Goal: Task Accomplishment & Management: Use online tool/utility

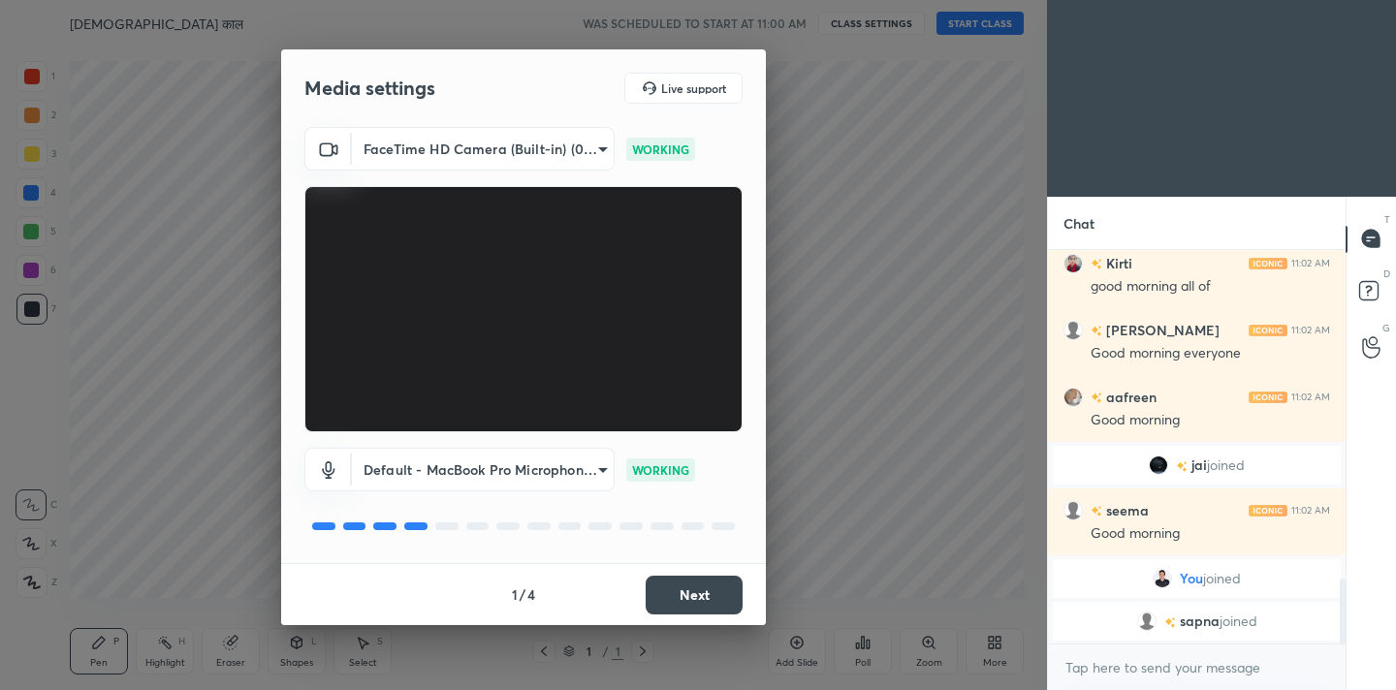
scroll to position [1984, 0]
click at [727, 589] on button "Next" at bounding box center [694, 595] width 97 height 39
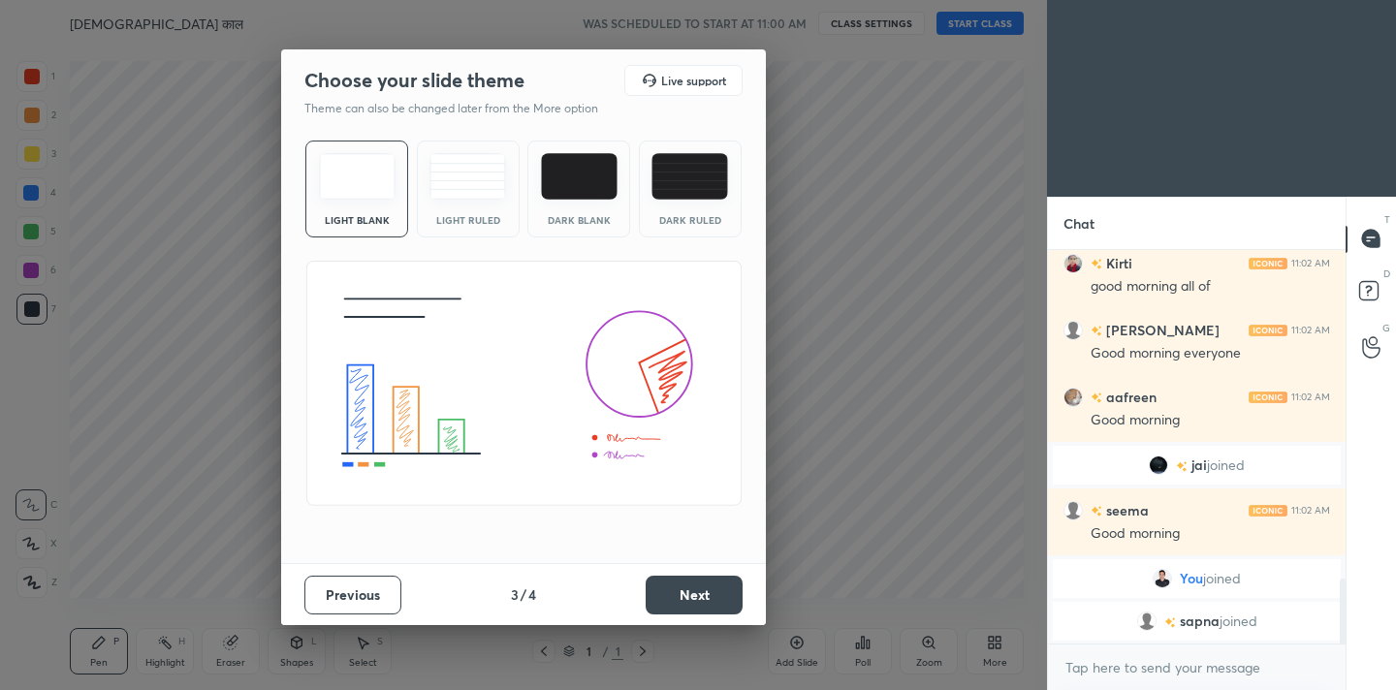
click at [727, 589] on button "Next" at bounding box center [694, 595] width 97 height 39
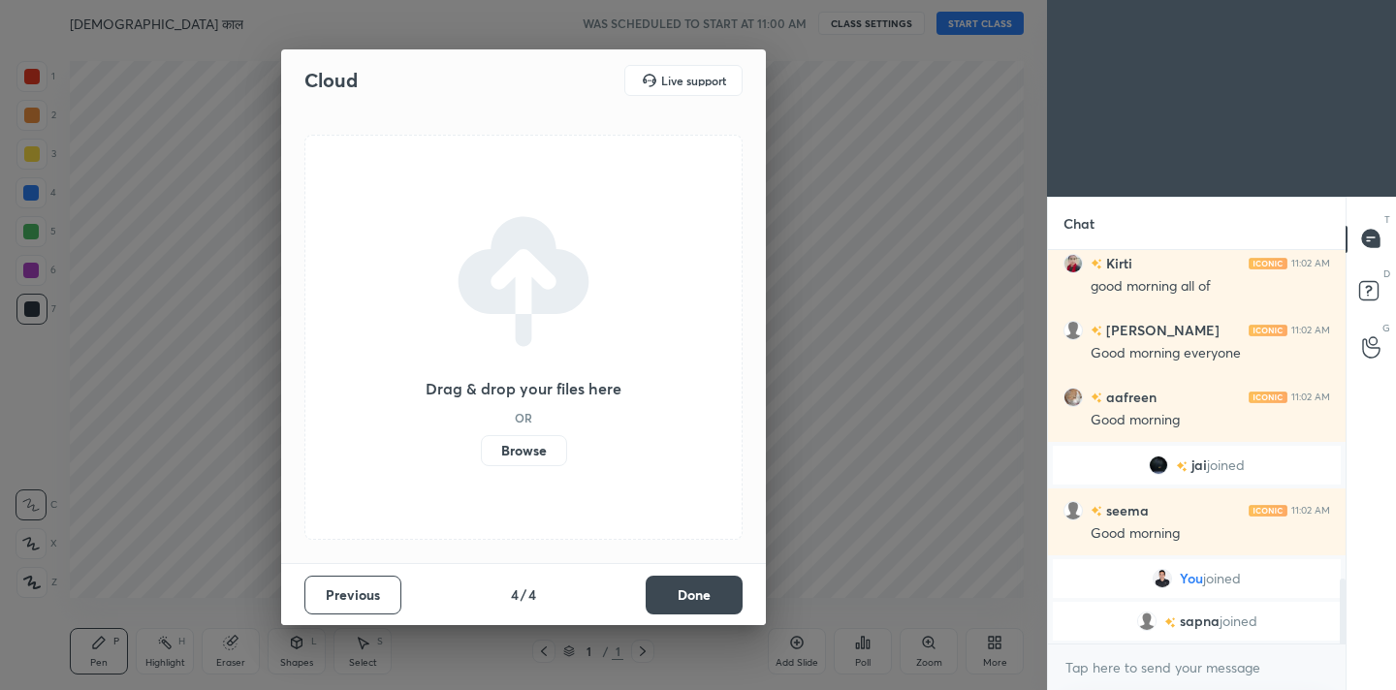
click at [727, 589] on button "Done" at bounding box center [694, 595] width 97 height 39
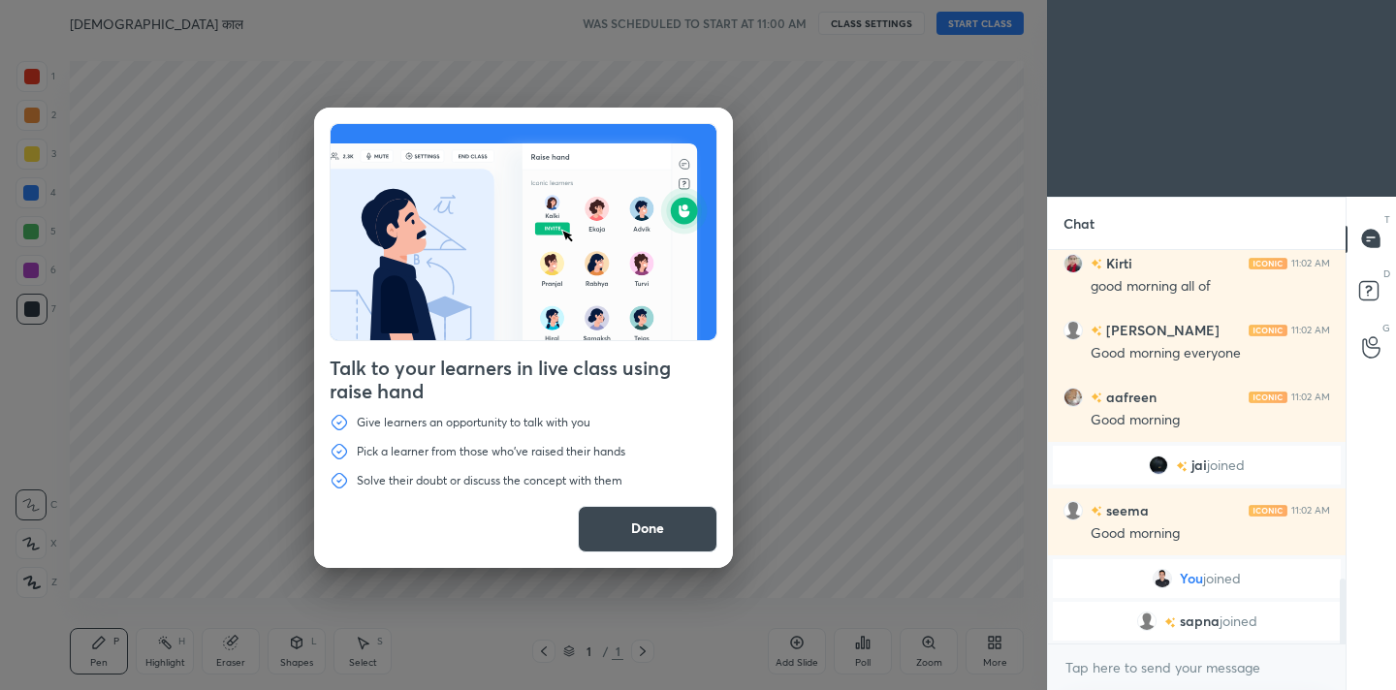
click at [629, 534] on button "Done" at bounding box center [648, 529] width 140 height 47
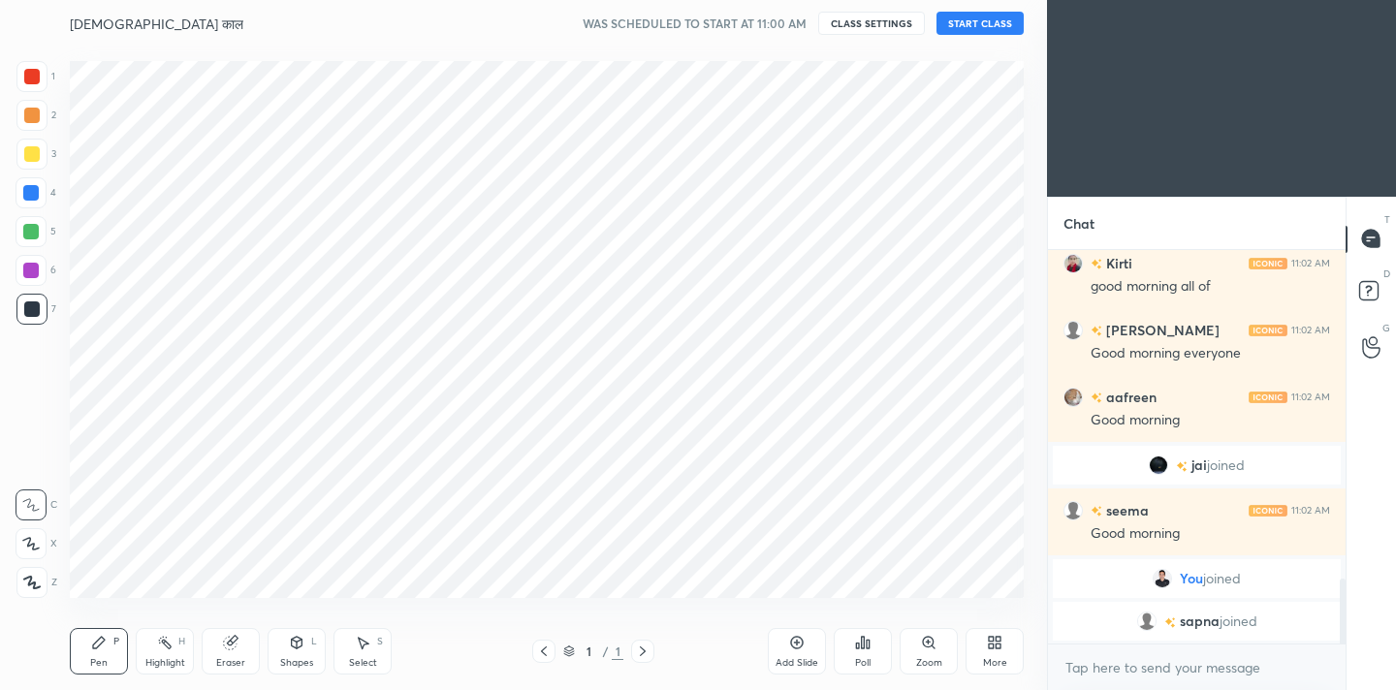
scroll to position [2009, 0]
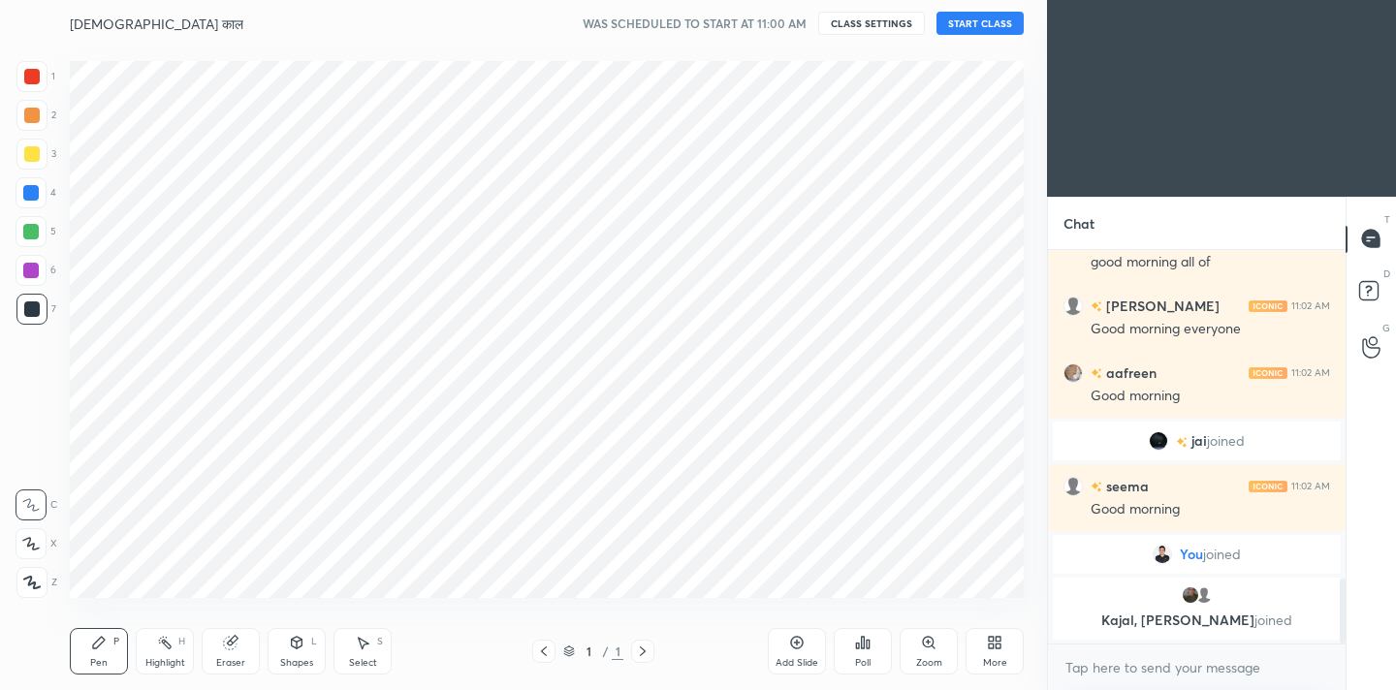
click at [976, 20] on button "START CLASS" at bounding box center [979, 23] width 87 height 23
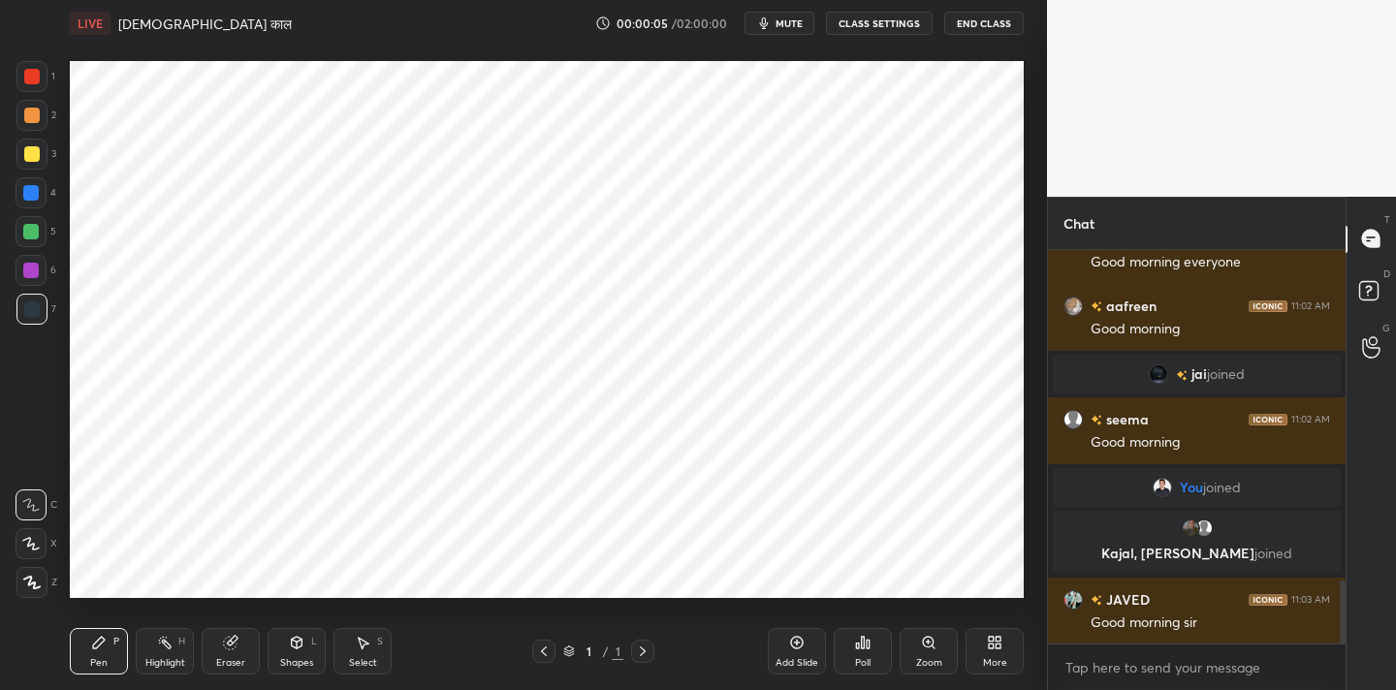
scroll to position [2124, 0]
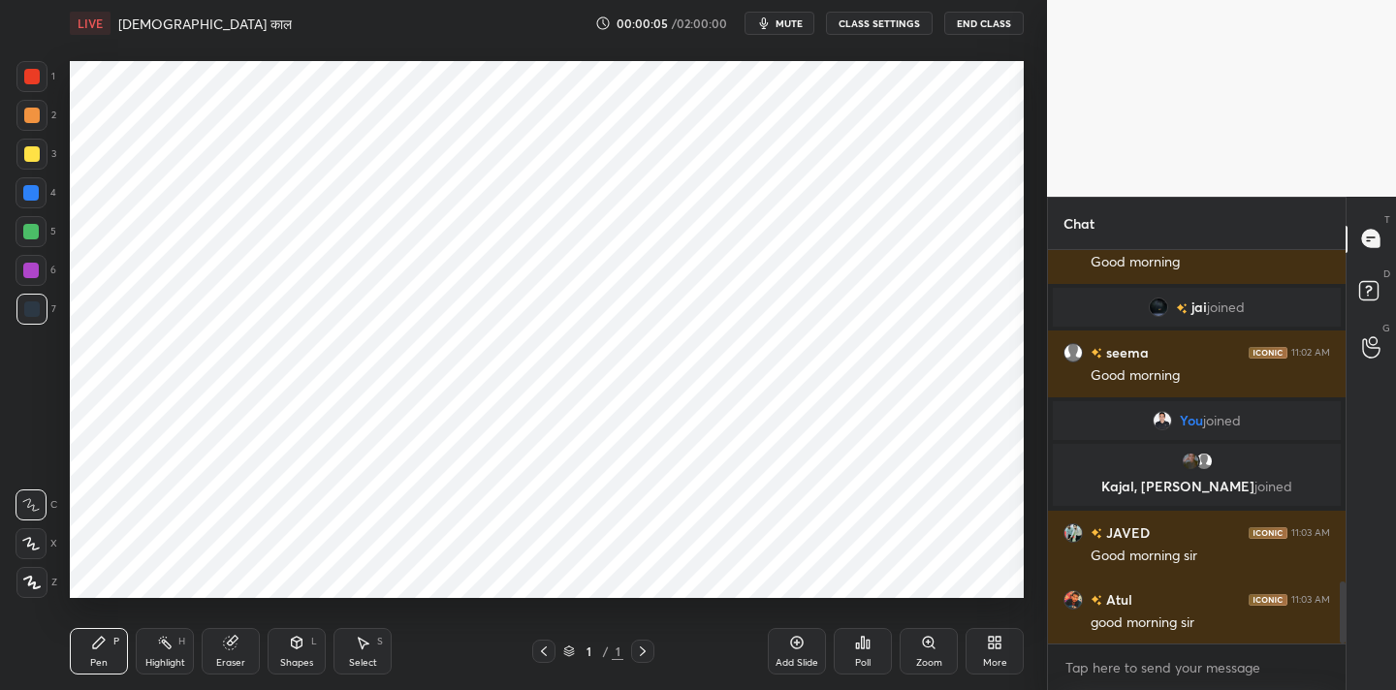
click at [37, 582] on icon at bounding box center [31, 583] width 17 height 14
click at [29, 83] on div at bounding box center [32, 77] width 16 height 16
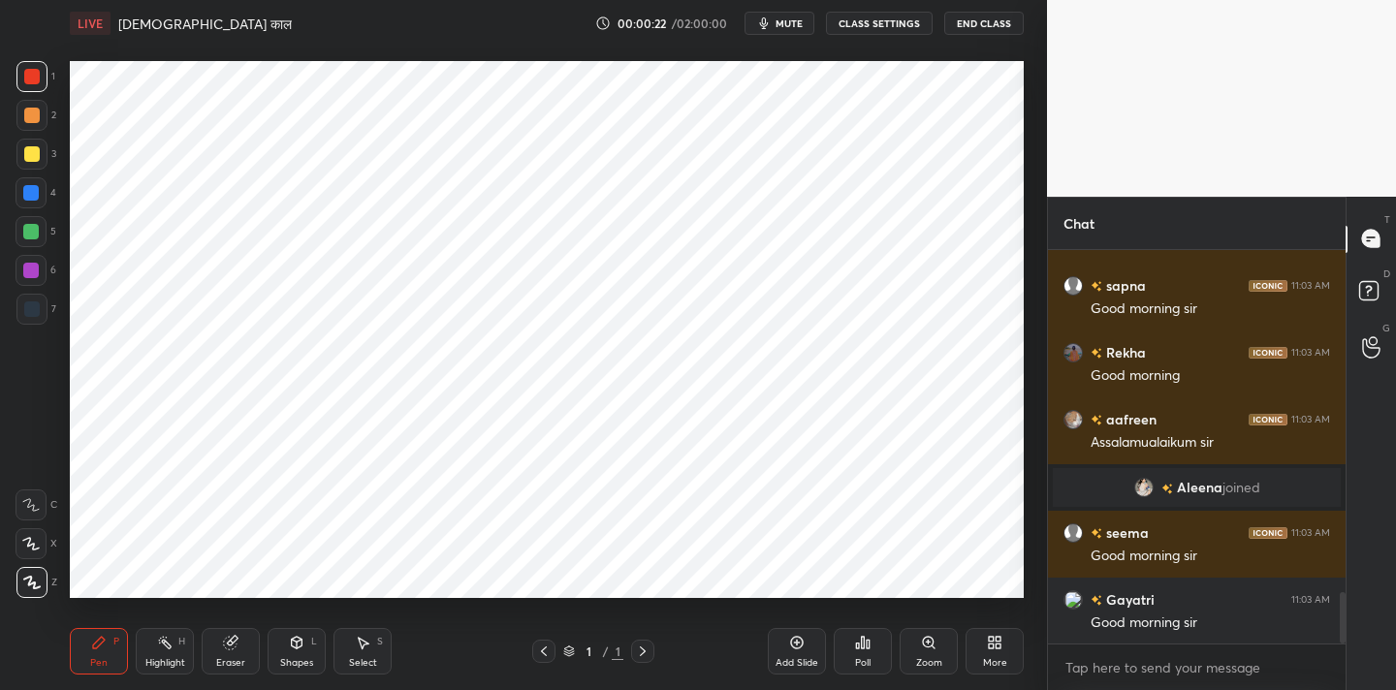
scroll to position [2724, 0]
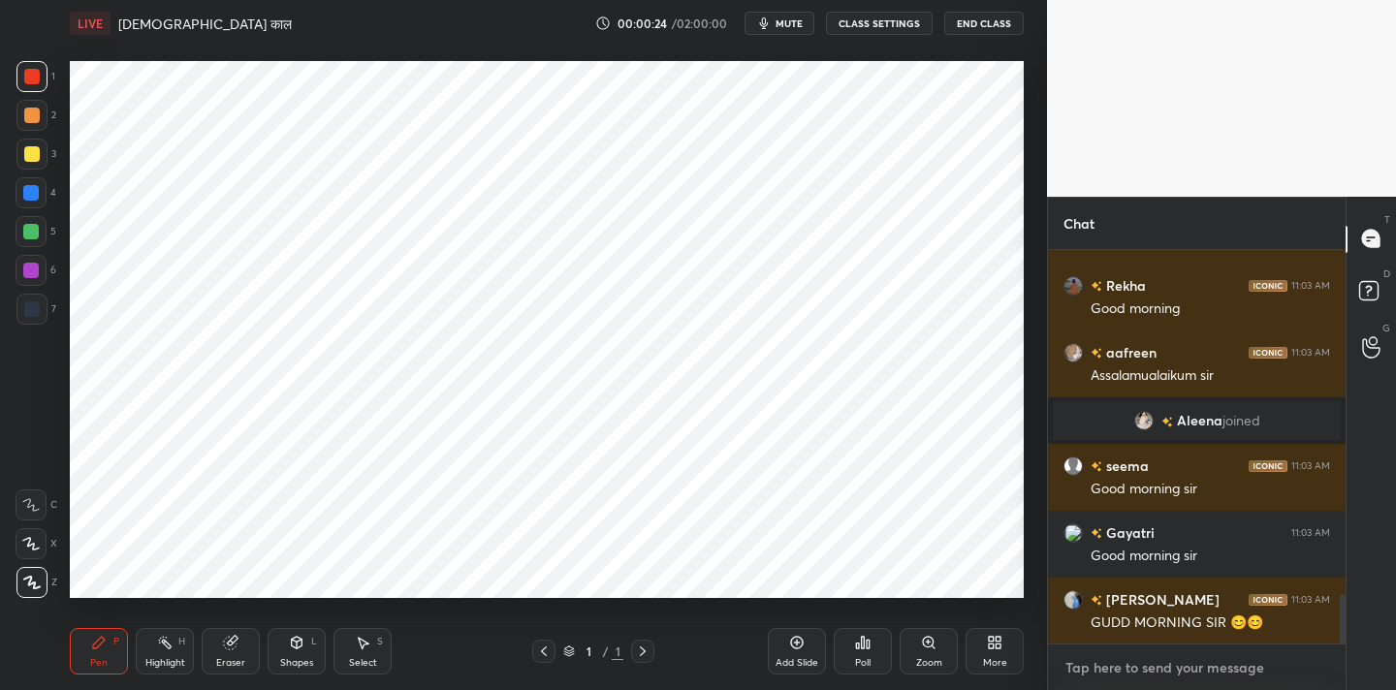
click at [1158, 669] on textarea at bounding box center [1196, 667] width 267 height 31
type textarea "x"
paste textarea "Channel Link - [URL][DOMAIN_NAME]"
type textarea "Channel Link - [URL][DOMAIN_NAME]"
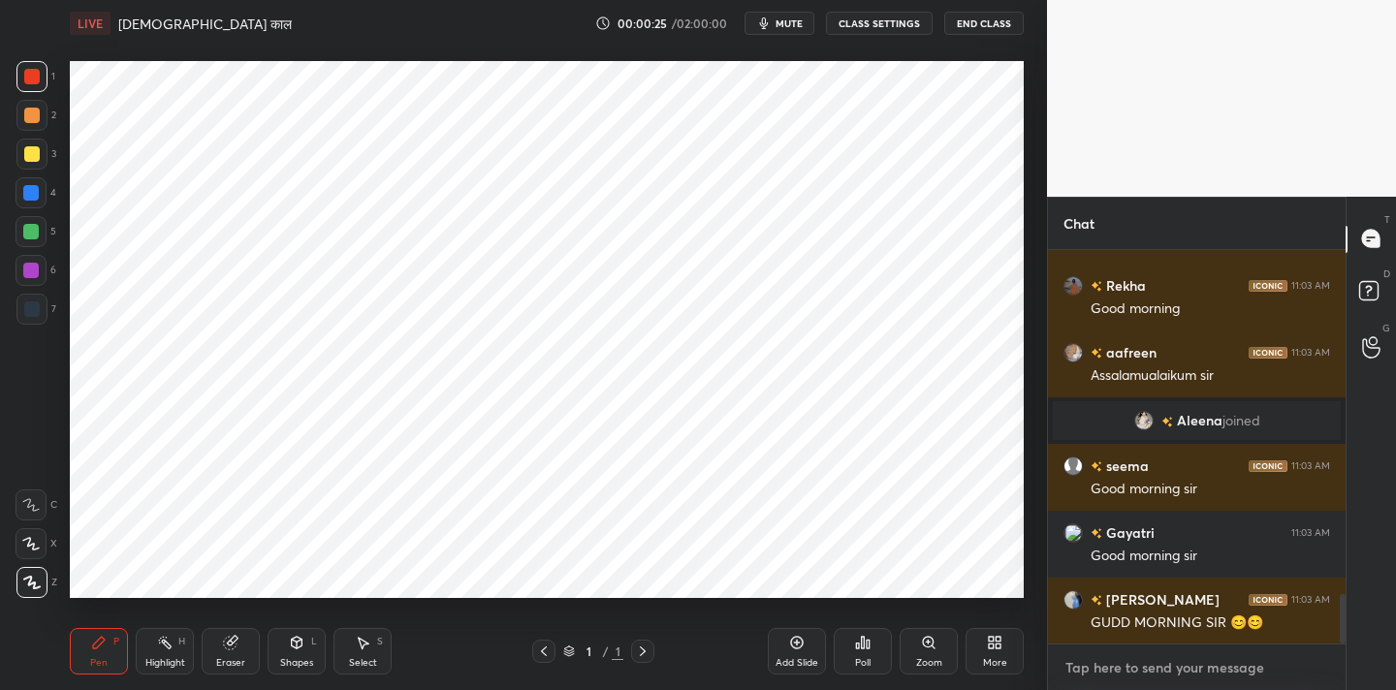
type textarea "x"
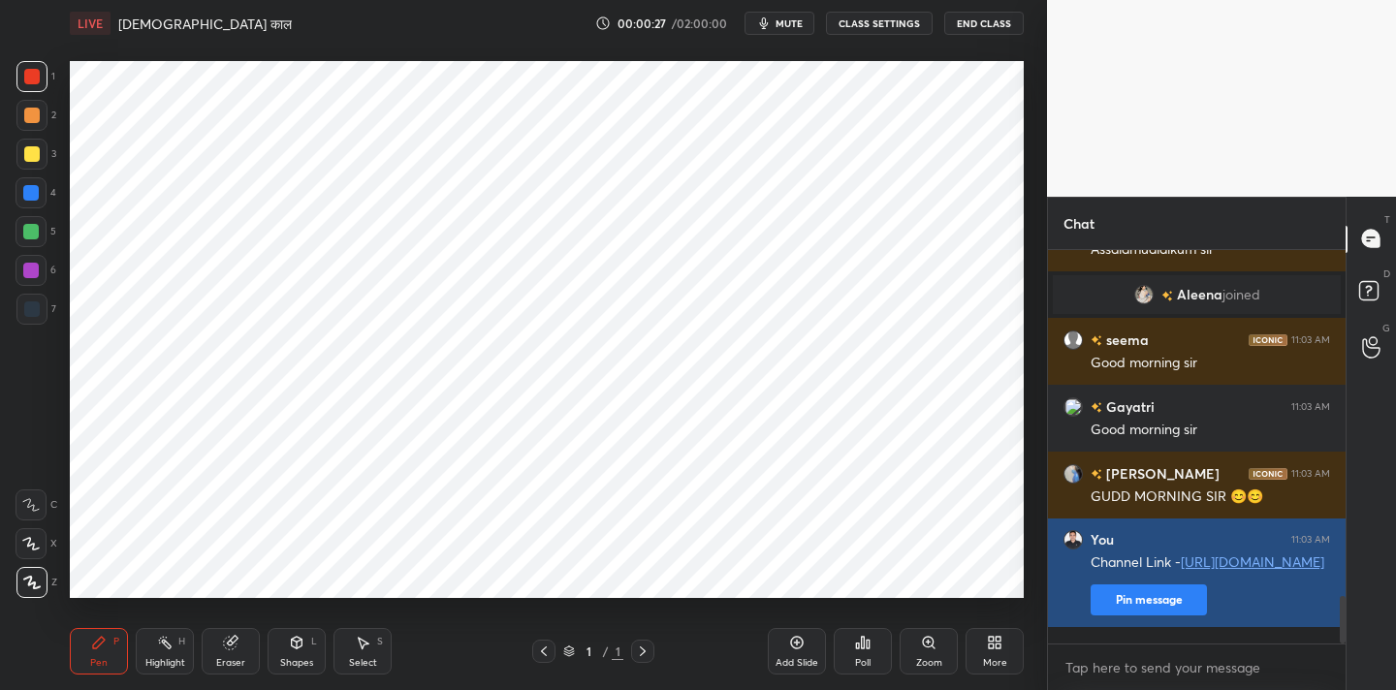
click at [1155, 616] on button "Pin message" at bounding box center [1149, 600] width 116 height 31
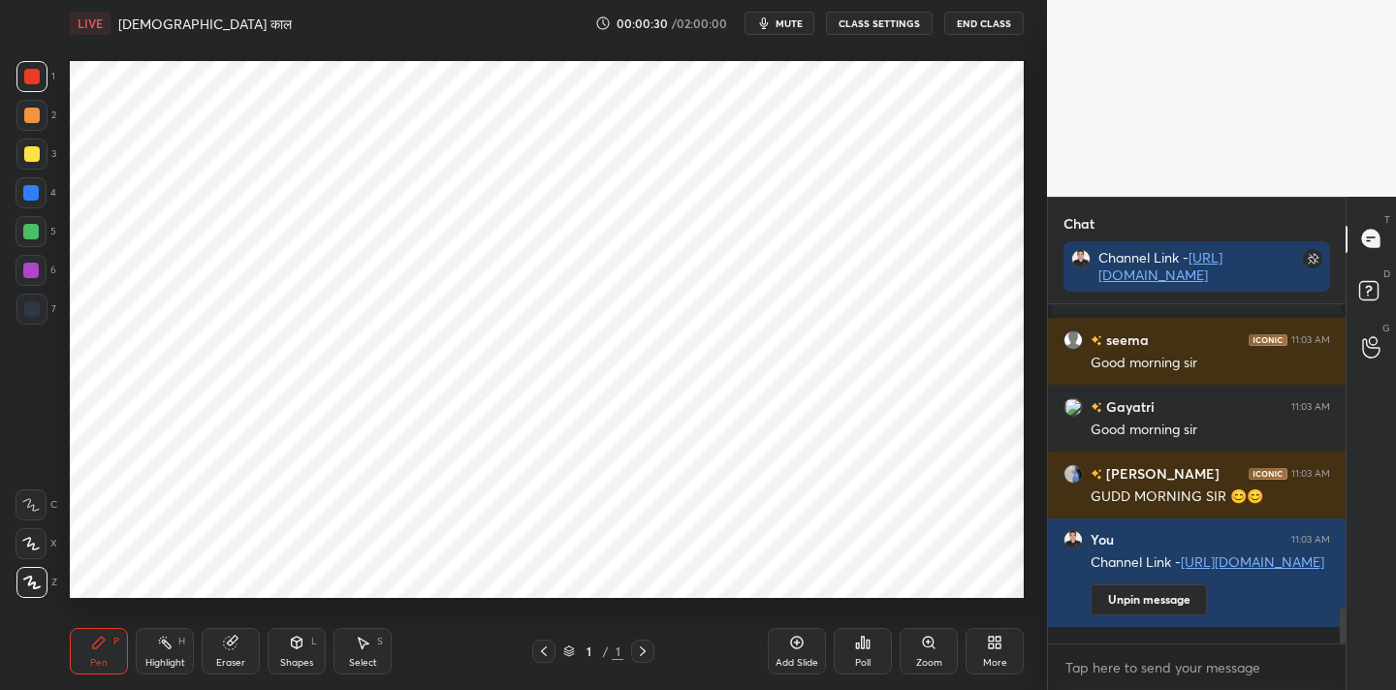
click at [1011, 654] on div "More" at bounding box center [995, 651] width 58 height 47
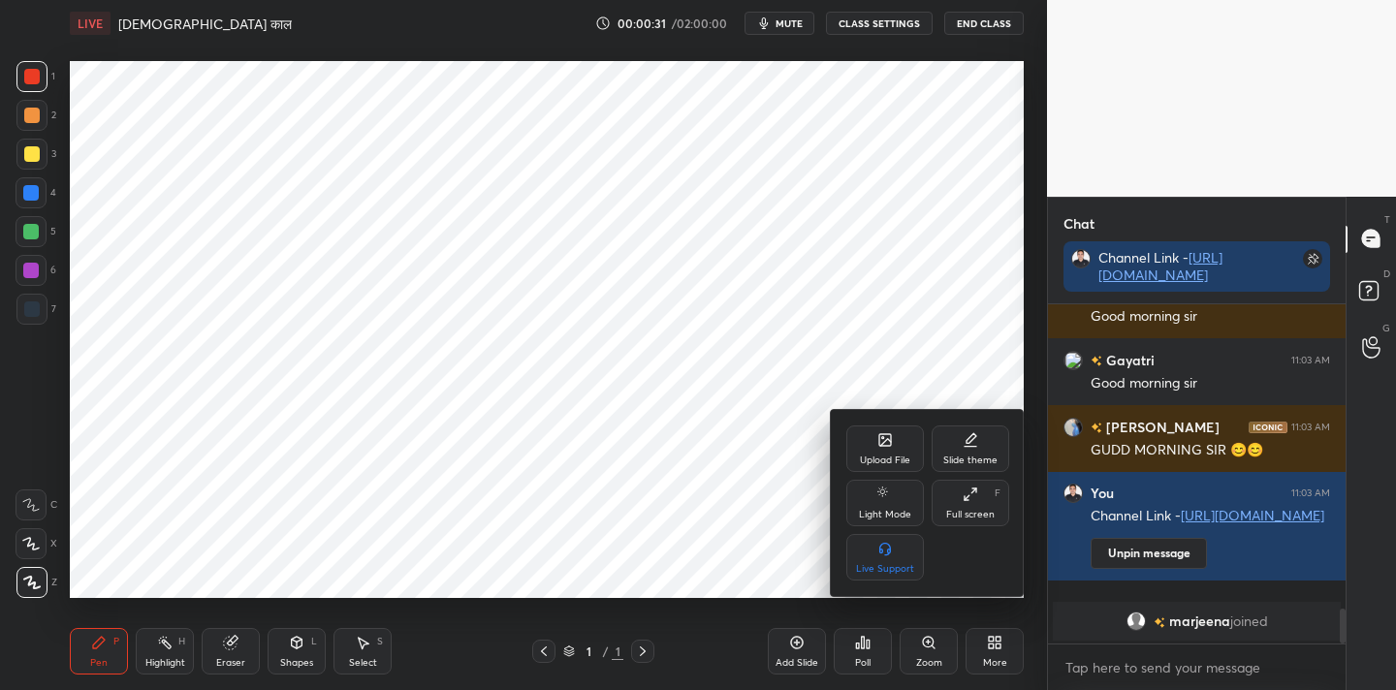
click at [879, 456] on div "Upload File" at bounding box center [885, 461] width 50 height 10
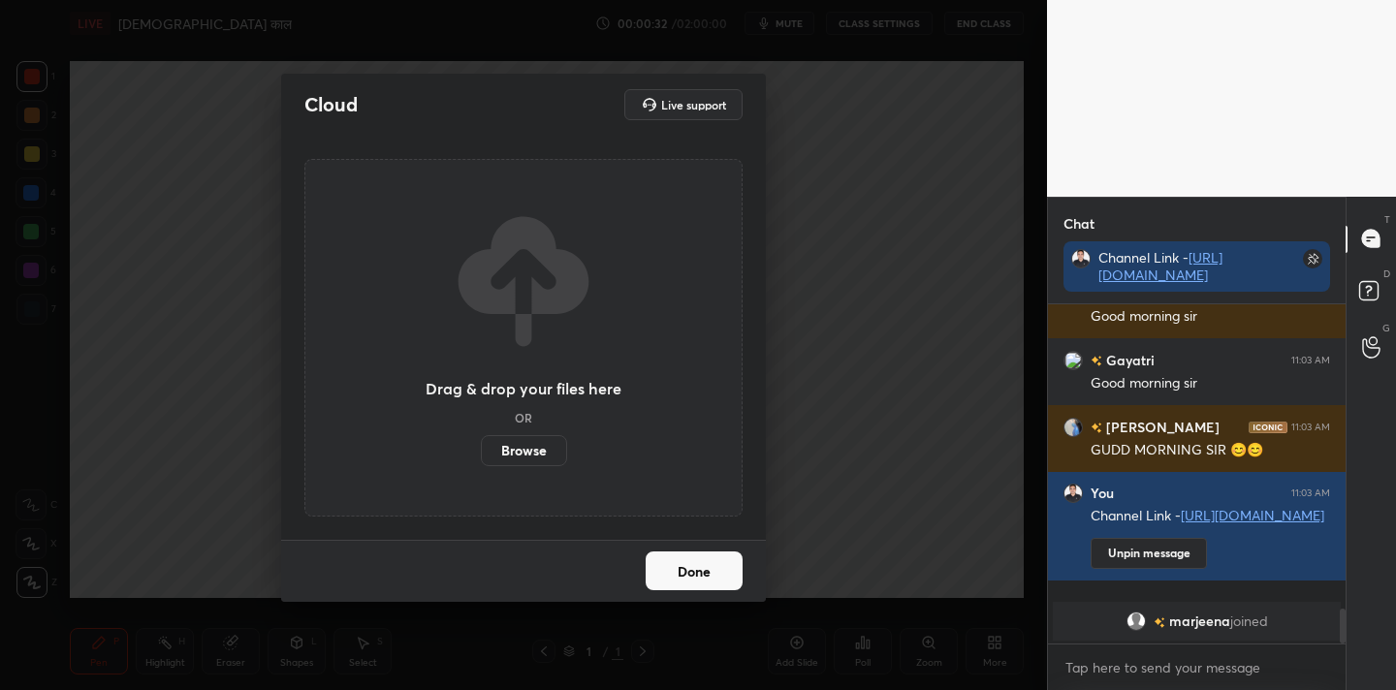
click at [512, 455] on label "Browse" at bounding box center [524, 450] width 86 height 31
click at [481, 455] on input "Browse" at bounding box center [481, 450] width 0 height 31
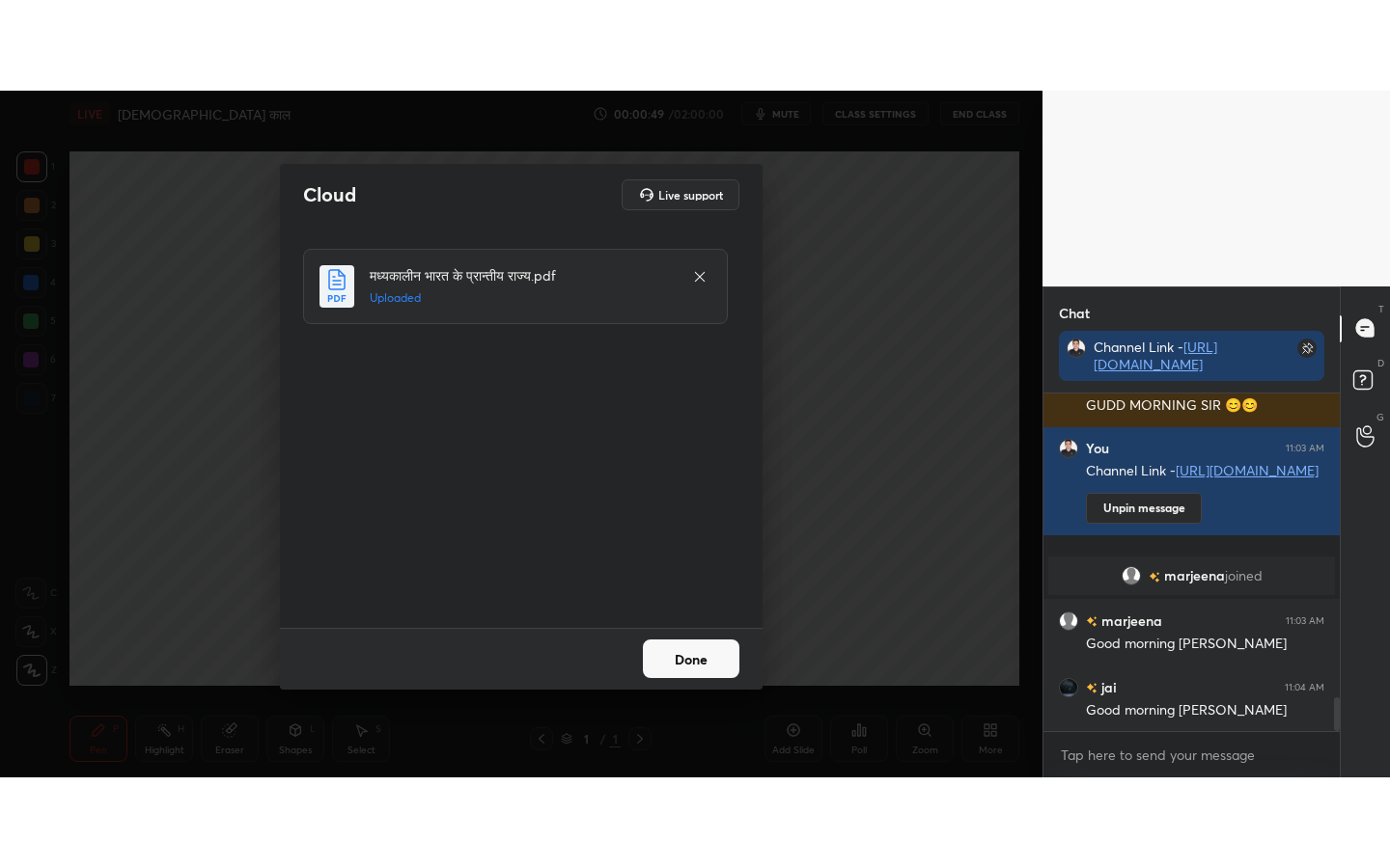
scroll to position [3066, 0]
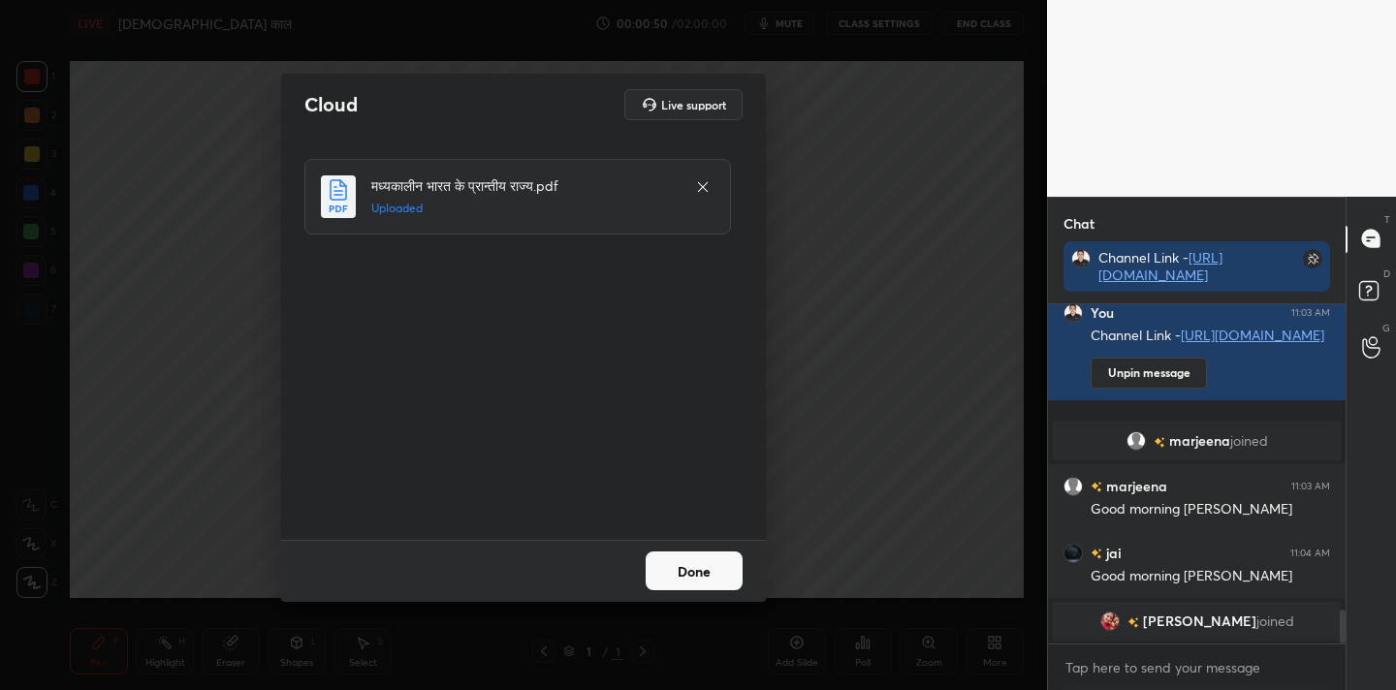
click at [723, 576] on button "Done" at bounding box center [694, 571] width 97 height 39
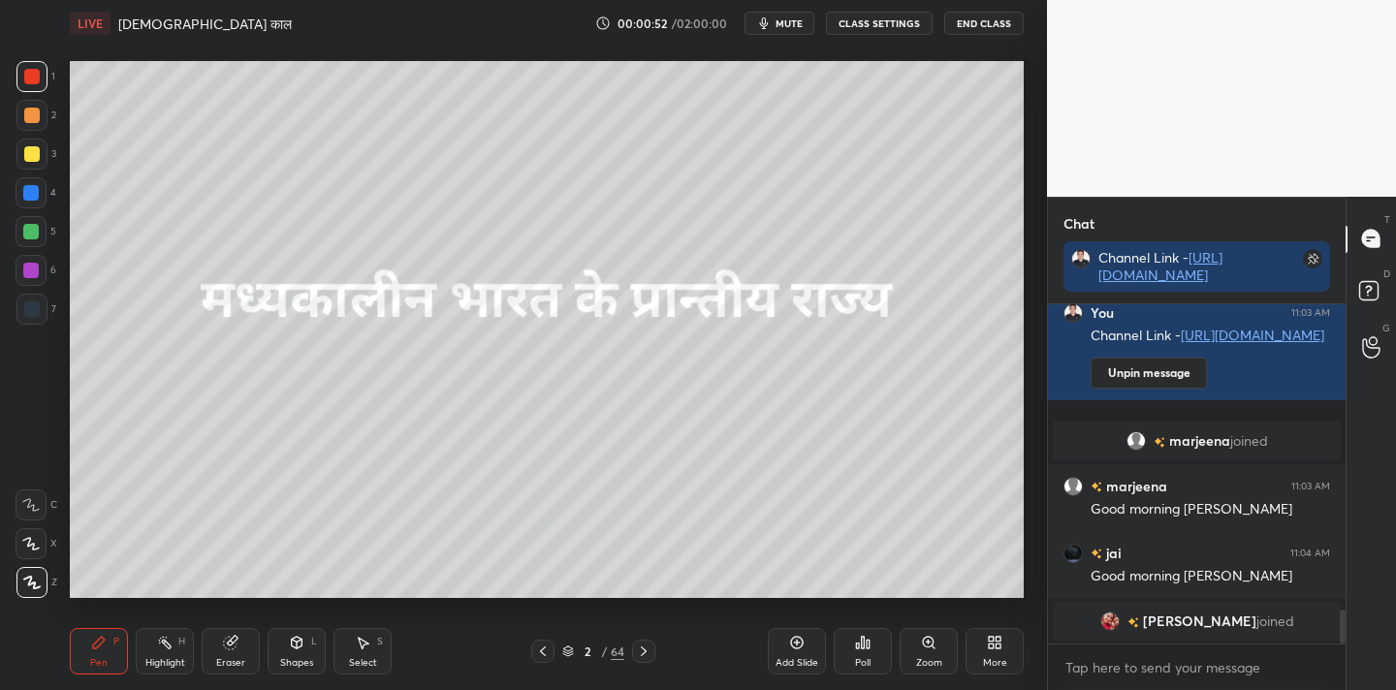
click at [999, 658] on div "More" at bounding box center [995, 663] width 24 height 10
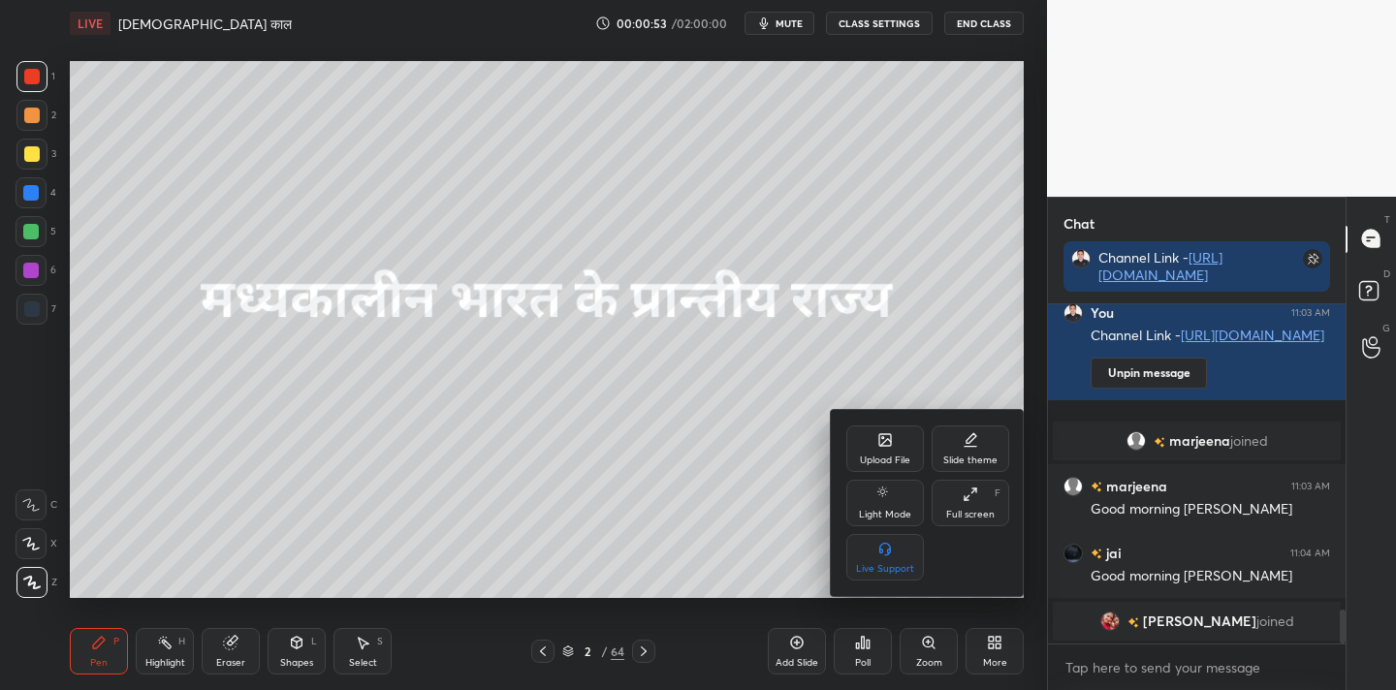
click at [967, 497] on icon at bounding box center [967, 497] width 5 height 5
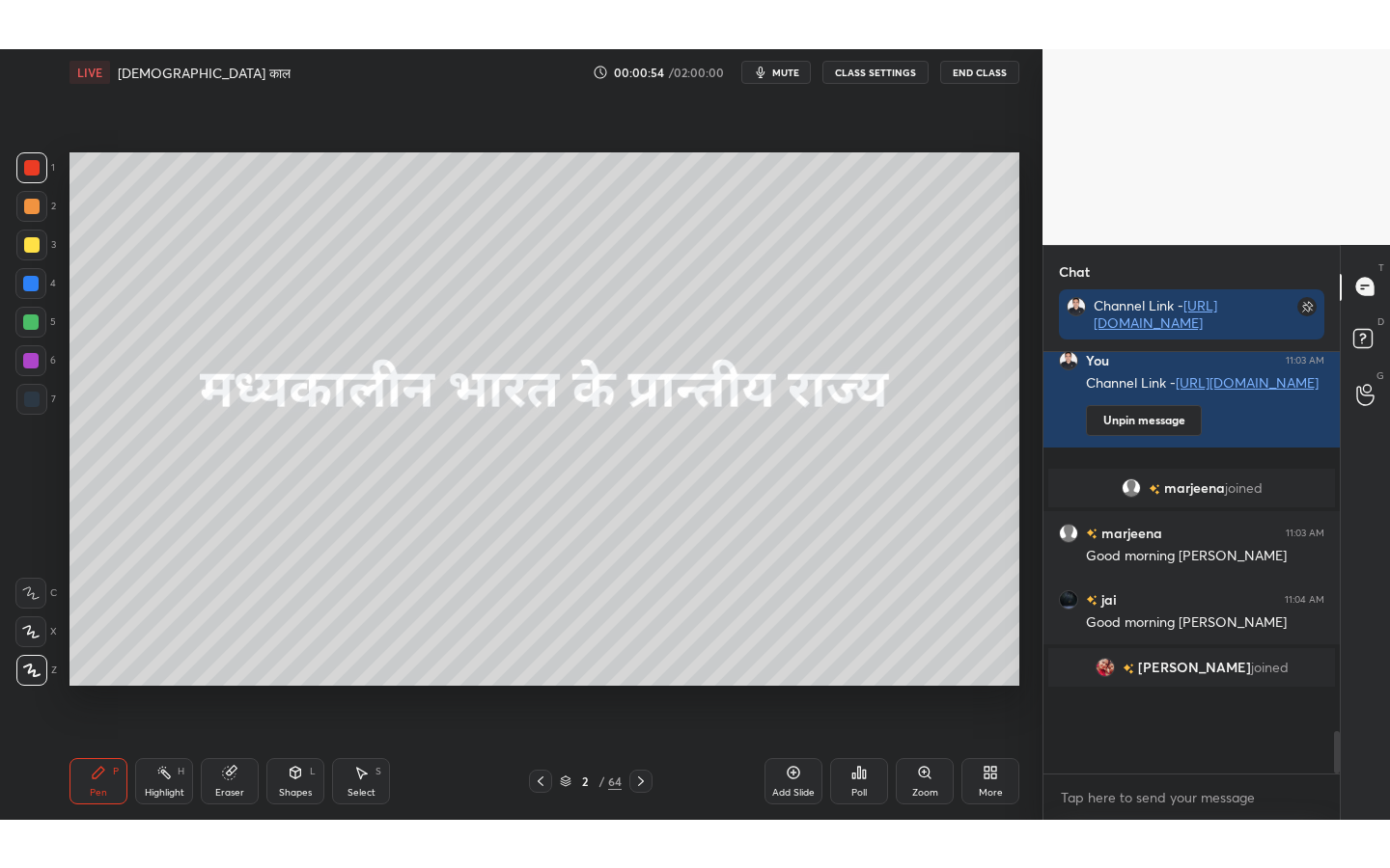
scroll to position [7, 7]
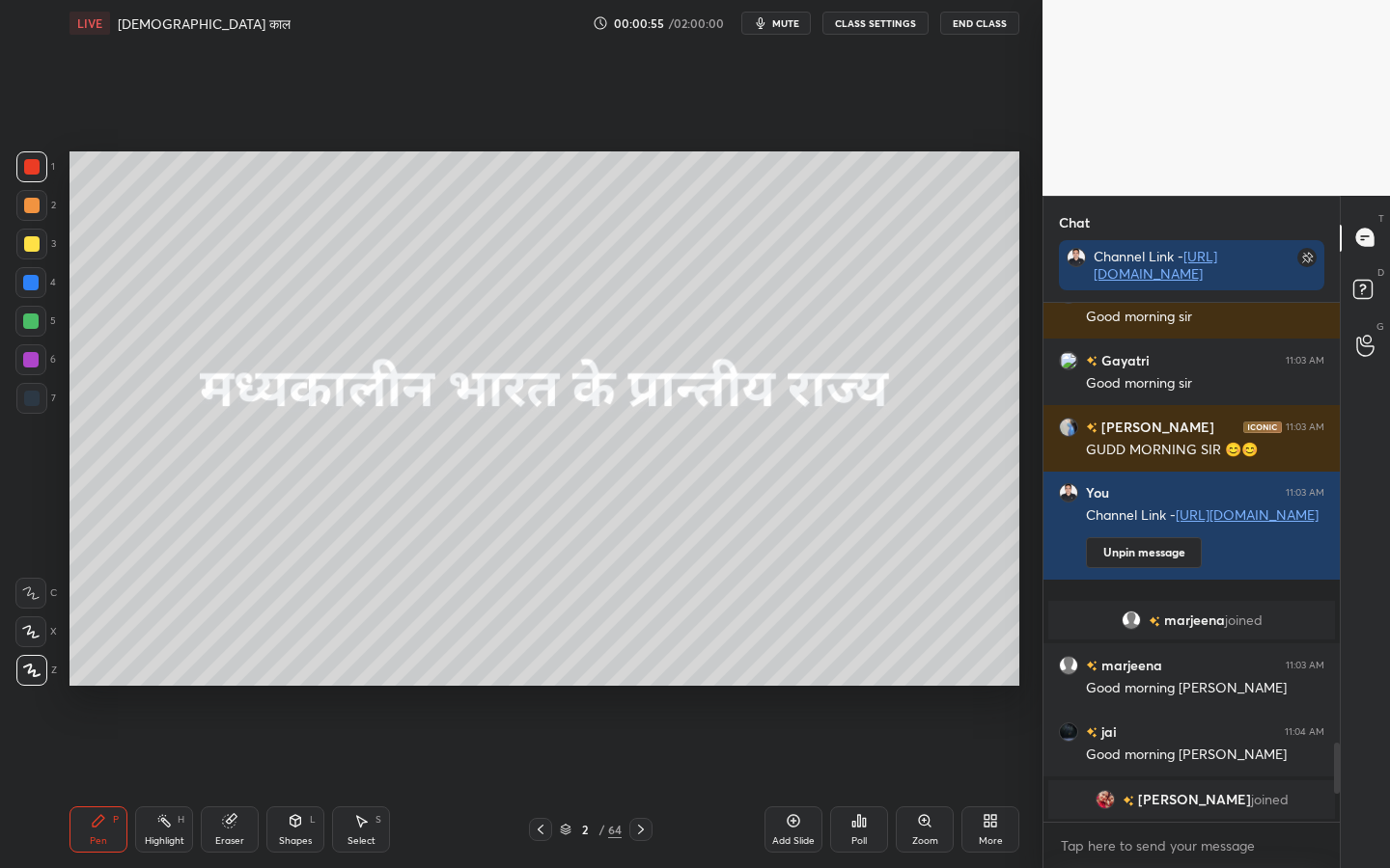
click at [615, 686] on div "2 / 64" at bounding box center [590, 829] width 123 height 23
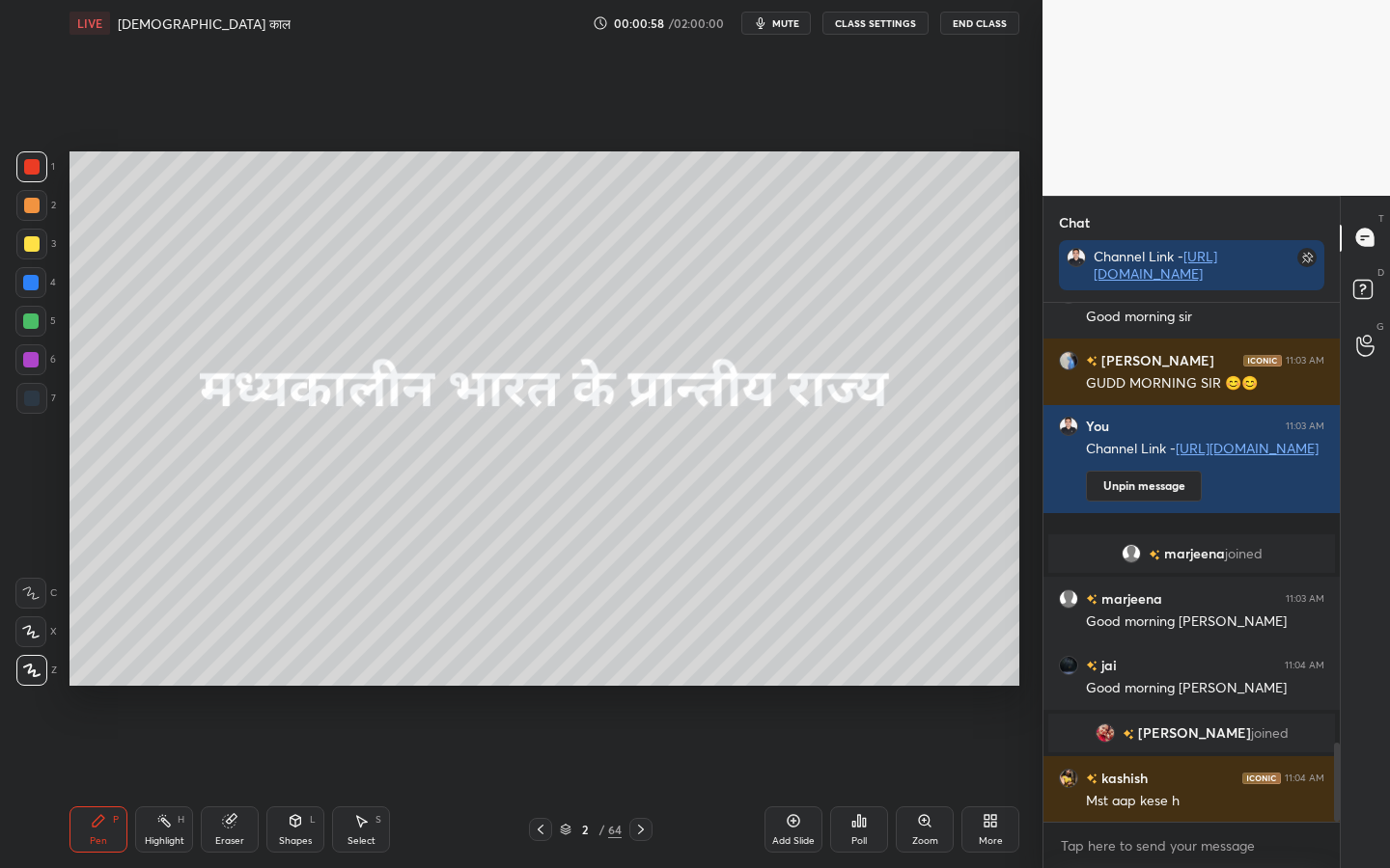
click at [612, 686] on div "64" at bounding box center [615, 829] width 14 height 17
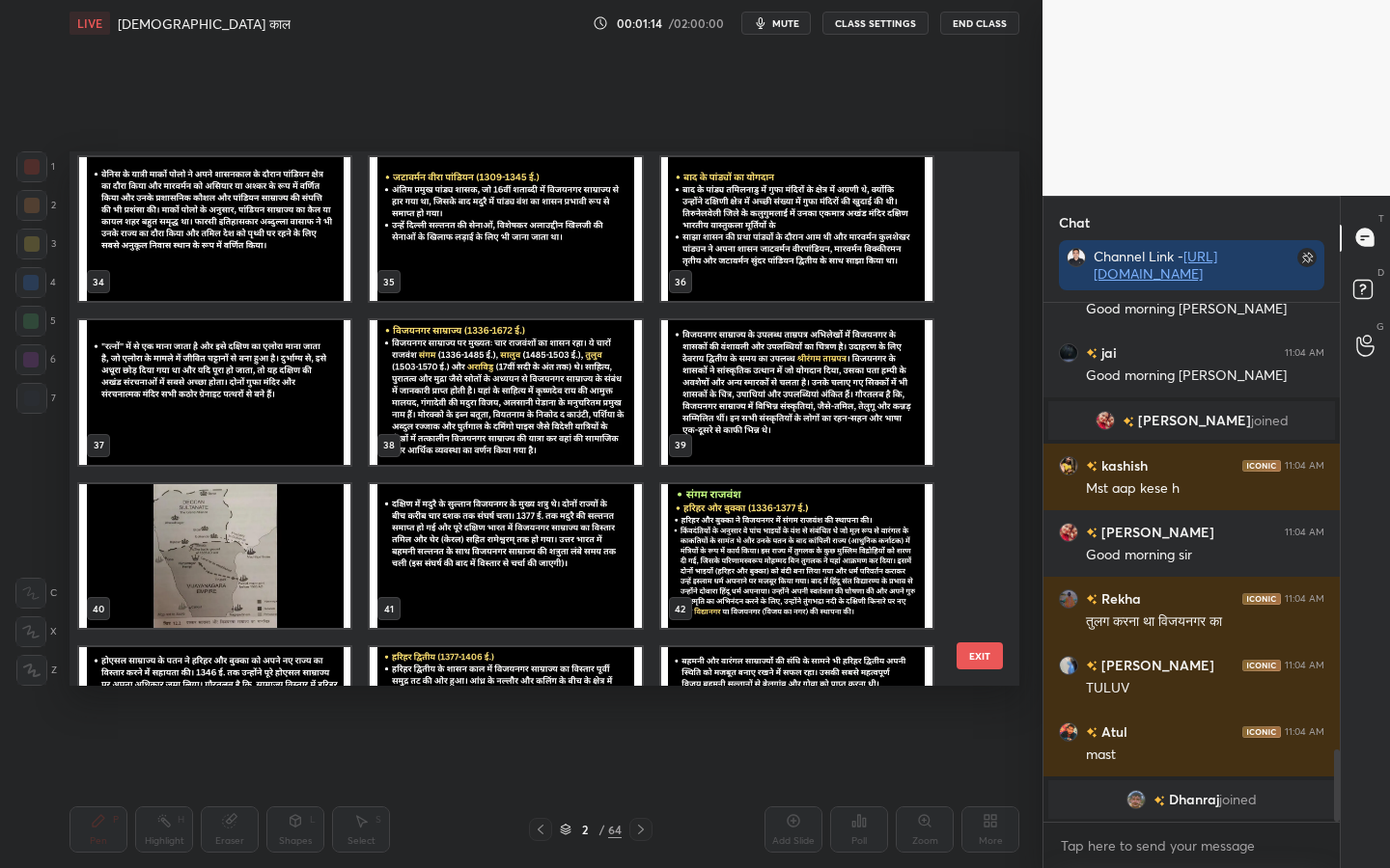
click at [727, 525] on img "grid" at bounding box center [797, 556] width 271 height 144
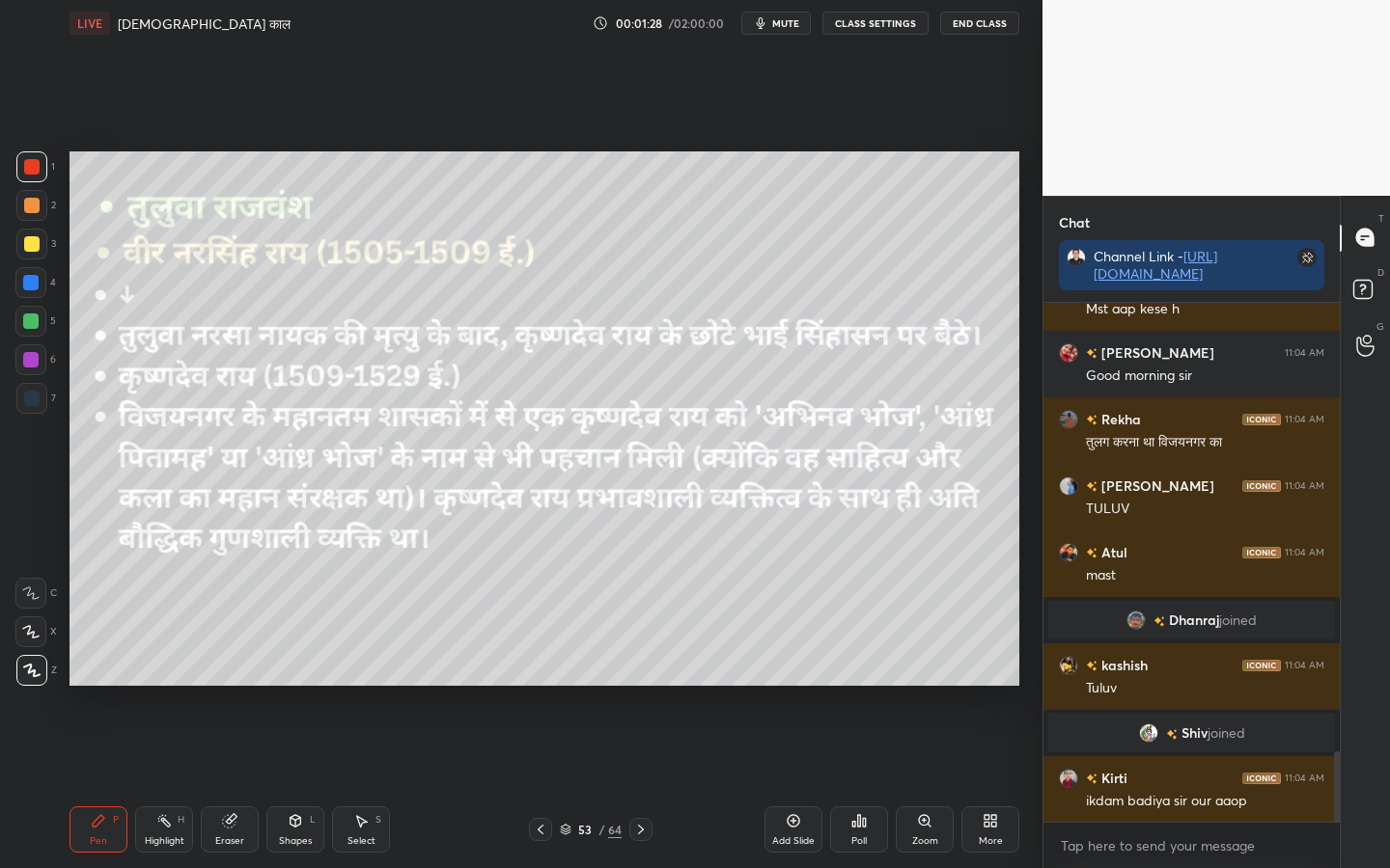
click at [618, 686] on div "64" at bounding box center [615, 829] width 14 height 17
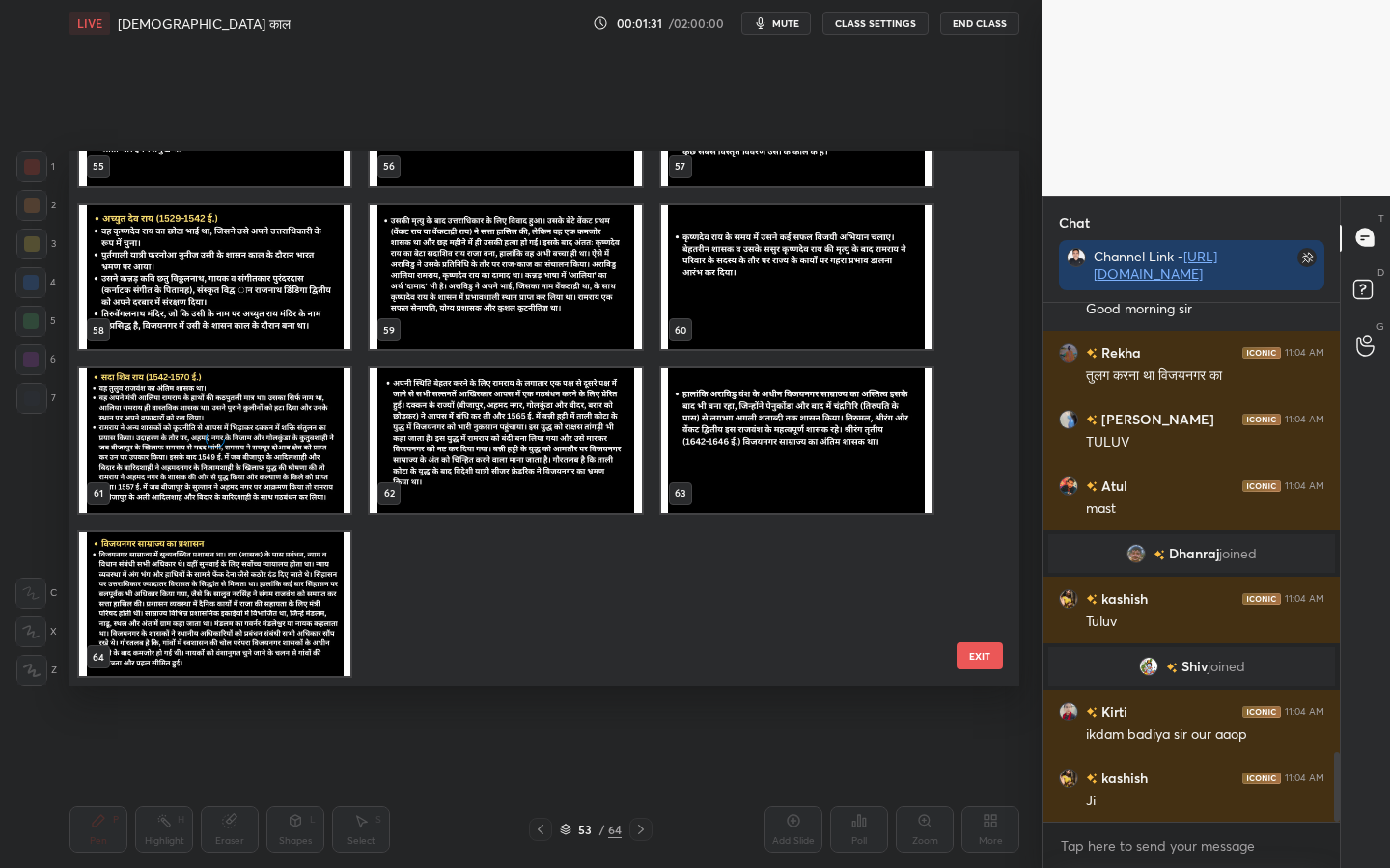
scroll to position [3515, 0]
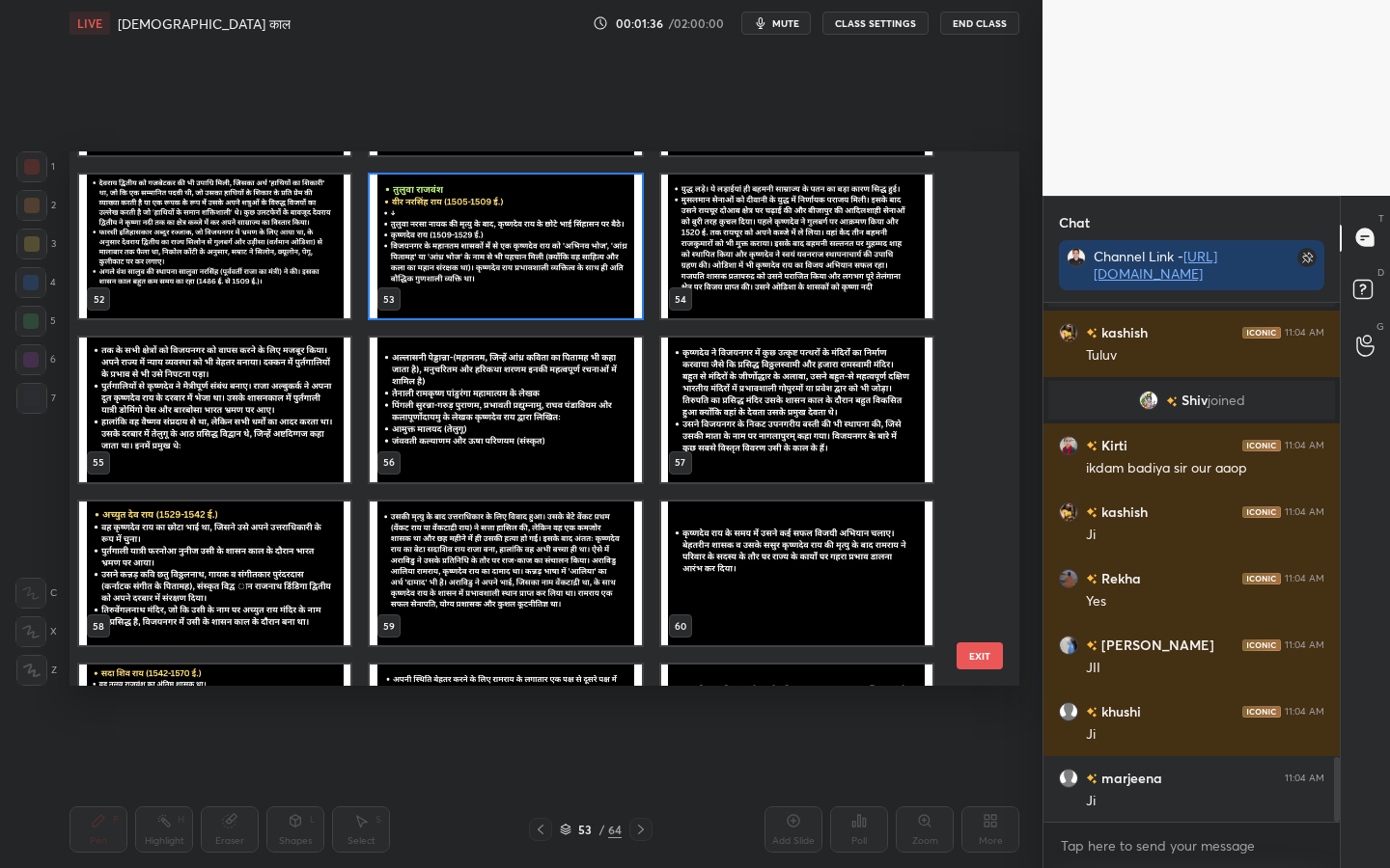
click at [971, 659] on button "EXIT" at bounding box center [980, 656] width 47 height 27
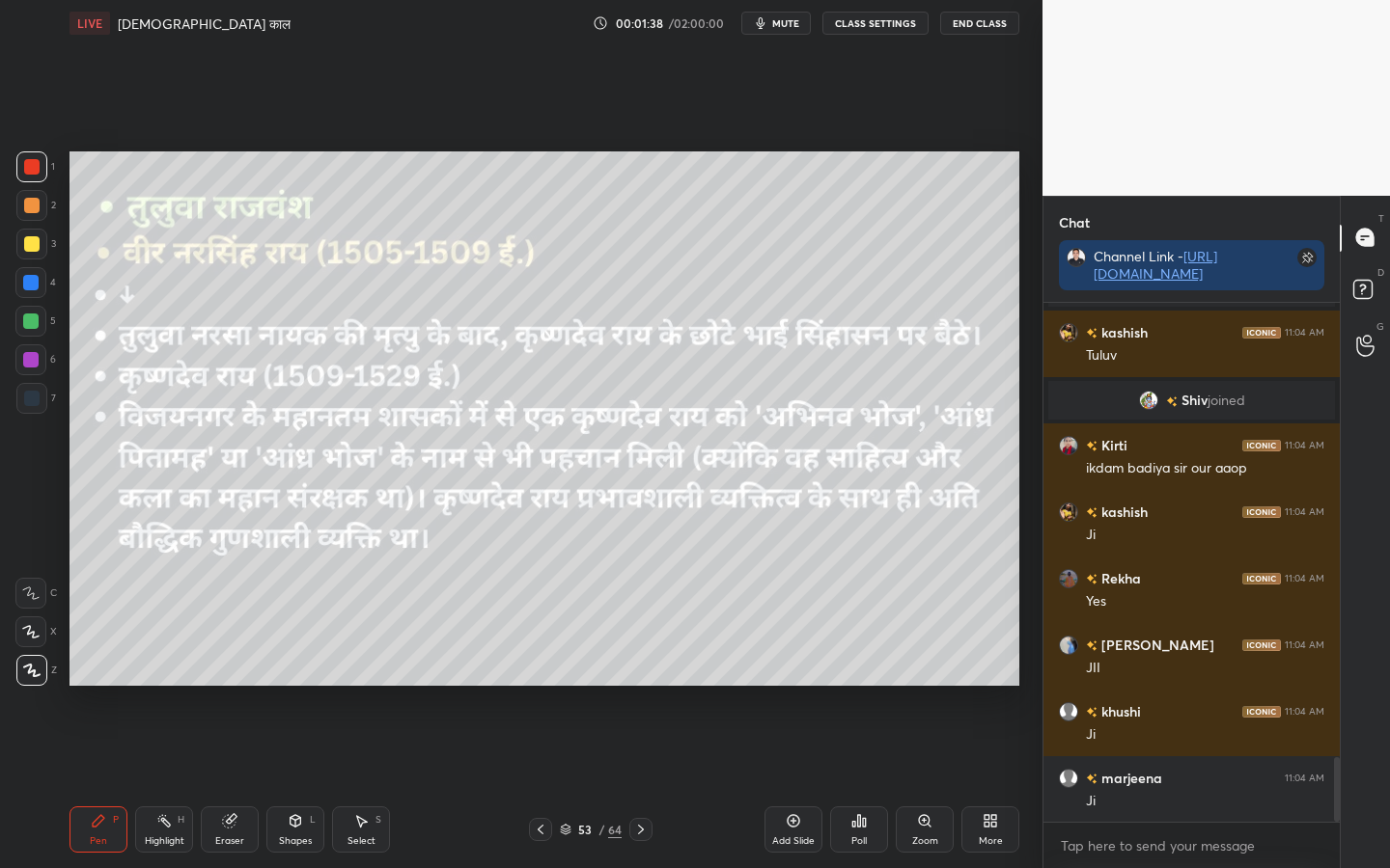
click at [990, 686] on icon at bounding box center [991, 821] width 16 height 16
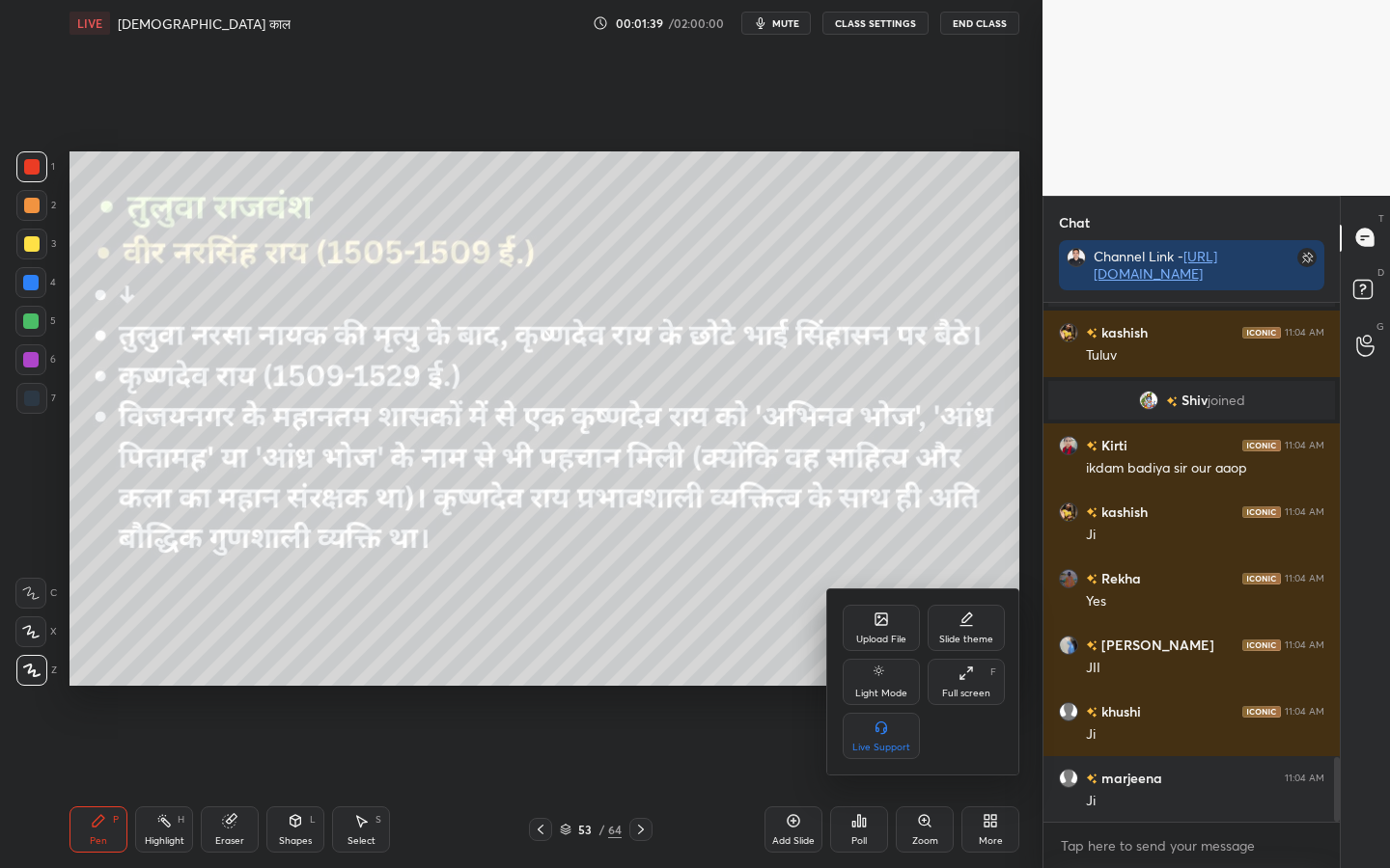
click at [891, 637] on div "Upload File" at bounding box center [881, 640] width 50 height 10
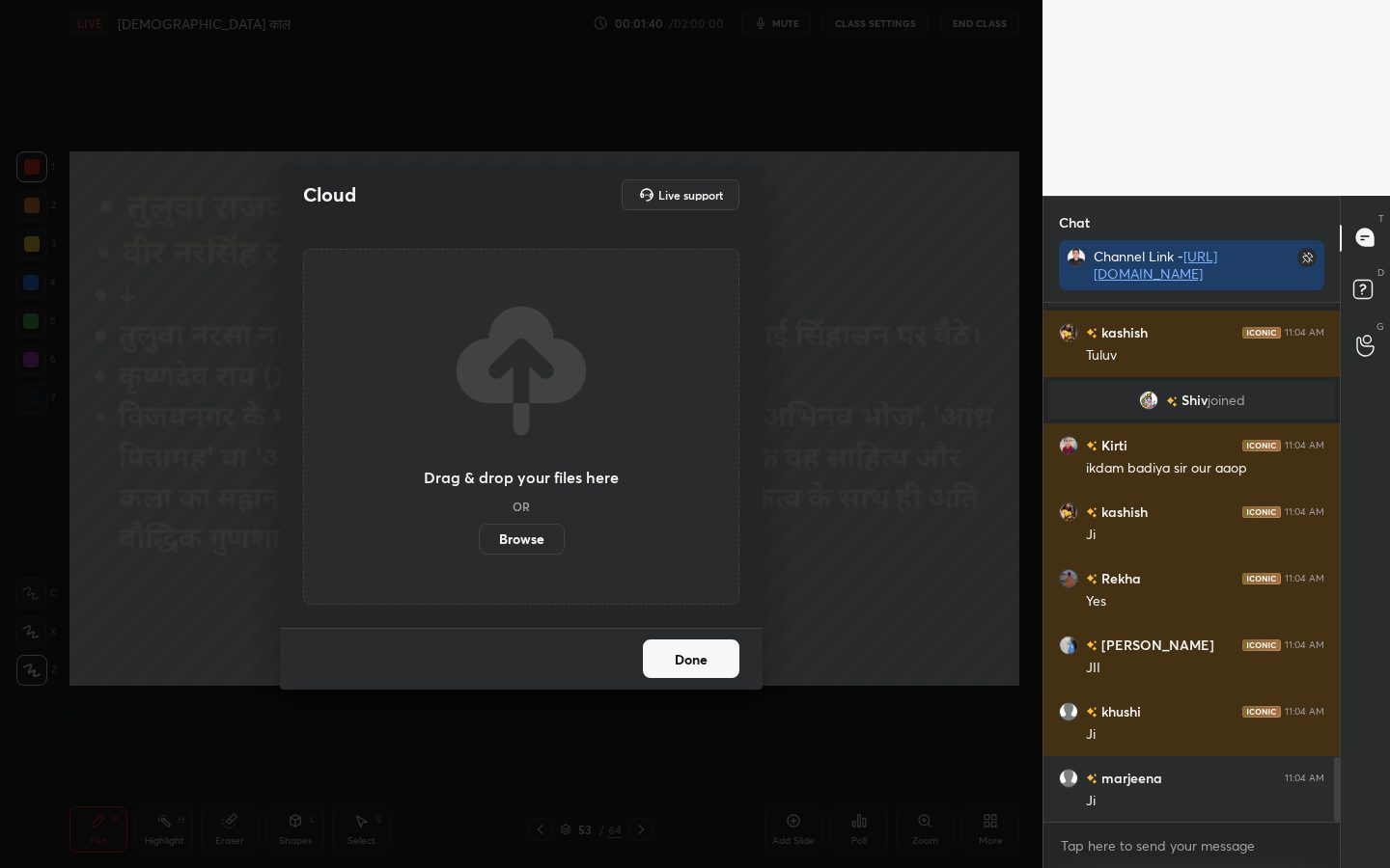
click at [528, 539] on label "Browse" at bounding box center [522, 539] width 86 height 31
click at [479, 539] on input "Browse" at bounding box center [479, 539] width 0 height 31
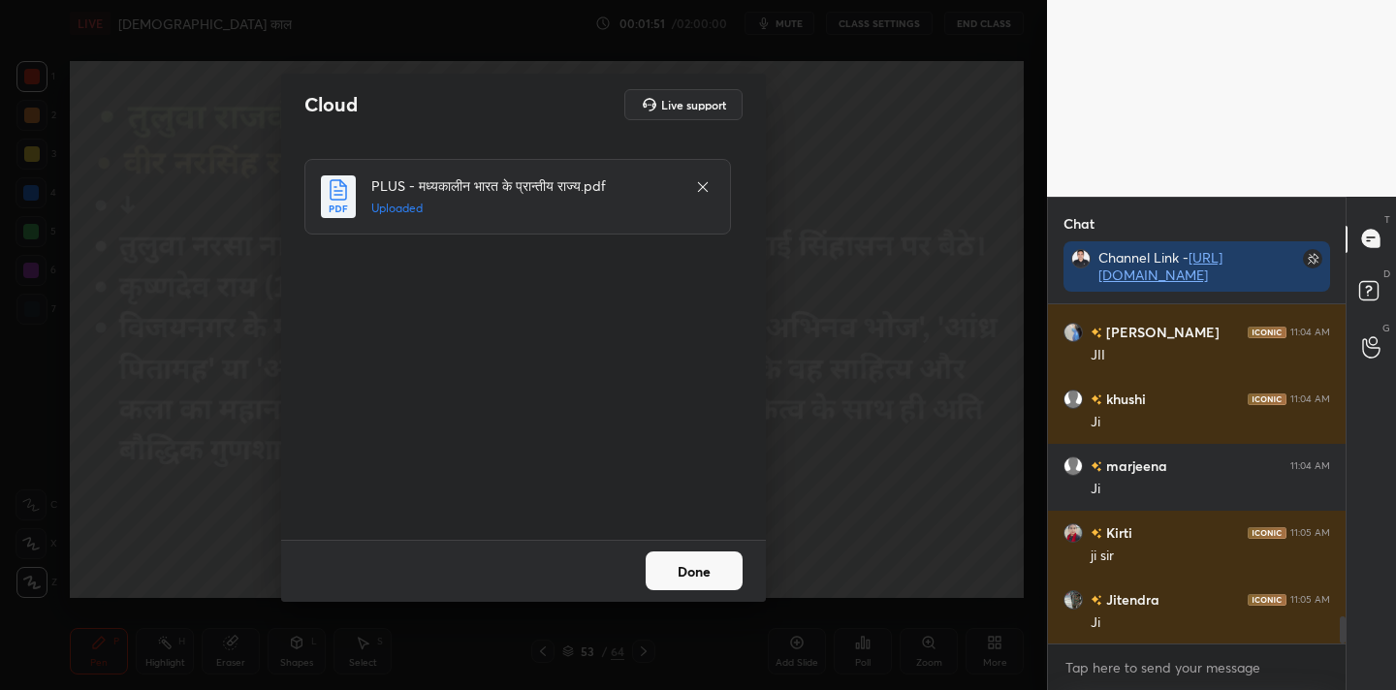
click at [687, 568] on button "Done" at bounding box center [694, 571] width 97 height 39
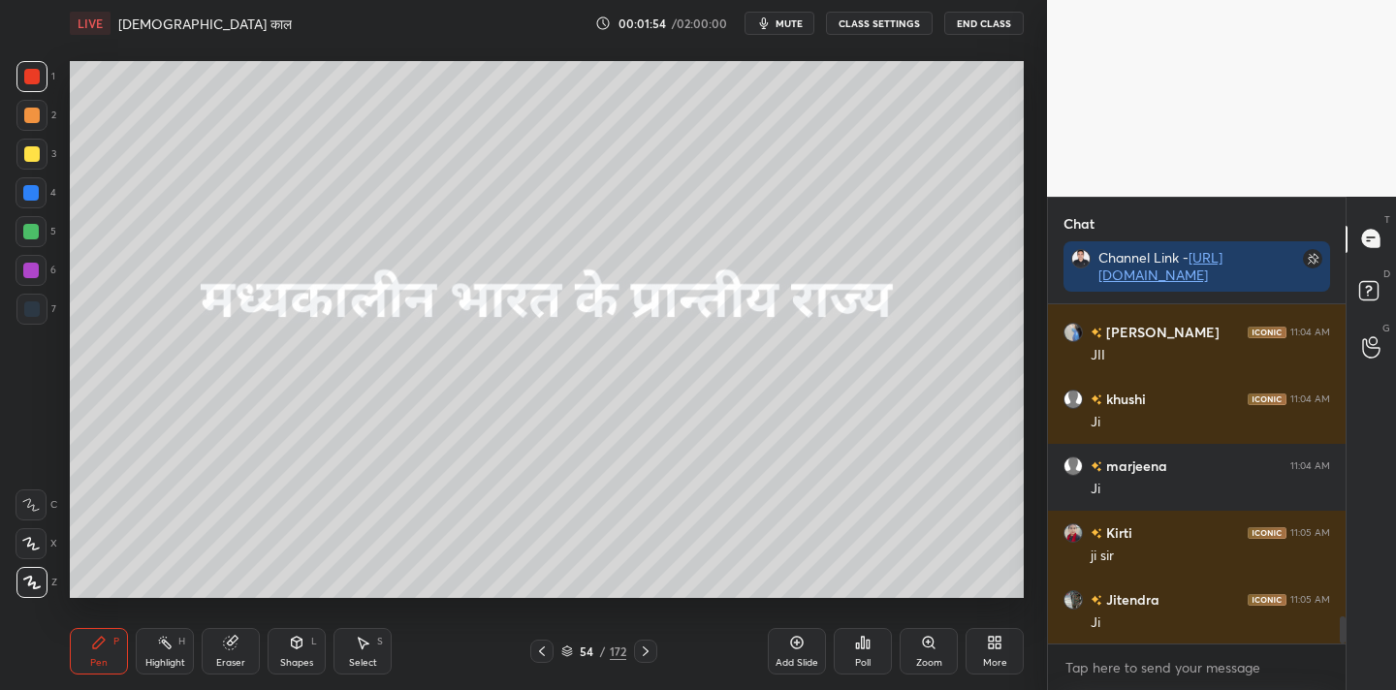
click at [623, 655] on div "172" at bounding box center [618, 651] width 16 height 17
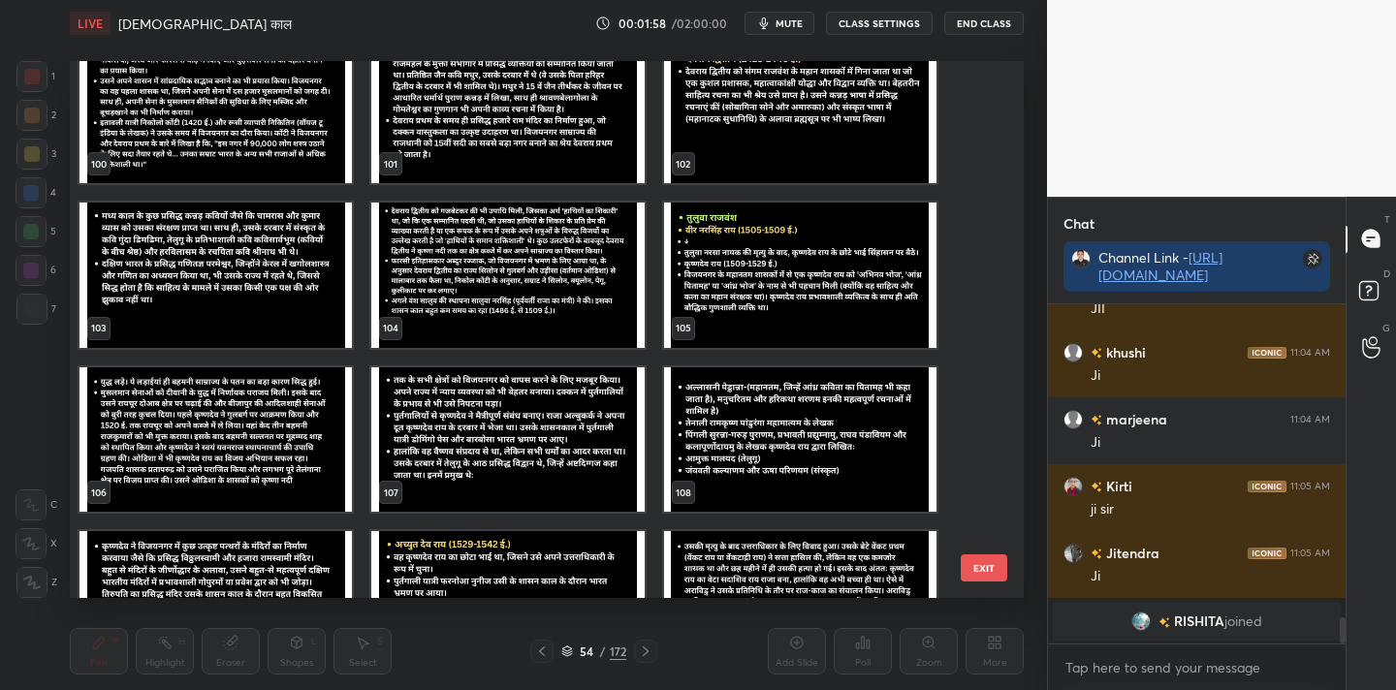
click at [734, 263] on img "grid" at bounding box center [800, 275] width 272 height 145
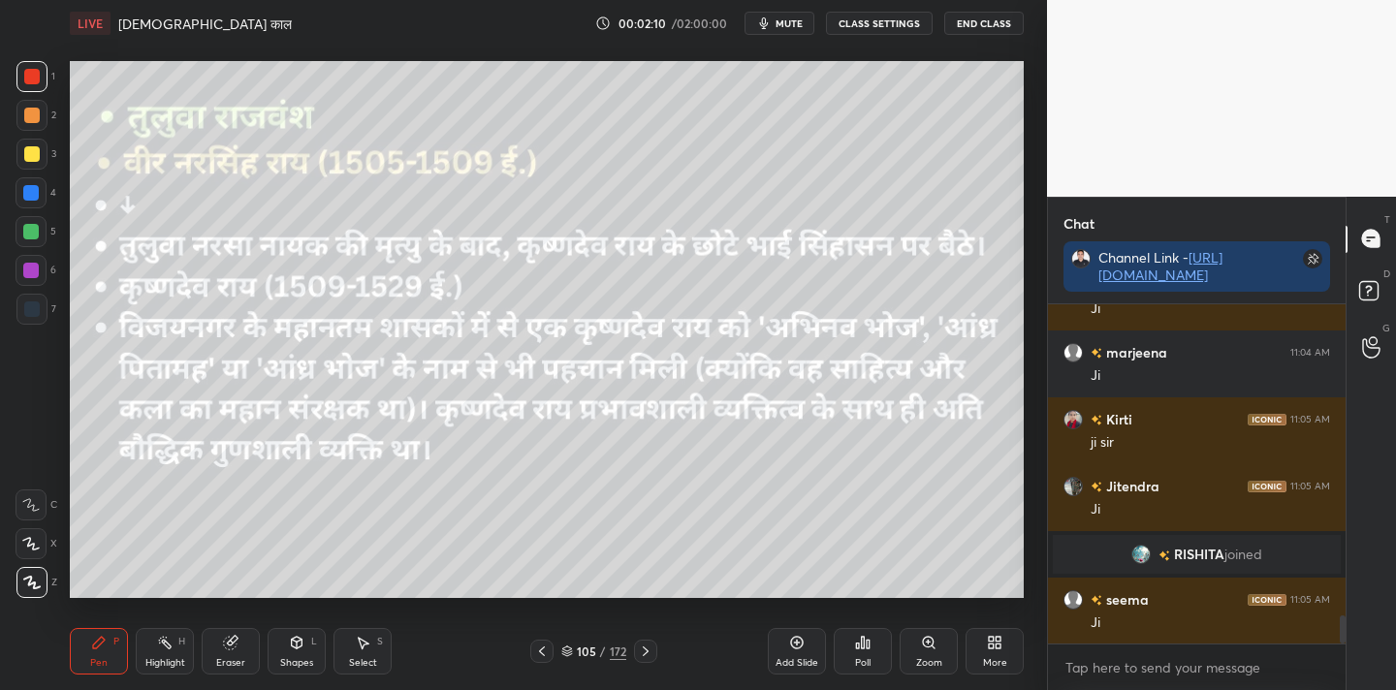
click at [869, 643] on icon at bounding box center [868, 644] width 3 height 9
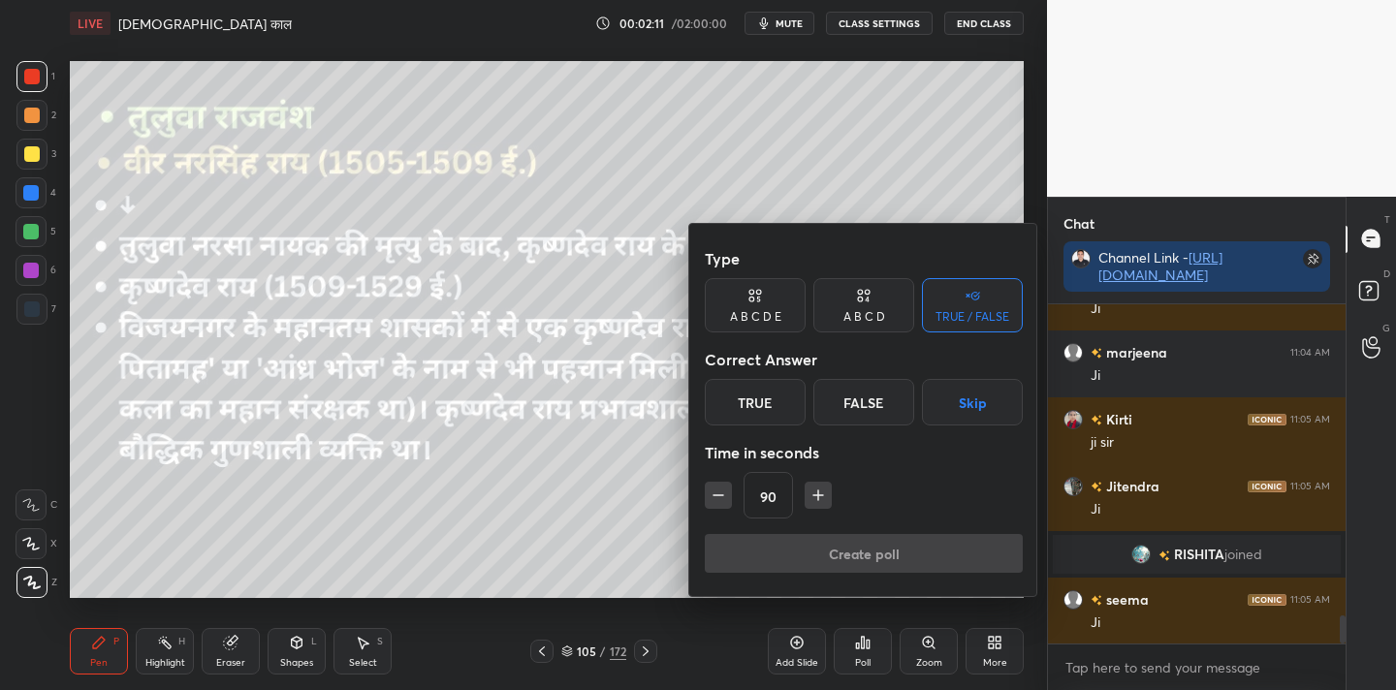
click at [782, 424] on div "True" at bounding box center [755, 402] width 101 height 47
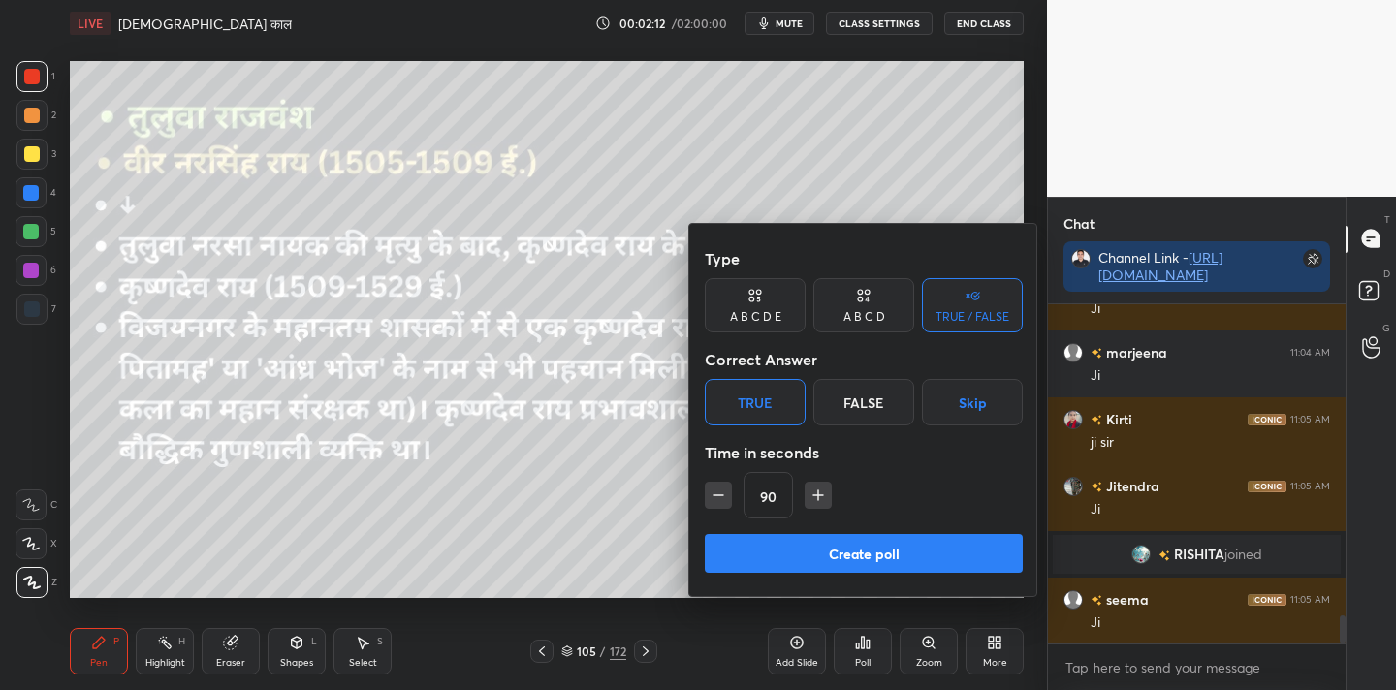
click at [830, 553] on button "Create poll" at bounding box center [864, 553] width 318 height 39
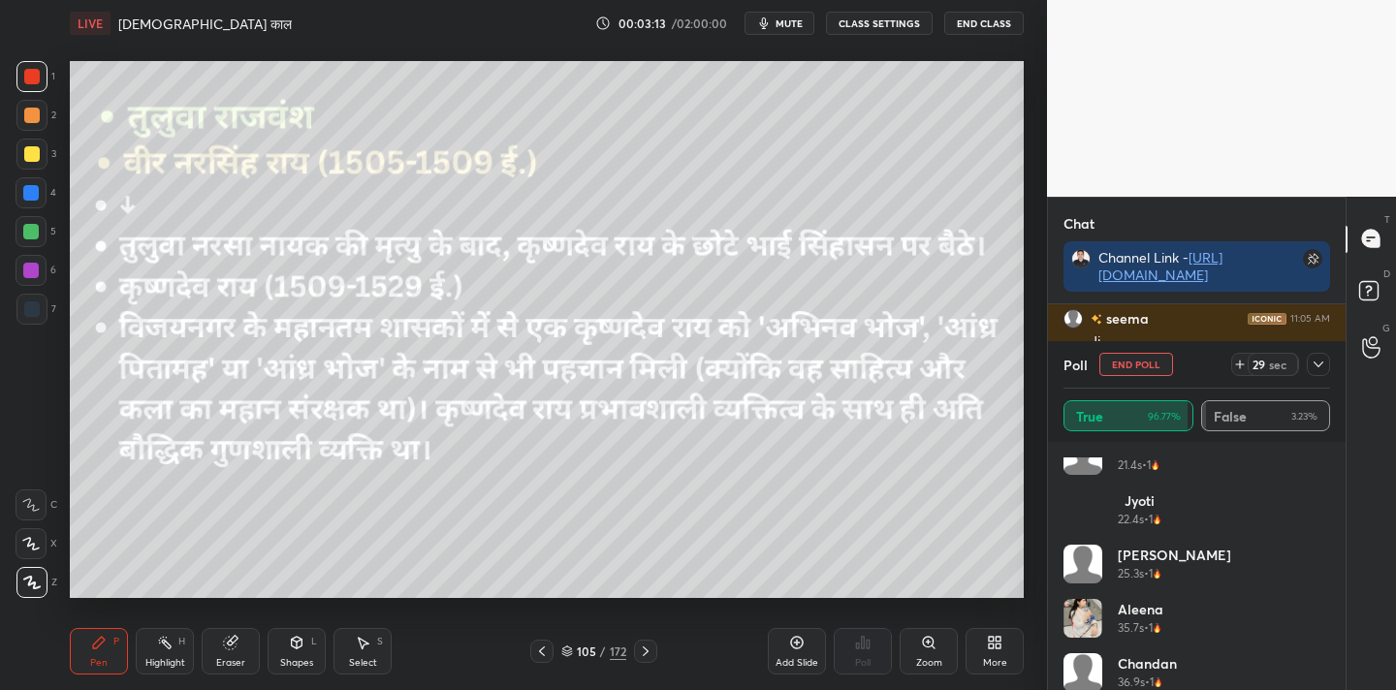
scroll to position [1396, 0]
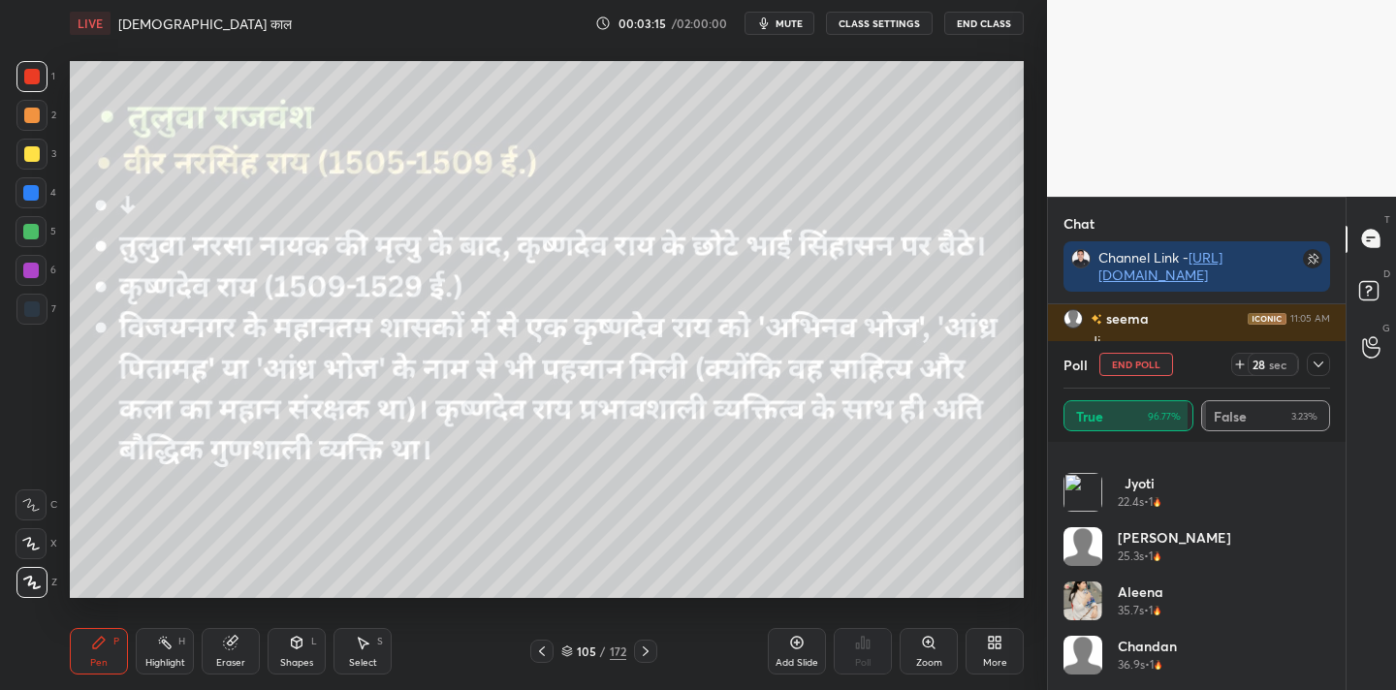
click at [1323, 357] on icon at bounding box center [1319, 365] width 16 height 16
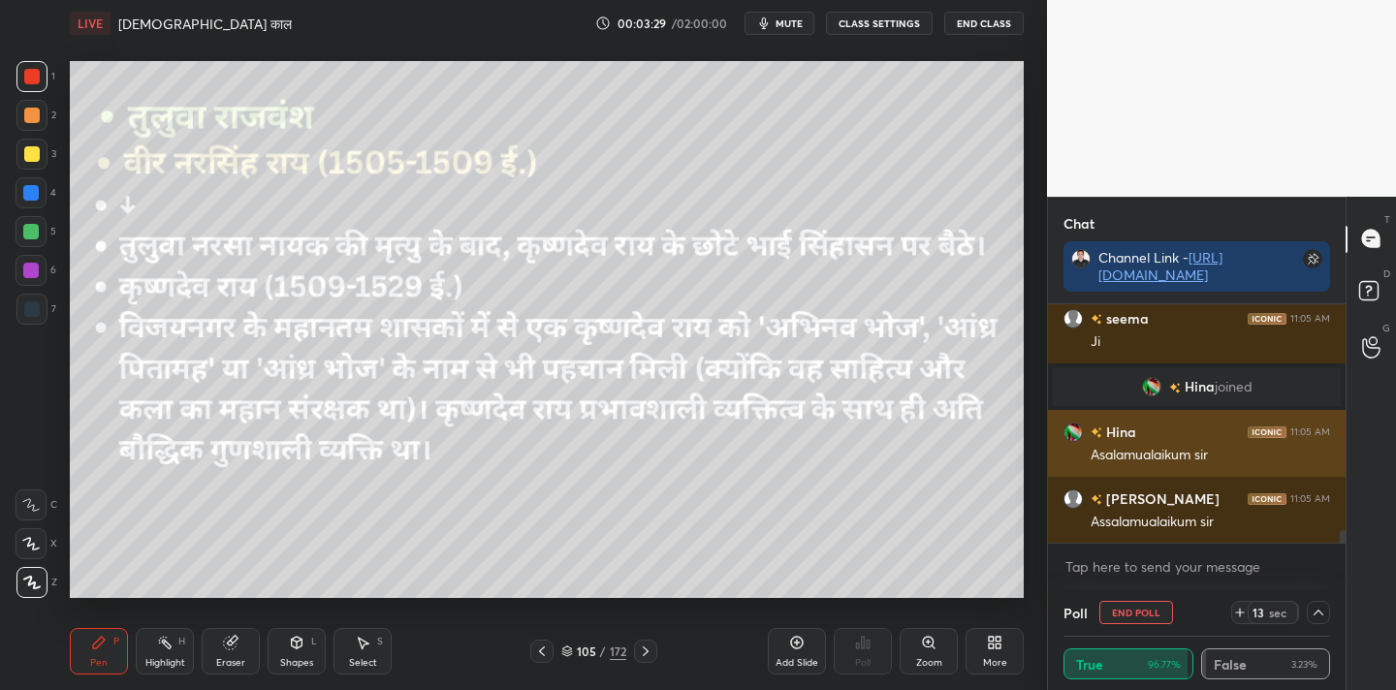
scroll to position [4202, 0]
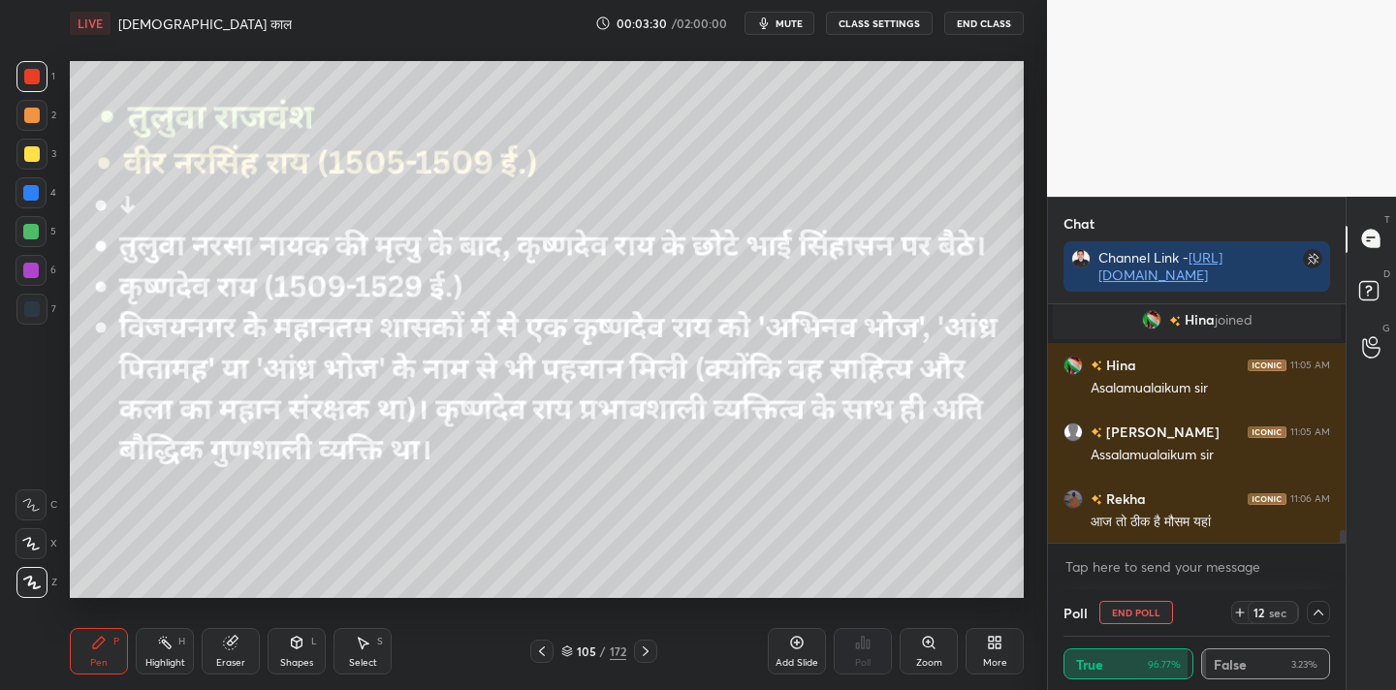
click at [997, 660] on div "More" at bounding box center [995, 663] width 24 height 10
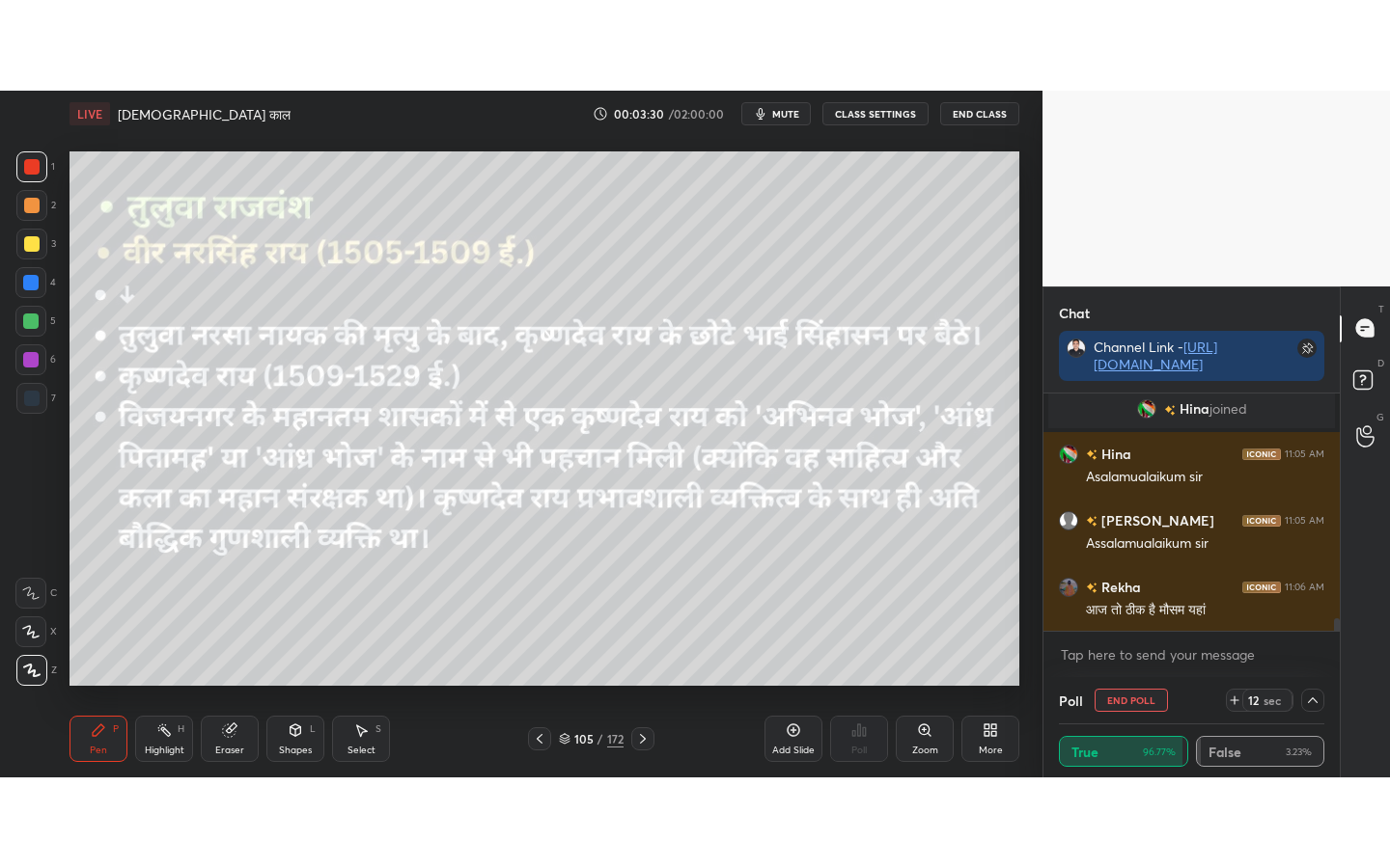
scroll to position [4230, 0]
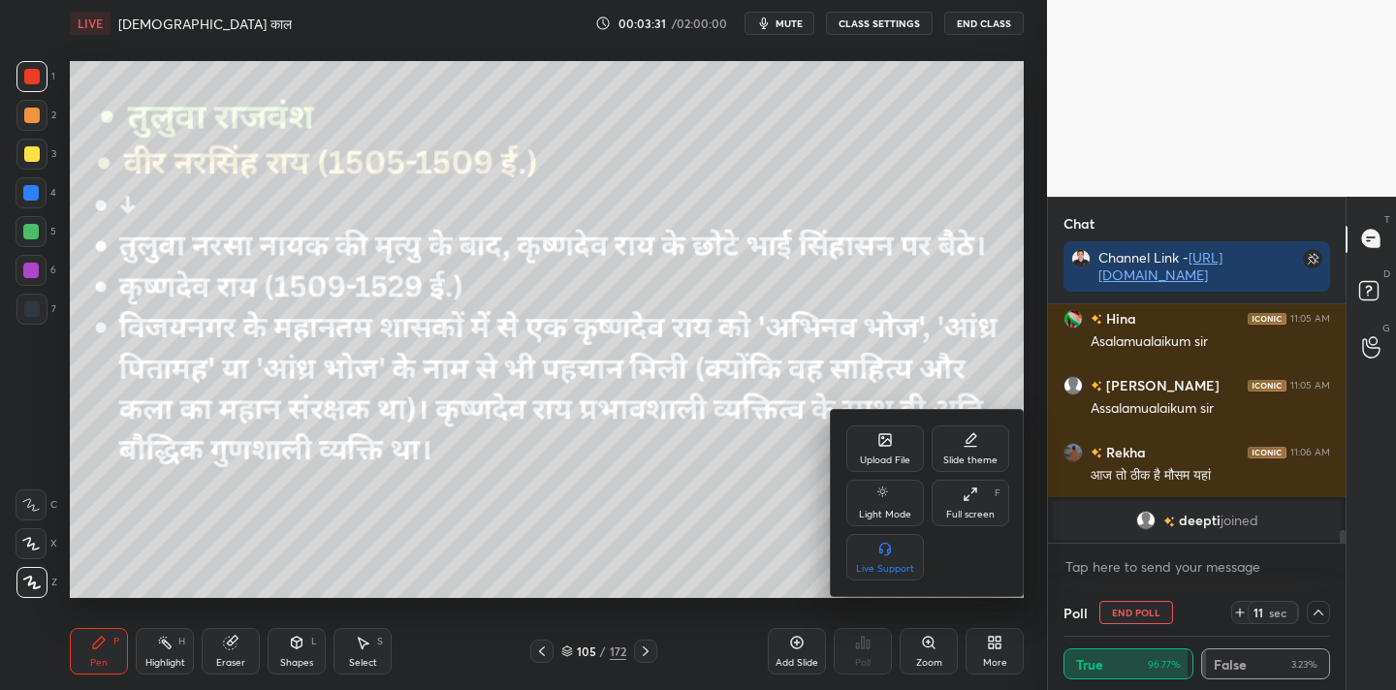
click at [964, 505] on div "Full screen F" at bounding box center [971, 503] width 78 height 47
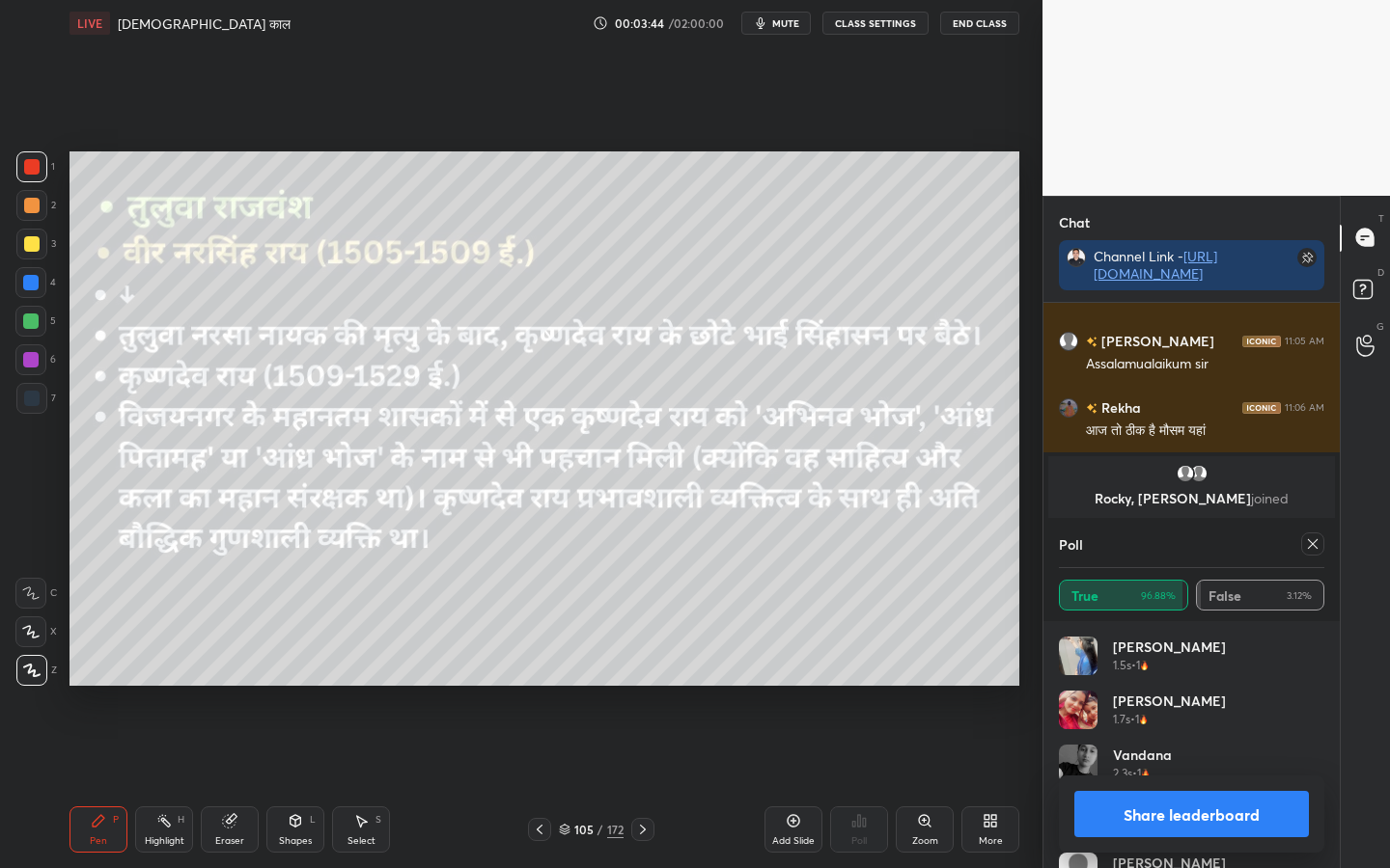
scroll to position [4229, 0]
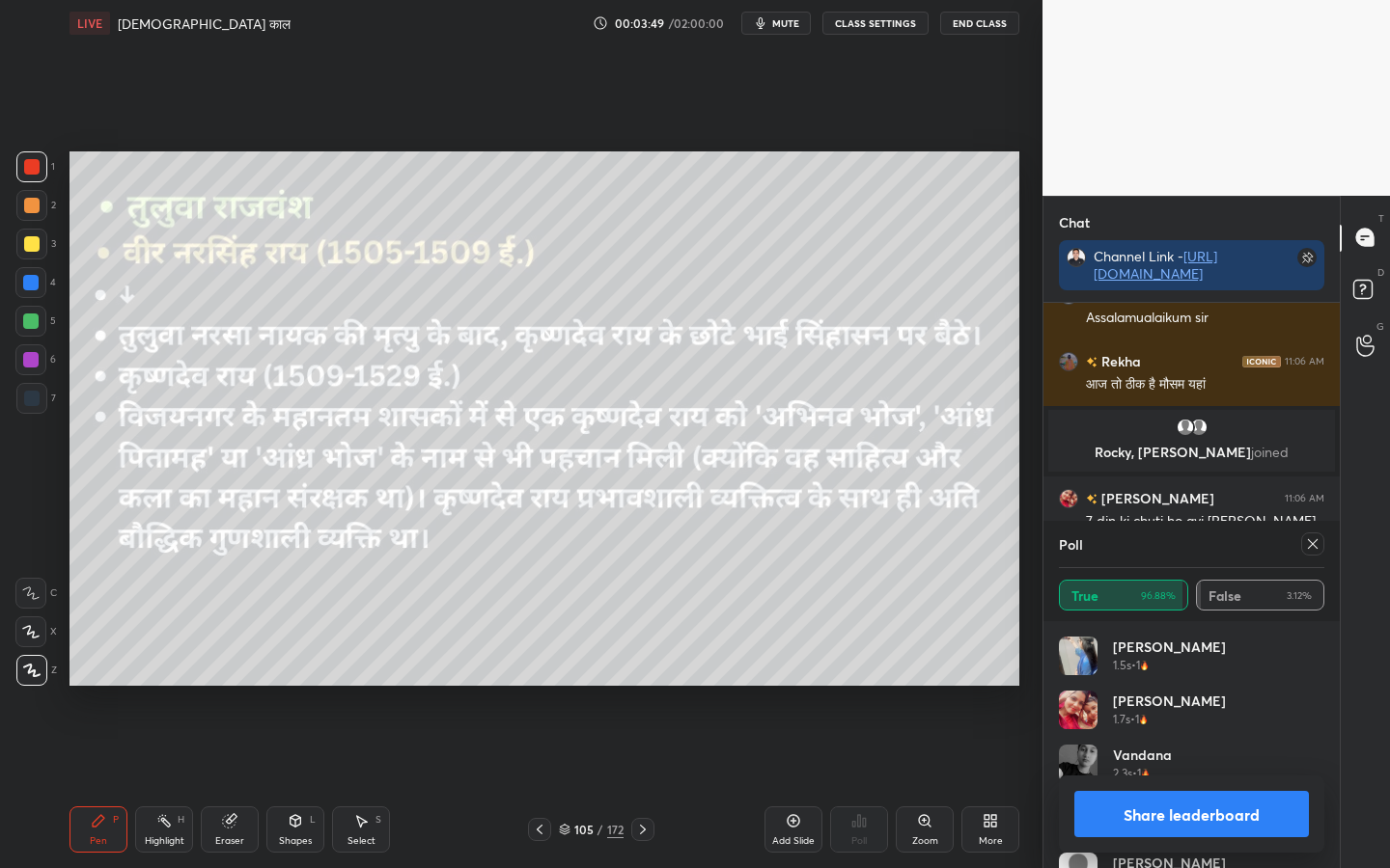
click at [1313, 542] on icon at bounding box center [1313, 544] width 10 height 10
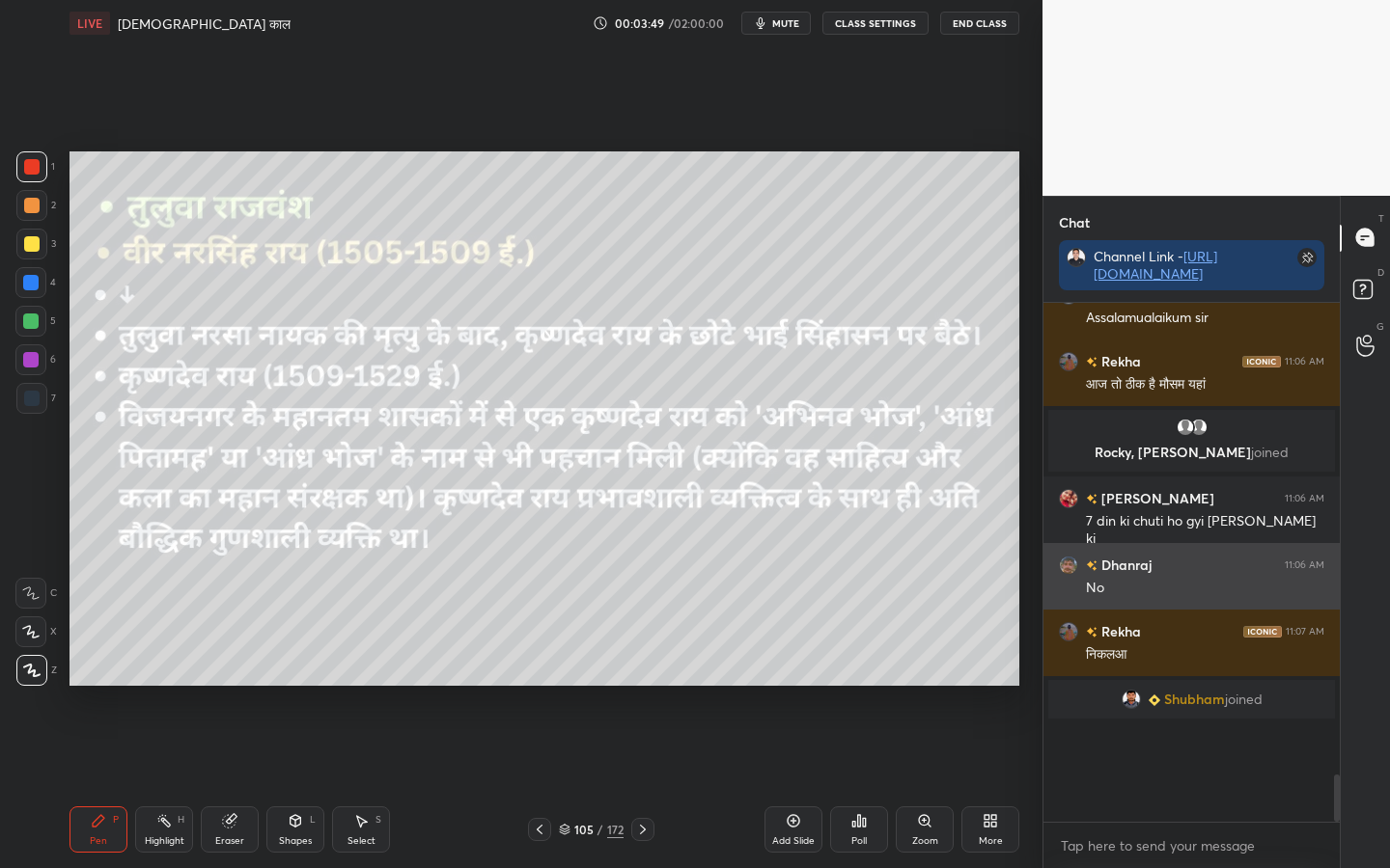
scroll to position [2, 7]
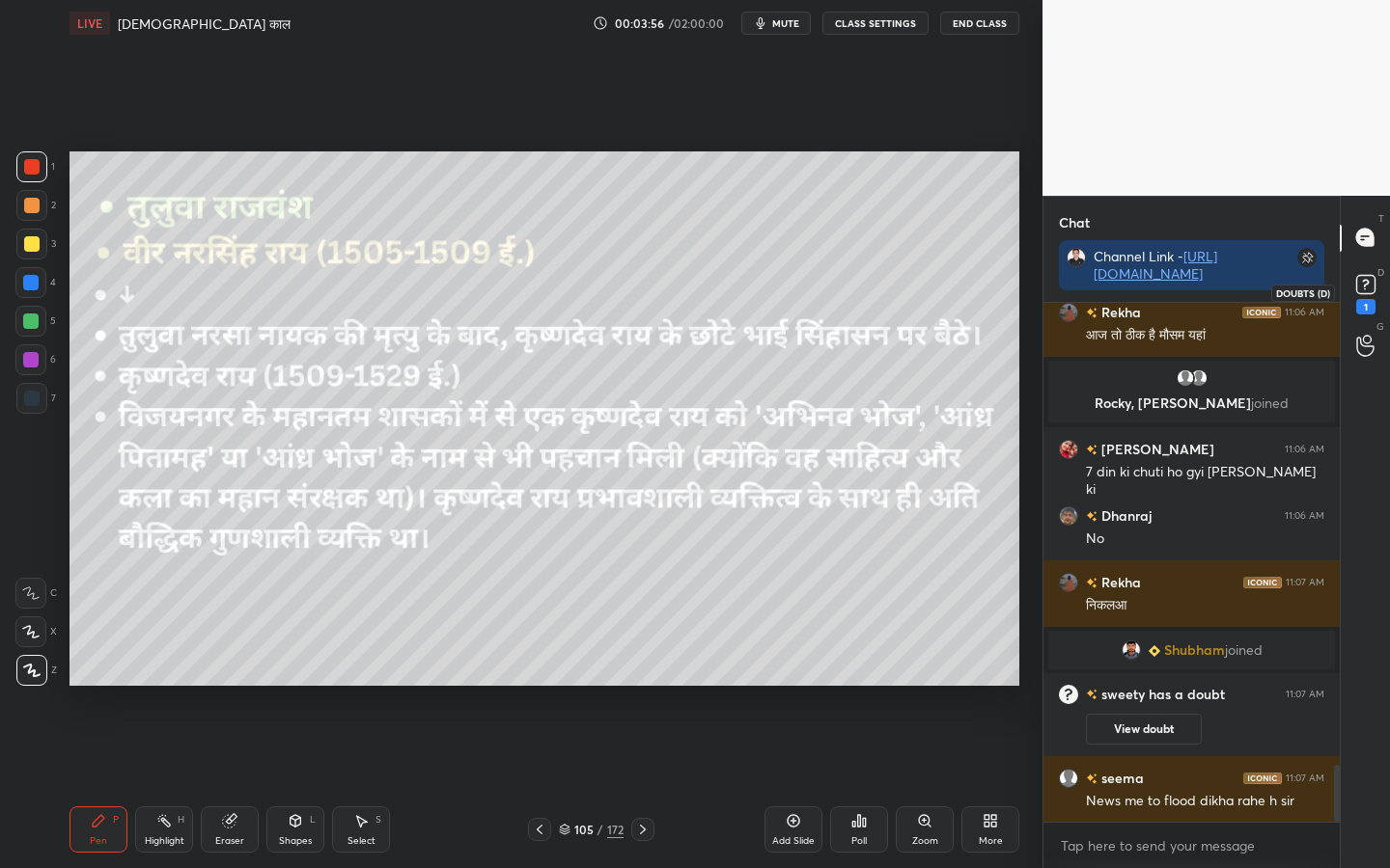
click at [1369, 287] on rect at bounding box center [1365, 284] width 18 height 18
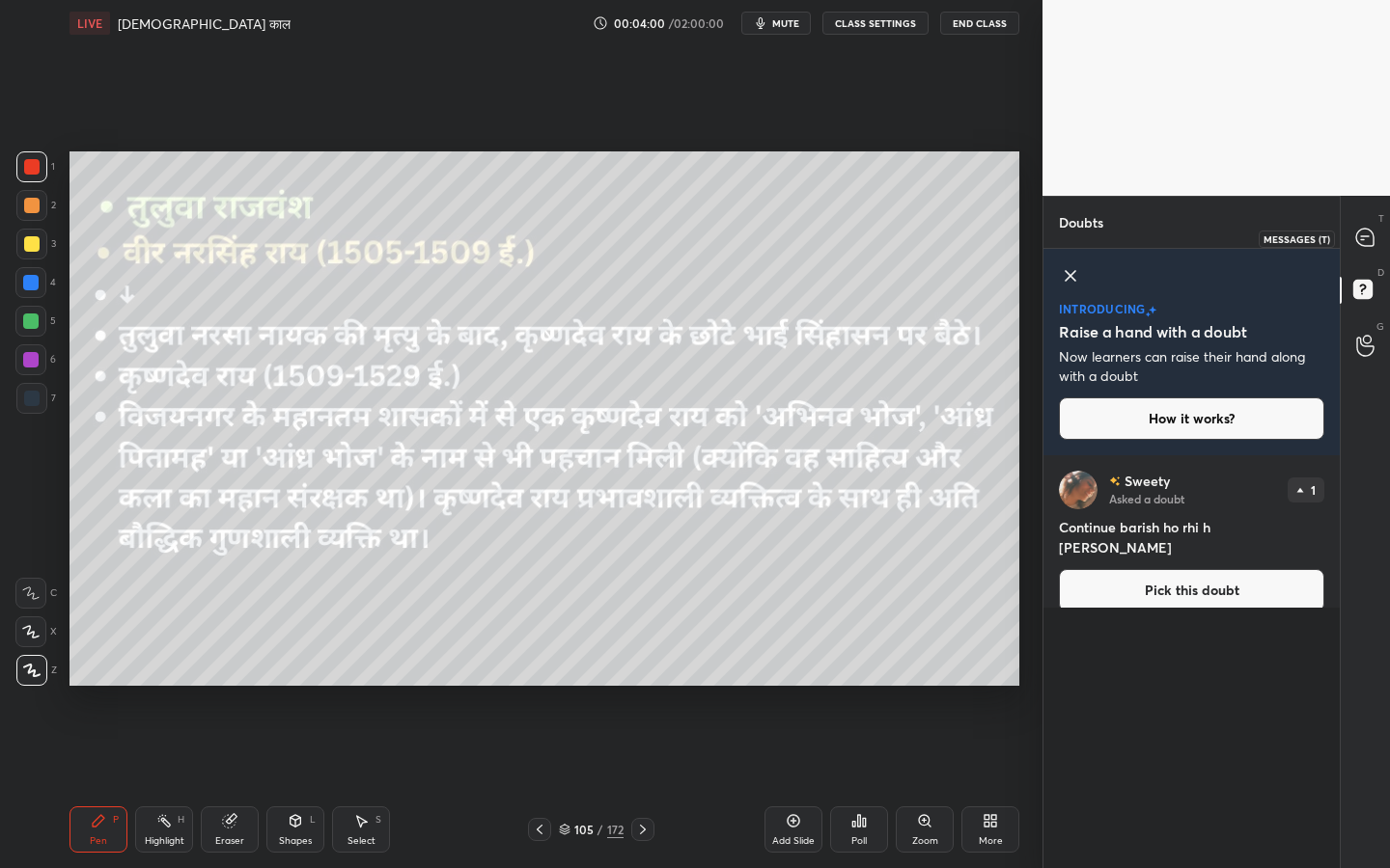
click at [1375, 250] on div at bounding box center [1365, 238] width 39 height 35
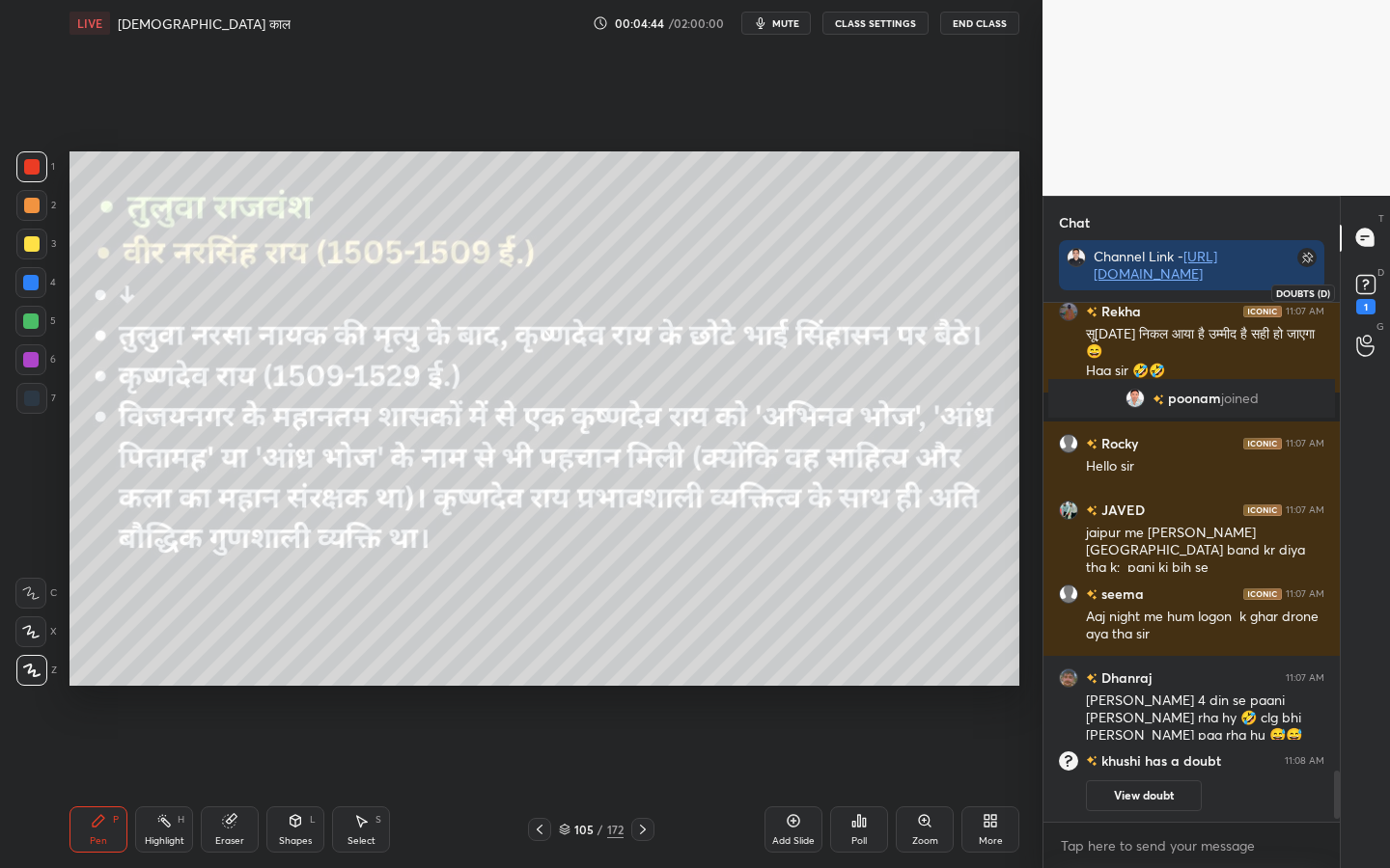
click at [1373, 285] on rect at bounding box center [1365, 284] width 18 height 18
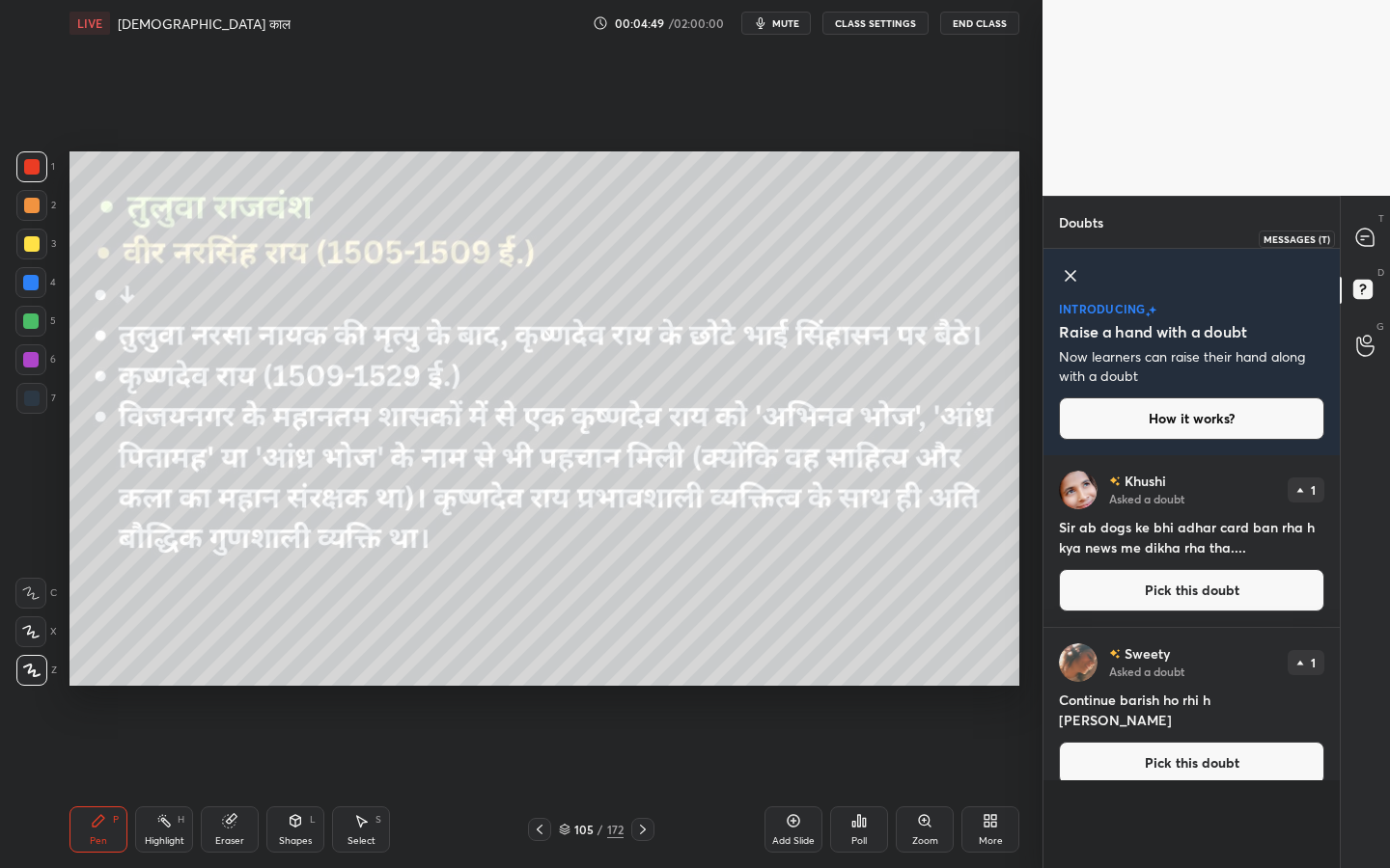
click at [1360, 243] on icon at bounding box center [1364, 237] width 17 height 17
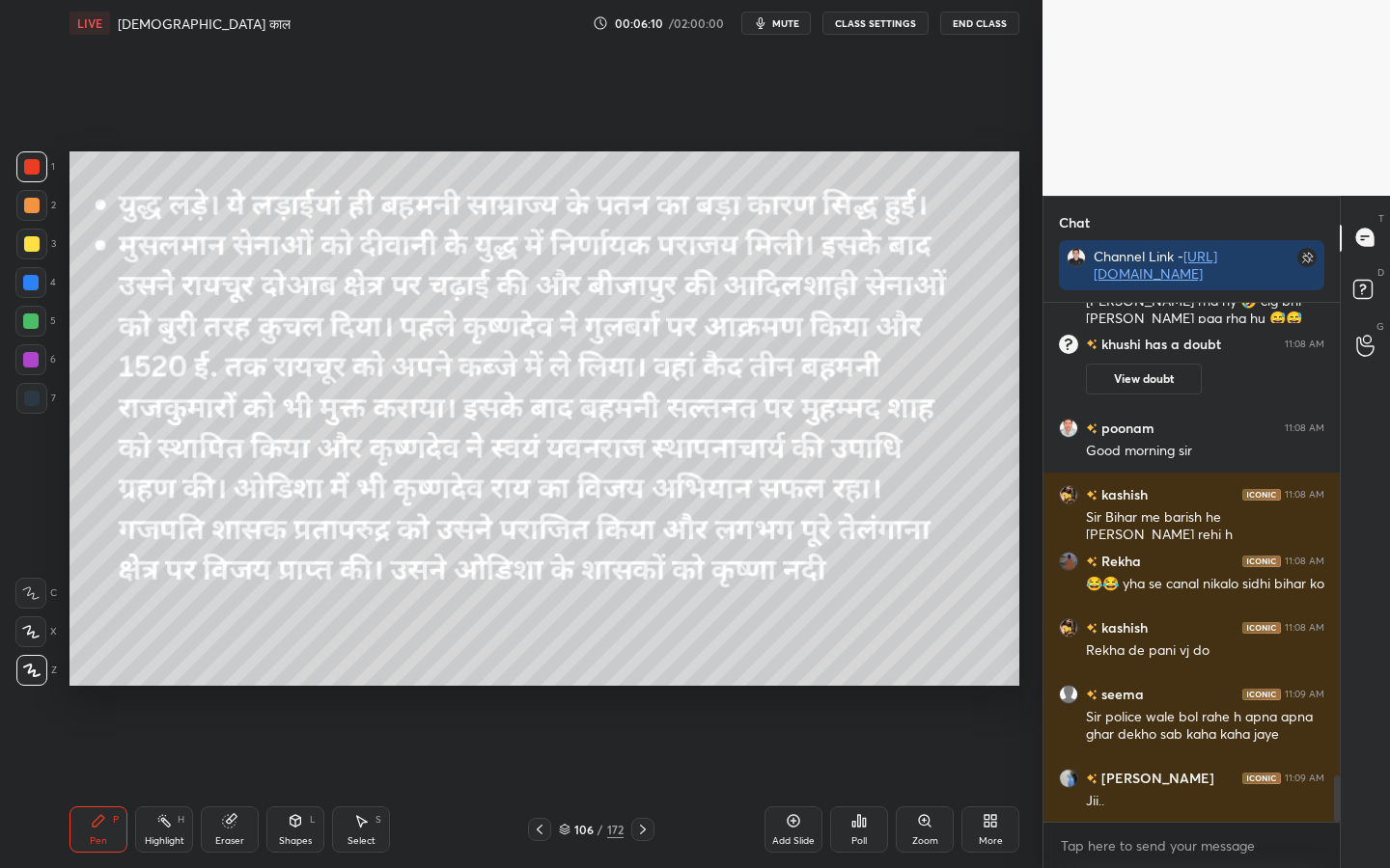
scroll to position [5353, 0]
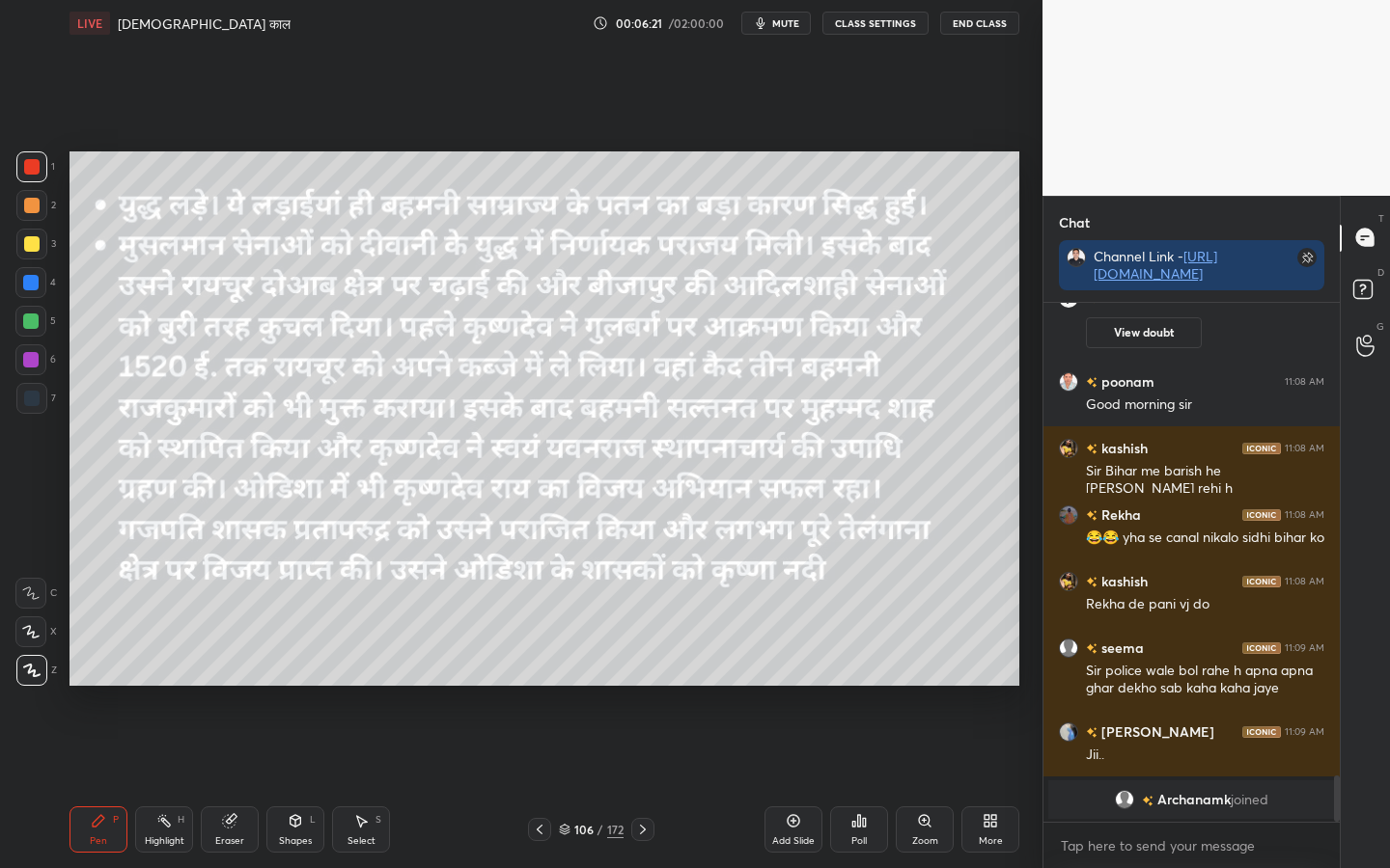
drag, startPoint x: 29, startPoint y: 243, endPoint x: 56, endPoint y: 260, distance: 31.9
click at [24, 246] on div at bounding box center [32, 245] width 16 height 16
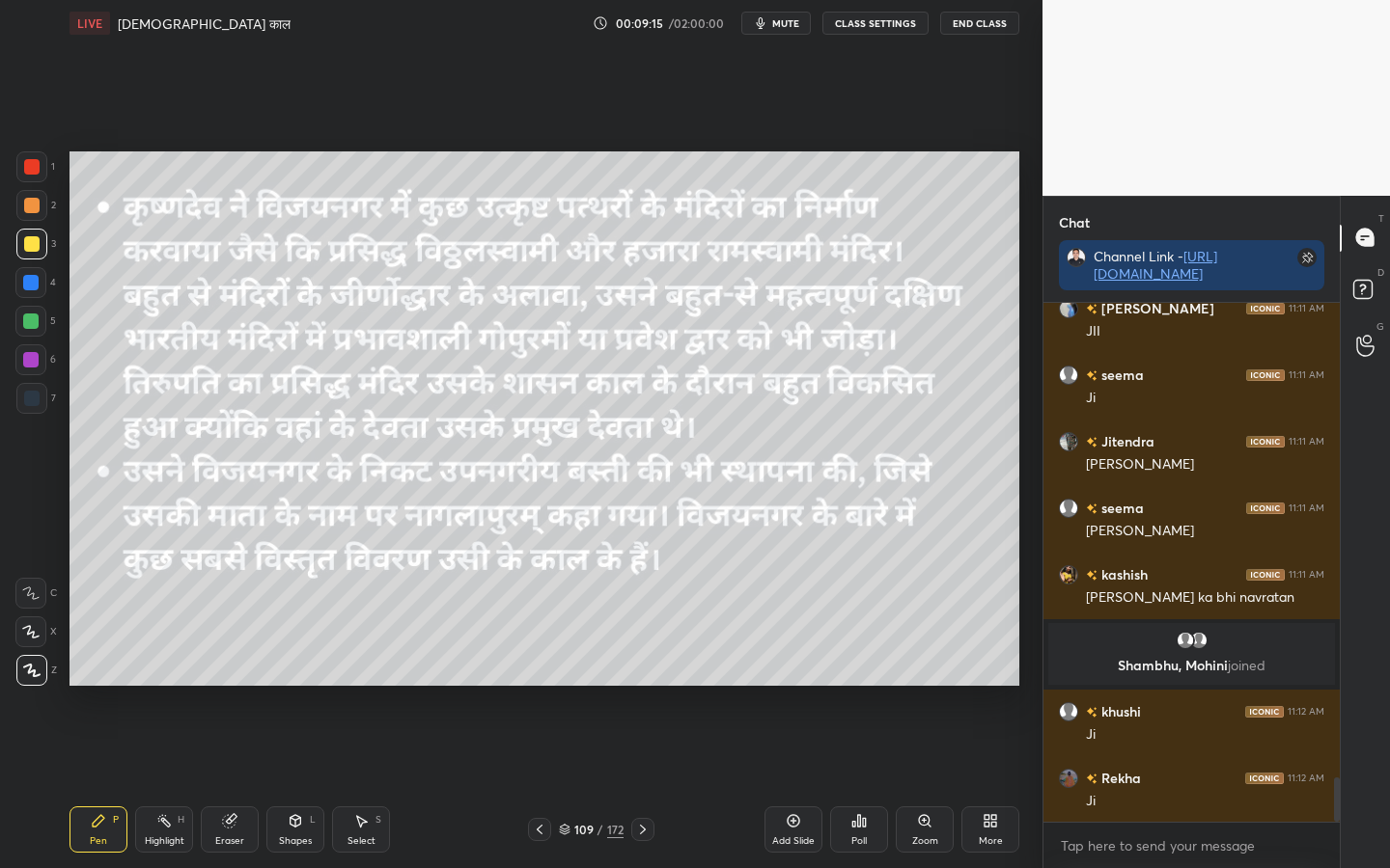
scroll to position [5764, 0]
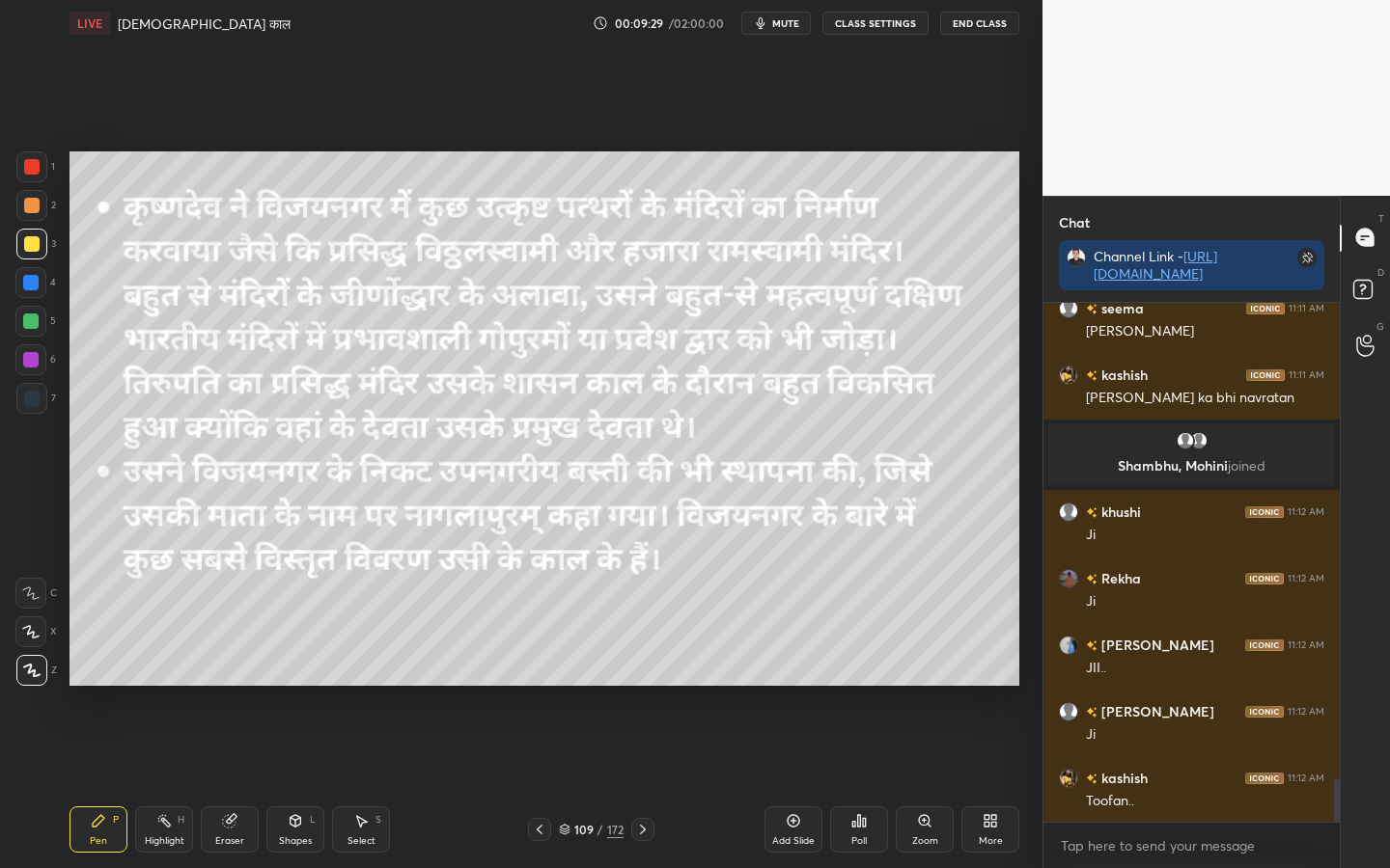
click at [612, 686] on div "172" at bounding box center [615, 829] width 16 height 17
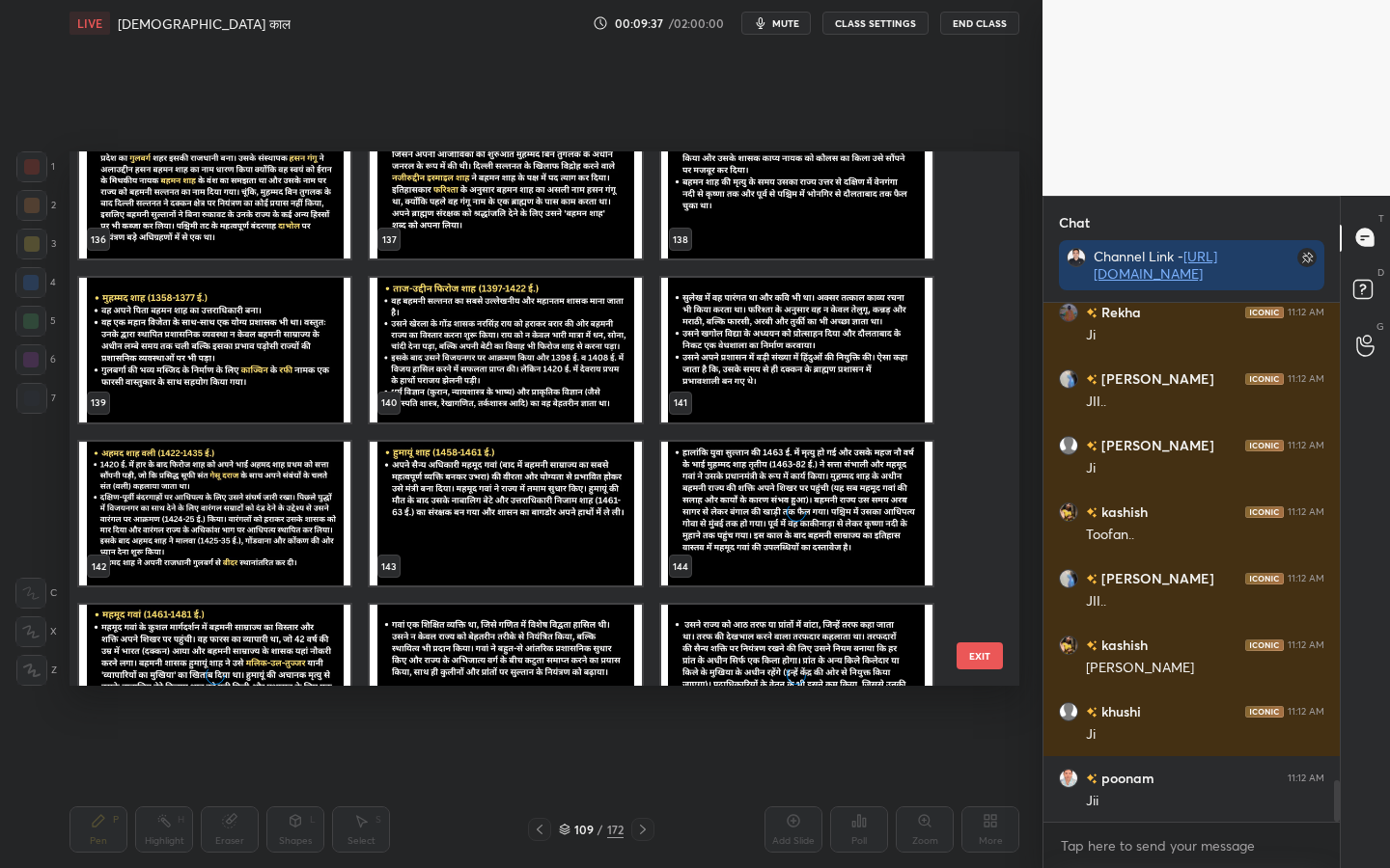
scroll to position [7437, 0]
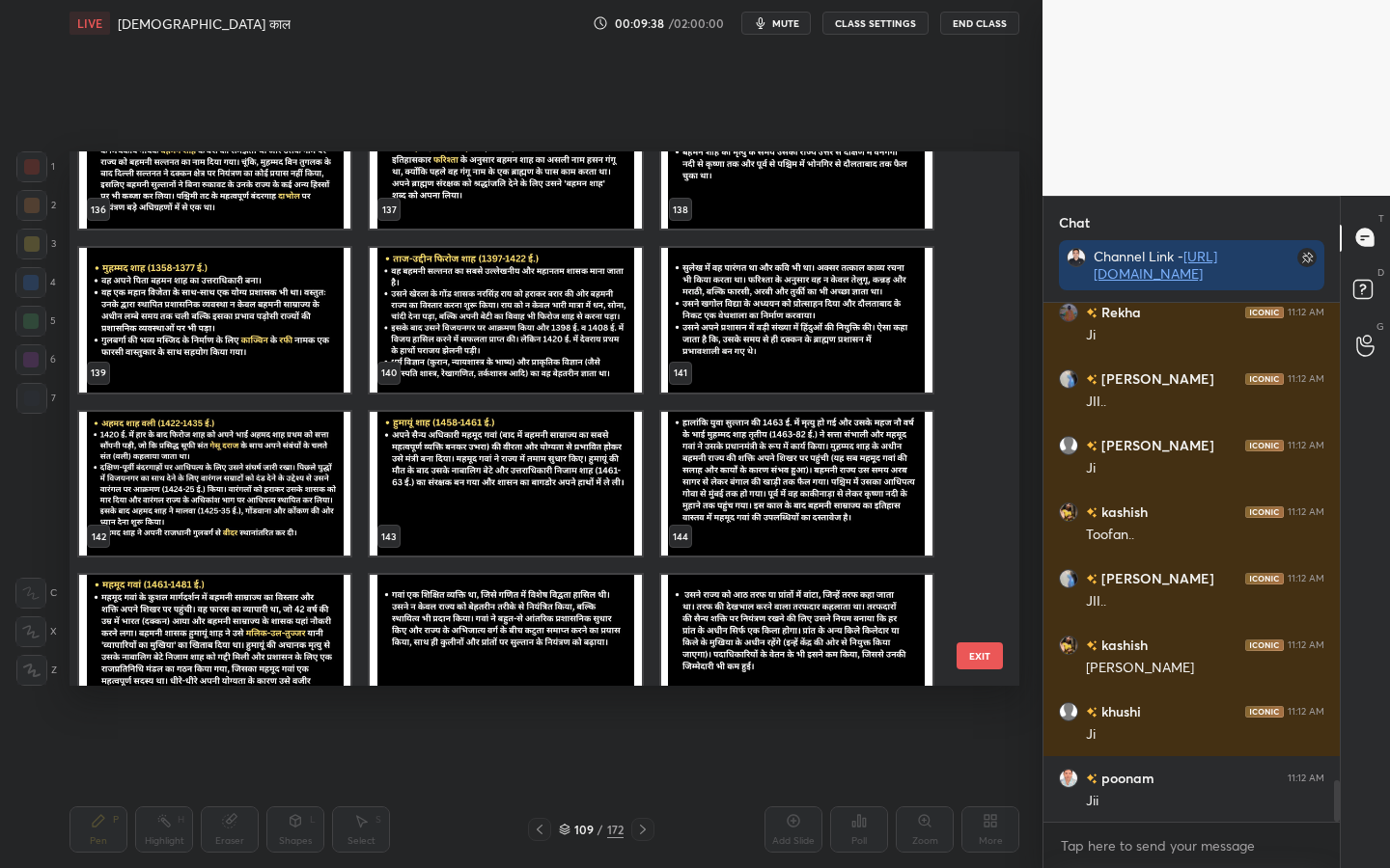
click at [977, 647] on button "EXIT" at bounding box center [980, 656] width 47 height 27
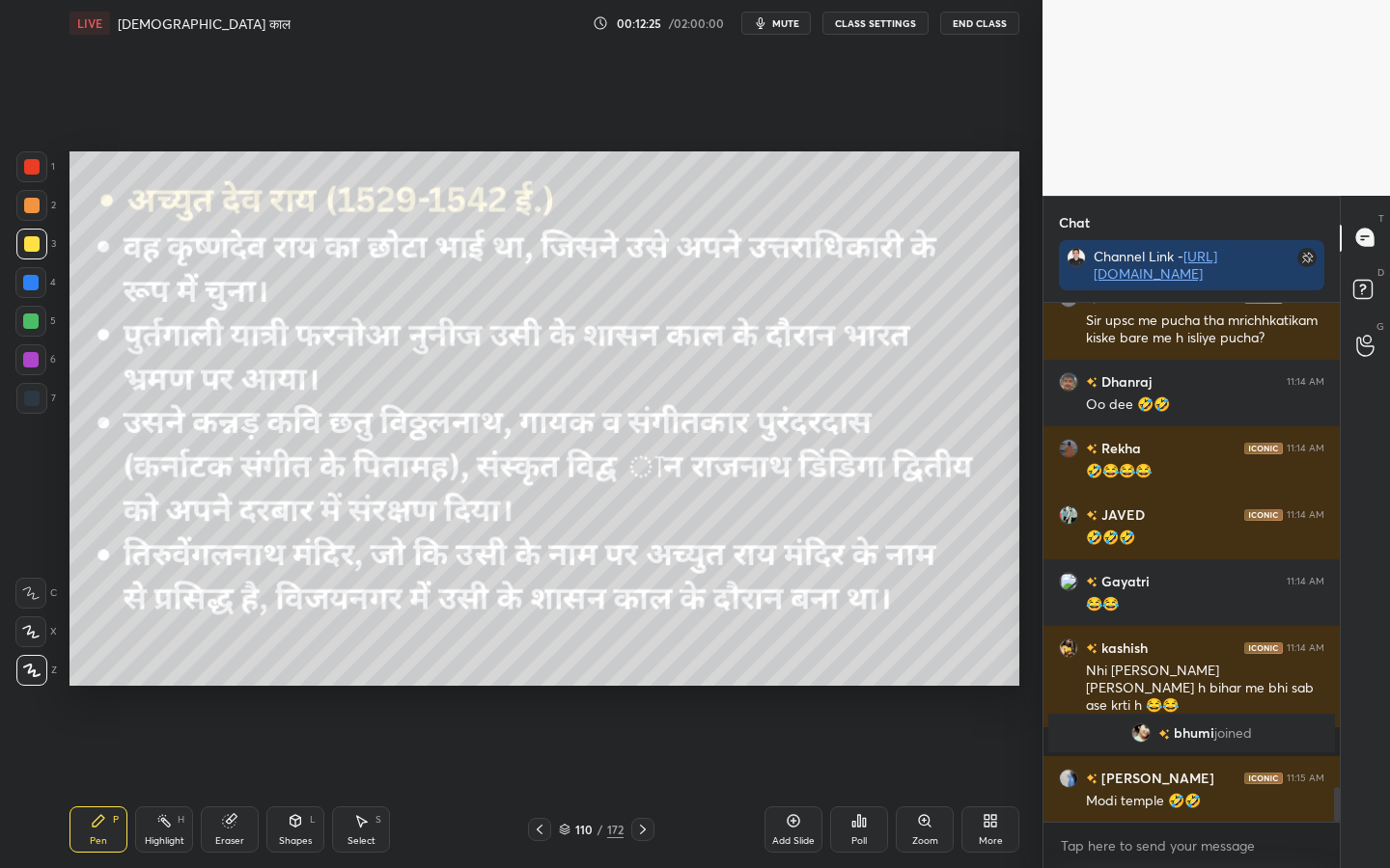
scroll to position [7309, 0]
drag, startPoint x: 229, startPoint y: 827, endPoint x: 213, endPoint y: 802, distance: 29.7
click at [231, 686] on icon at bounding box center [229, 821] width 13 height 13
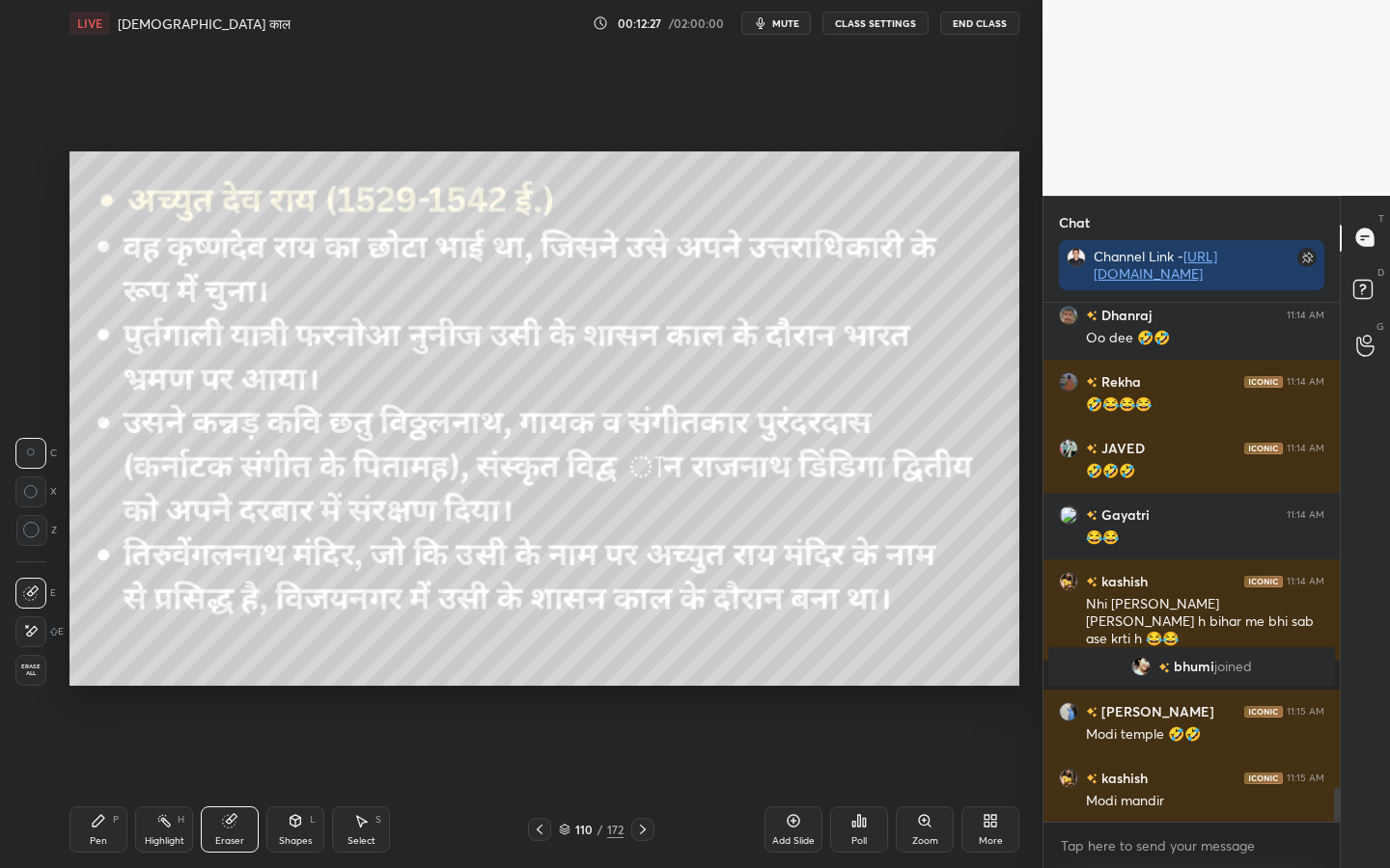
click at [35, 669] on span "Erase all" at bounding box center [30, 671] width 29 height 14
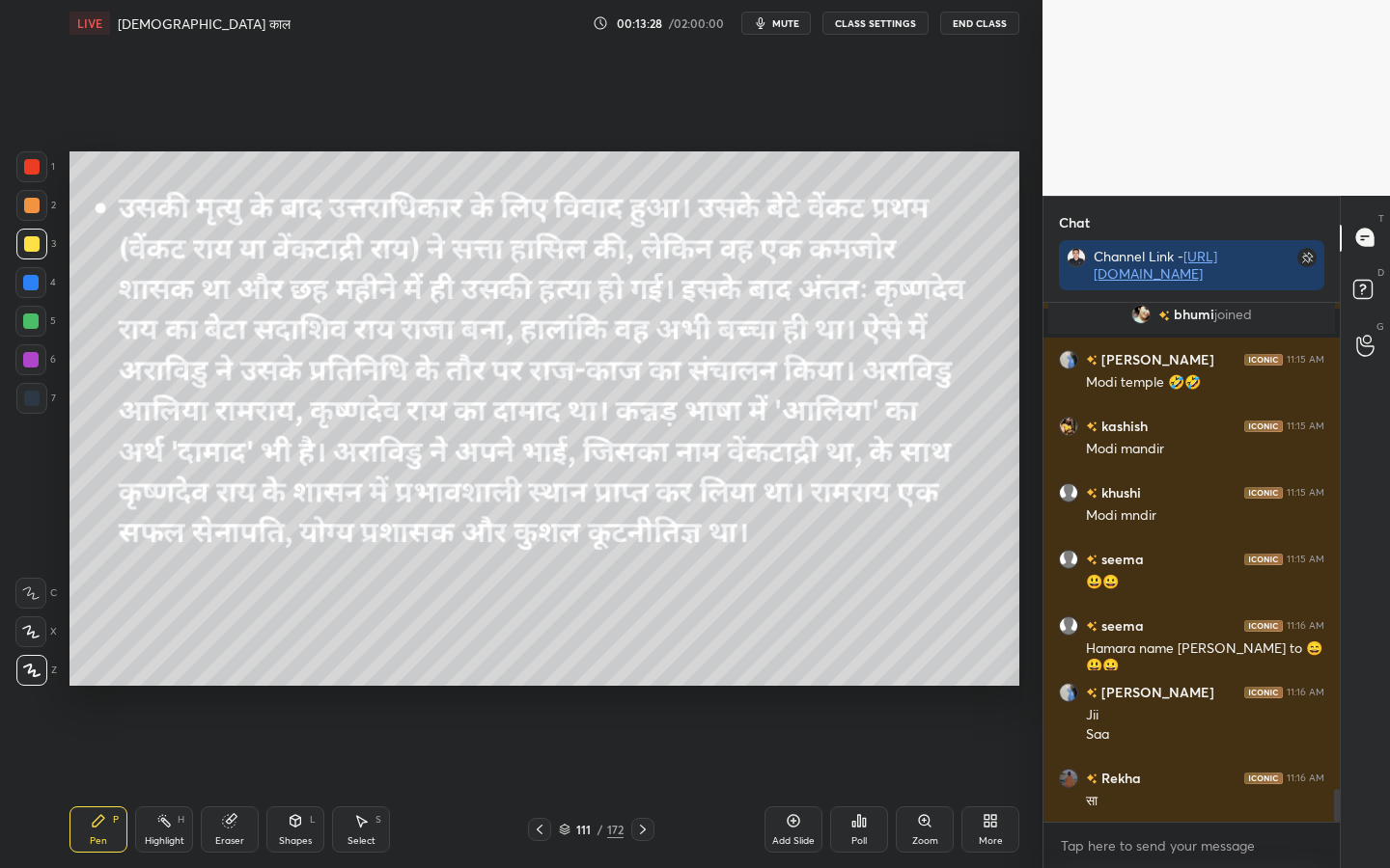
scroll to position [7795, 0]
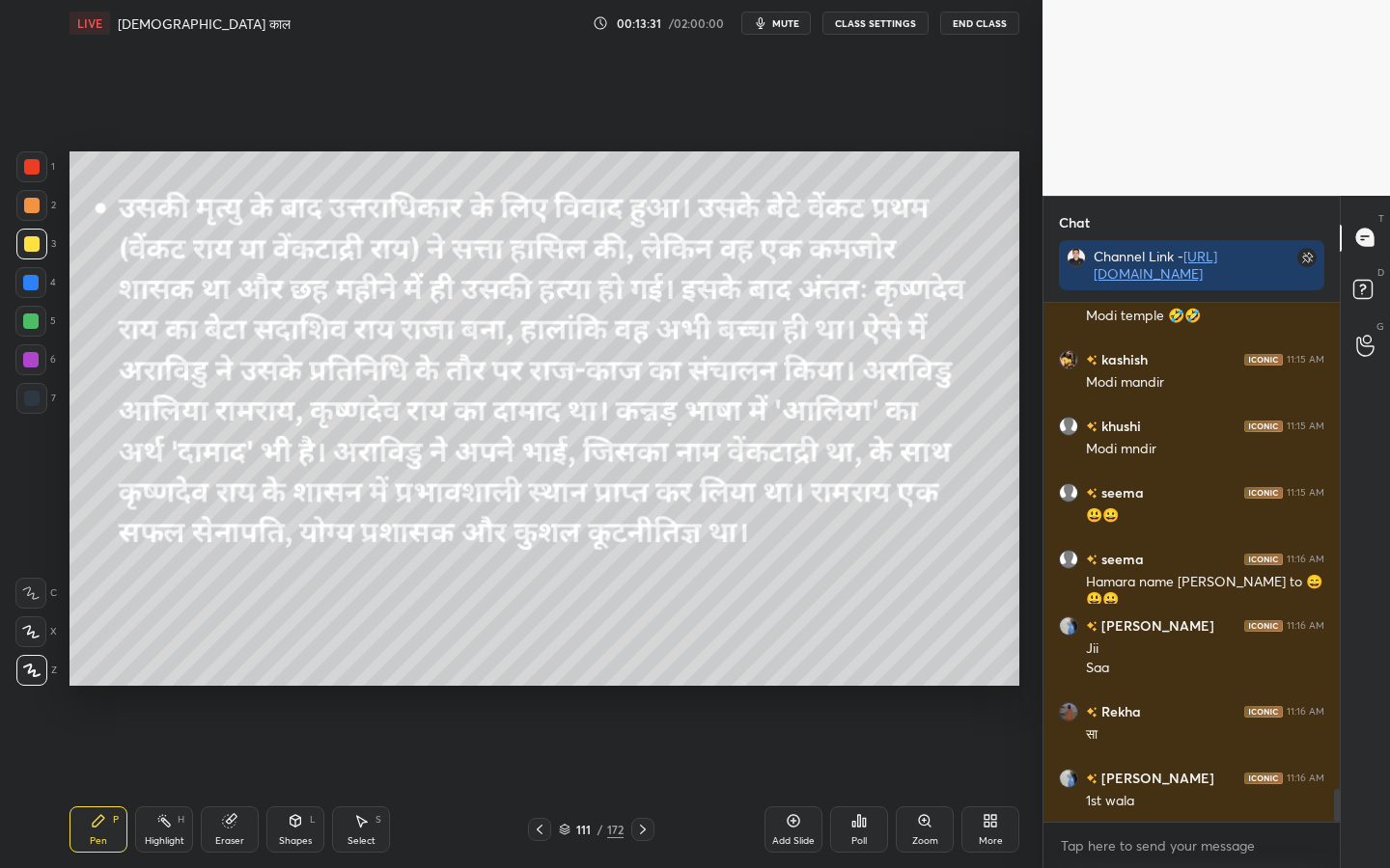
click at [235, 686] on div "Eraser" at bounding box center [229, 841] width 29 height 10
click at [28, 674] on span "Erase all" at bounding box center [30, 671] width 29 height 14
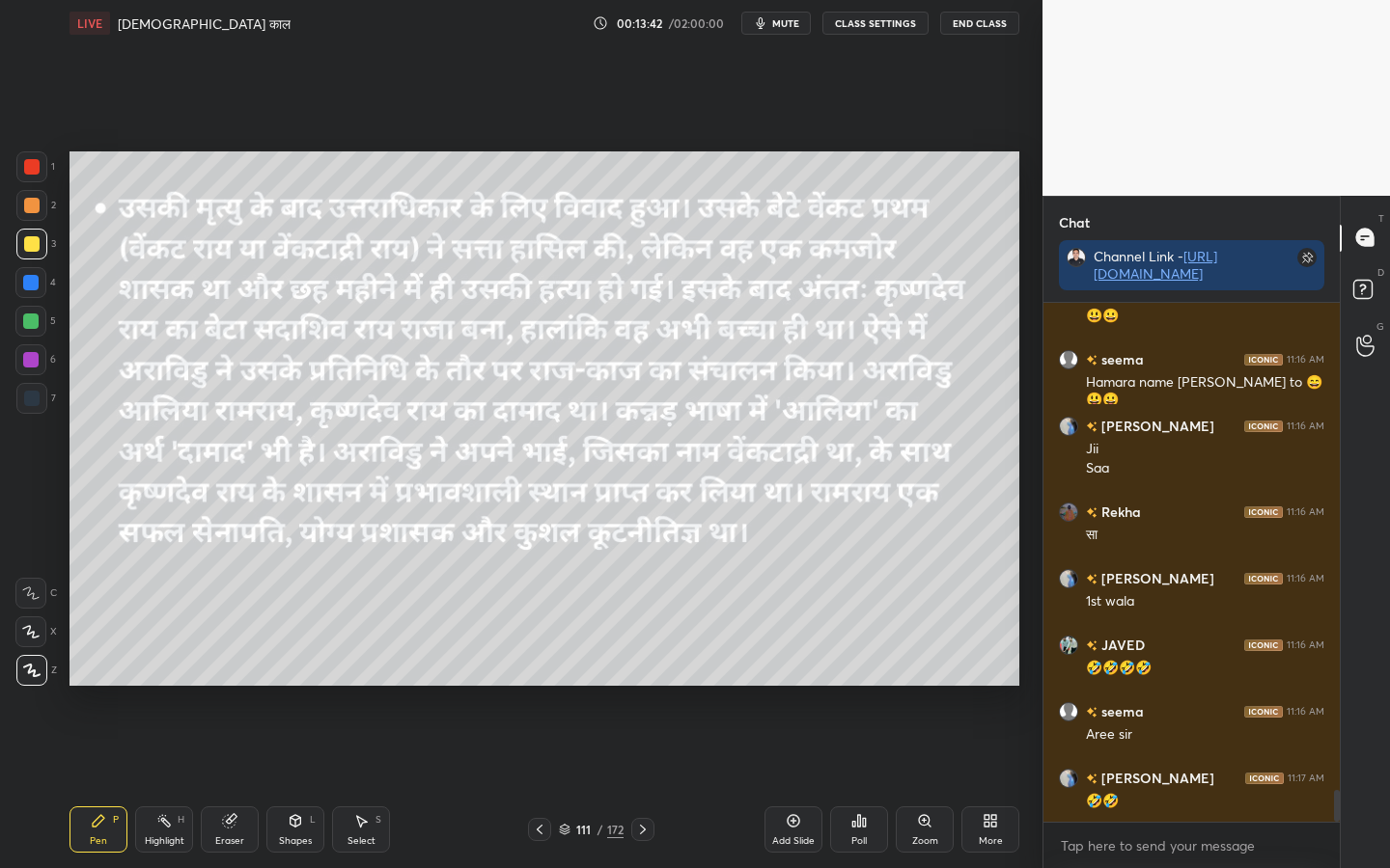
scroll to position [8062, 0]
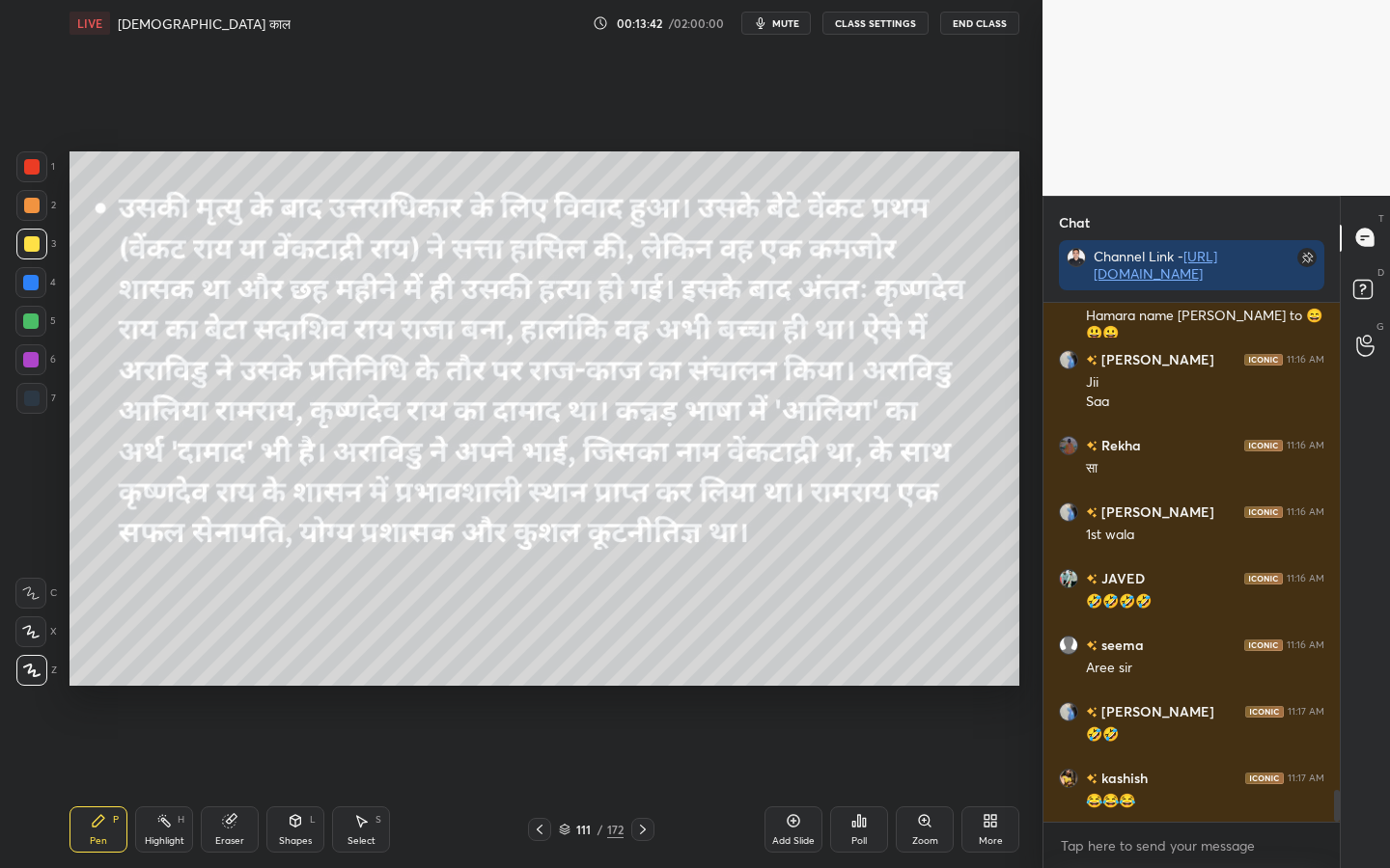
click at [239, 686] on div "Eraser" at bounding box center [230, 829] width 58 height 47
click at [29, 675] on span "Erase all" at bounding box center [30, 671] width 29 height 14
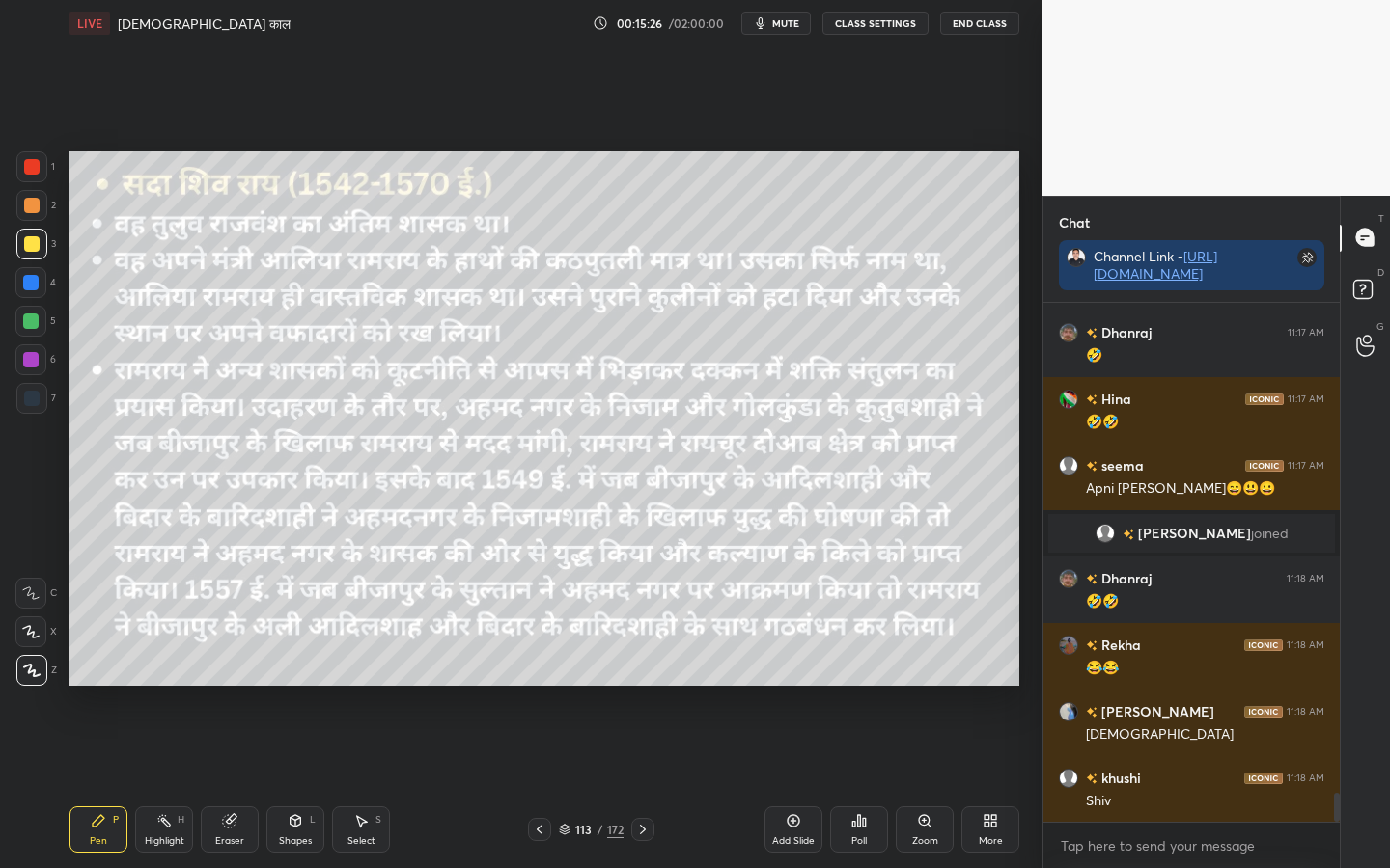
scroll to position [8737, 0]
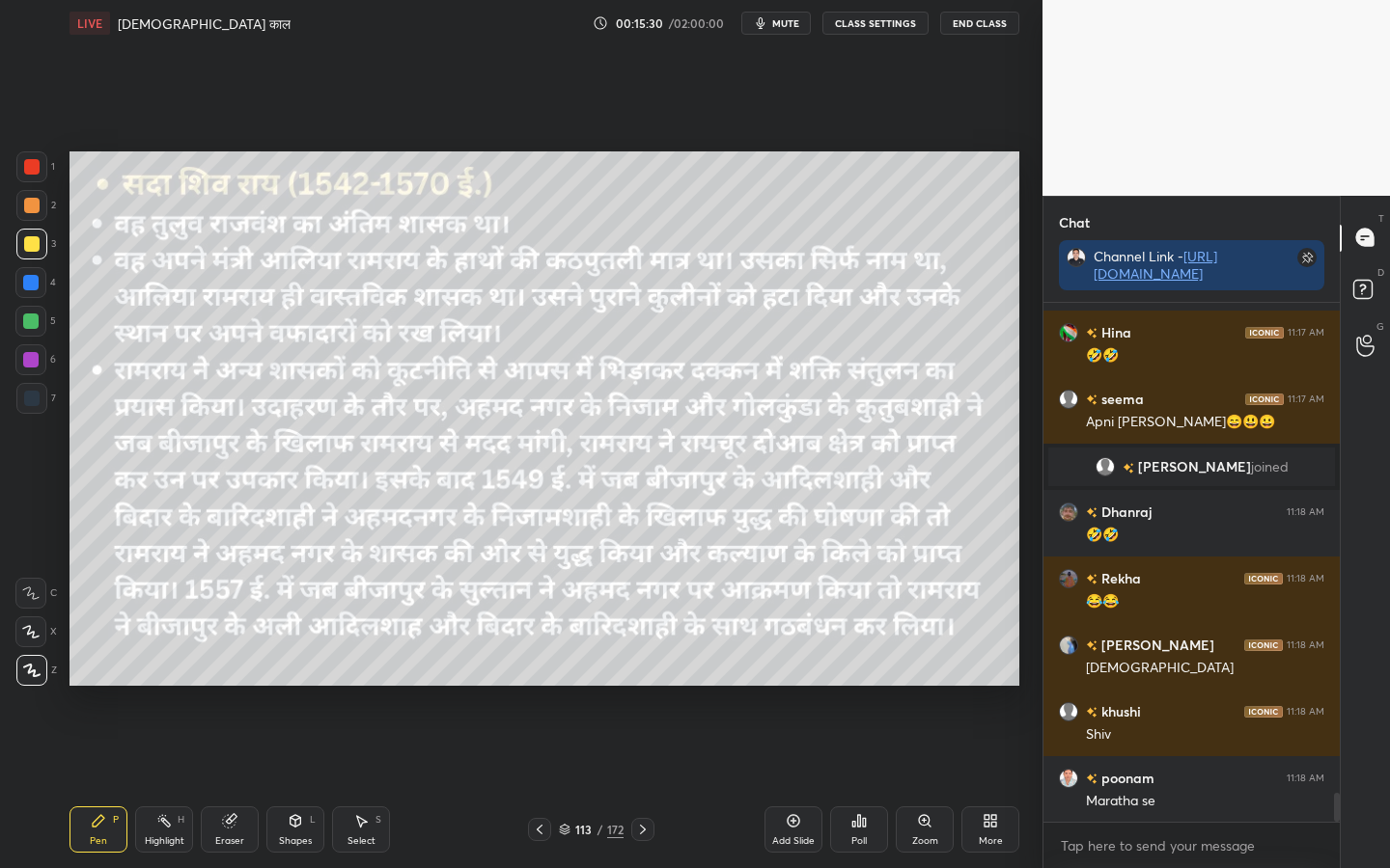
drag, startPoint x: 248, startPoint y: 836, endPoint x: 230, endPoint y: 833, distance: 18.2
click at [246, 686] on div "Eraser" at bounding box center [230, 829] width 58 height 47
click at [40, 683] on div "Erase all" at bounding box center [31, 670] width 31 height 31
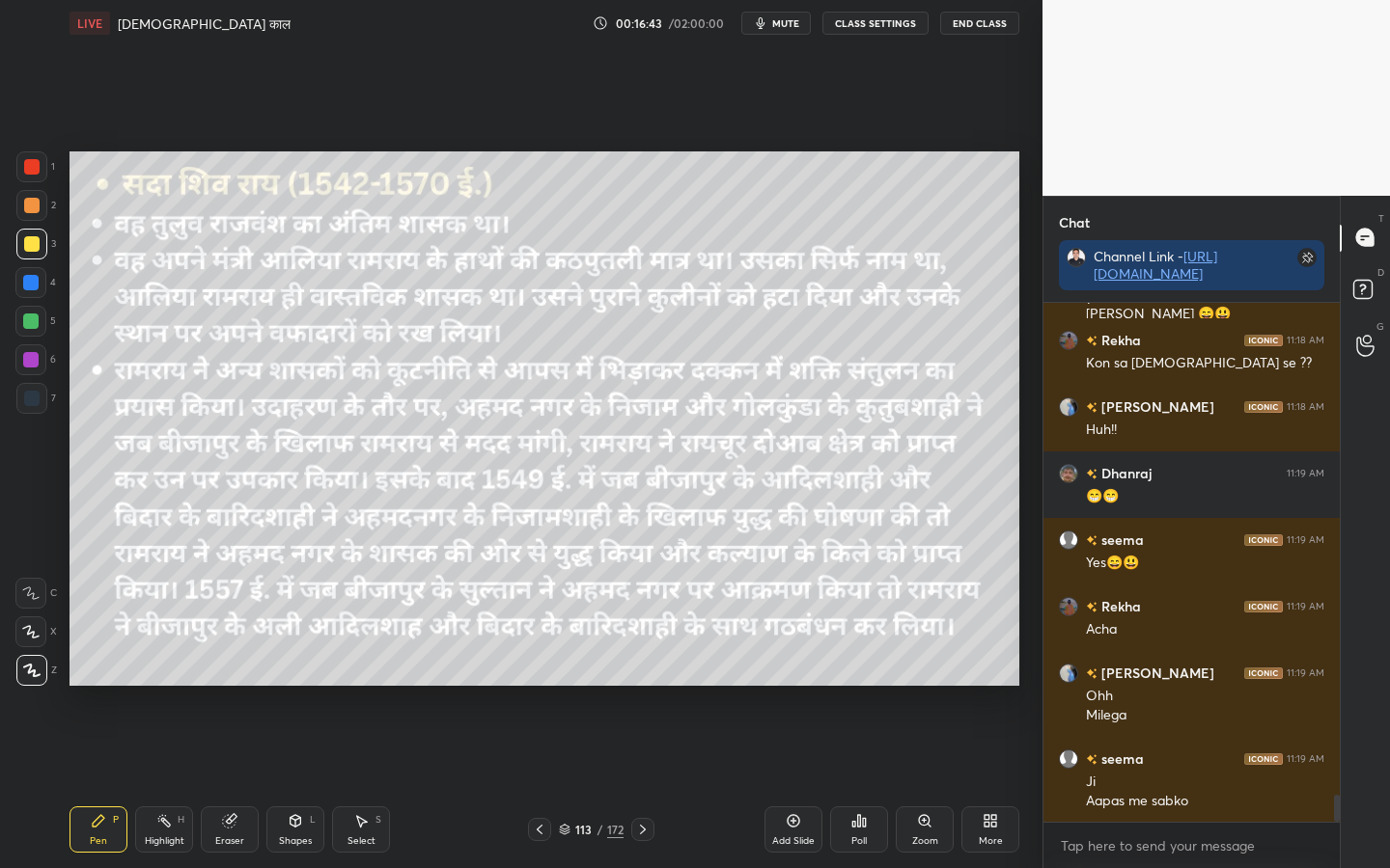
scroll to position [9458, 0]
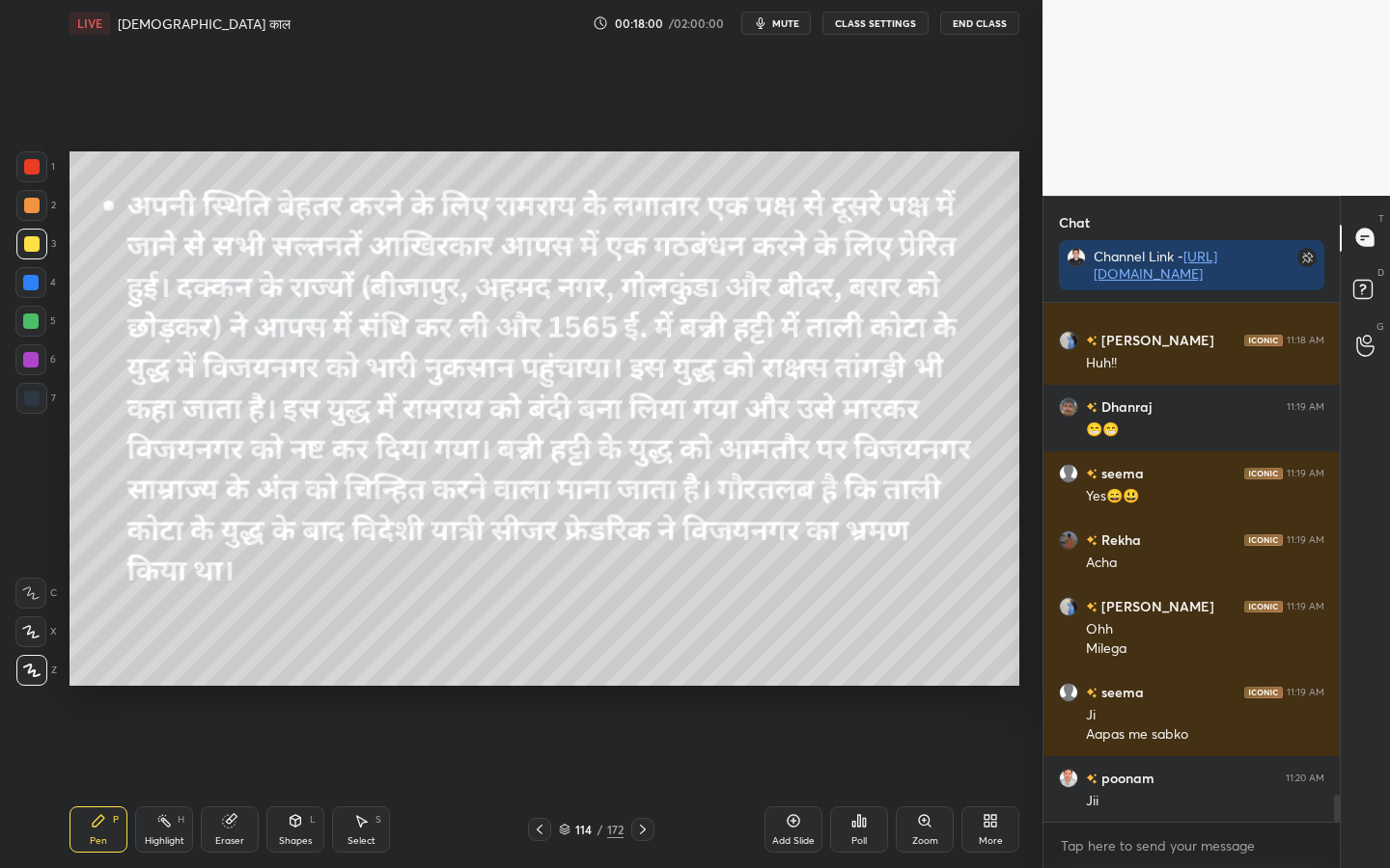
click at [238, 686] on div "Eraser" at bounding box center [229, 841] width 29 height 10
click at [25, 680] on div "Erase all" at bounding box center [31, 670] width 31 height 31
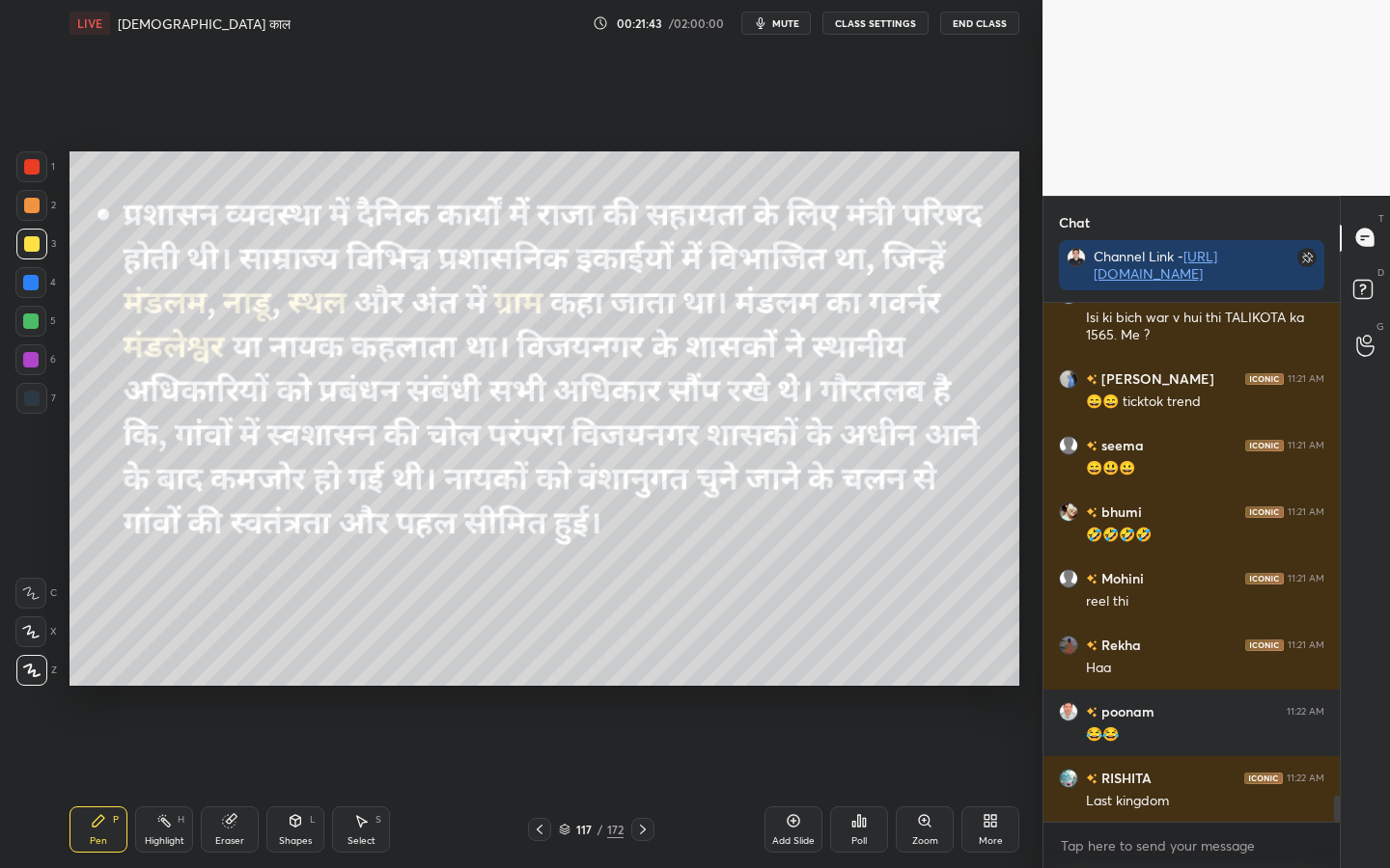
scroll to position [9831, 0]
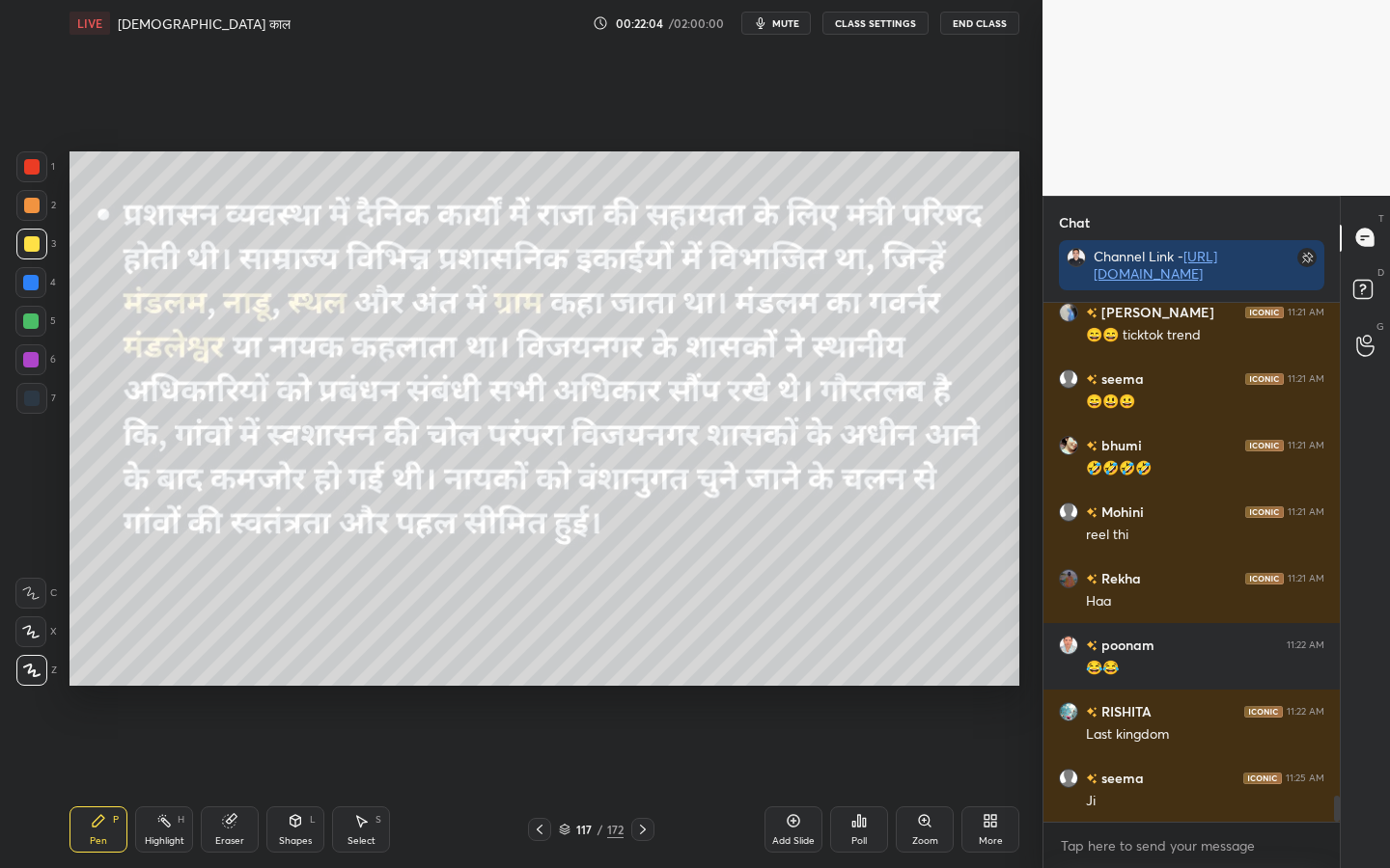
click at [226, 686] on div "Eraser" at bounding box center [230, 829] width 58 height 47
click at [28, 671] on span "Erase all" at bounding box center [30, 671] width 29 height 14
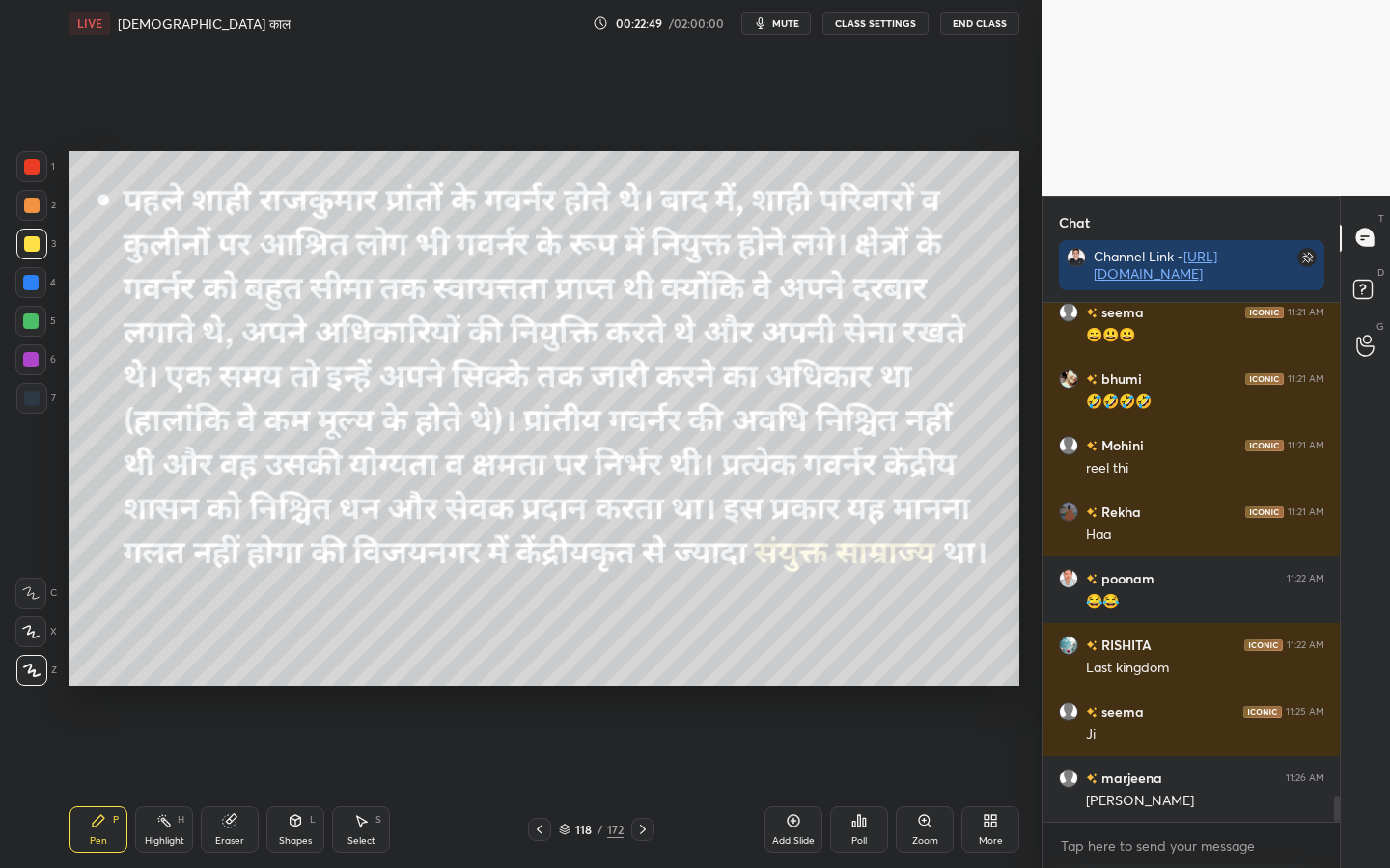
scroll to position [9963, 0]
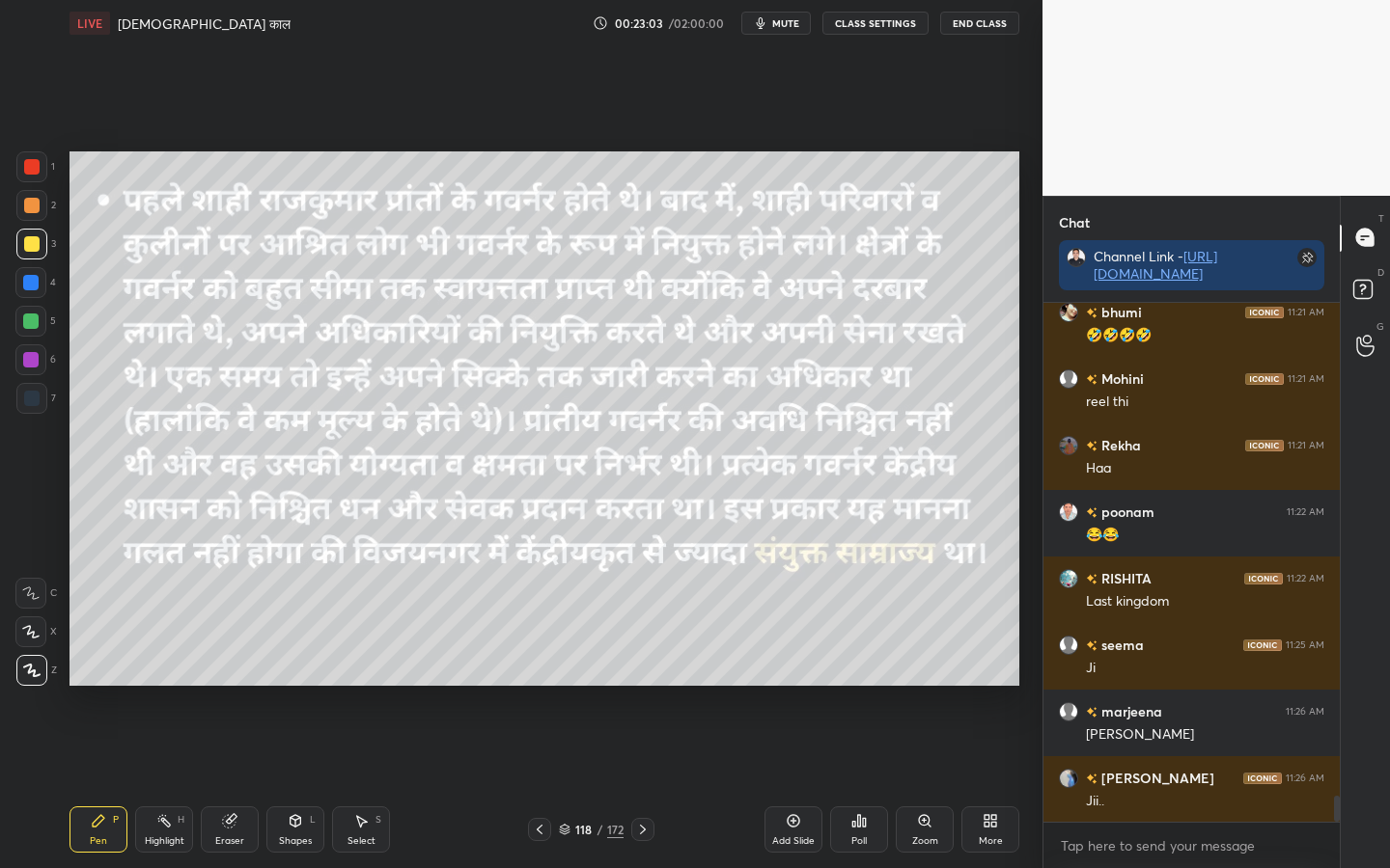
drag, startPoint x: 231, startPoint y: 825, endPoint x: 217, endPoint y: 815, distance: 17.2
click at [229, 686] on icon at bounding box center [229, 821] width 13 height 13
drag, startPoint x: 42, startPoint y: 676, endPoint x: 65, endPoint y: 661, distance: 27.5
click at [43, 675] on span "Erase all" at bounding box center [30, 671] width 29 height 14
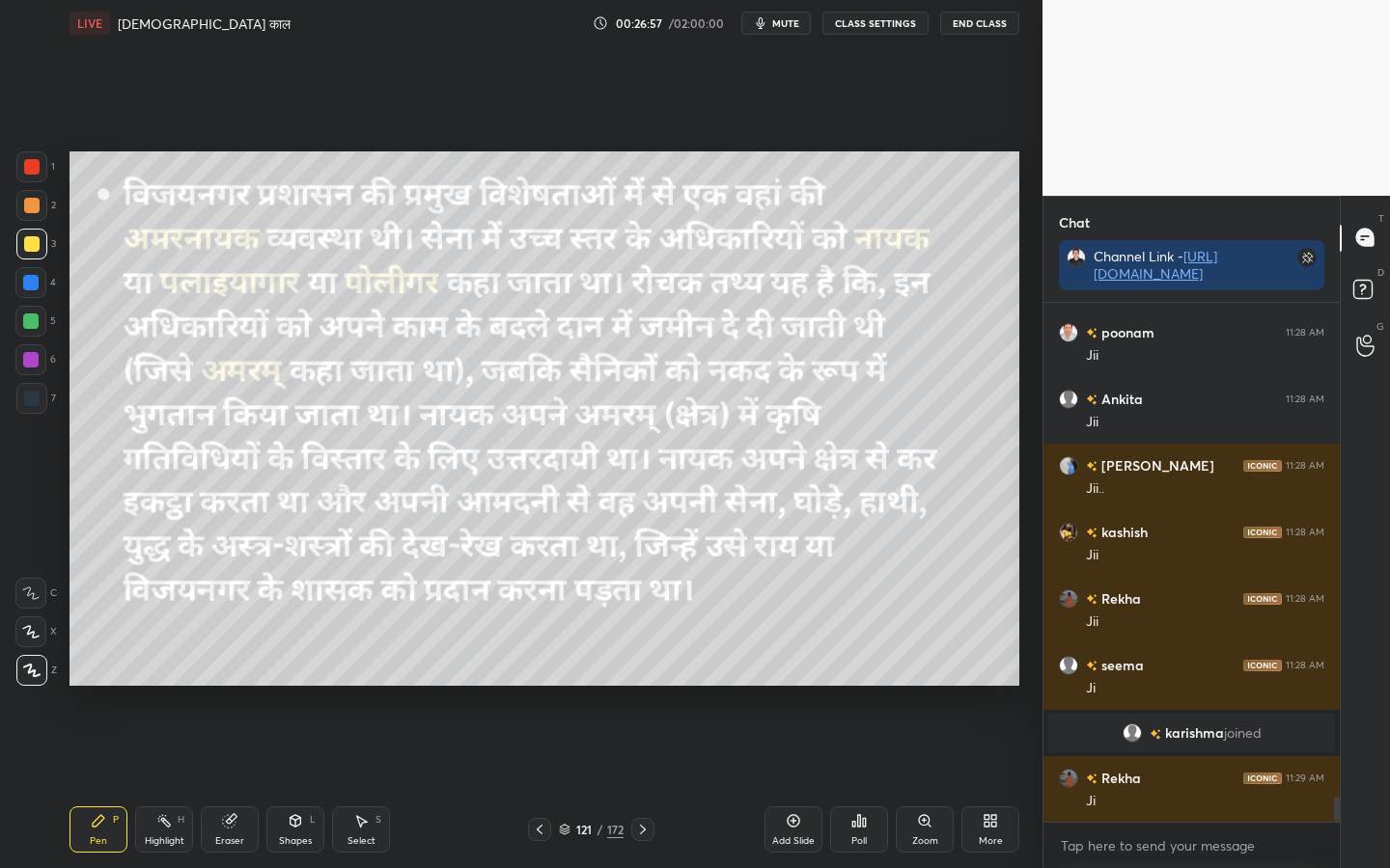
scroll to position [10292, 0]
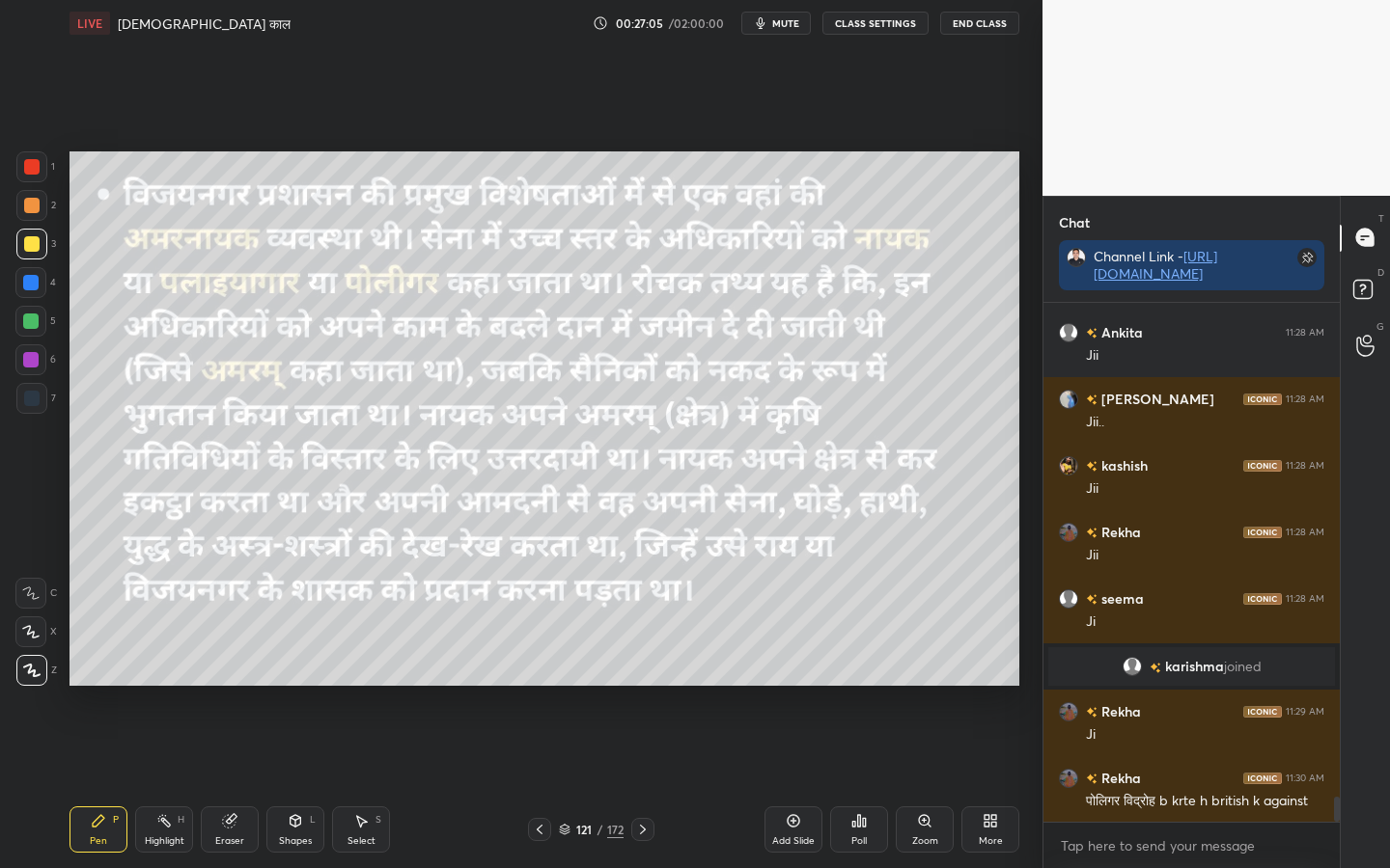
drag, startPoint x: 217, startPoint y: 831, endPoint x: 177, endPoint y: 814, distance: 43.5
click at [217, 686] on div "Eraser" at bounding box center [230, 829] width 58 height 47
drag, startPoint x: 32, startPoint y: 656, endPoint x: 45, endPoint y: 656, distance: 13.0
click at [32, 656] on div "Erase all" at bounding box center [31, 670] width 31 height 31
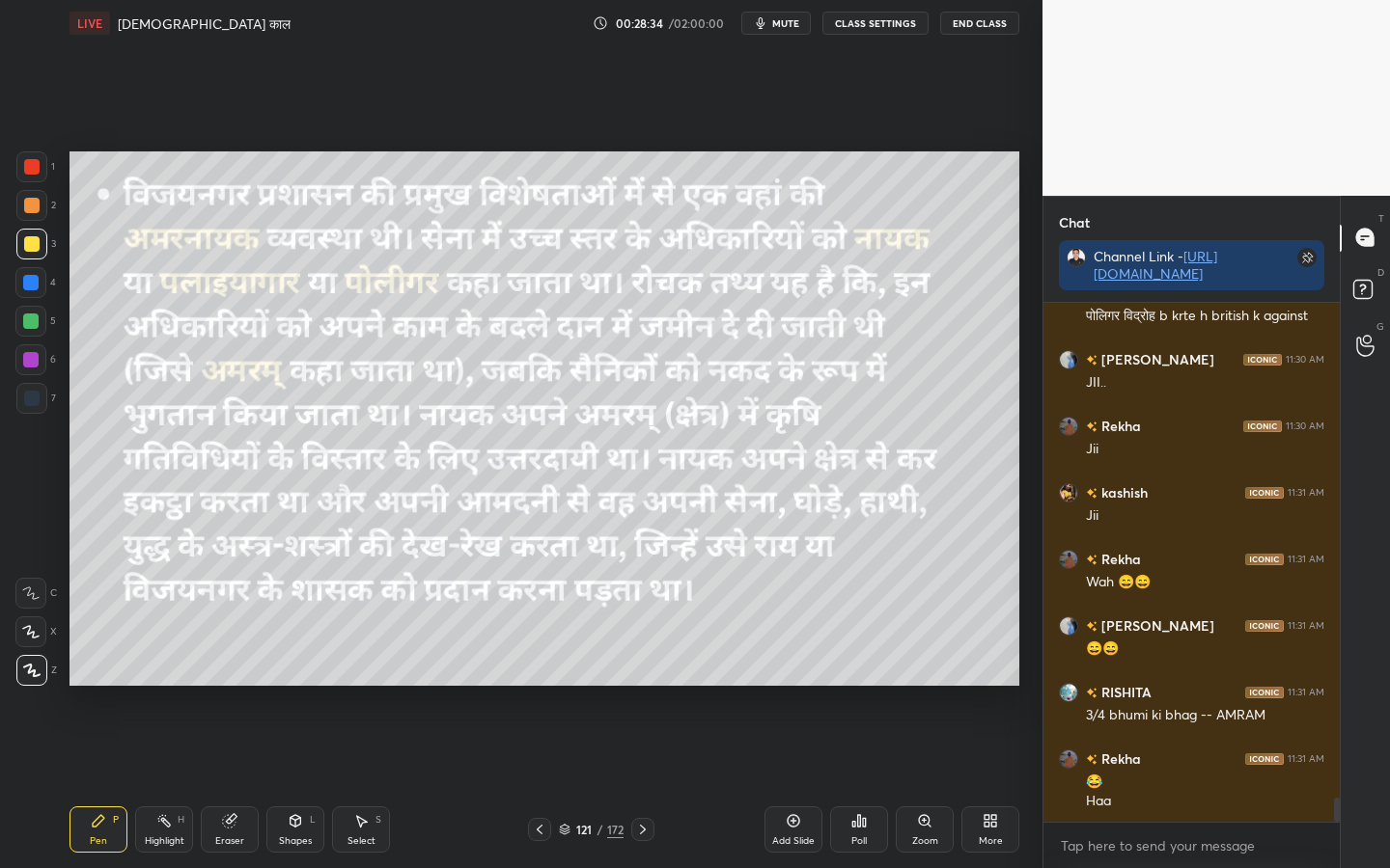
scroll to position [10844, 0]
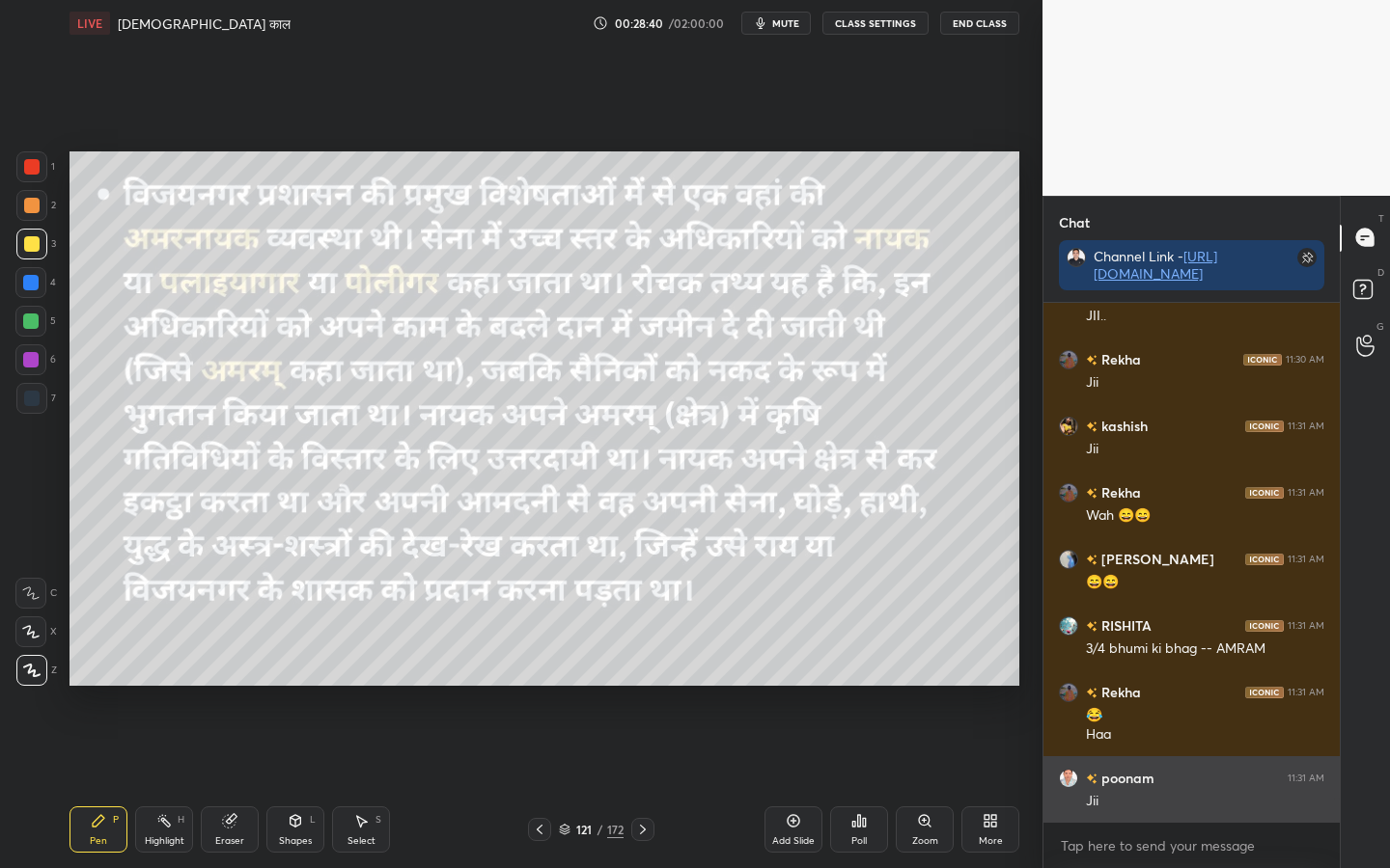
click at [1126, 686] on h6 "poonam" at bounding box center [1125, 778] width 57 height 20
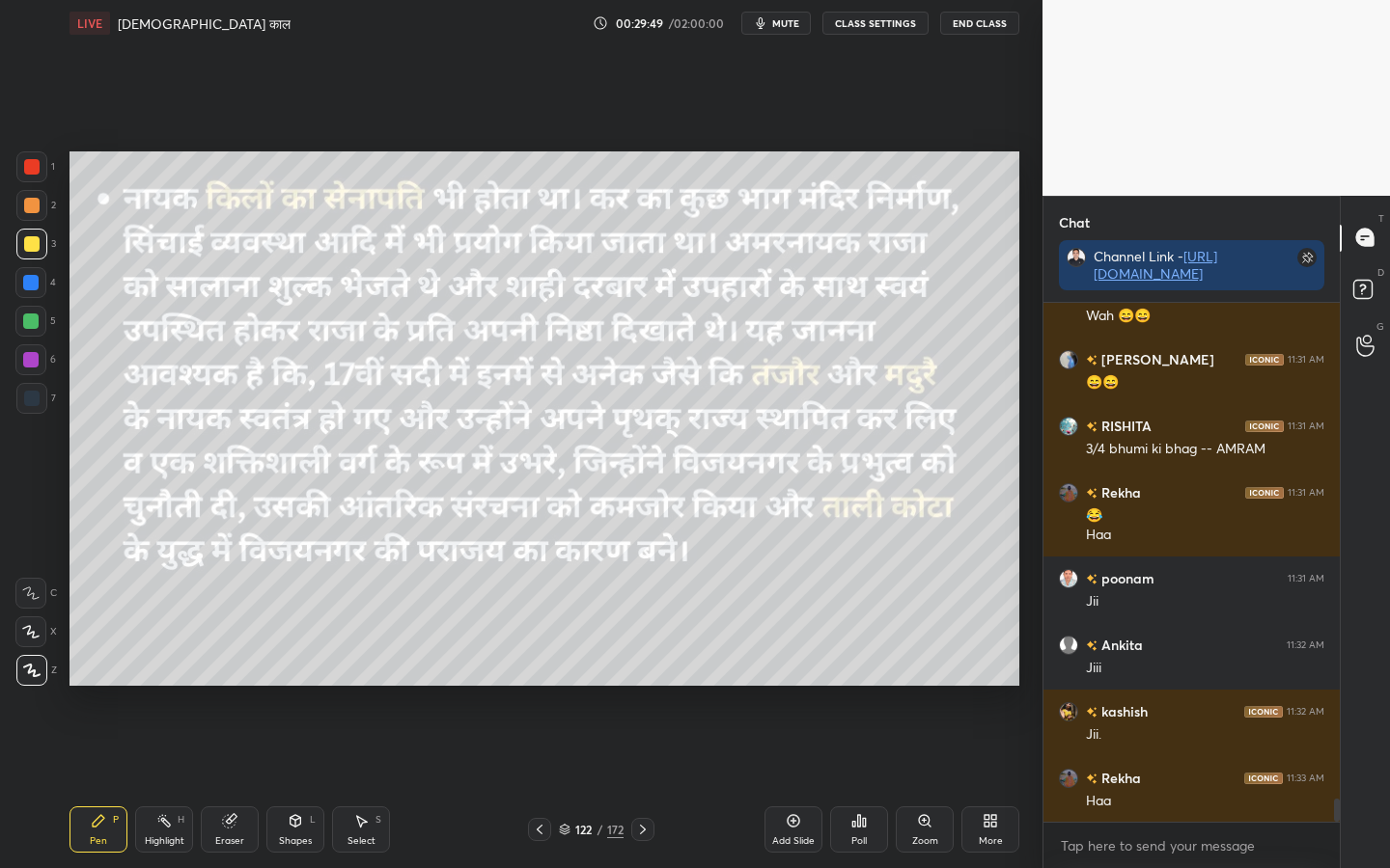
scroll to position [11110, 0]
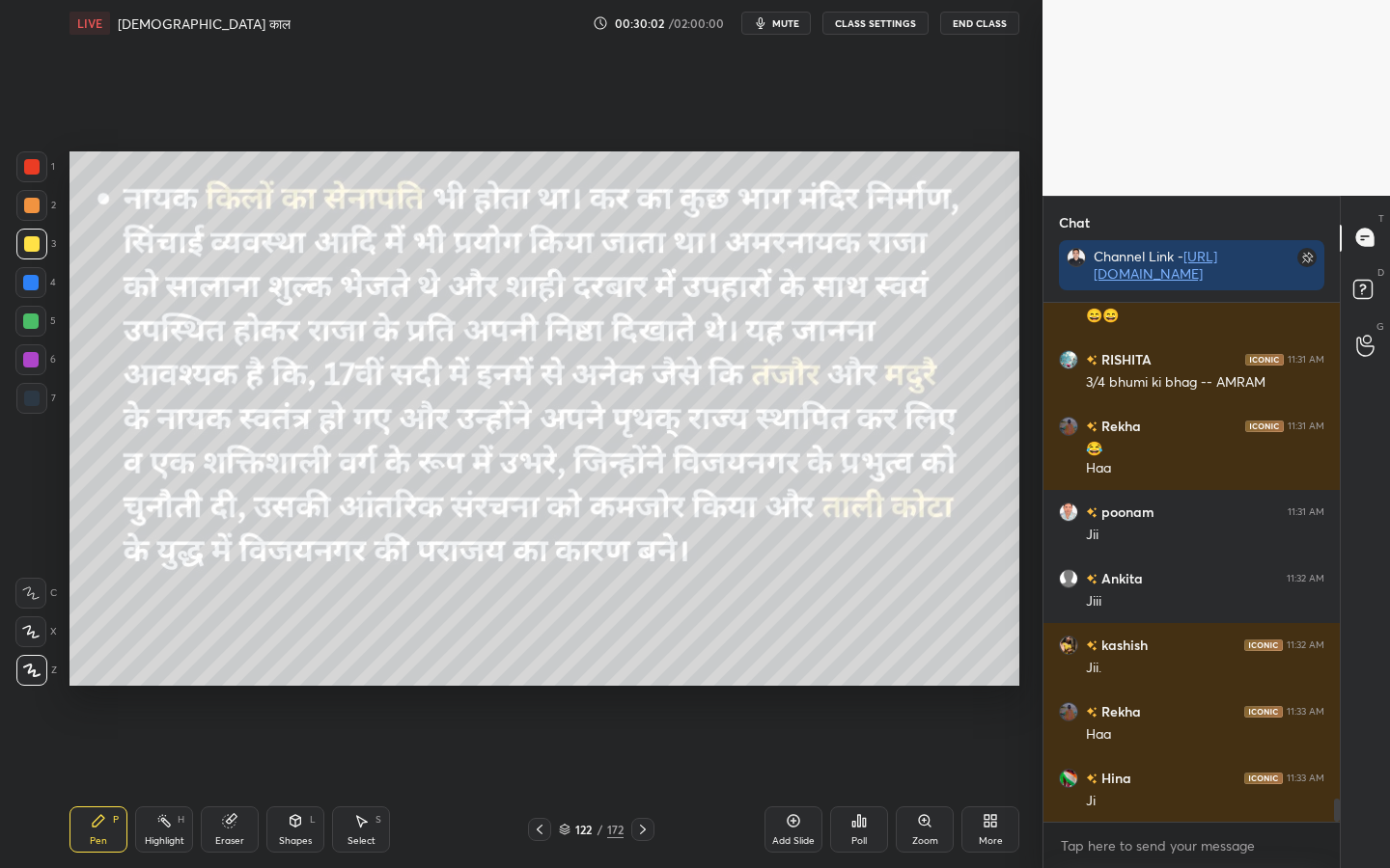
click at [242, 686] on div "Eraser" at bounding box center [230, 829] width 58 height 47
click at [40, 679] on div "Erase all" at bounding box center [31, 670] width 31 height 31
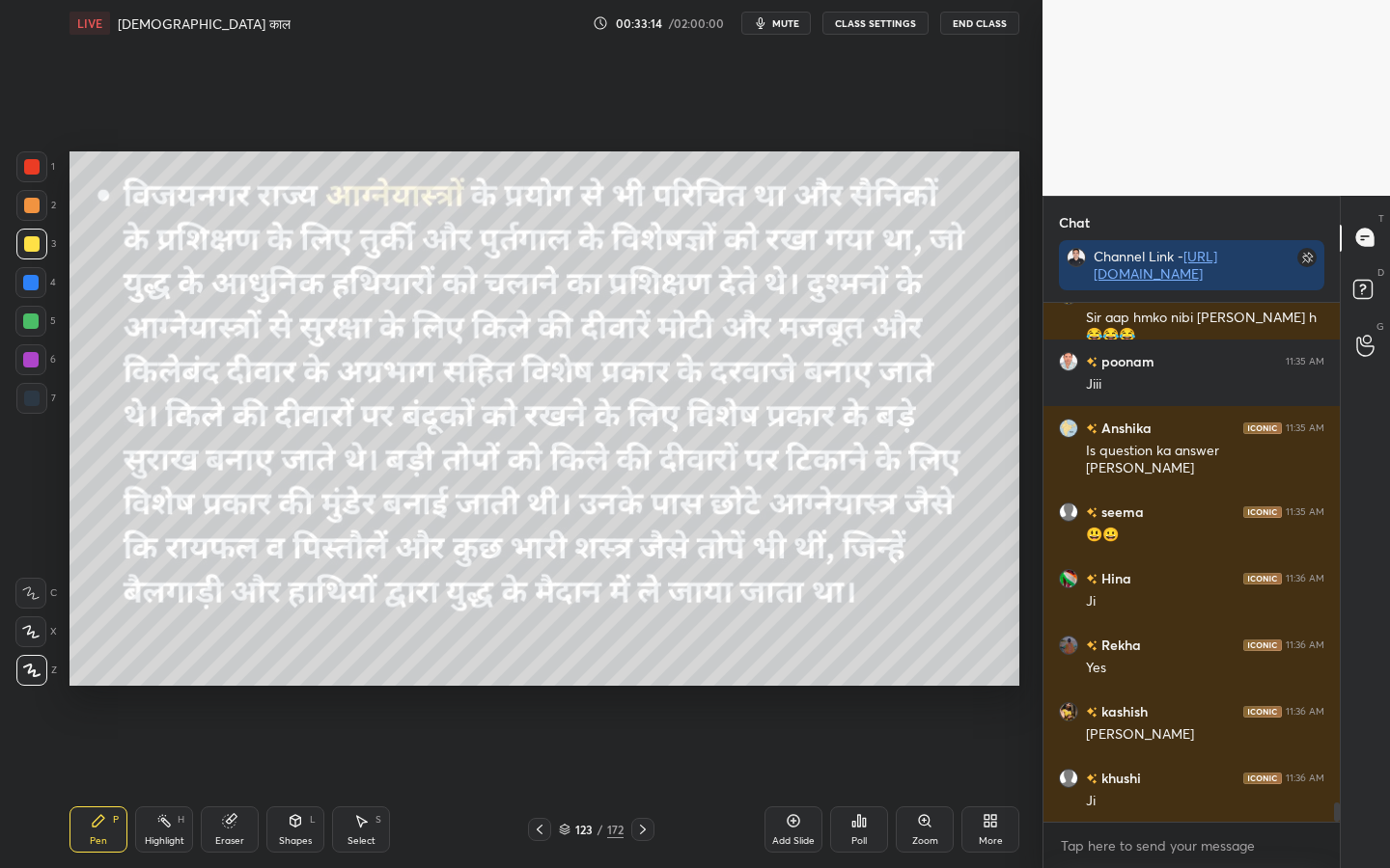
scroll to position [13408, 0]
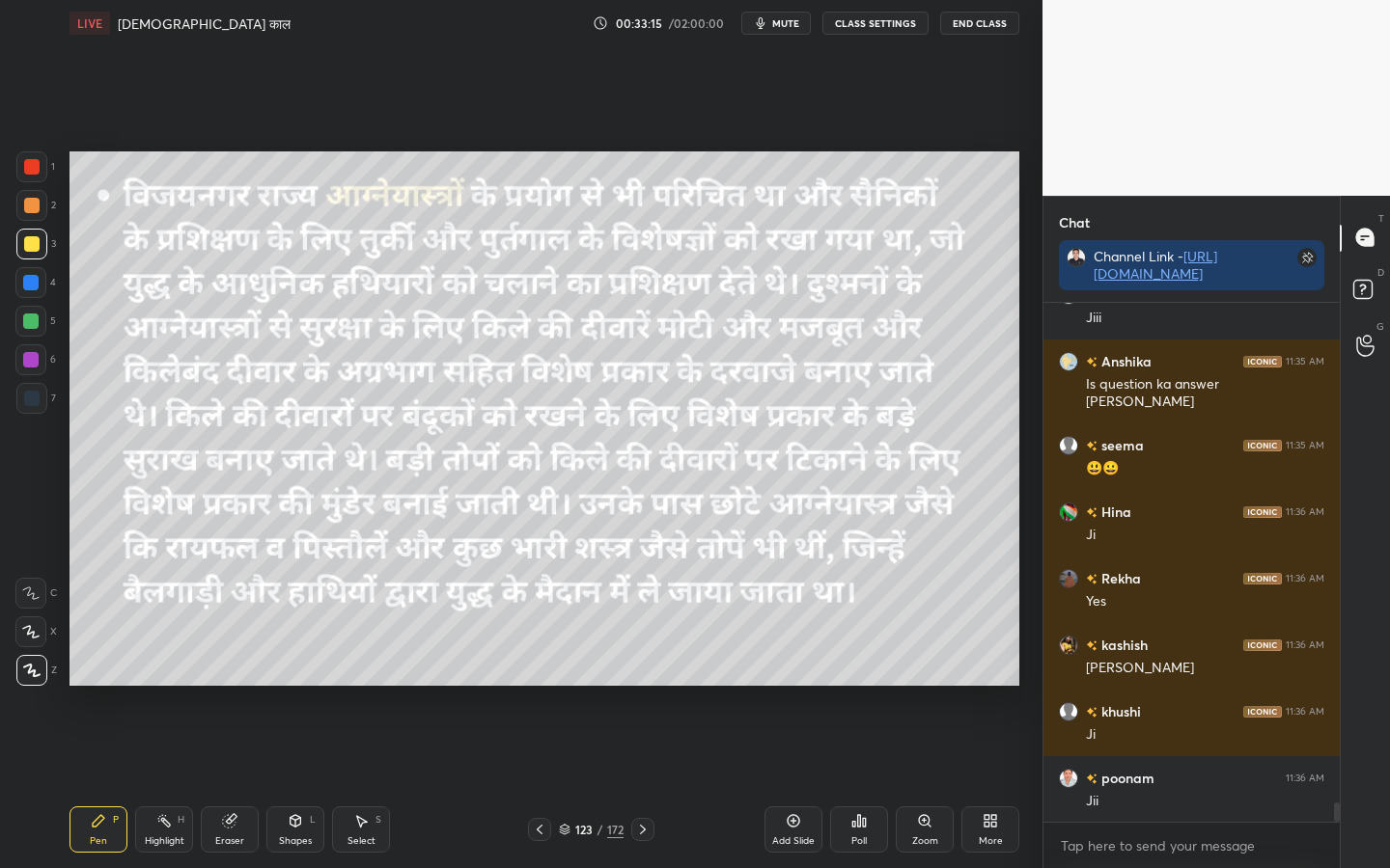
click at [228, 686] on div "Eraser" at bounding box center [229, 841] width 29 height 10
click at [38, 672] on span "Erase all" at bounding box center [30, 671] width 29 height 14
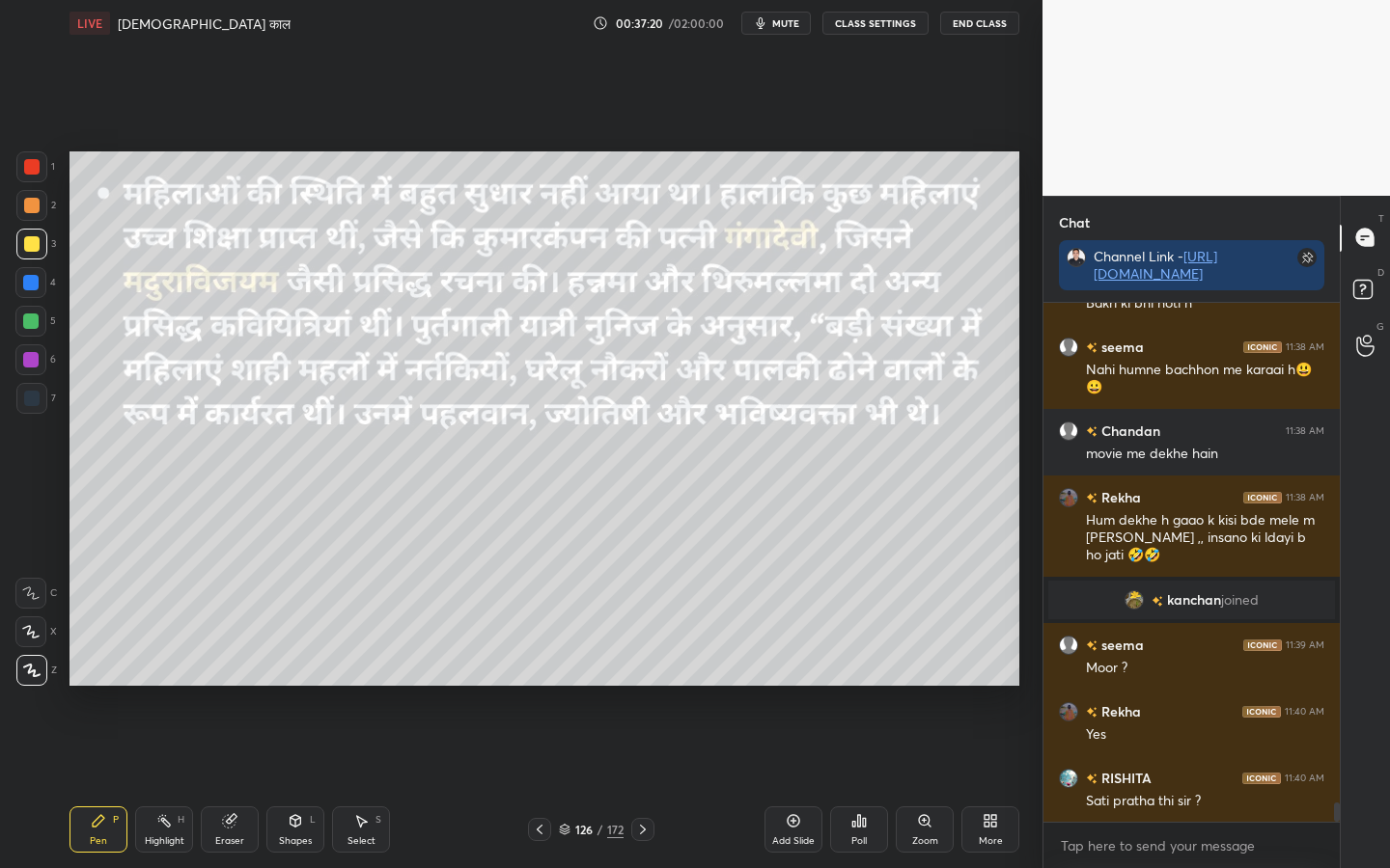
scroll to position [13636, 0]
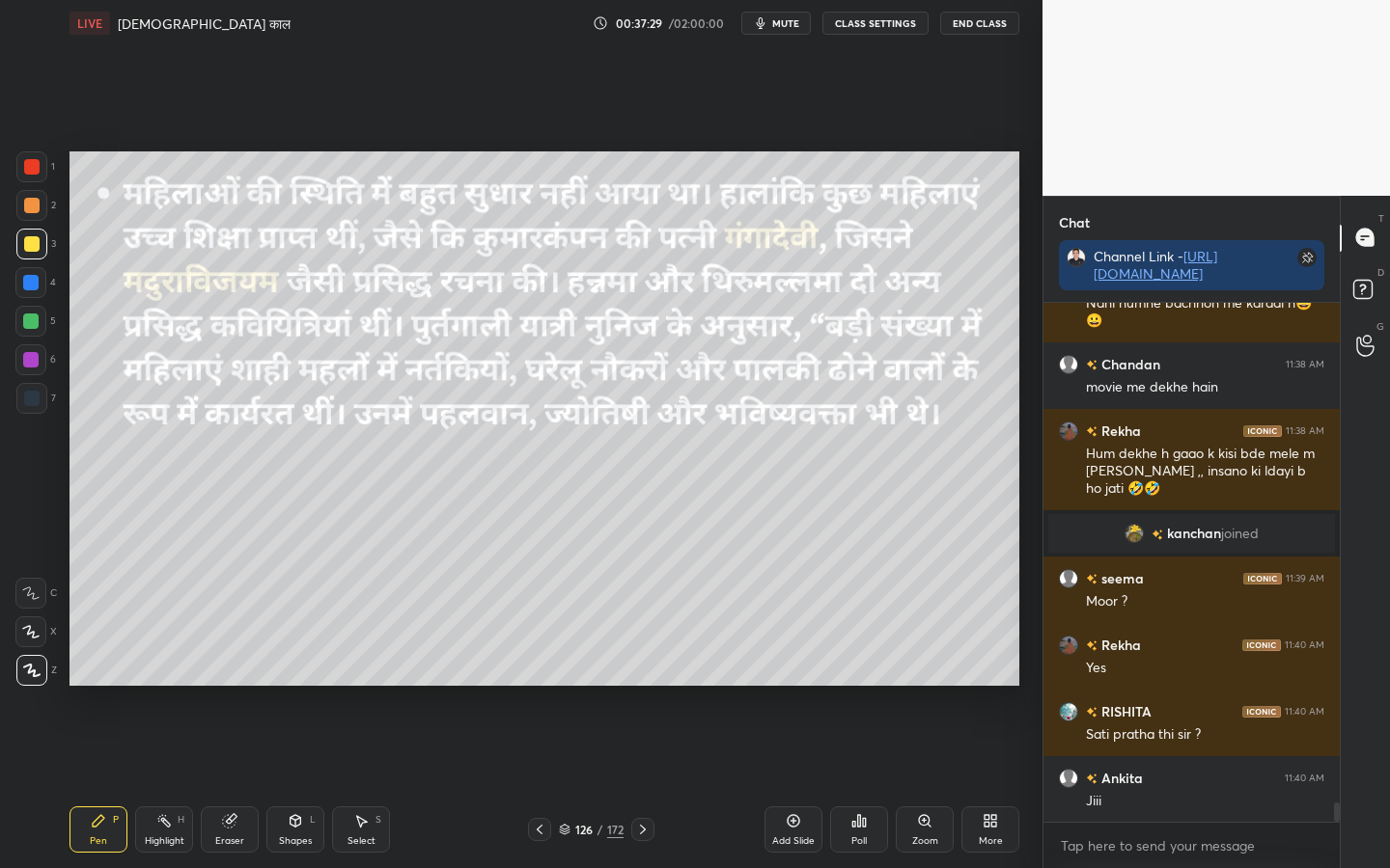
click at [238, 686] on div "Eraser" at bounding box center [230, 829] width 58 height 47
click at [25, 667] on span "Erase all" at bounding box center [30, 671] width 29 height 14
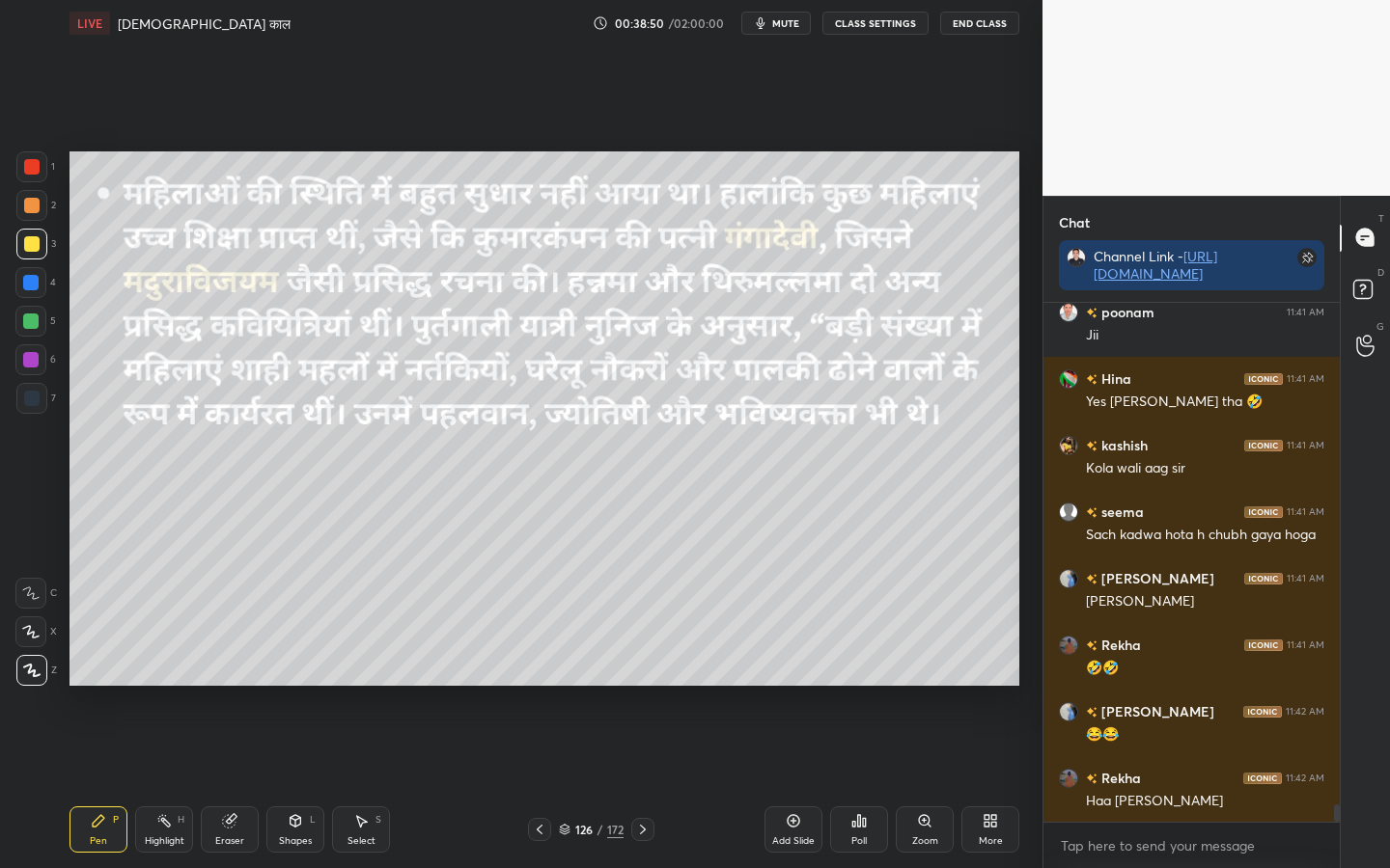
scroll to position [14824, 0]
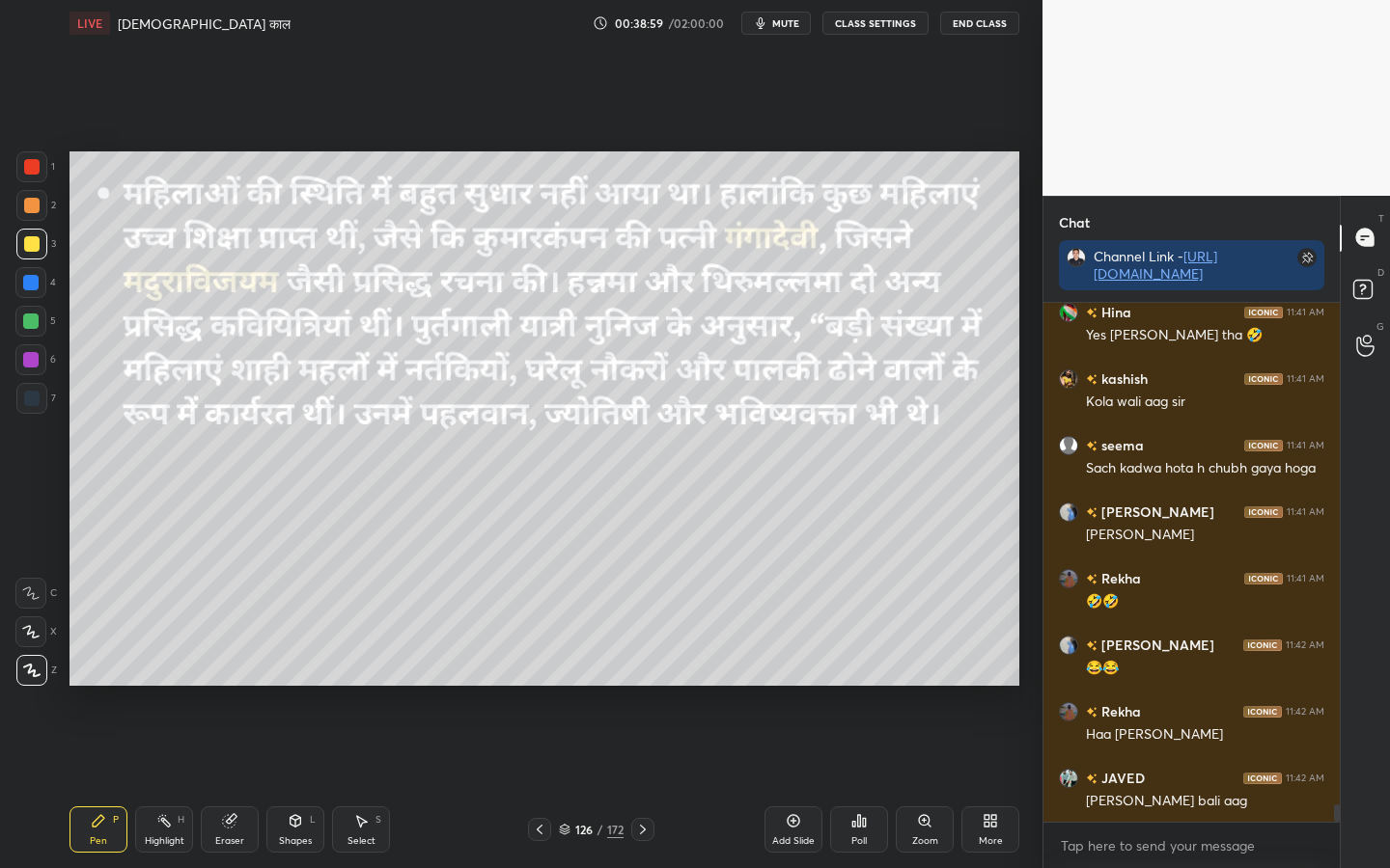
drag, startPoint x: 231, startPoint y: 850, endPoint x: 221, endPoint y: 845, distance: 11.2
click at [231, 686] on div "Eraser" at bounding box center [230, 829] width 58 height 47
click at [19, 685] on div "Erase all" at bounding box center [31, 670] width 31 height 31
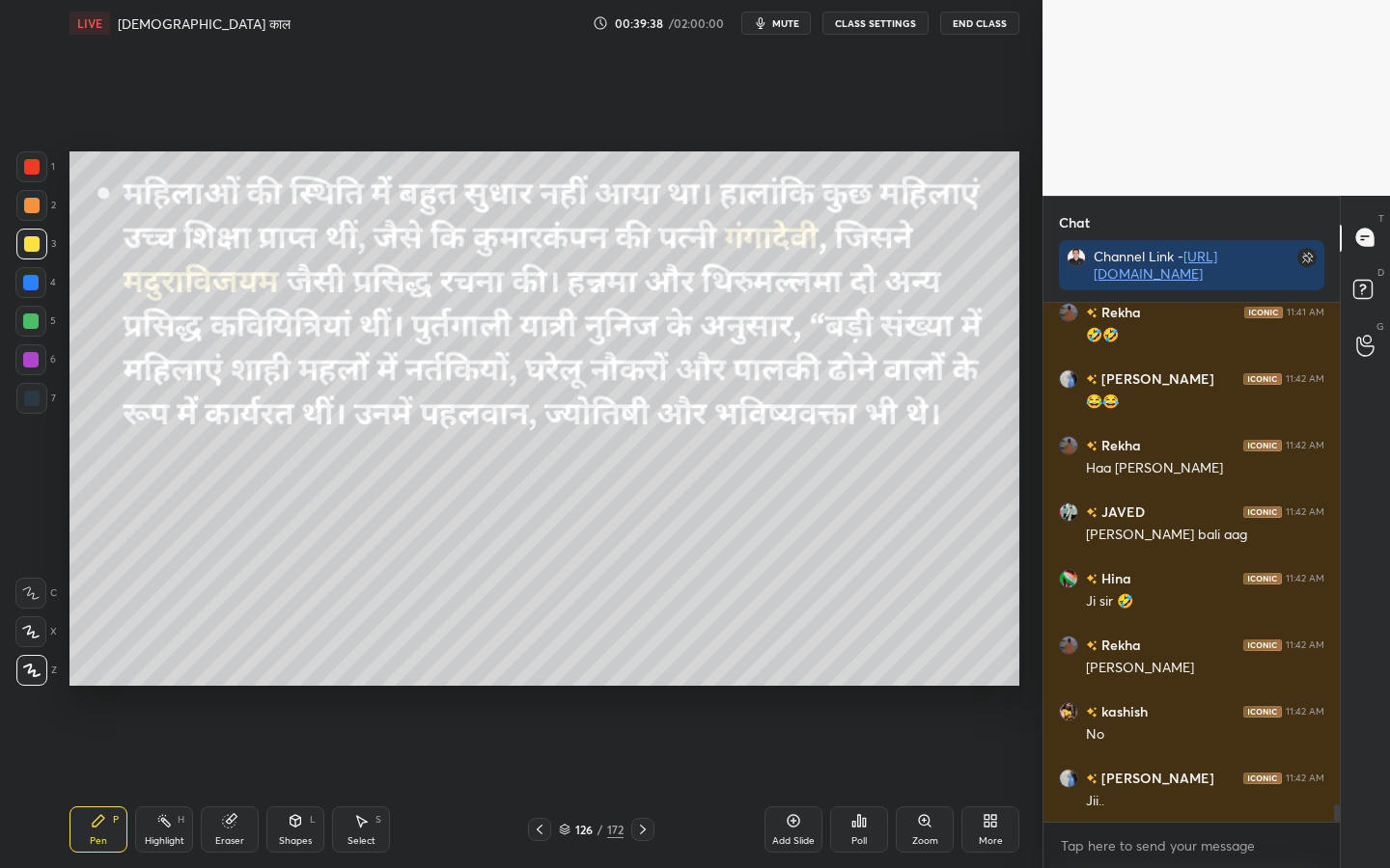
scroll to position [15174, 0]
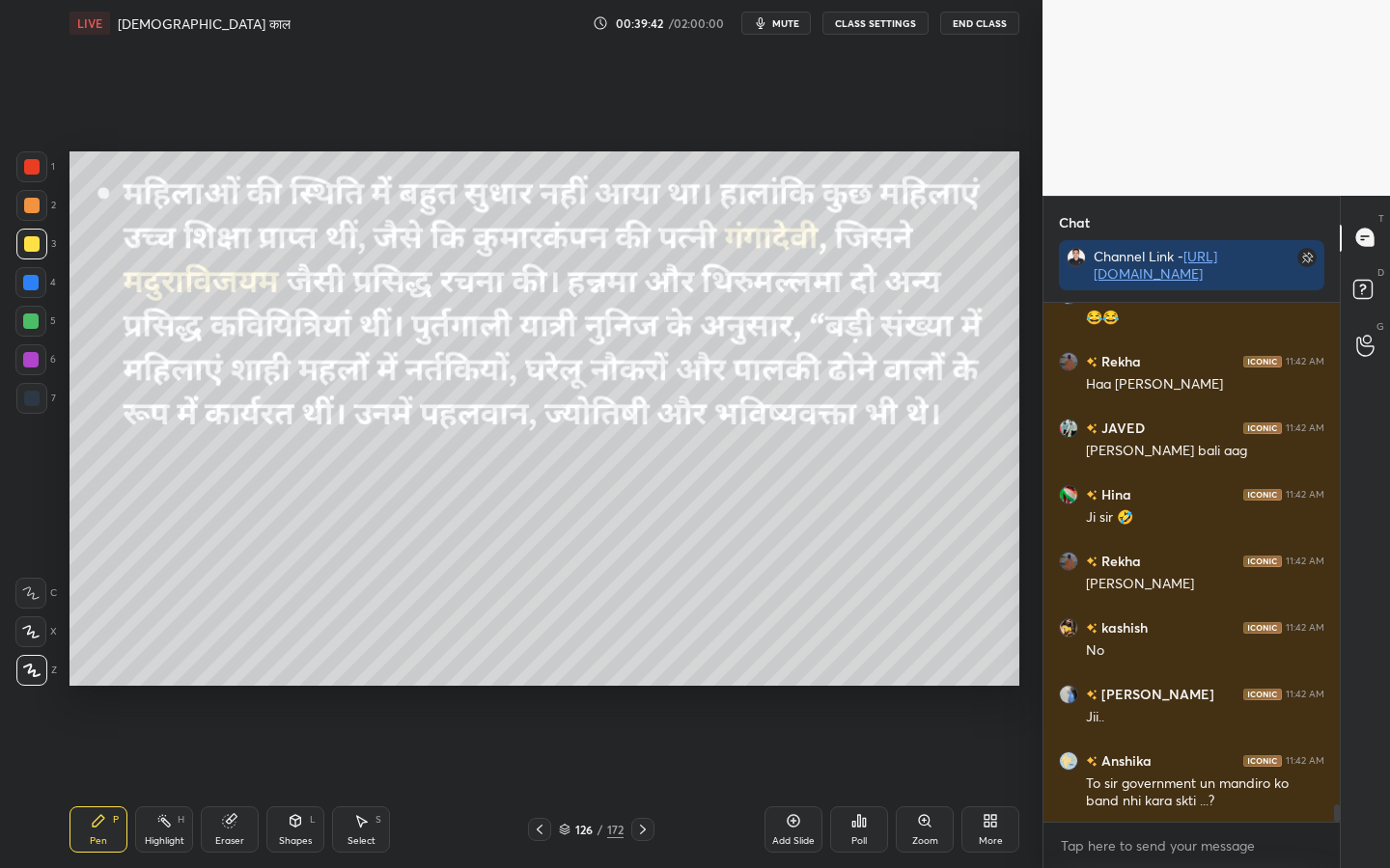
drag, startPoint x: 224, startPoint y: 840, endPoint x: 213, endPoint y: 835, distance: 12.1
click at [222, 686] on div "Eraser" at bounding box center [229, 841] width 29 height 10
drag, startPoint x: 33, startPoint y: 671, endPoint x: 52, endPoint y: 673, distance: 19.1
click at [35, 672] on span "Erase all" at bounding box center [30, 671] width 29 height 14
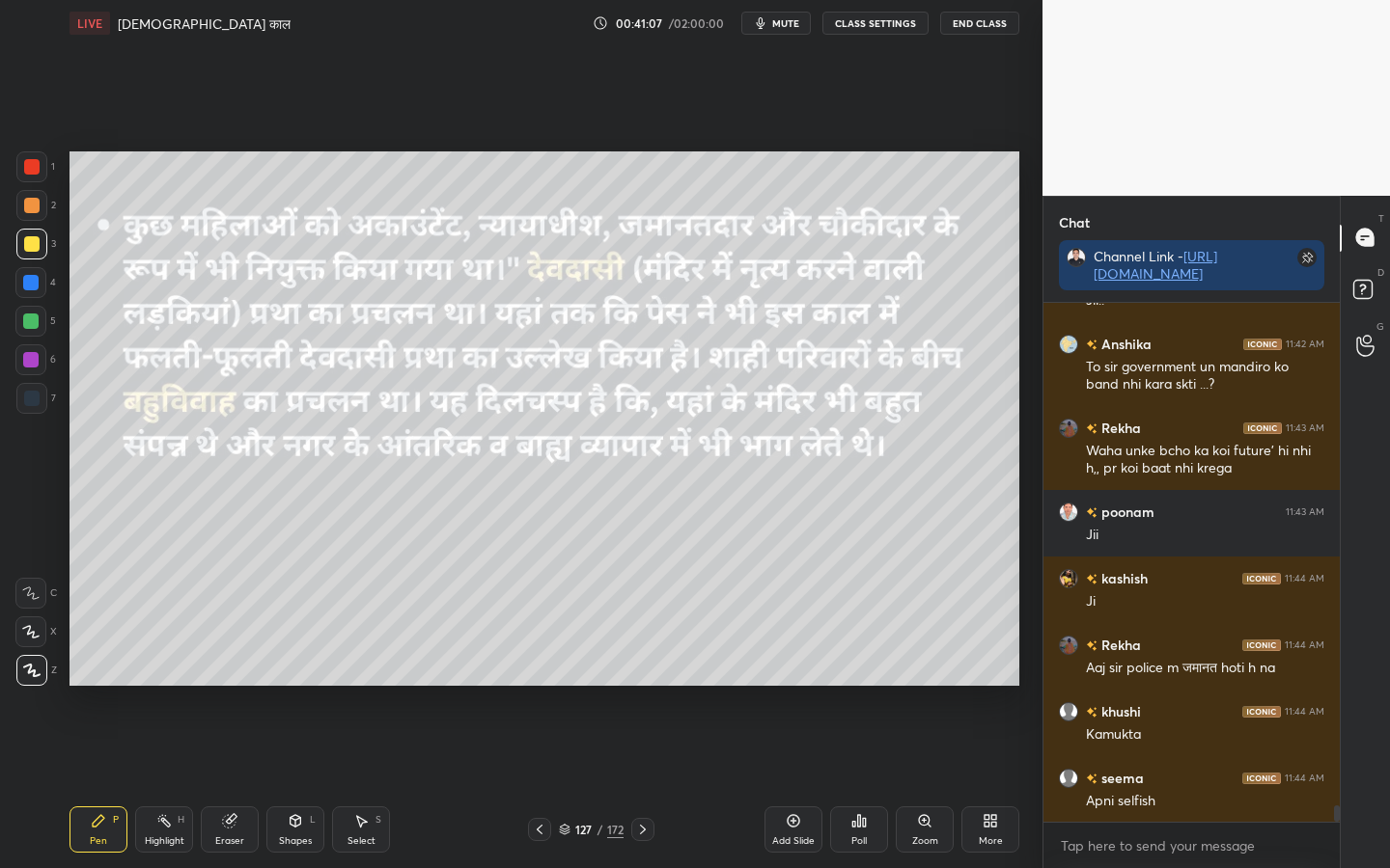
scroll to position [15658, 0]
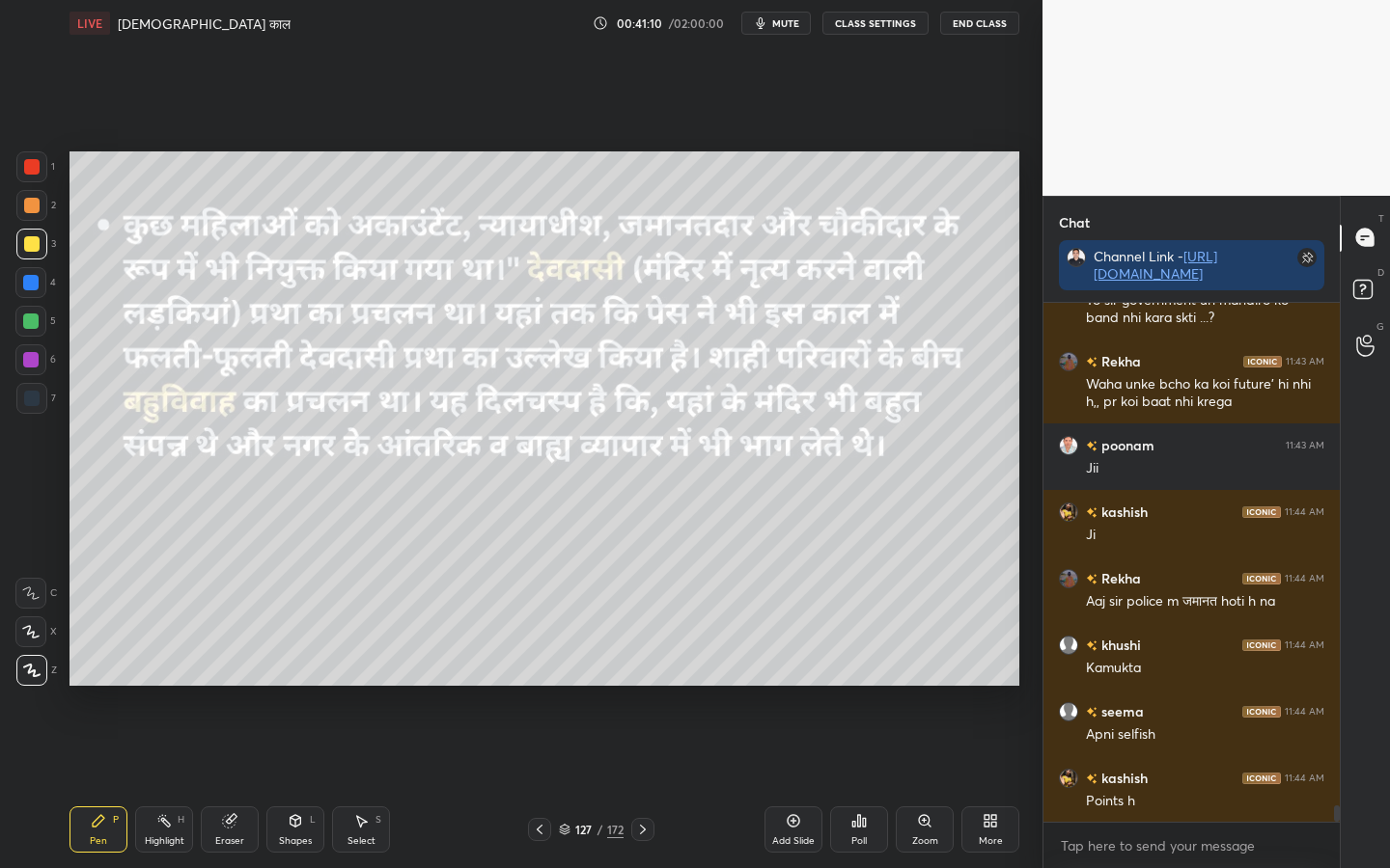
click at [236, 686] on div "Eraser" at bounding box center [229, 841] width 29 height 10
click at [35, 669] on span "Erase all" at bounding box center [30, 671] width 29 height 14
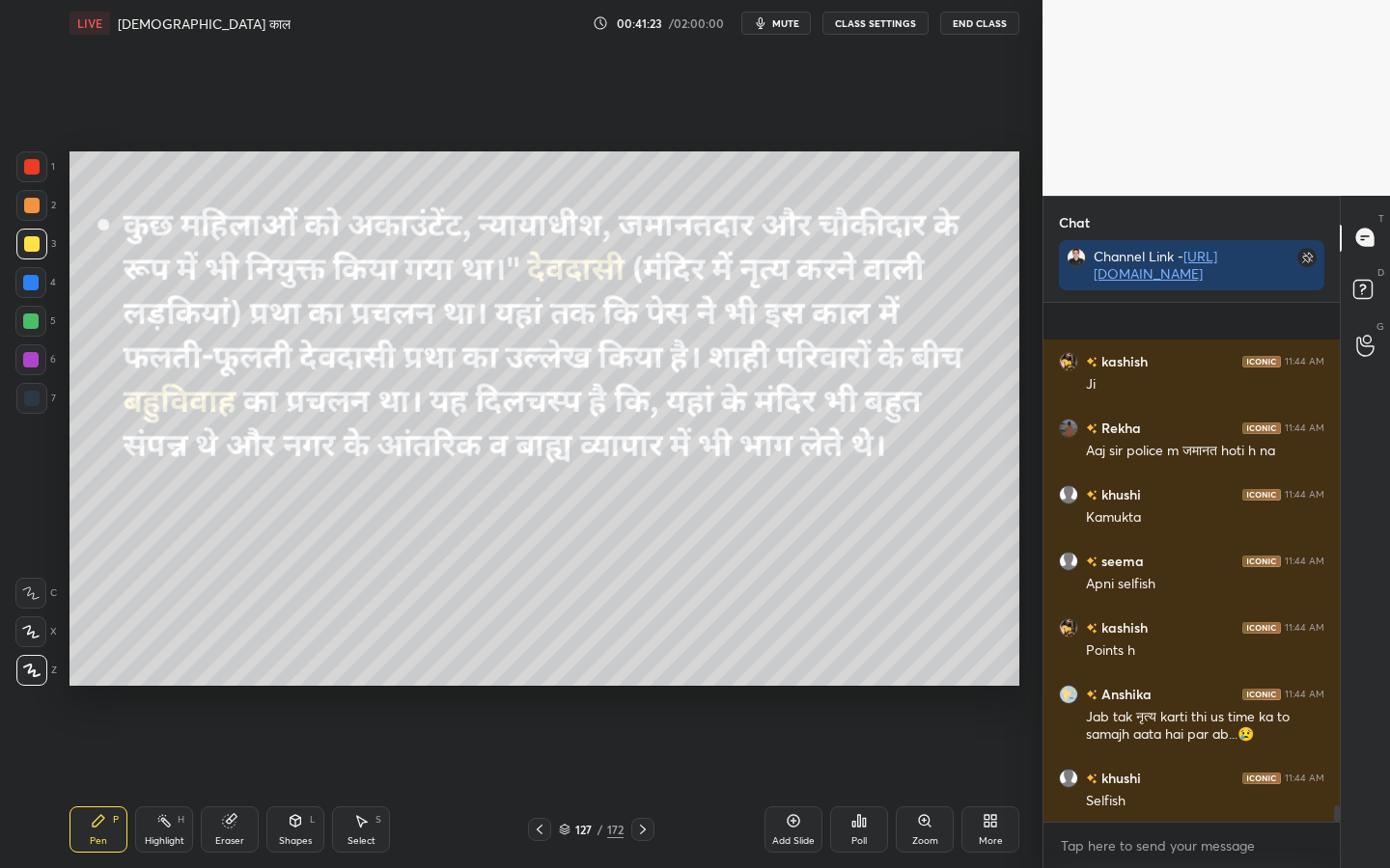
scroll to position [15942, 0]
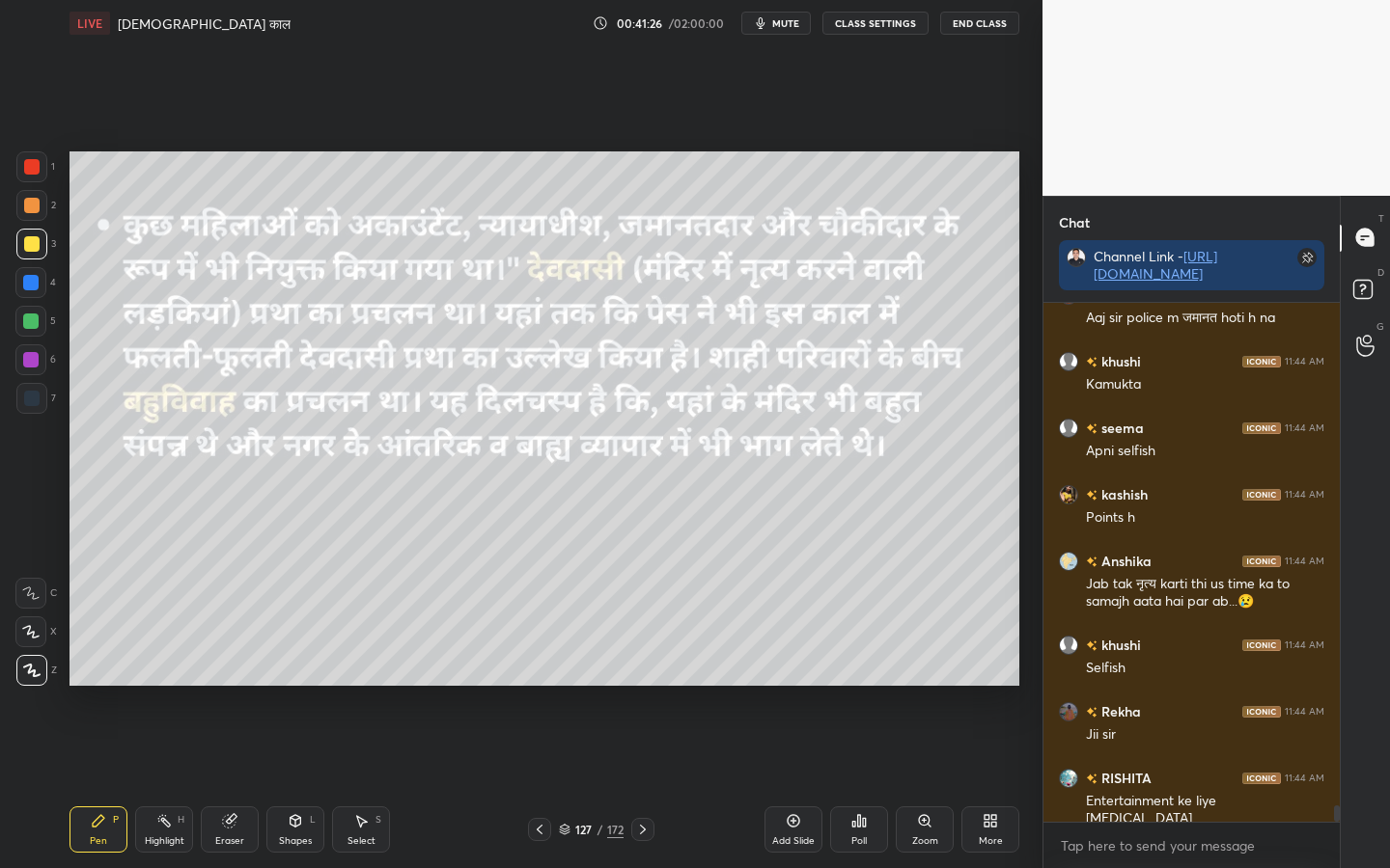
click at [232, 686] on div "Eraser" at bounding box center [230, 829] width 58 height 47
click at [41, 674] on span "Erase all" at bounding box center [30, 671] width 29 height 14
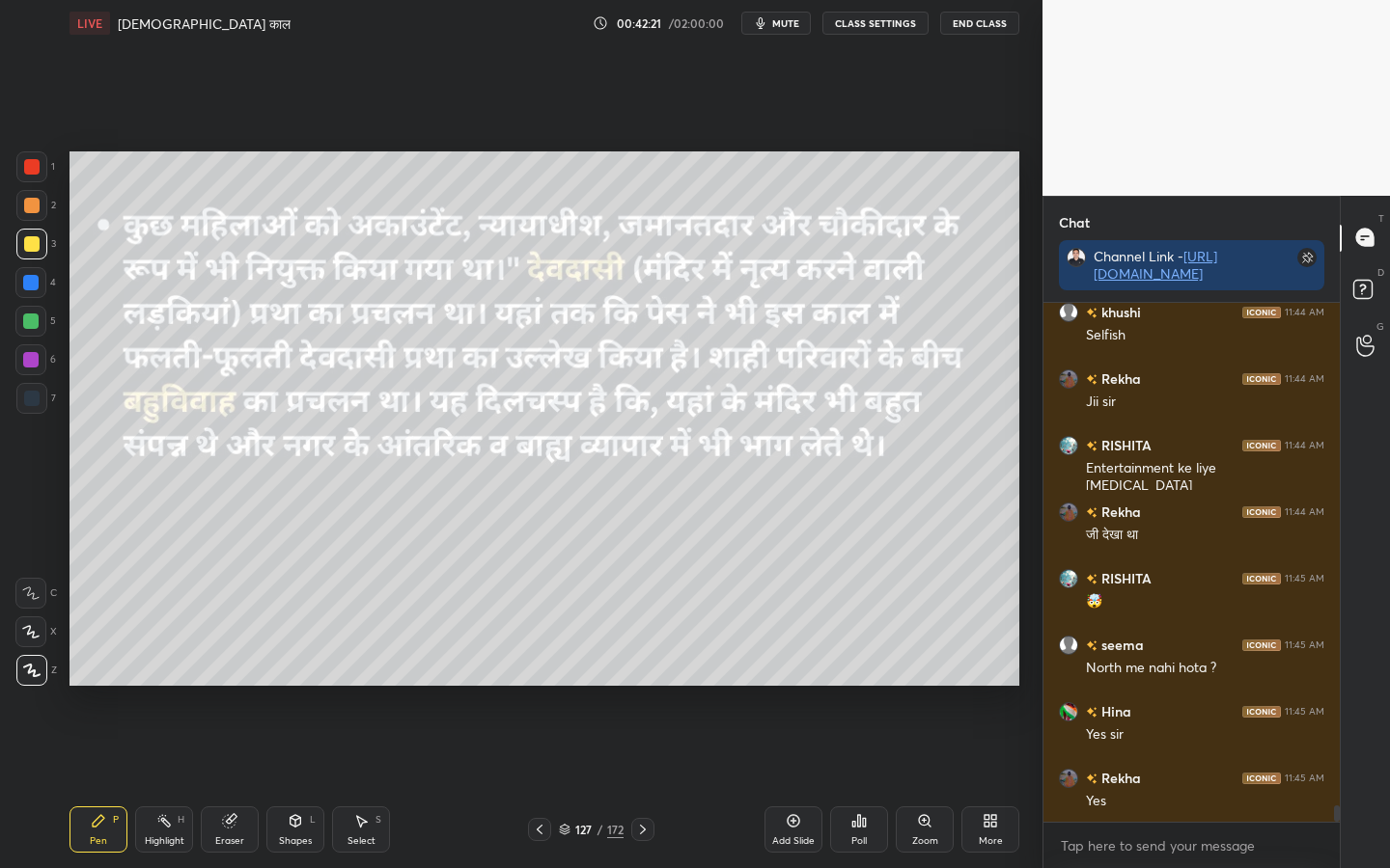
scroll to position [16341, 0]
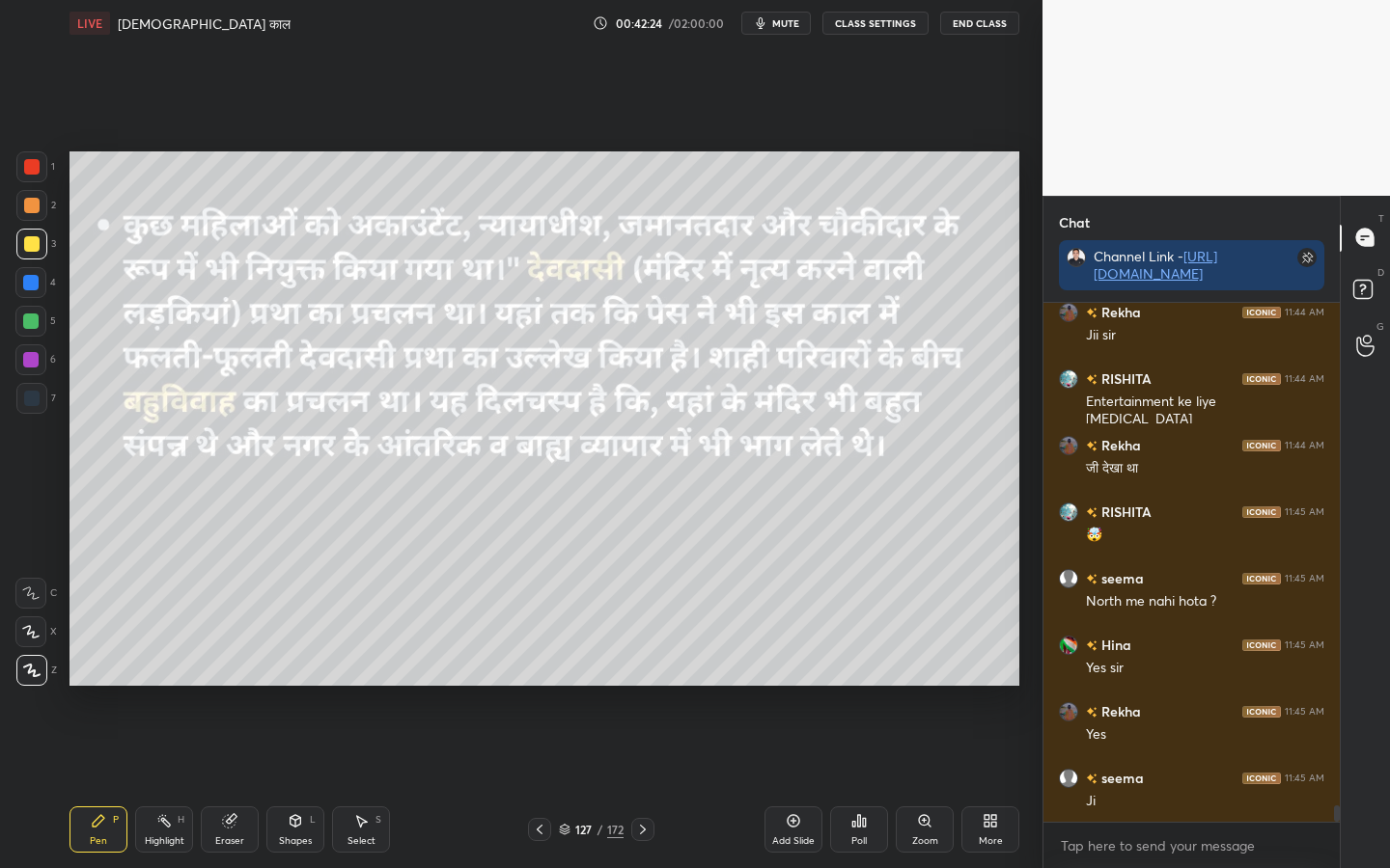
click at [217, 686] on div "Eraser" at bounding box center [230, 829] width 58 height 47
drag, startPoint x: 28, startPoint y: 670, endPoint x: 49, endPoint y: 665, distance: 21.6
click at [28, 670] on span "Erase all" at bounding box center [30, 671] width 29 height 14
click at [233, 686] on div "Eraser" at bounding box center [230, 829] width 58 height 47
click at [32, 678] on div "Erase all" at bounding box center [31, 670] width 31 height 31
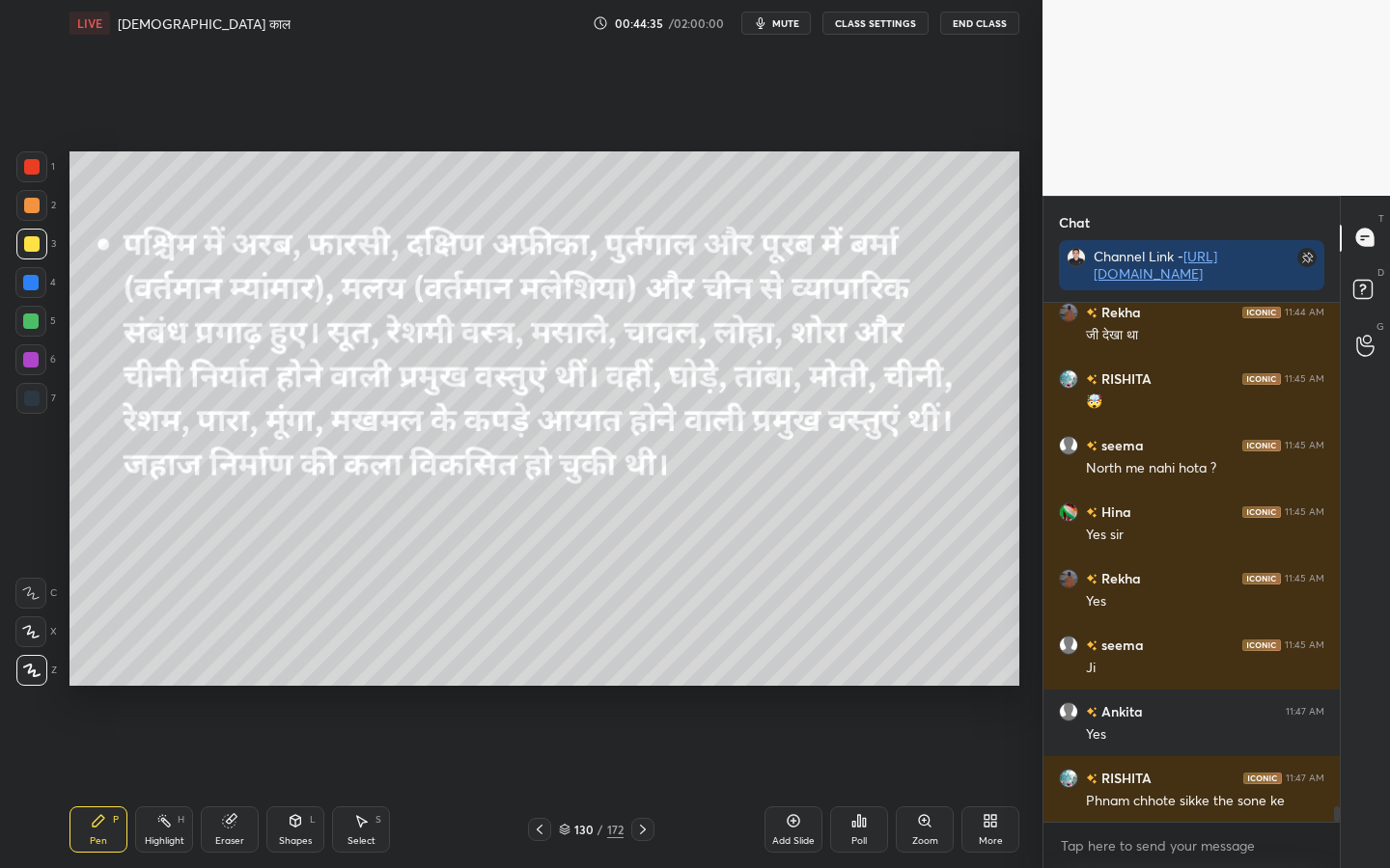
scroll to position [16541, 0]
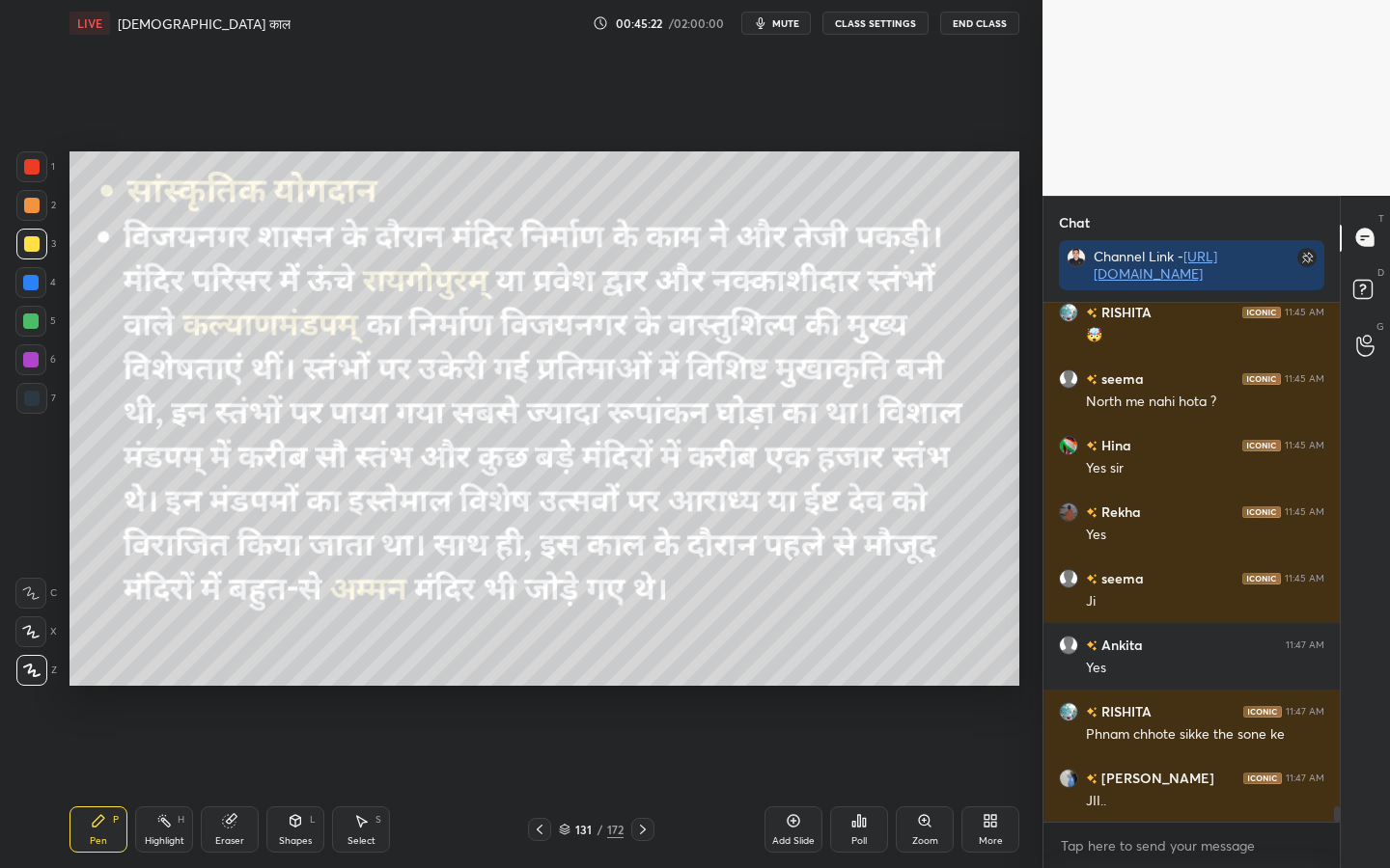
click at [607, 686] on div "172" at bounding box center [615, 829] width 16 height 17
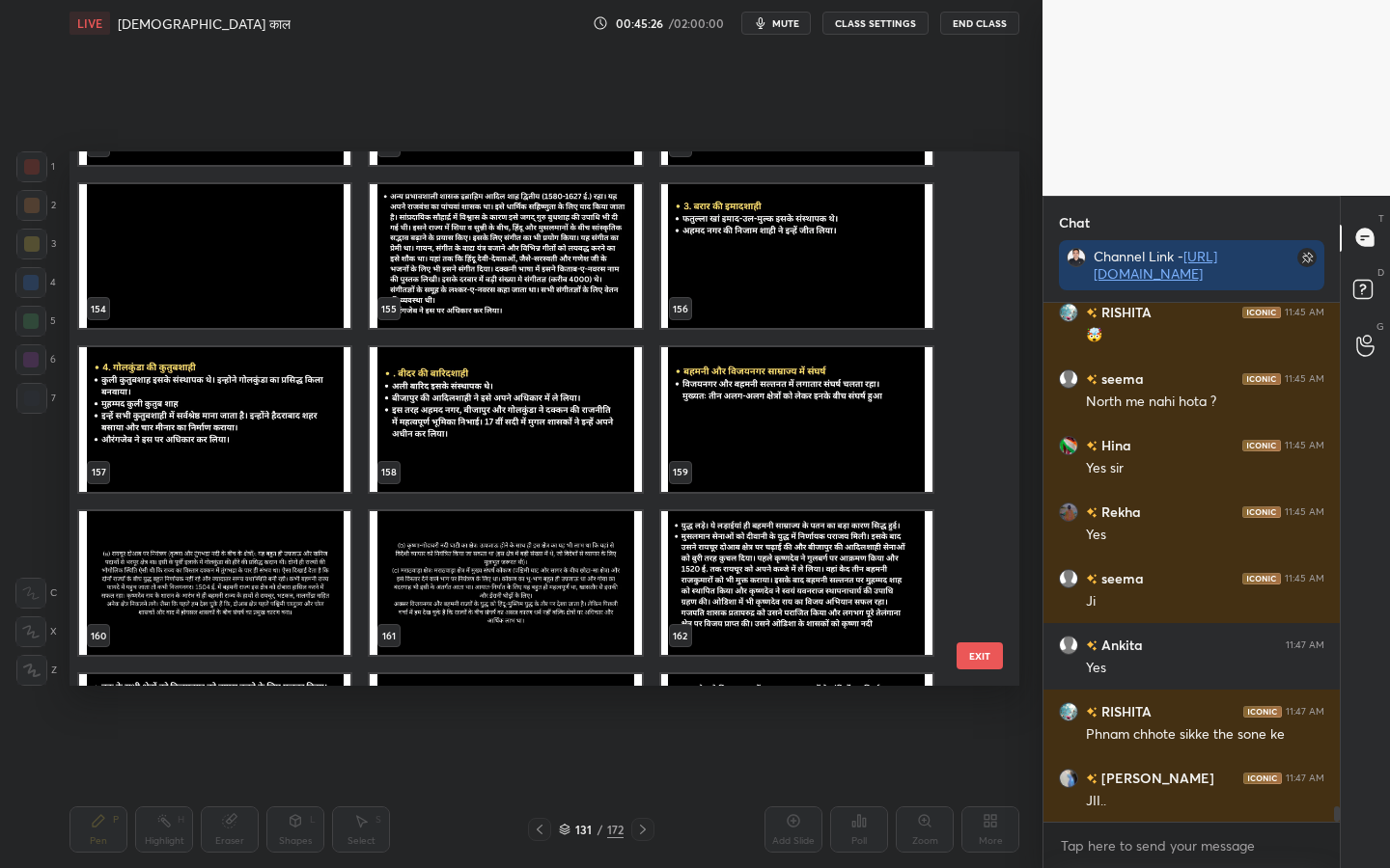
scroll to position [8321, 0]
click at [963, 655] on button "EXIT" at bounding box center [980, 656] width 47 height 27
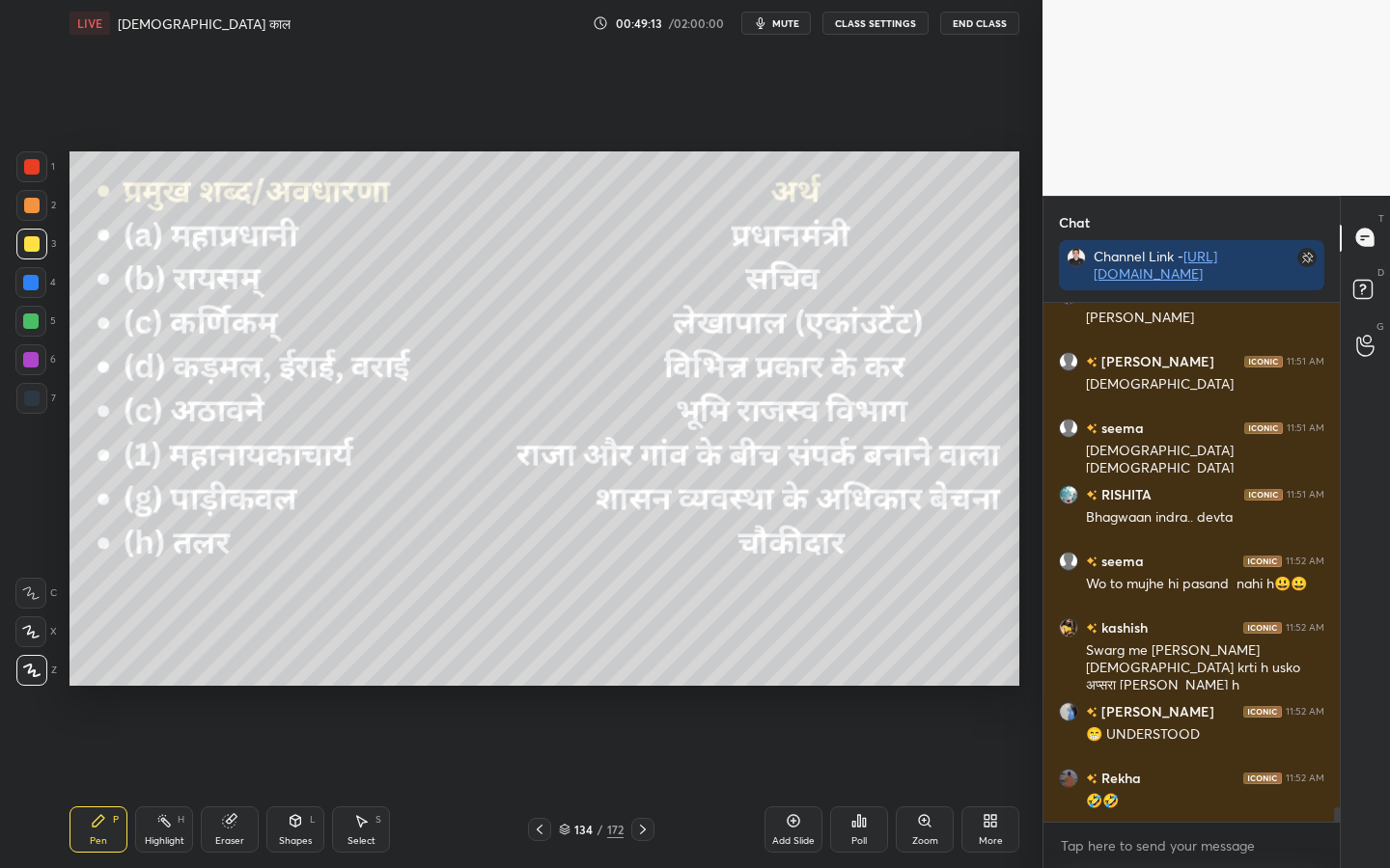
scroll to position [17757, 0]
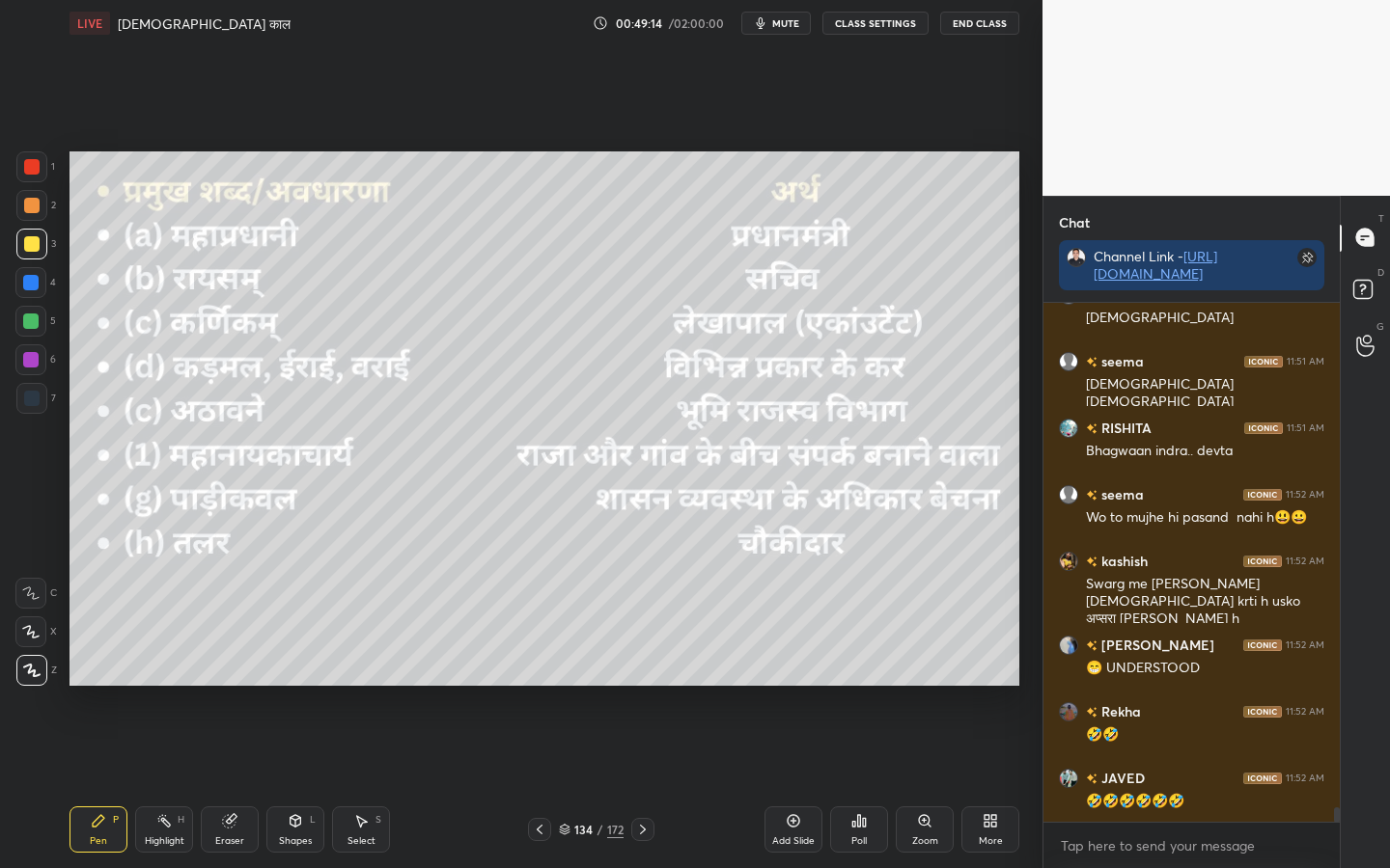
click at [232, 686] on div "Eraser" at bounding box center [229, 841] width 29 height 10
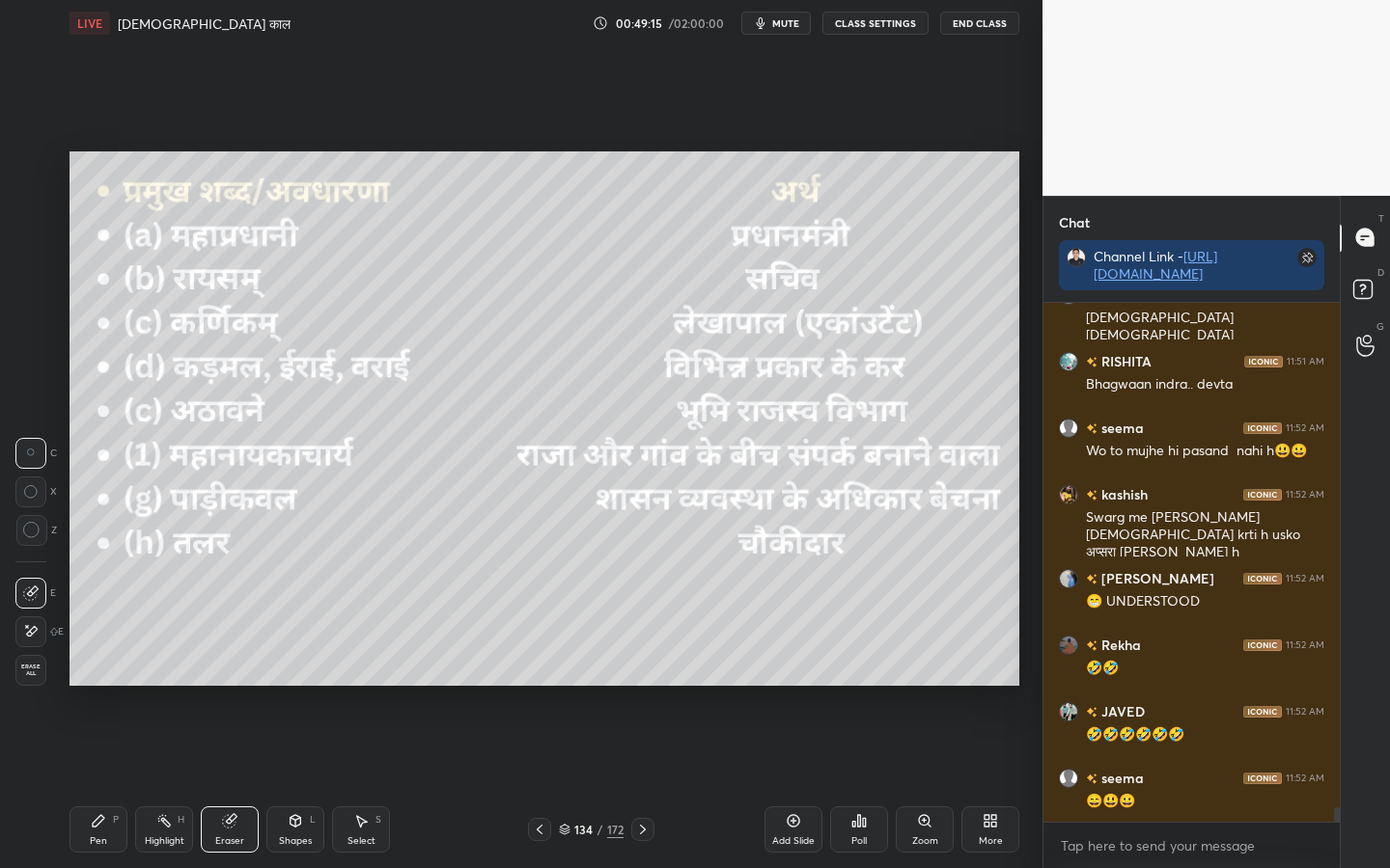
click at [18, 662] on div "Erase all" at bounding box center [31, 670] width 31 height 31
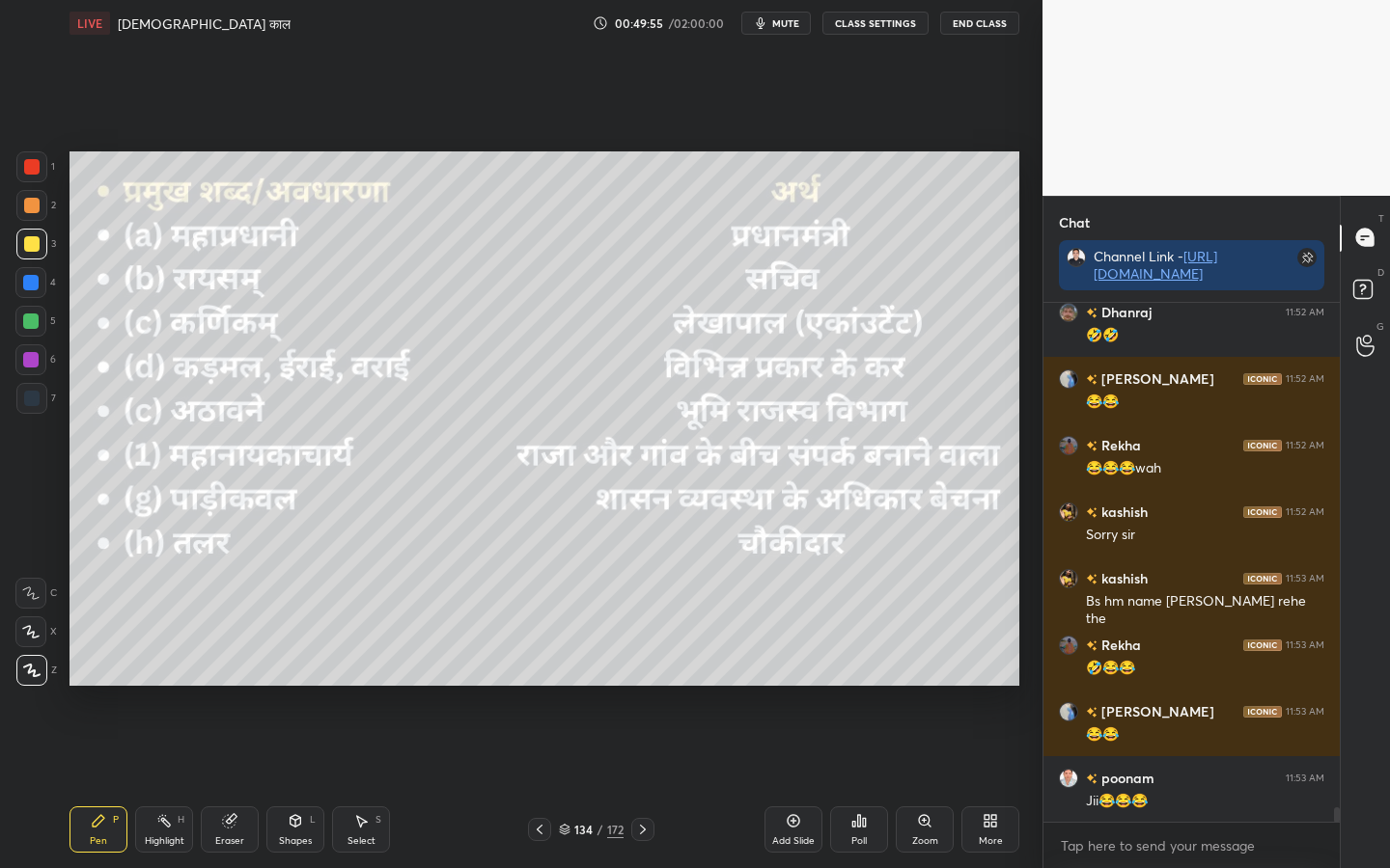
scroll to position [18422, 0]
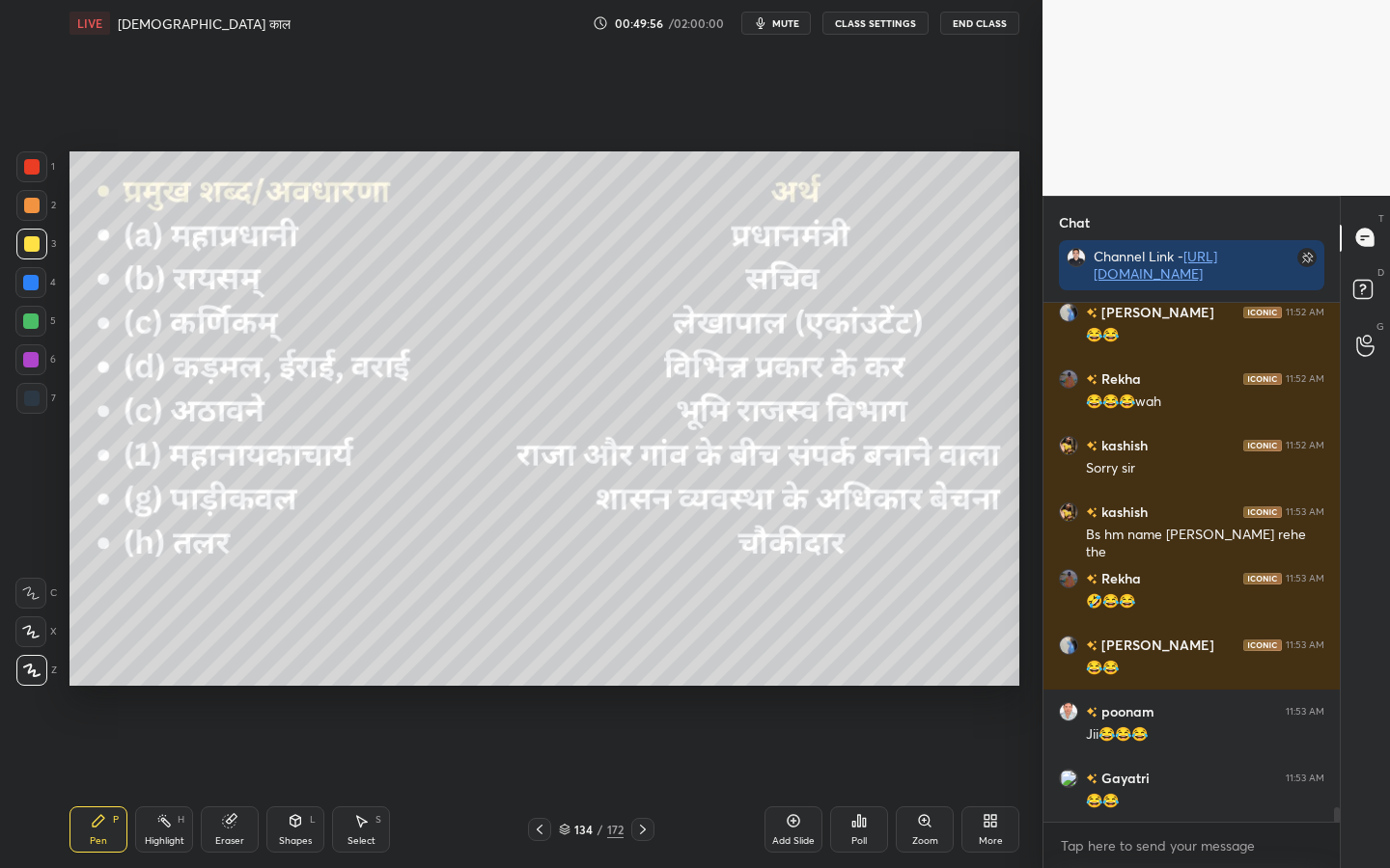
click at [237, 686] on div "Eraser" at bounding box center [229, 841] width 29 height 10
click at [29, 674] on span "Erase all" at bounding box center [30, 671] width 29 height 14
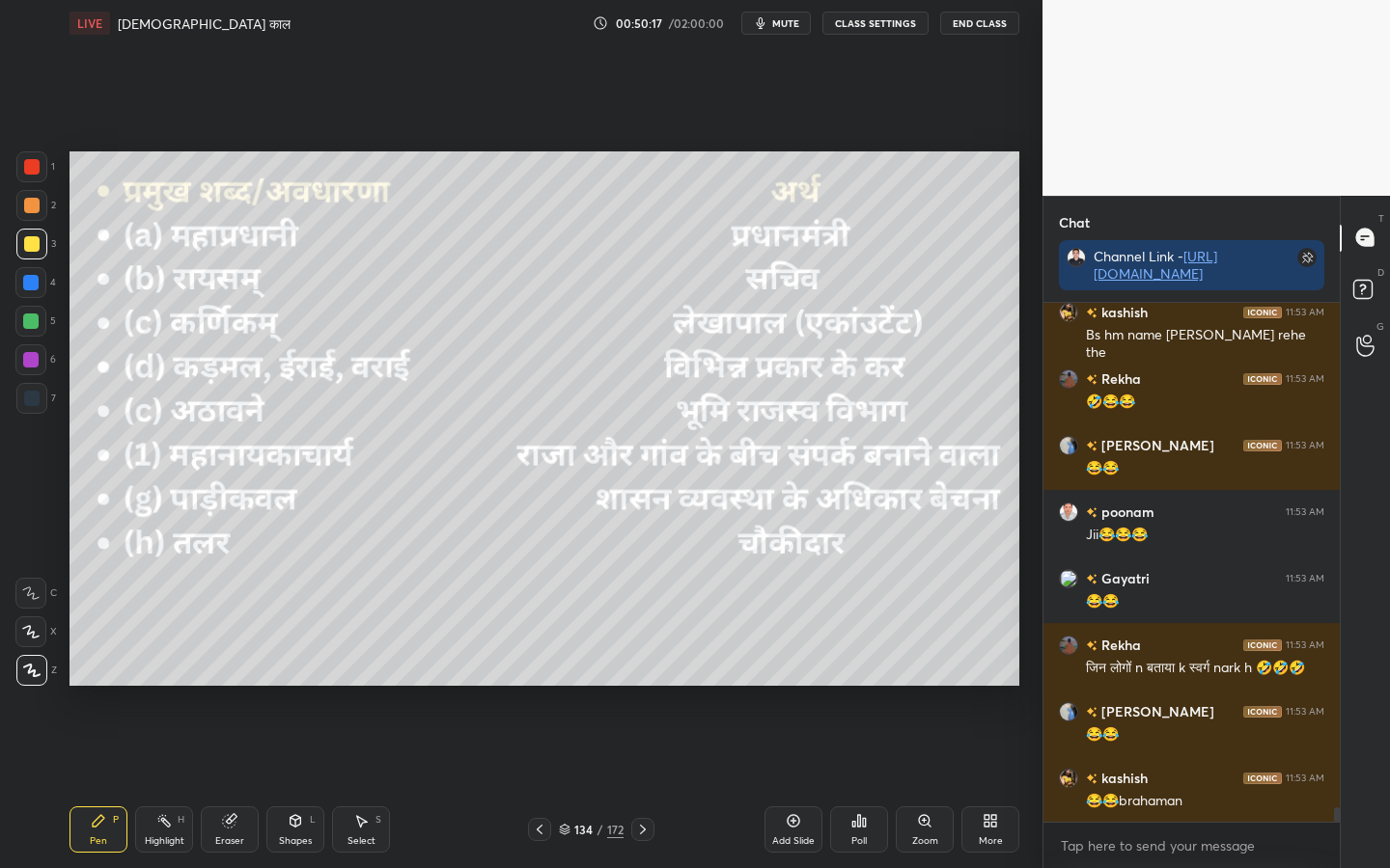
scroll to position [18689, 0]
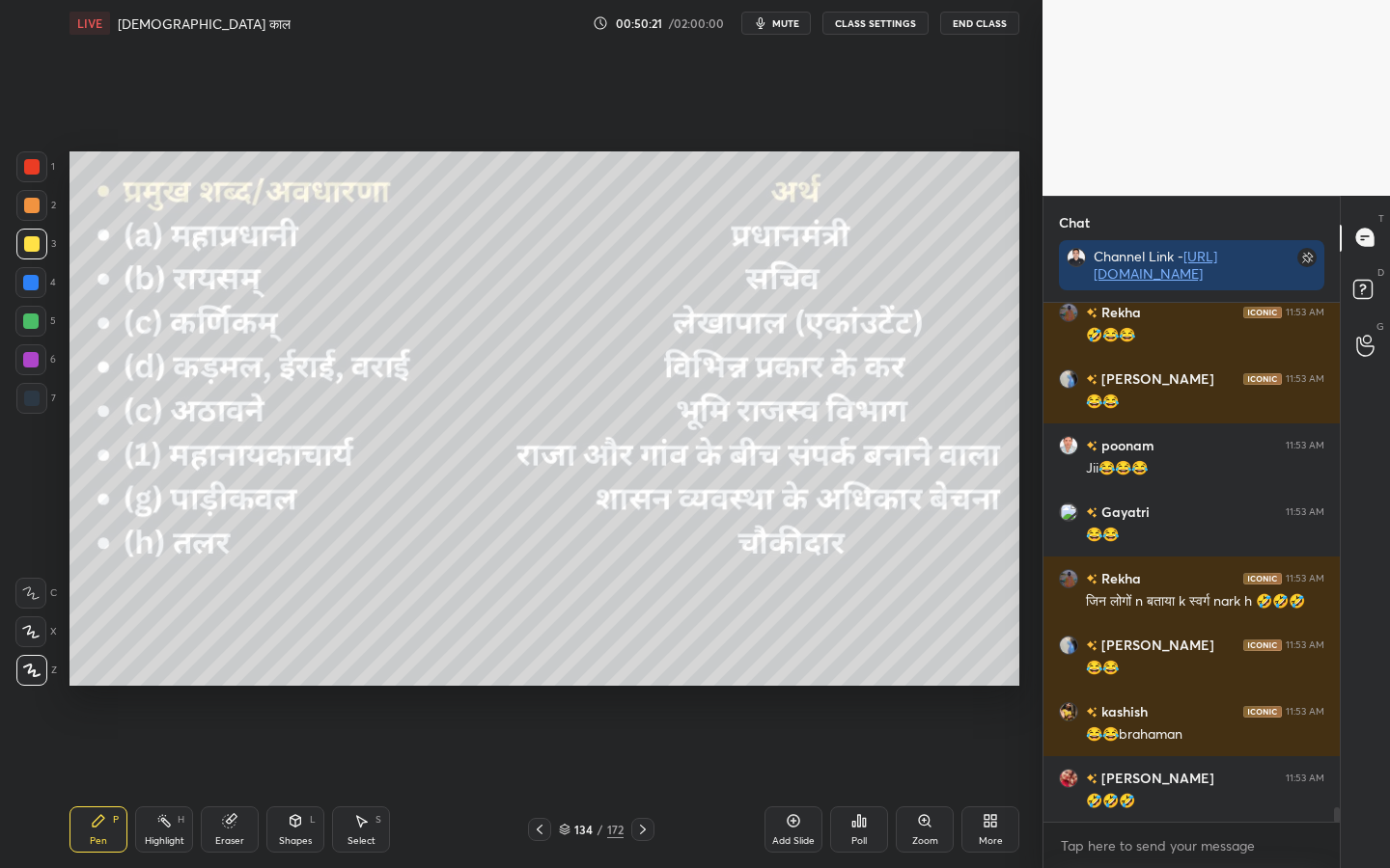
click at [229, 686] on div "Eraser" at bounding box center [229, 841] width 29 height 10
drag, startPoint x: 33, startPoint y: 673, endPoint x: 60, endPoint y: 673, distance: 27.0
click at [32, 676] on span "Erase all" at bounding box center [30, 671] width 29 height 14
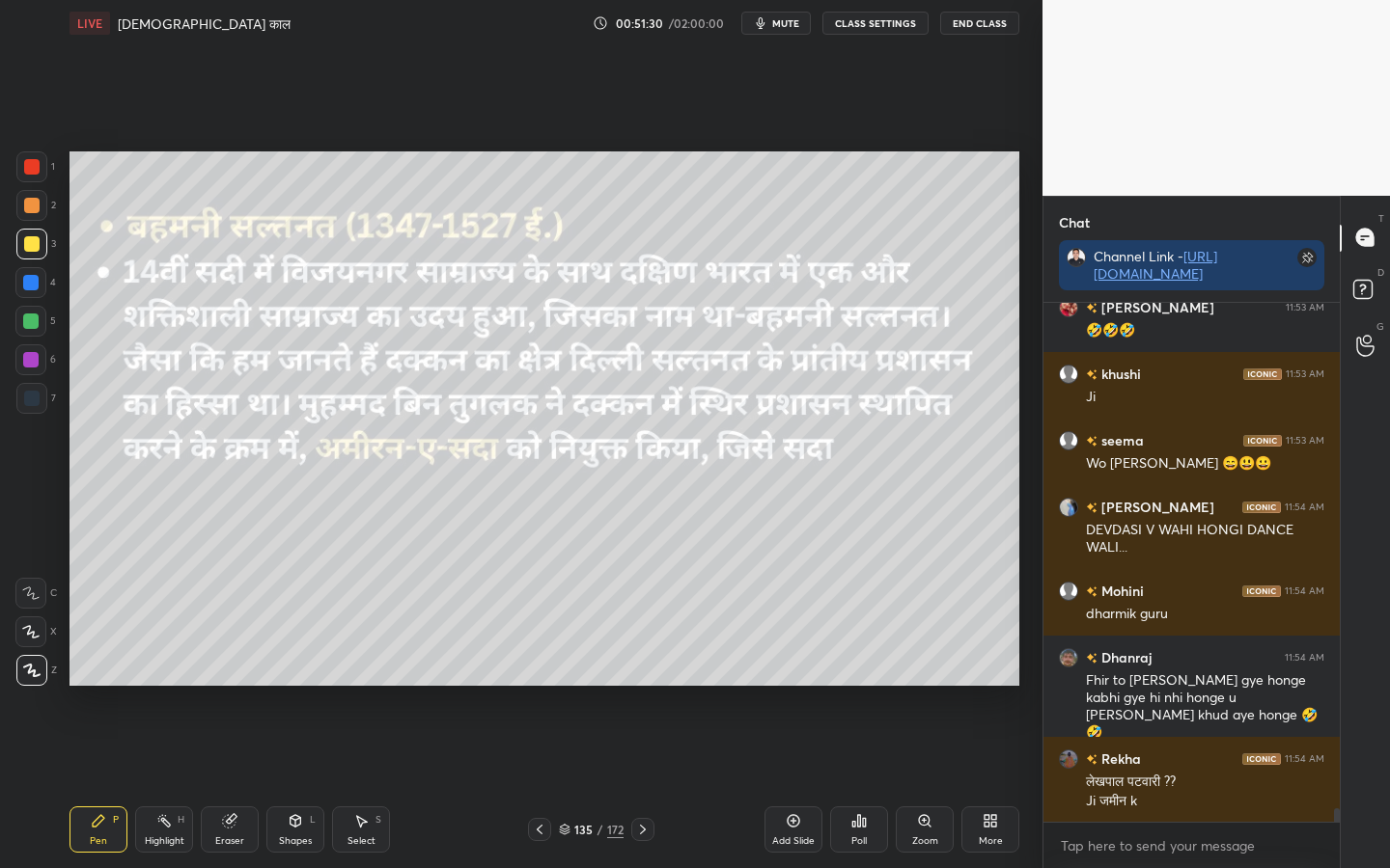
scroll to position [19226, 0]
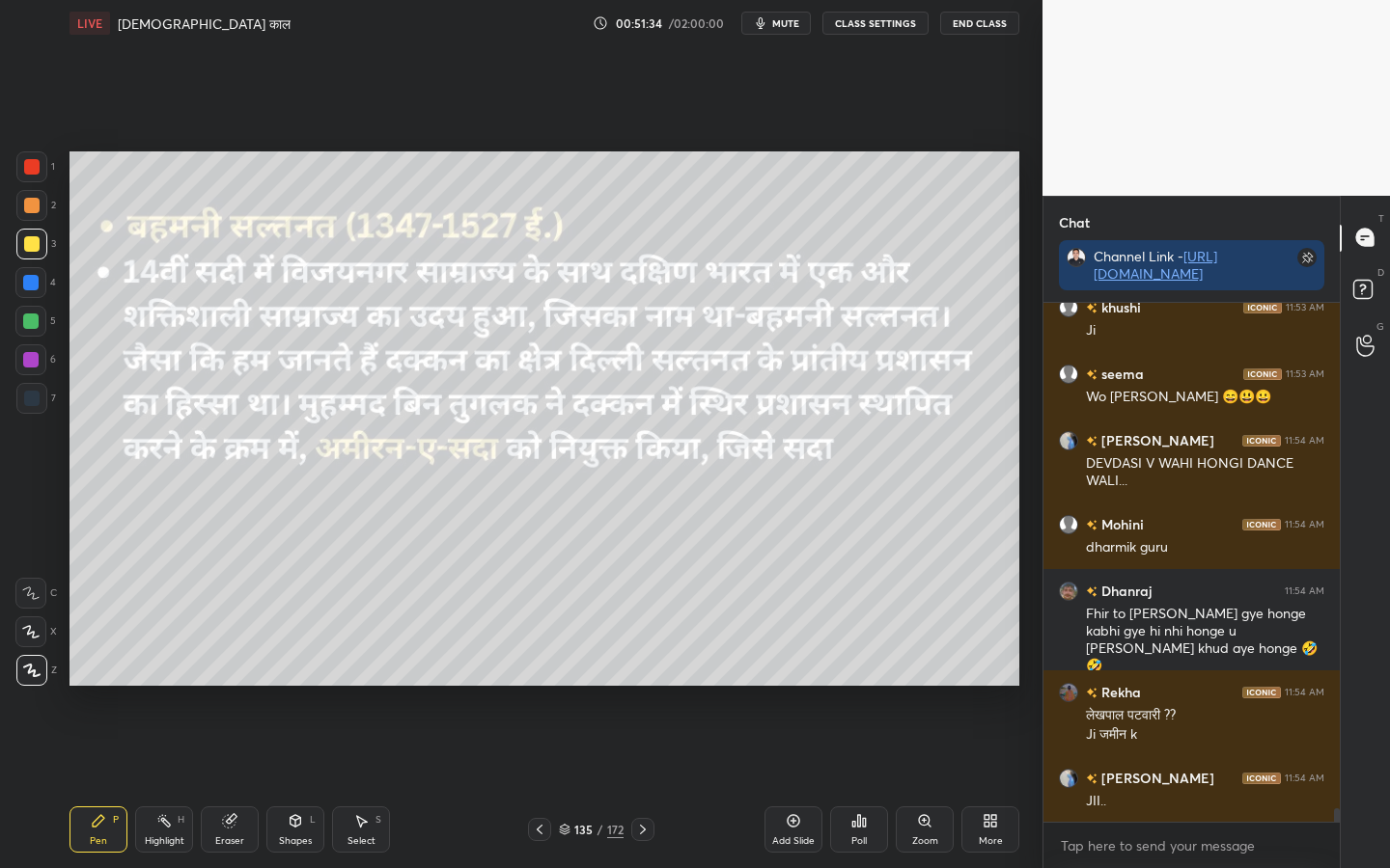
click at [613, 686] on div "172" at bounding box center [615, 829] width 16 height 17
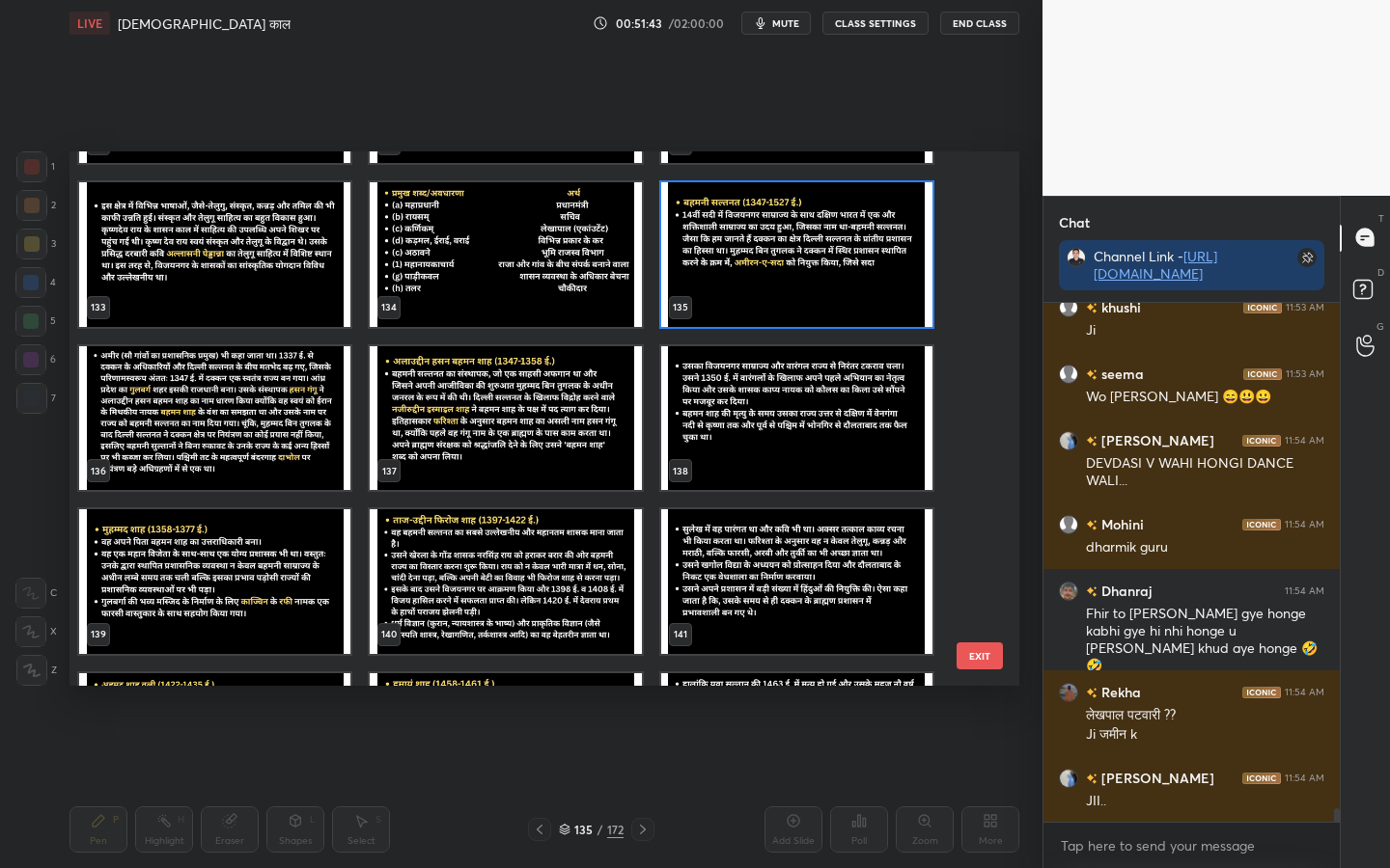
scroll to position [7159, 0]
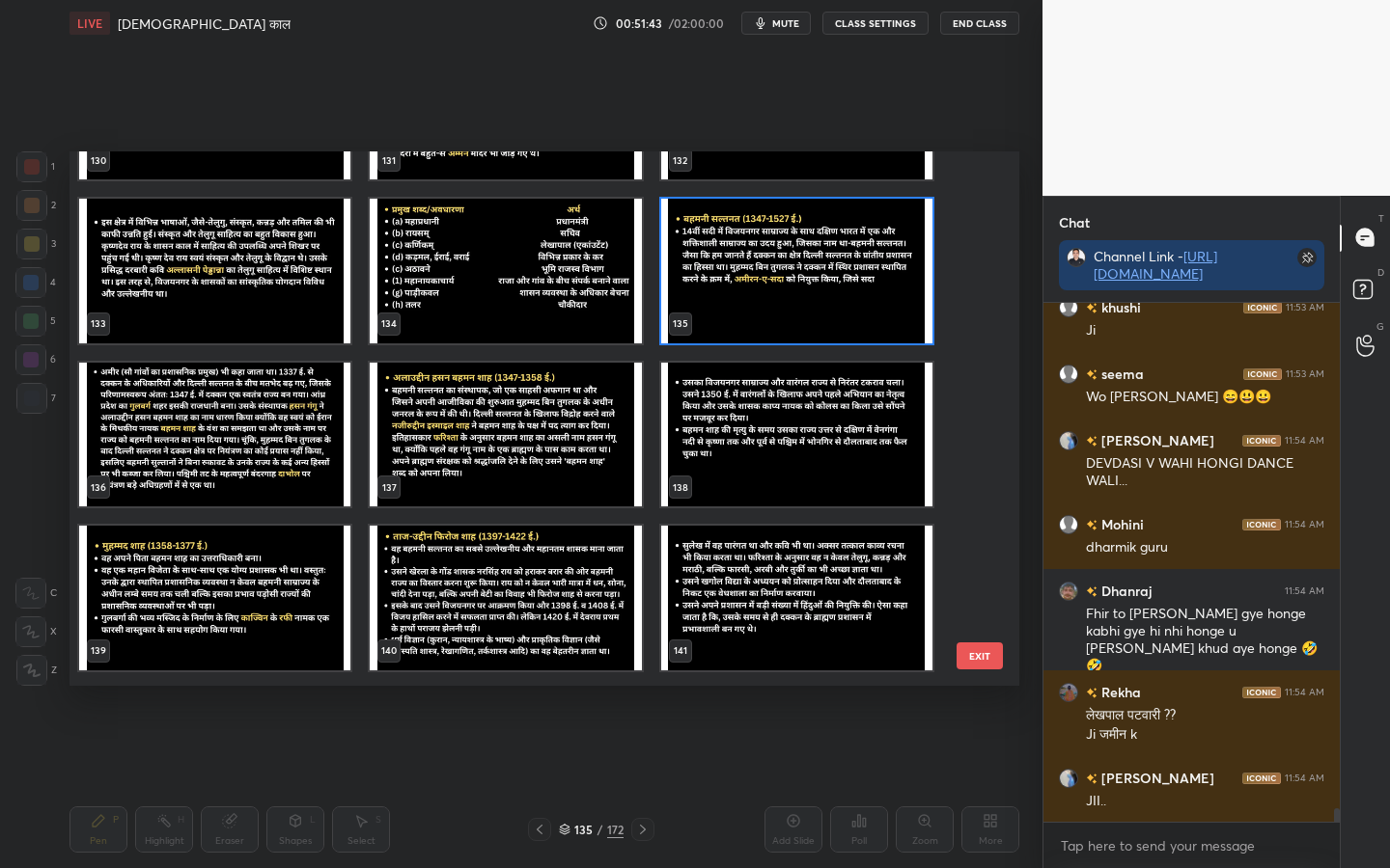
click at [968, 661] on button "EXIT" at bounding box center [980, 656] width 47 height 27
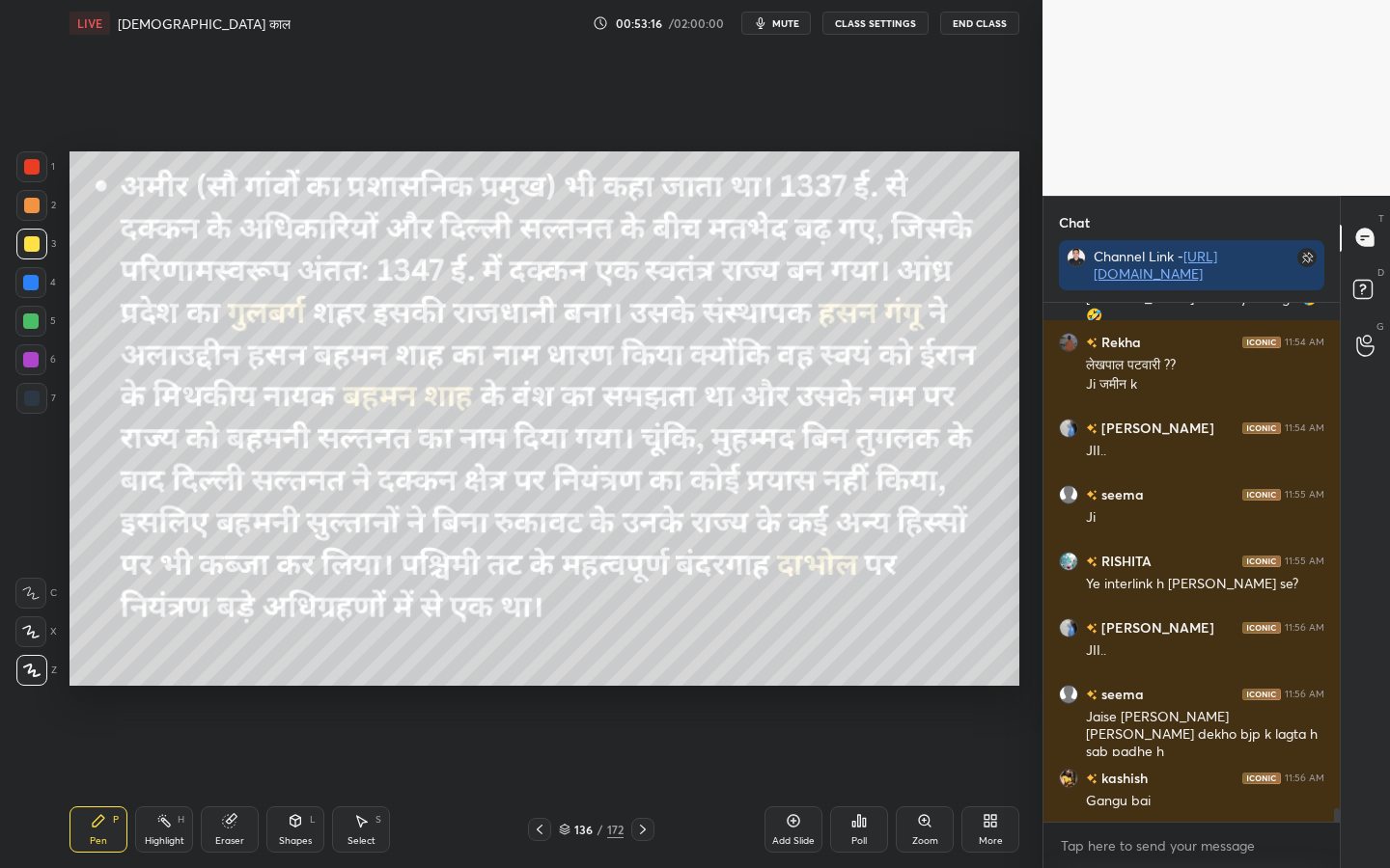
scroll to position [19623, 0]
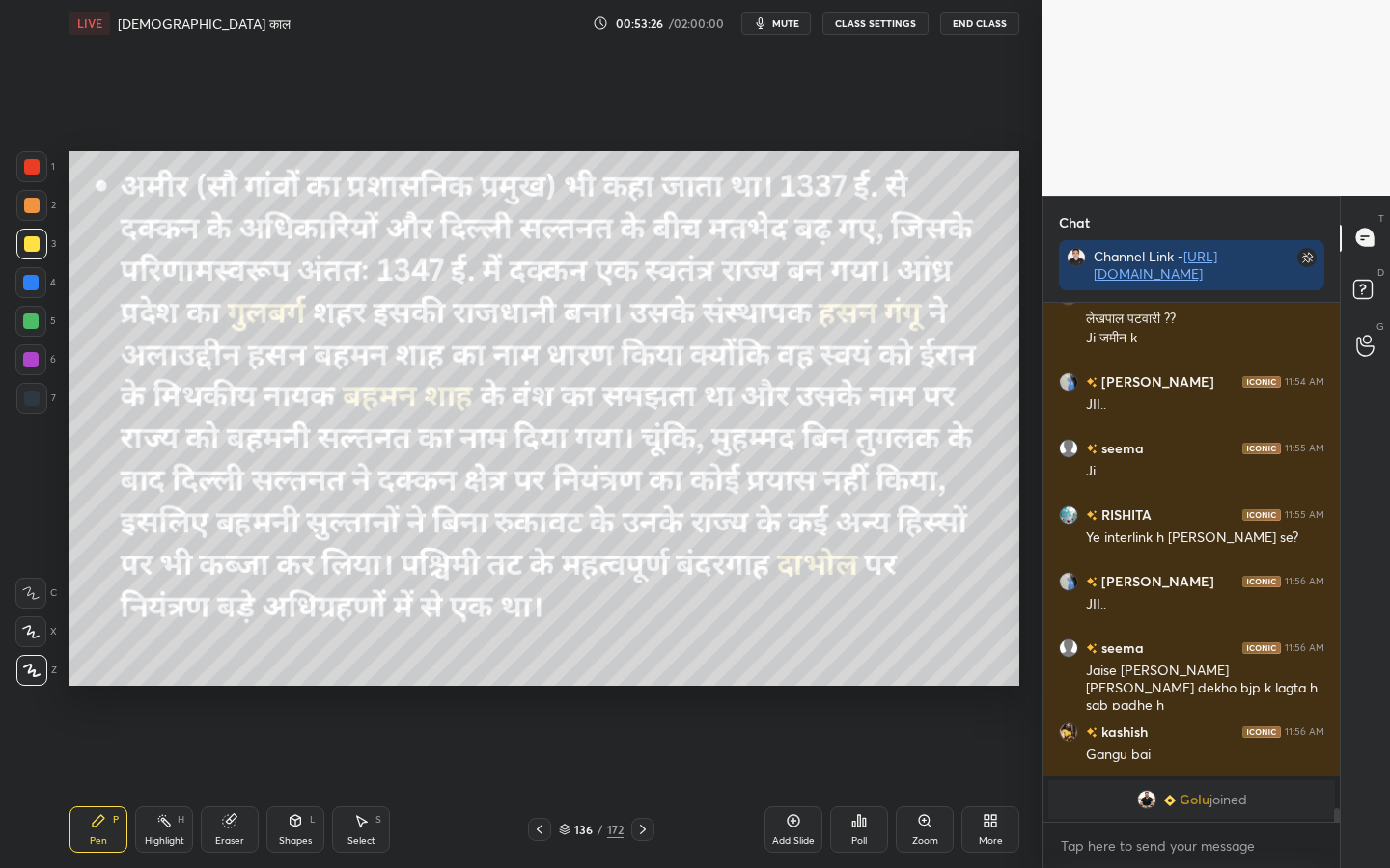
click at [1190, 686] on span "Golu" at bounding box center [1195, 800] width 30 height 16
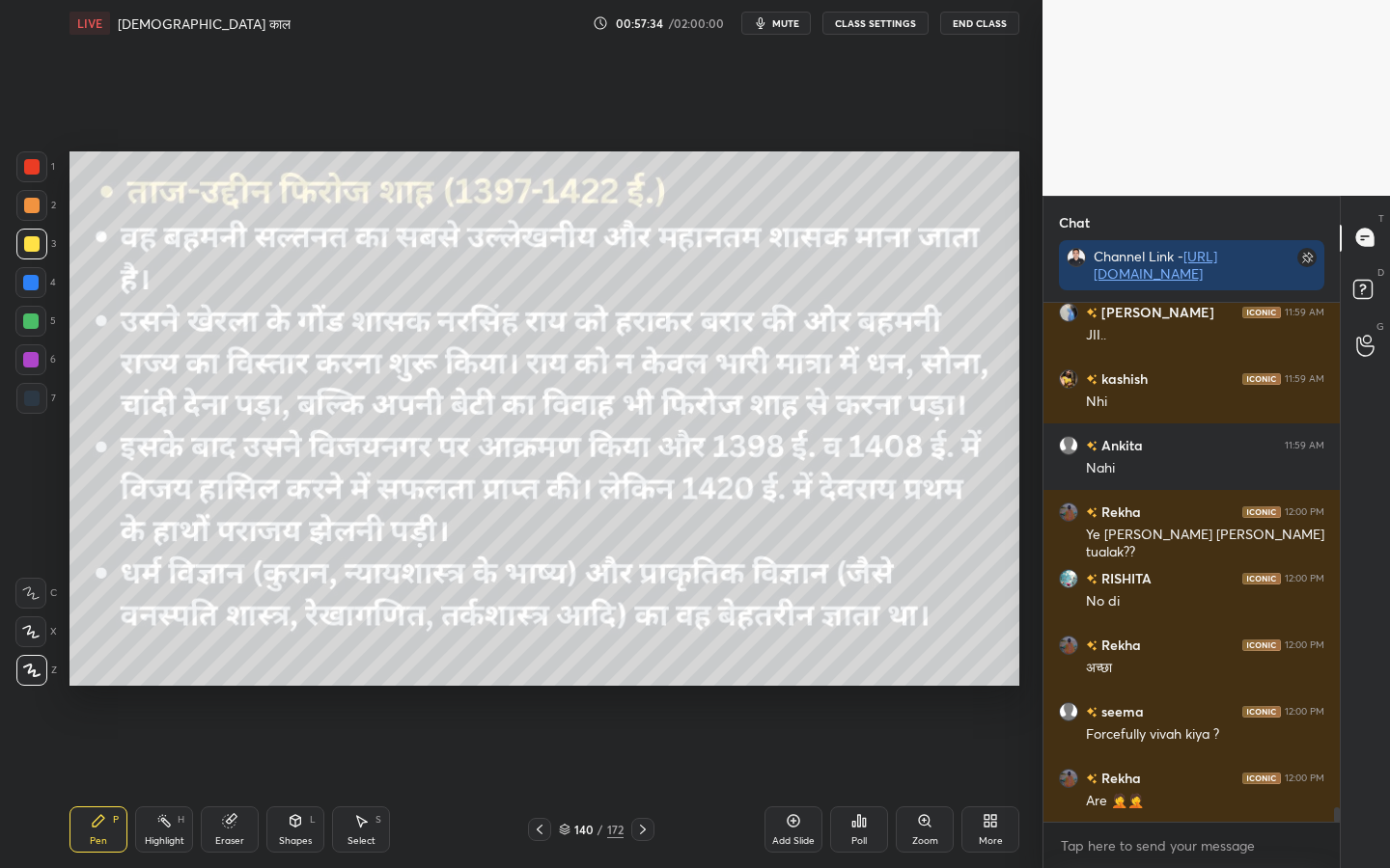
scroll to position [18663, 0]
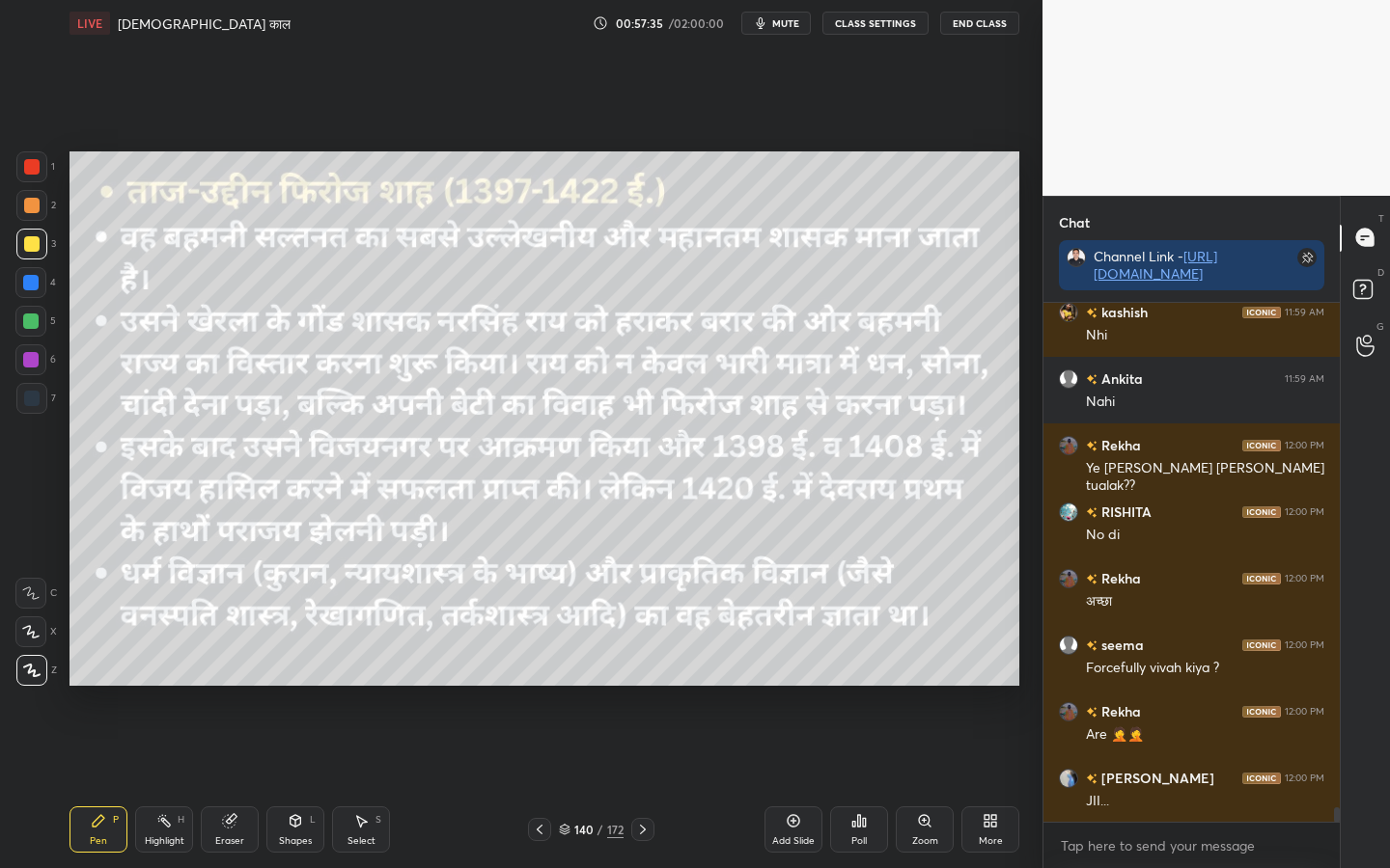
drag, startPoint x: 297, startPoint y: 834, endPoint x: 289, endPoint y: 825, distance: 12.0
click at [297, 686] on div "Shapes L" at bounding box center [296, 829] width 58 height 47
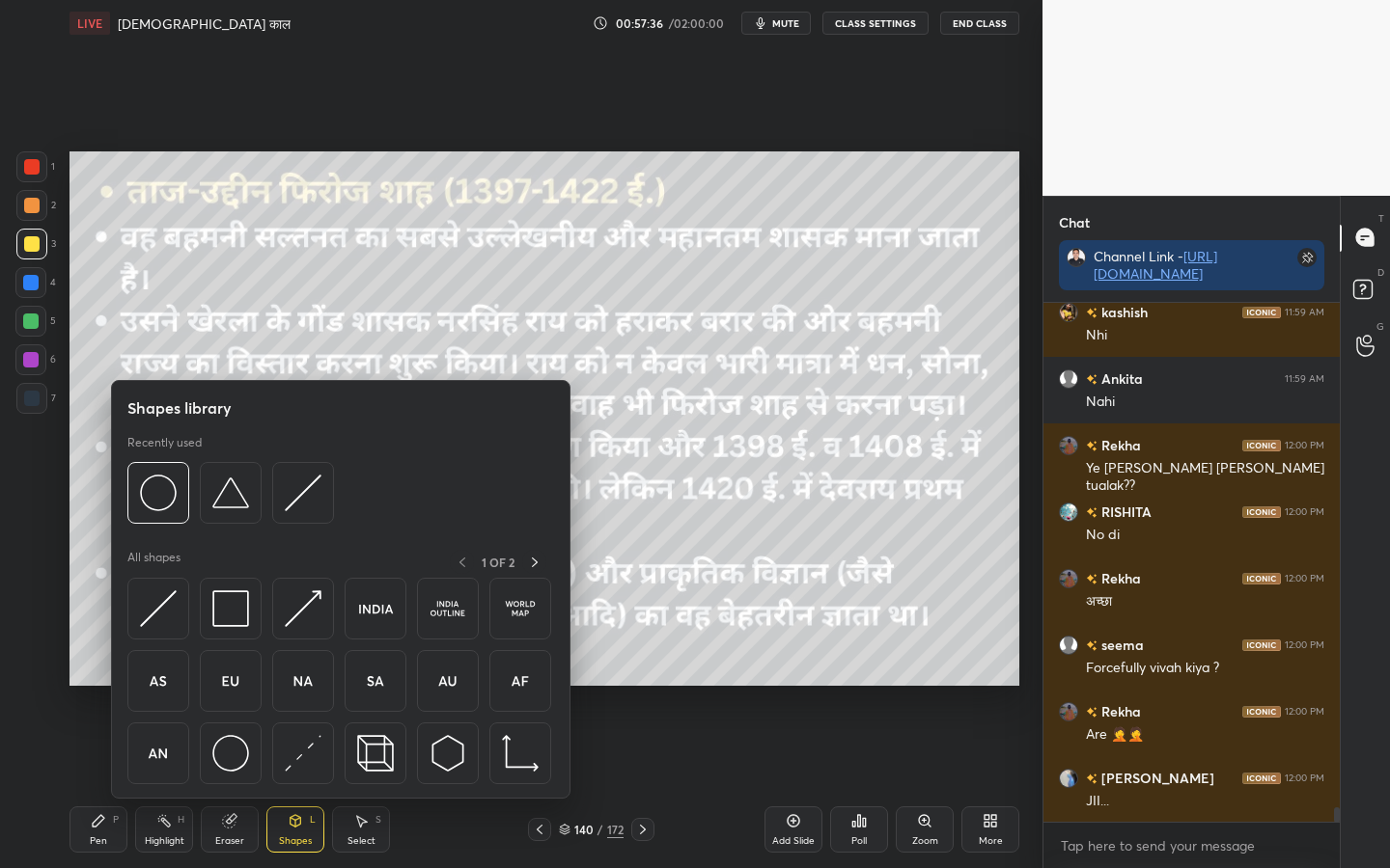
click at [173, 686] on div "Highlight" at bounding box center [164, 841] width 40 height 10
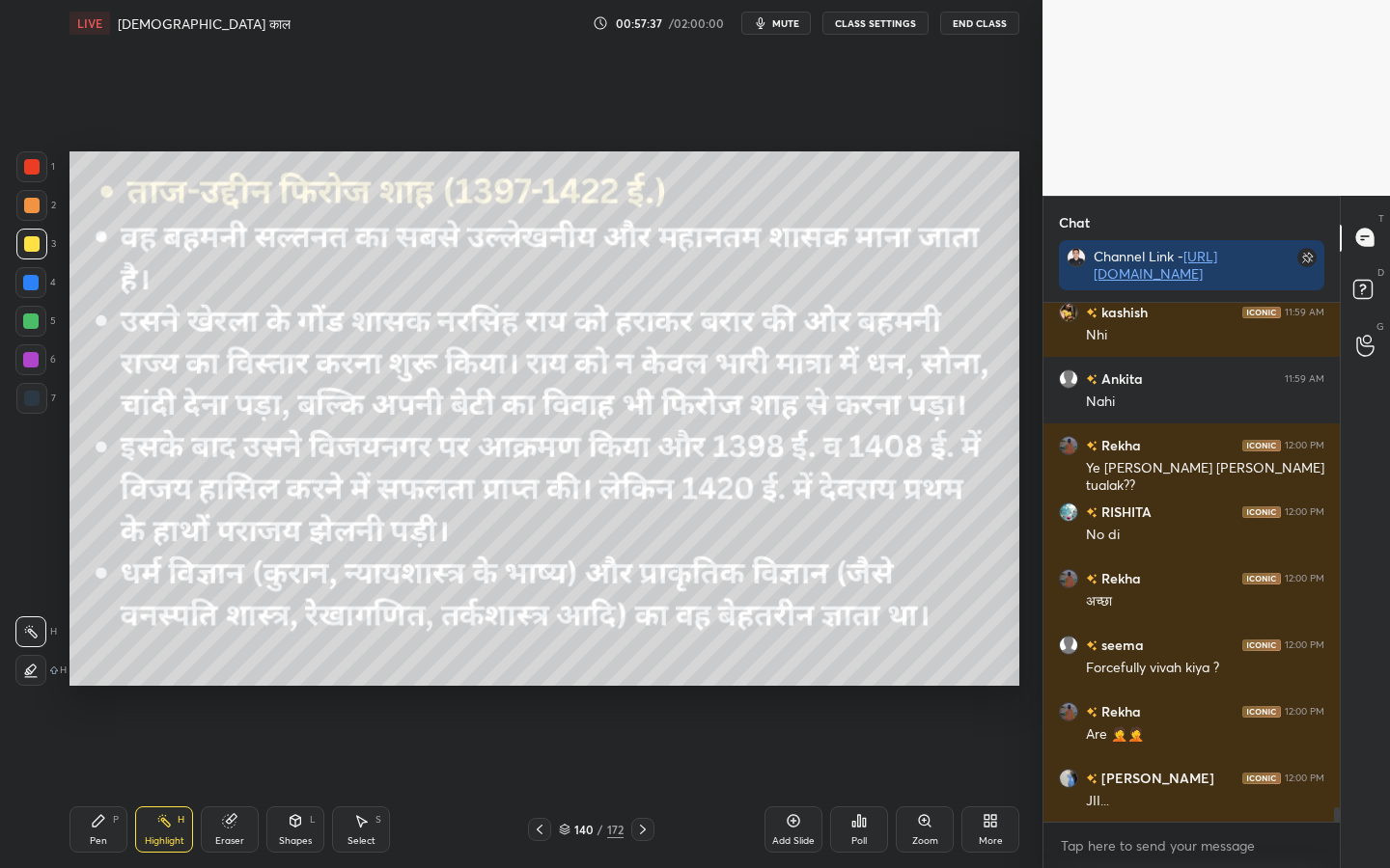
drag, startPoint x: 236, startPoint y: 833, endPoint x: 210, endPoint y: 805, distance: 38.2
click at [237, 686] on div "Eraser" at bounding box center [230, 829] width 58 height 47
click at [18, 677] on span "Erase all" at bounding box center [30, 671] width 29 height 14
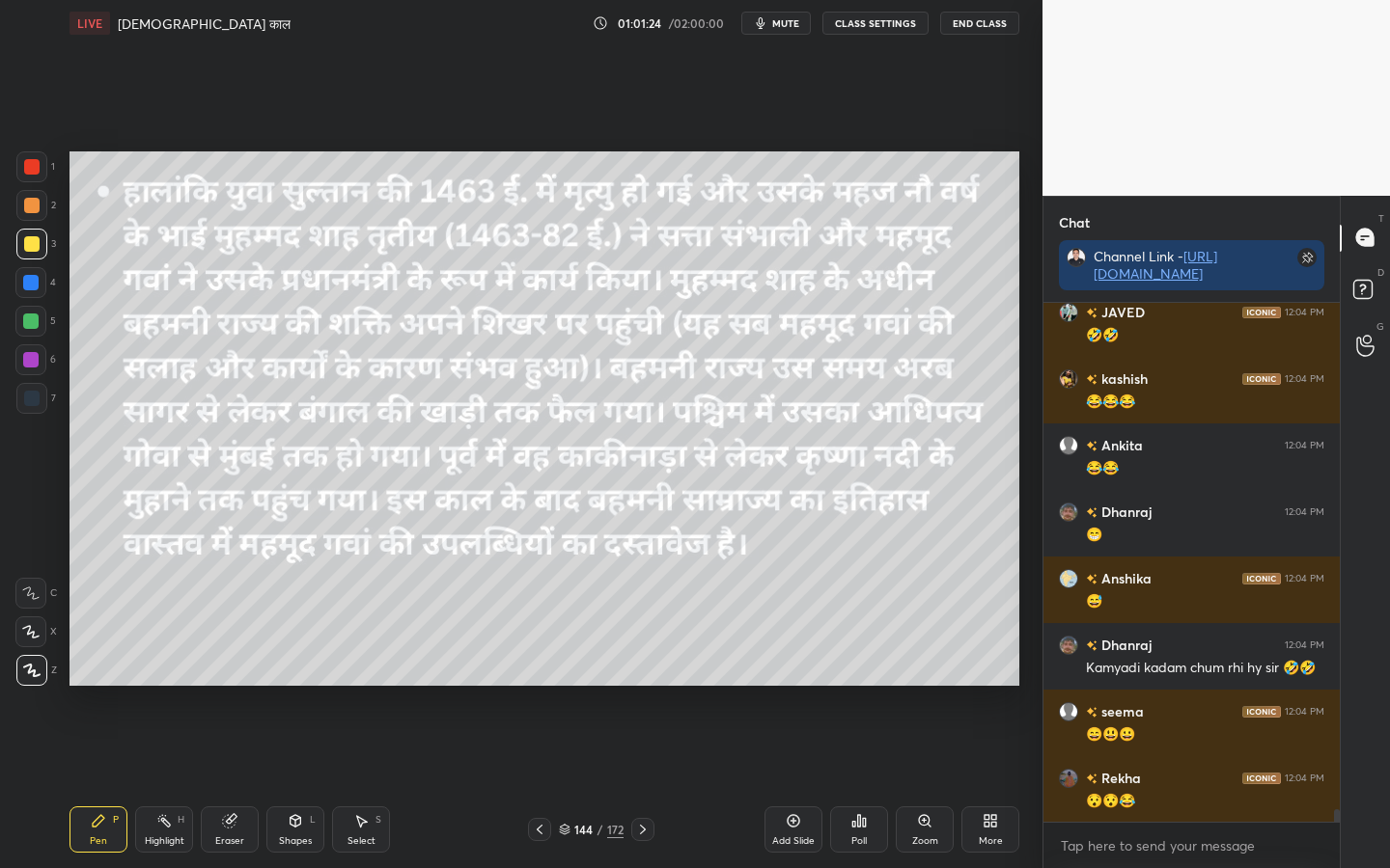
scroll to position [20345, 0]
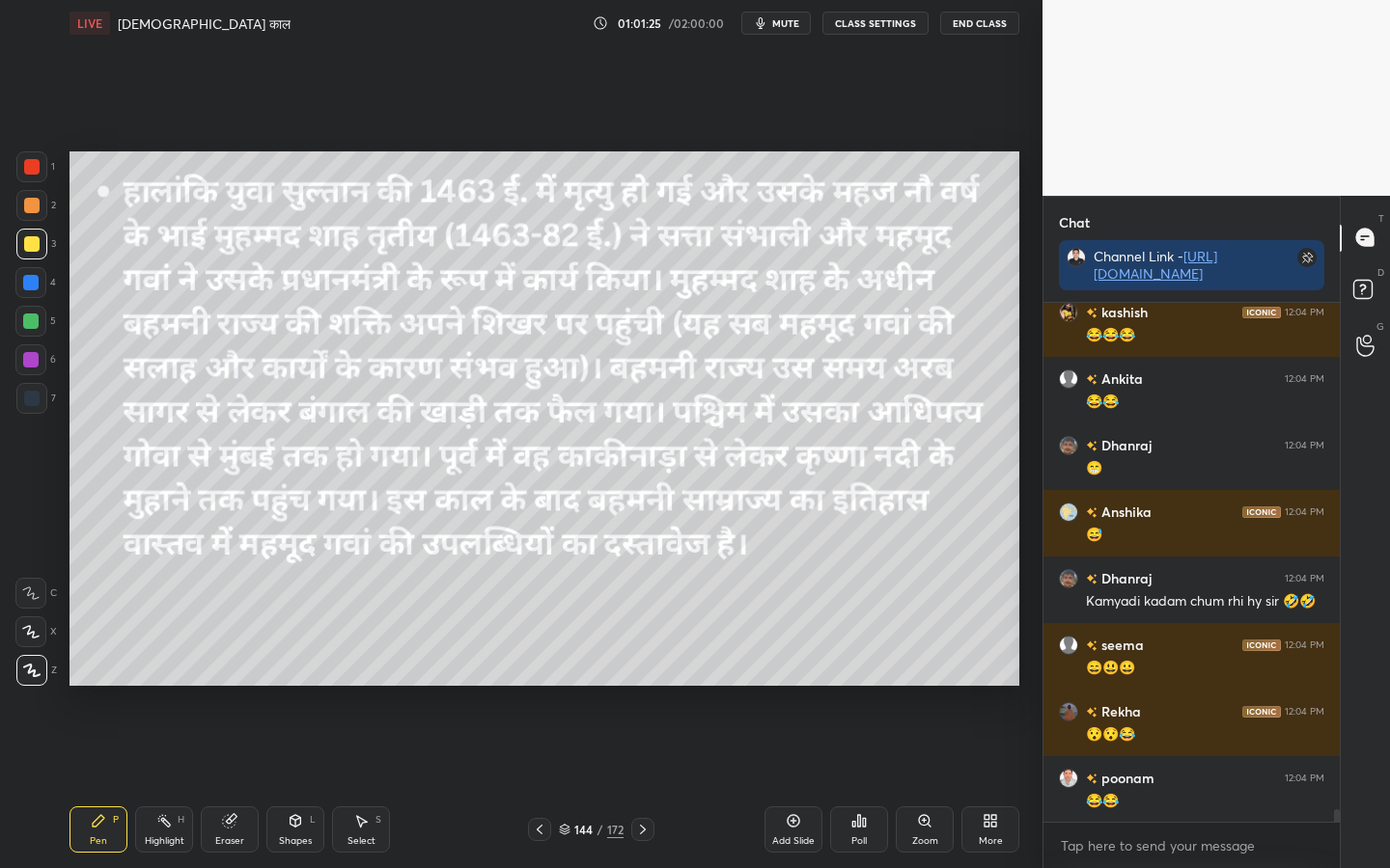
click at [237, 686] on div "Eraser" at bounding box center [229, 841] width 29 height 10
click at [238, 686] on div "Eraser" at bounding box center [230, 829] width 58 height 47
click at [109, 686] on div "Pen P" at bounding box center [99, 829] width 58 height 47
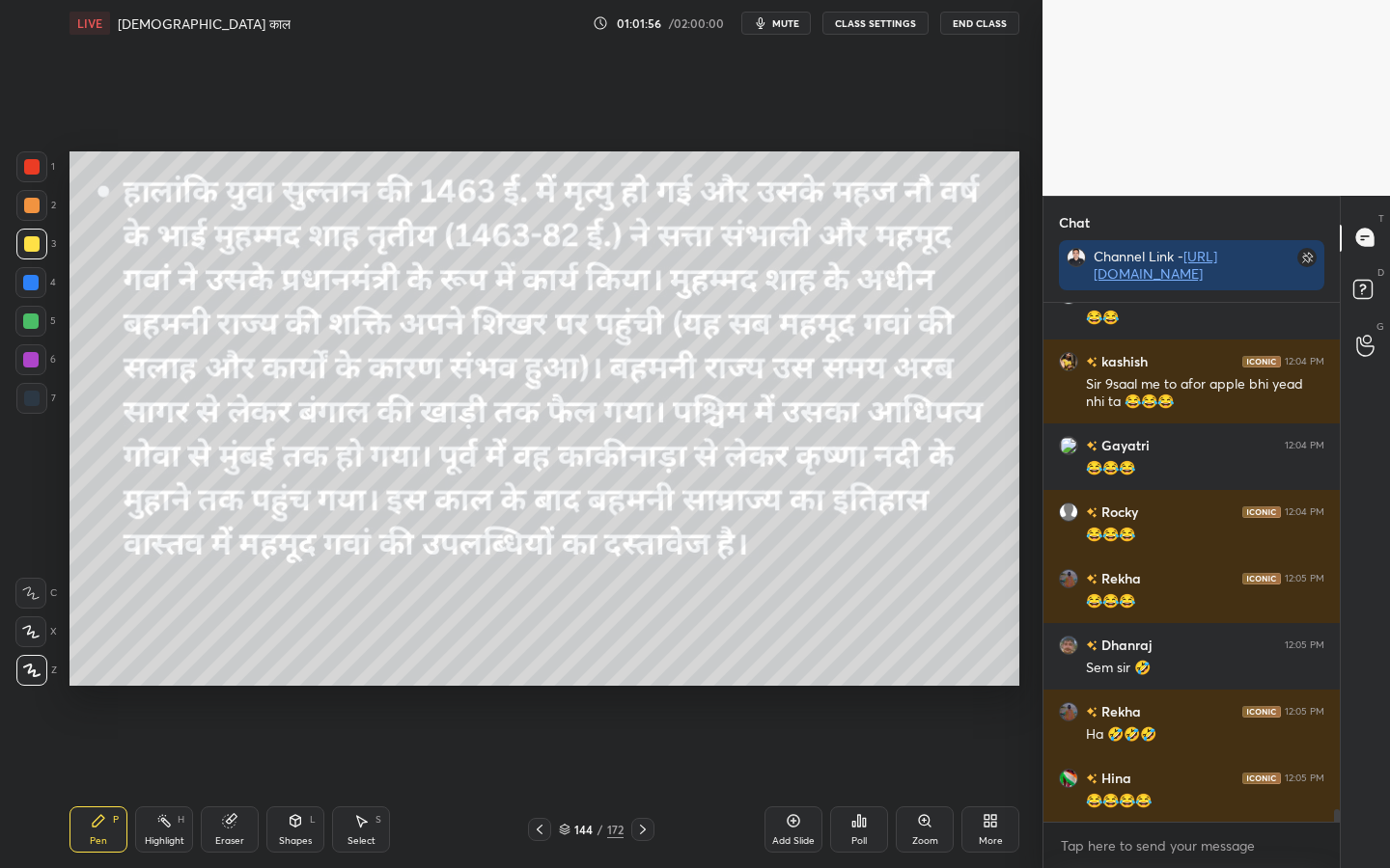
scroll to position [20895, 0]
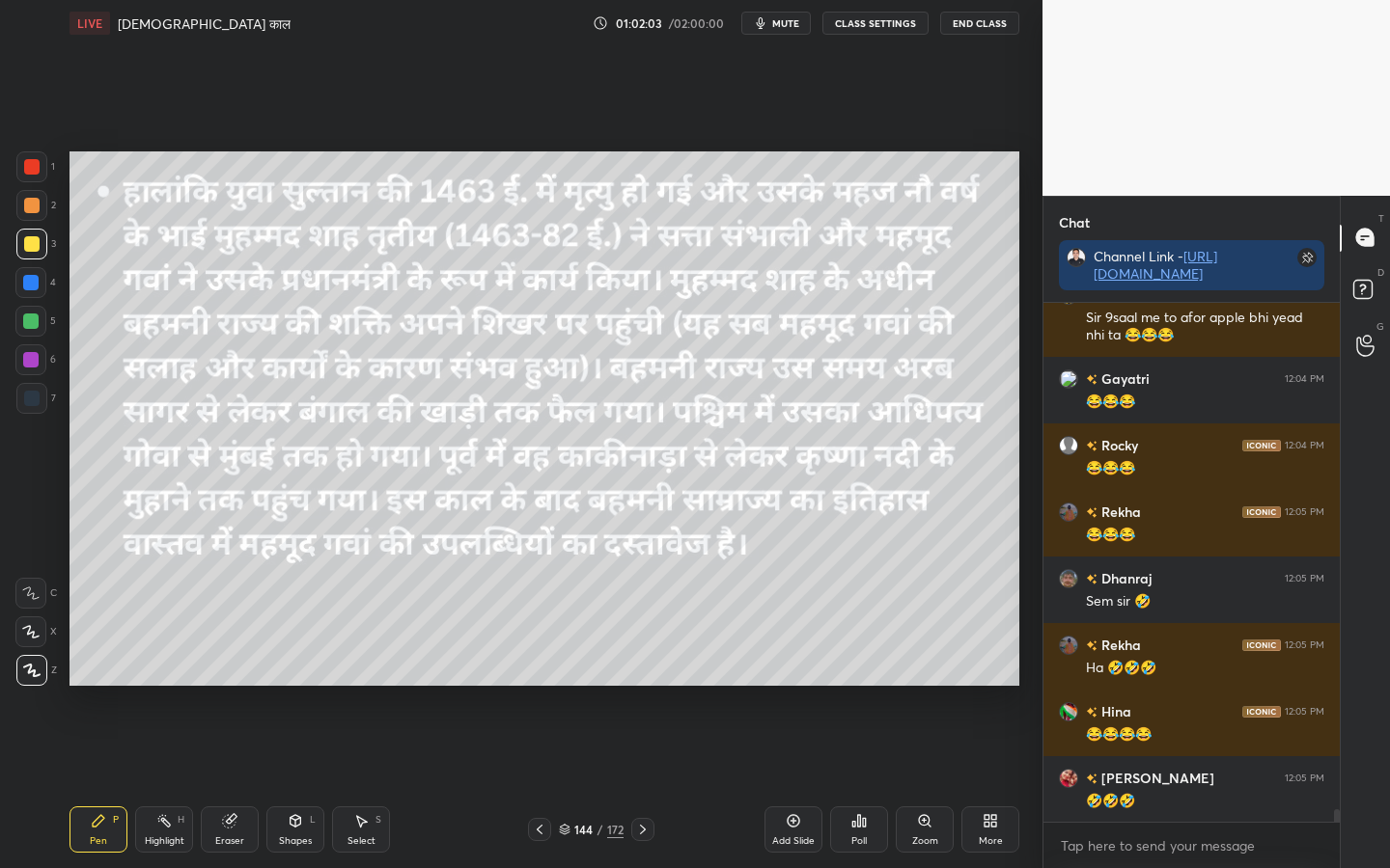
drag, startPoint x: 226, startPoint y: 826, endPoint x: 198, endPoint y: 814, distance: 30.5
click at [226, 686] on icon at bounding box center [230, 821] width 16 height 16
drag, startPoint x: 38, startPoint y: 677, endPoint x: 48, endPoint y: 677, distance: 10.0
click at [38, 677] on span "Erase all" at bounding box center [30, 671] width 29 height 14
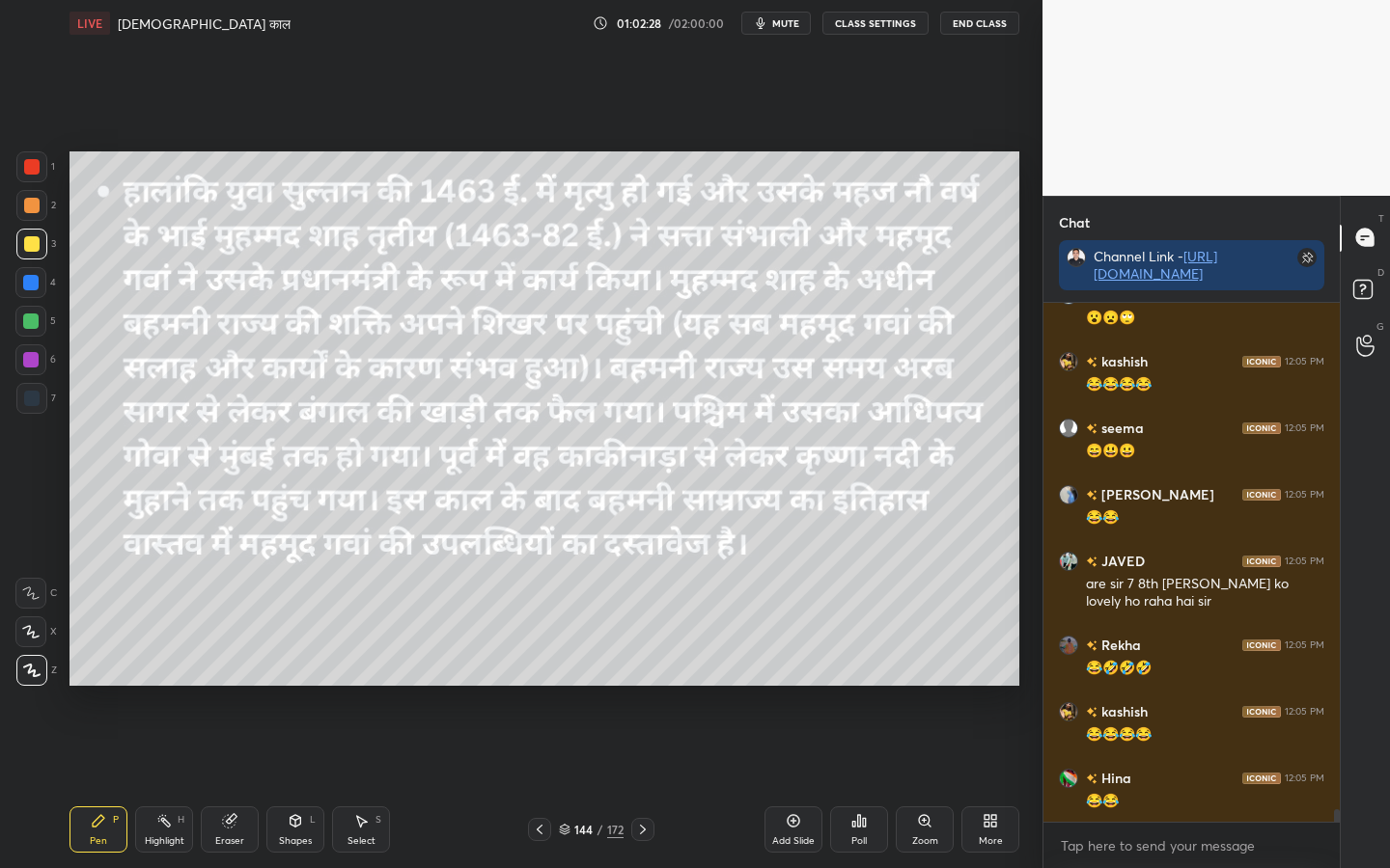
scroll to position [21662, 0]
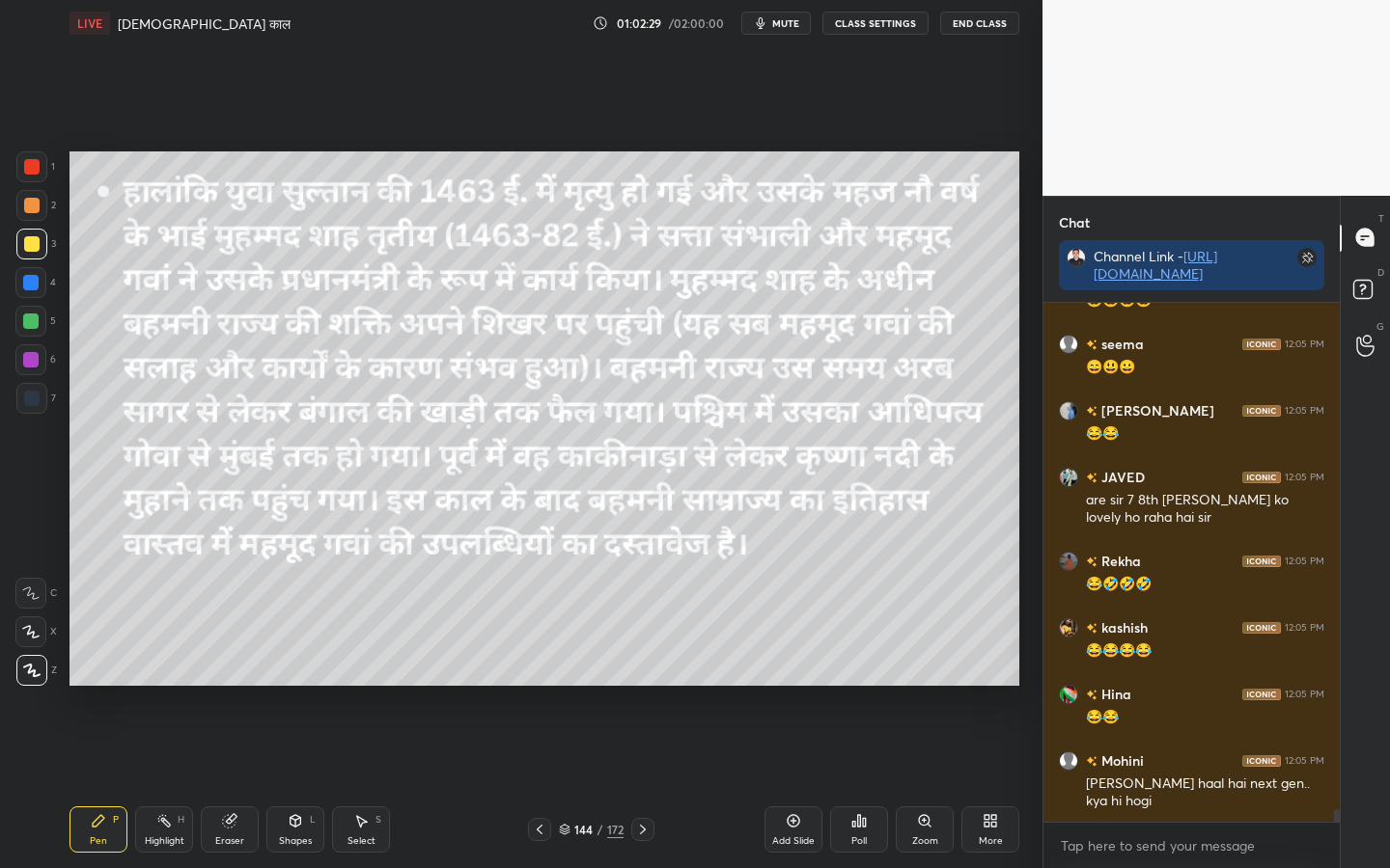
drag, startPoint x: 242, startPoint y: 831, endPoint x: 230, endPoint y: 824, distance: 13.9
click at [242, 686] on div "Eraser" at bounding box center [230, 829] width 58 height 47
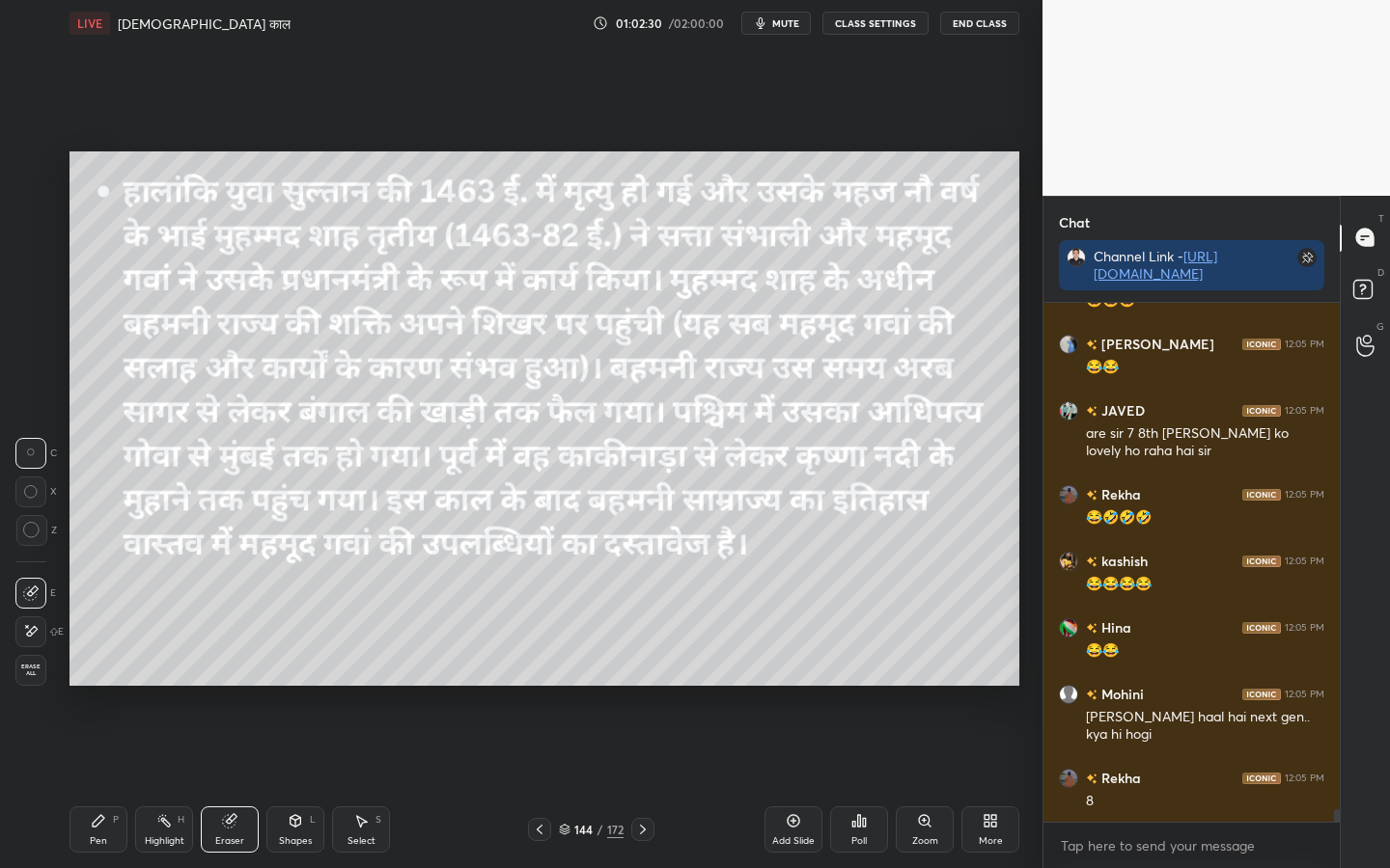
drag, startPoint x: 29, startPoint y: 671, endPoint x: 68, endPoint y: 666, distance: 39.3
click at [30, 673] on span "Erase all" at bounding box center [30, 671] width 29 height 14
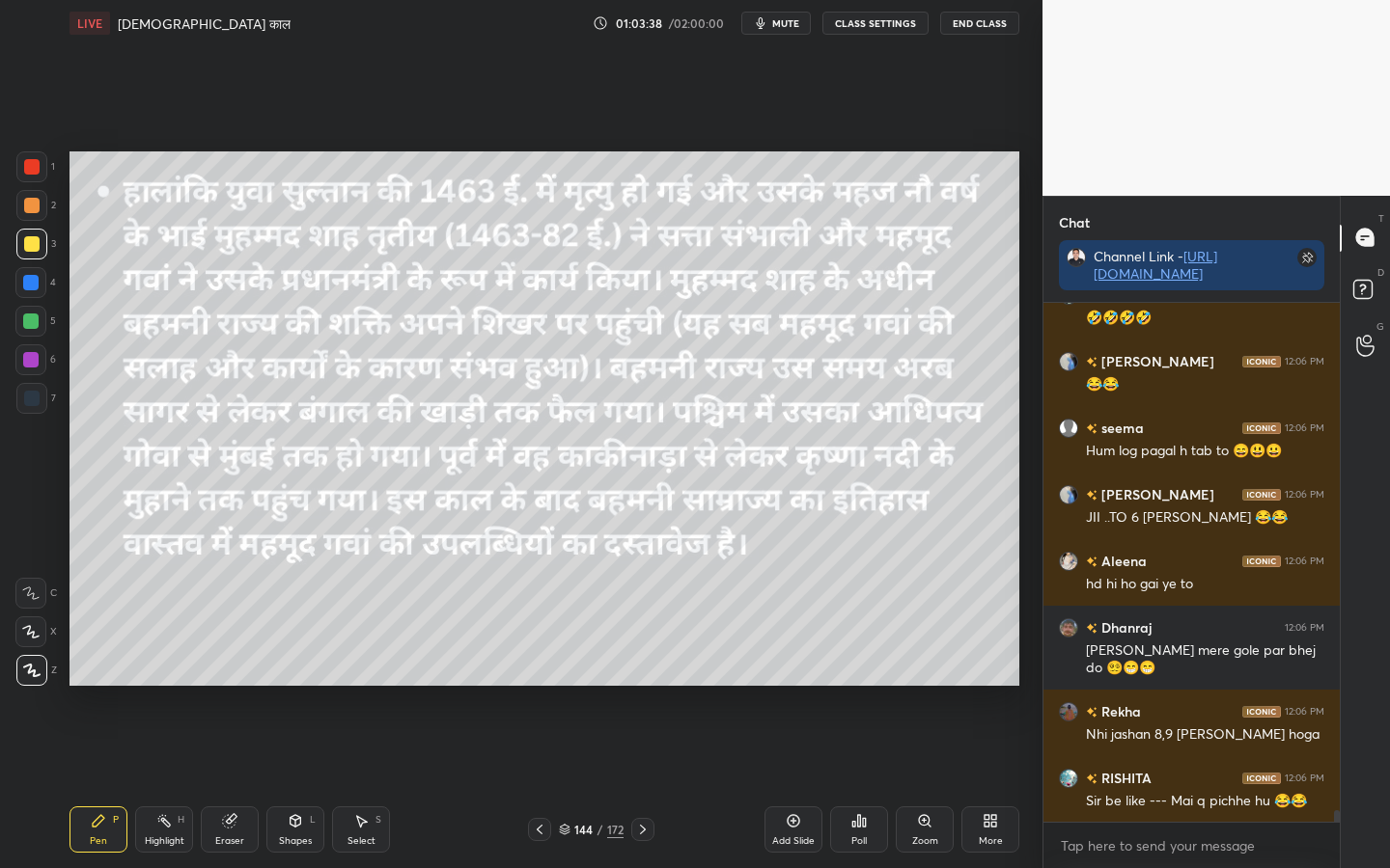
scroll to position [22762, 0]
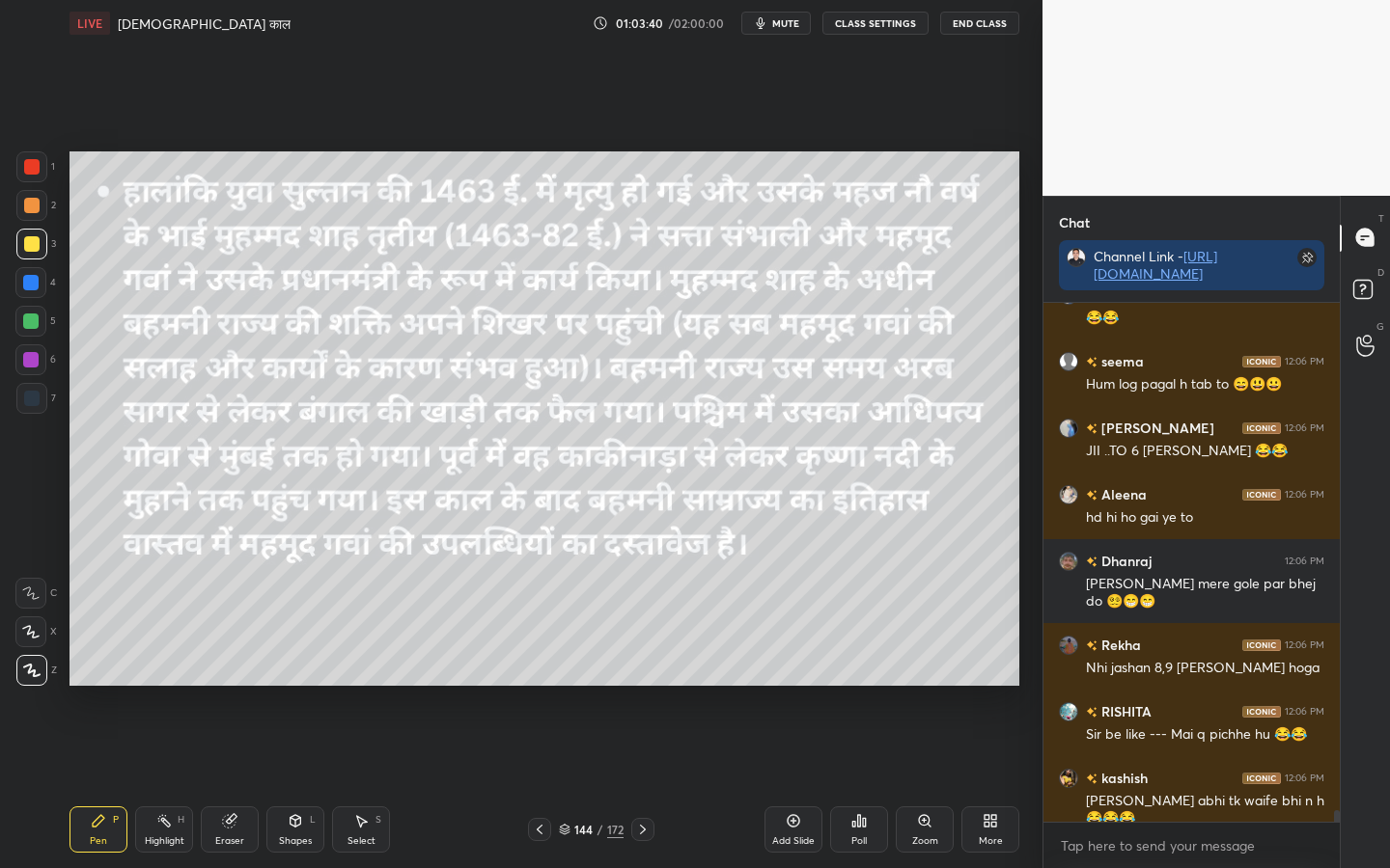
click at [237, 686] on div "Eraser" at bounding box center [230, 829] width 58 height 47
click at [28, 671] on span "Erase all" at bounding box center [30, 671] width 29 height 14
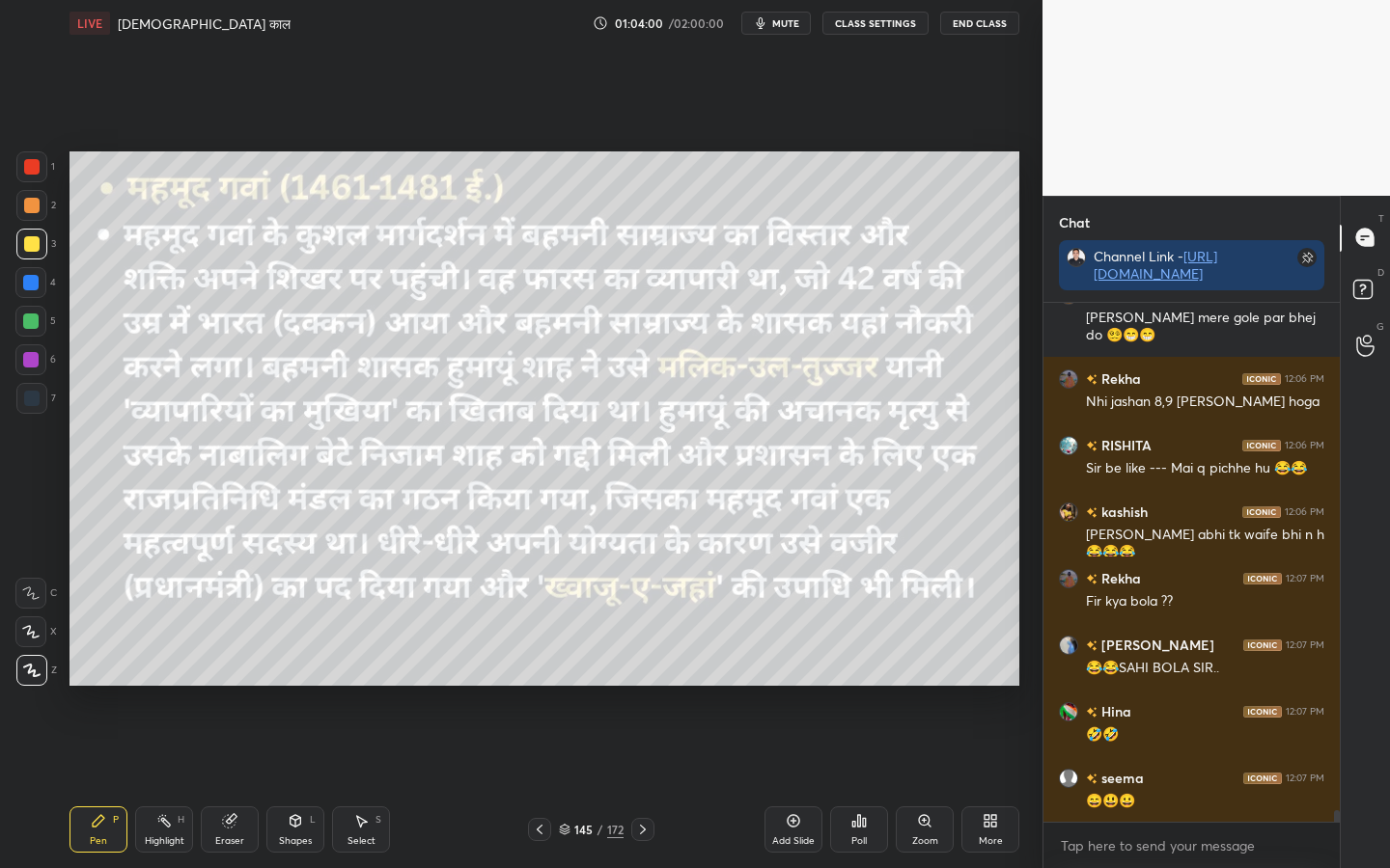
scroll to position [23095, 0]
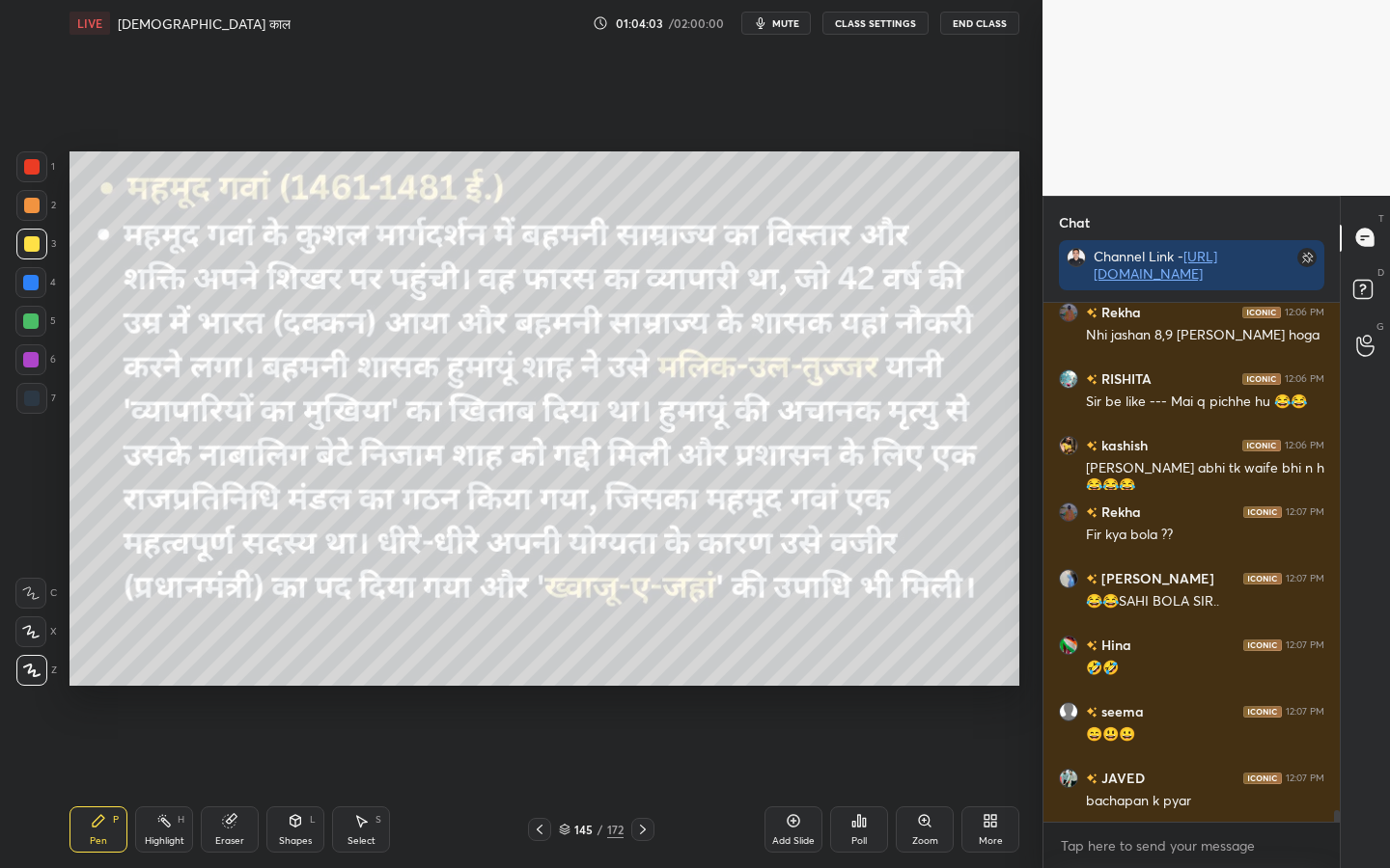
drag, startPoint x: 229, startPoint y: 840, endPoint x: 208, endPoint y: 836, distance: 21.4
click at [229, 686] on div "Eraser" at bounding box center [229, 841] width 29 height 10
click at [33, 676] on span "Erase all" at bounding box center [30, 671] width 29 height 14
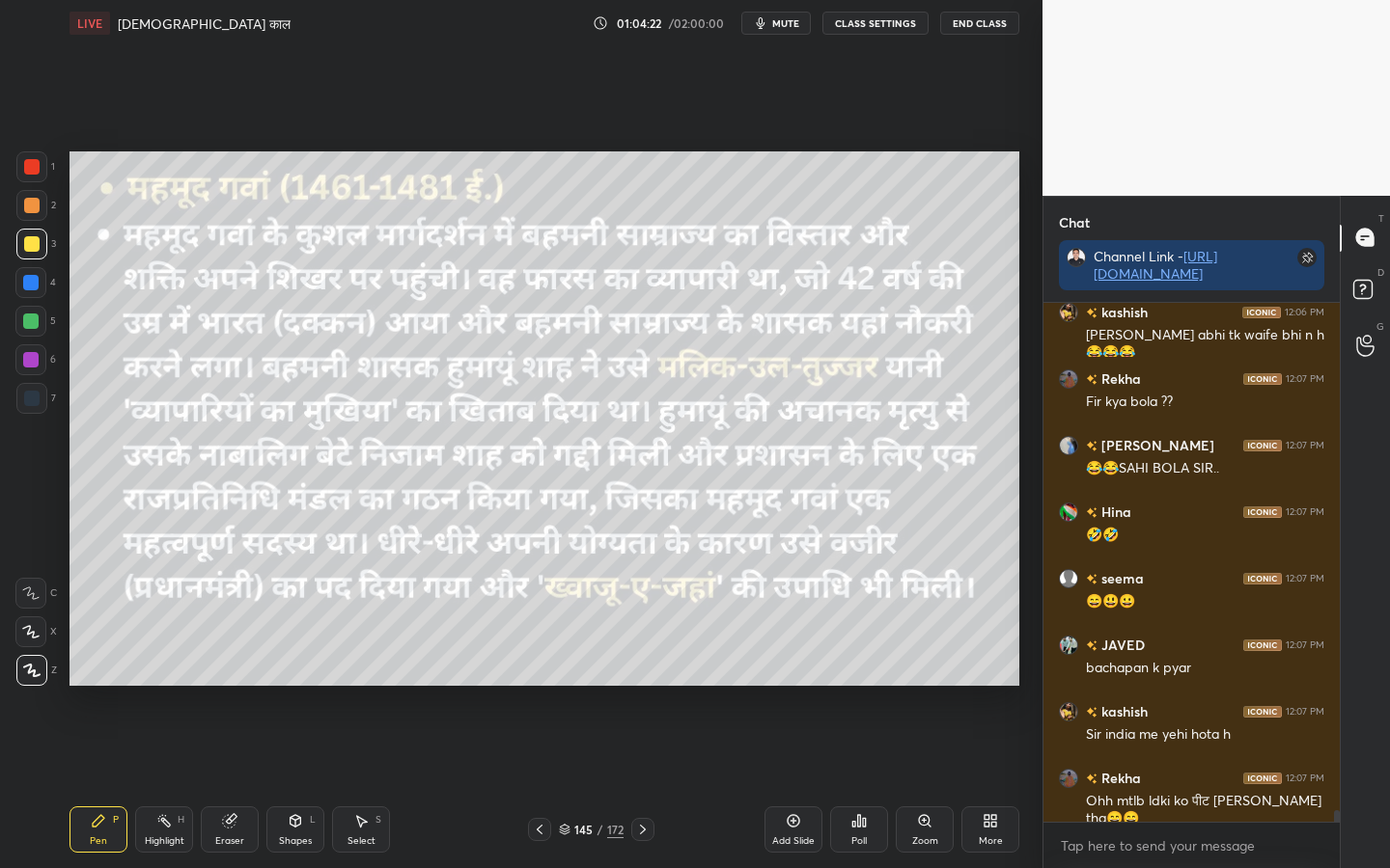
scroll to position [23295, 0]
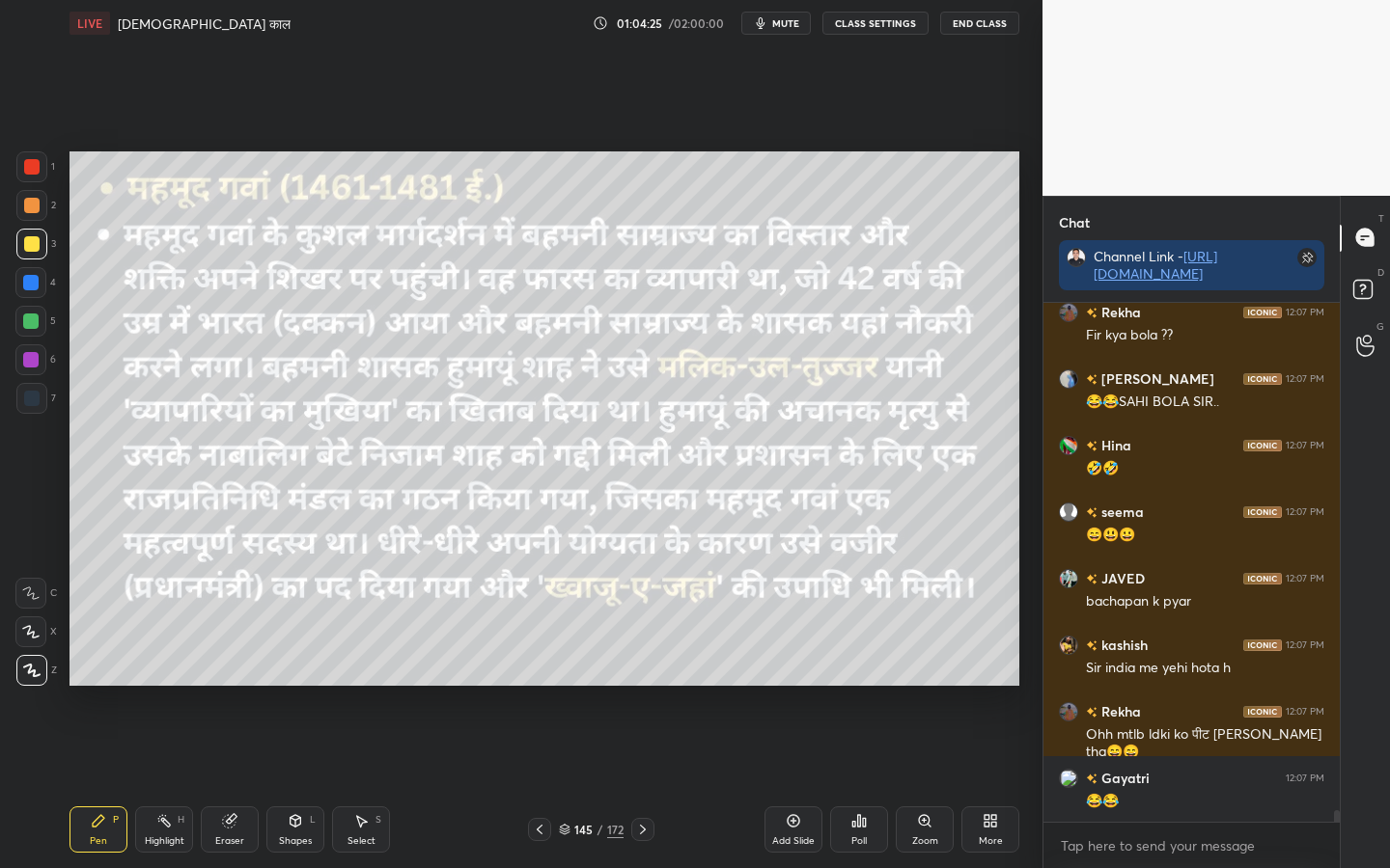
drag, startPoint x: 245, startPoint y: 842, endPoint x: 231, endPoint y: 828, distance: 19.8
click at [245, 686] on div "Eraser" at bounding box center [230, 829] width 58 height 47
click at [24, 677] on span "Erase all" at bounding box center [30, 671] width 29 height 14
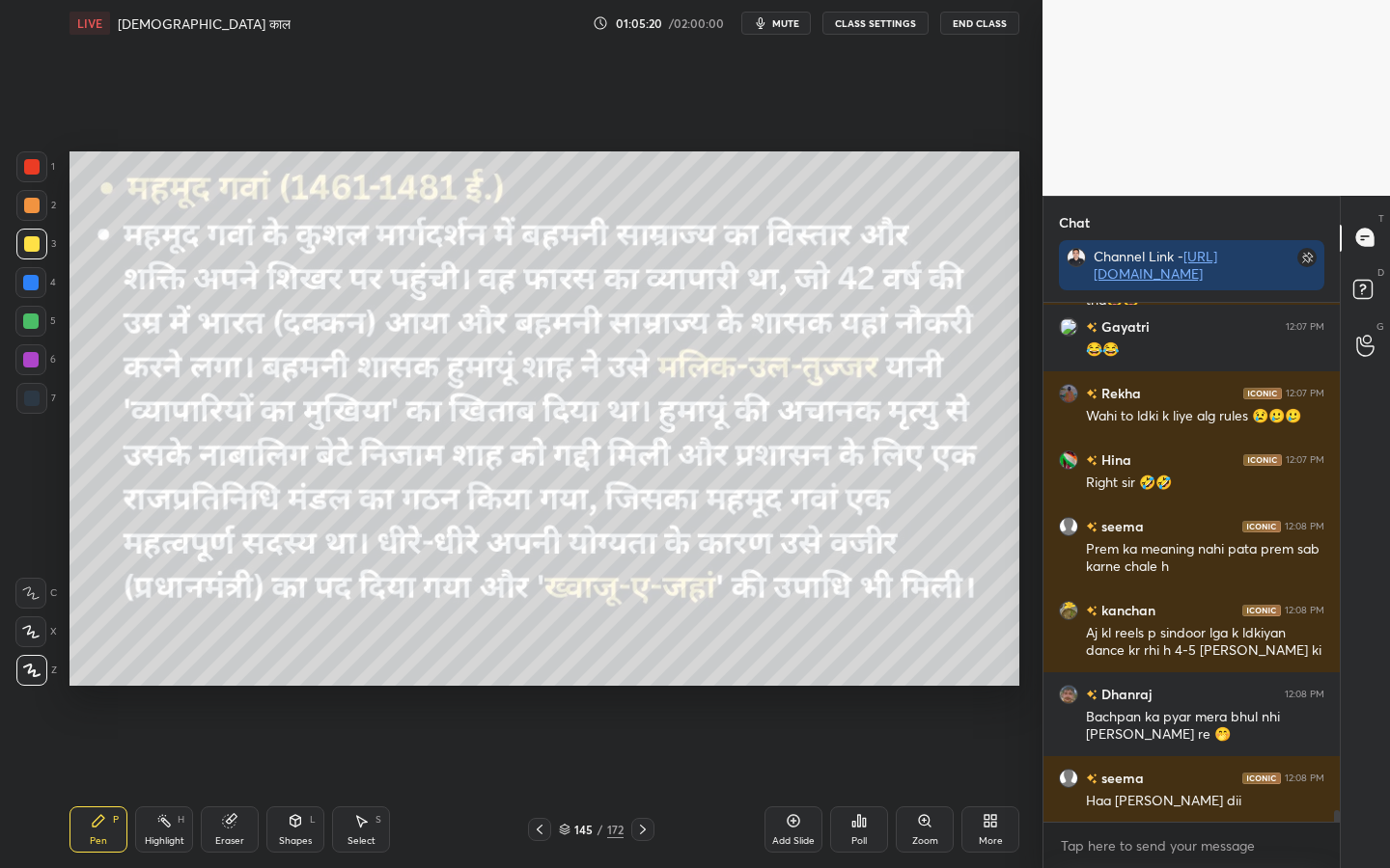
scroll to position [23813, 0]
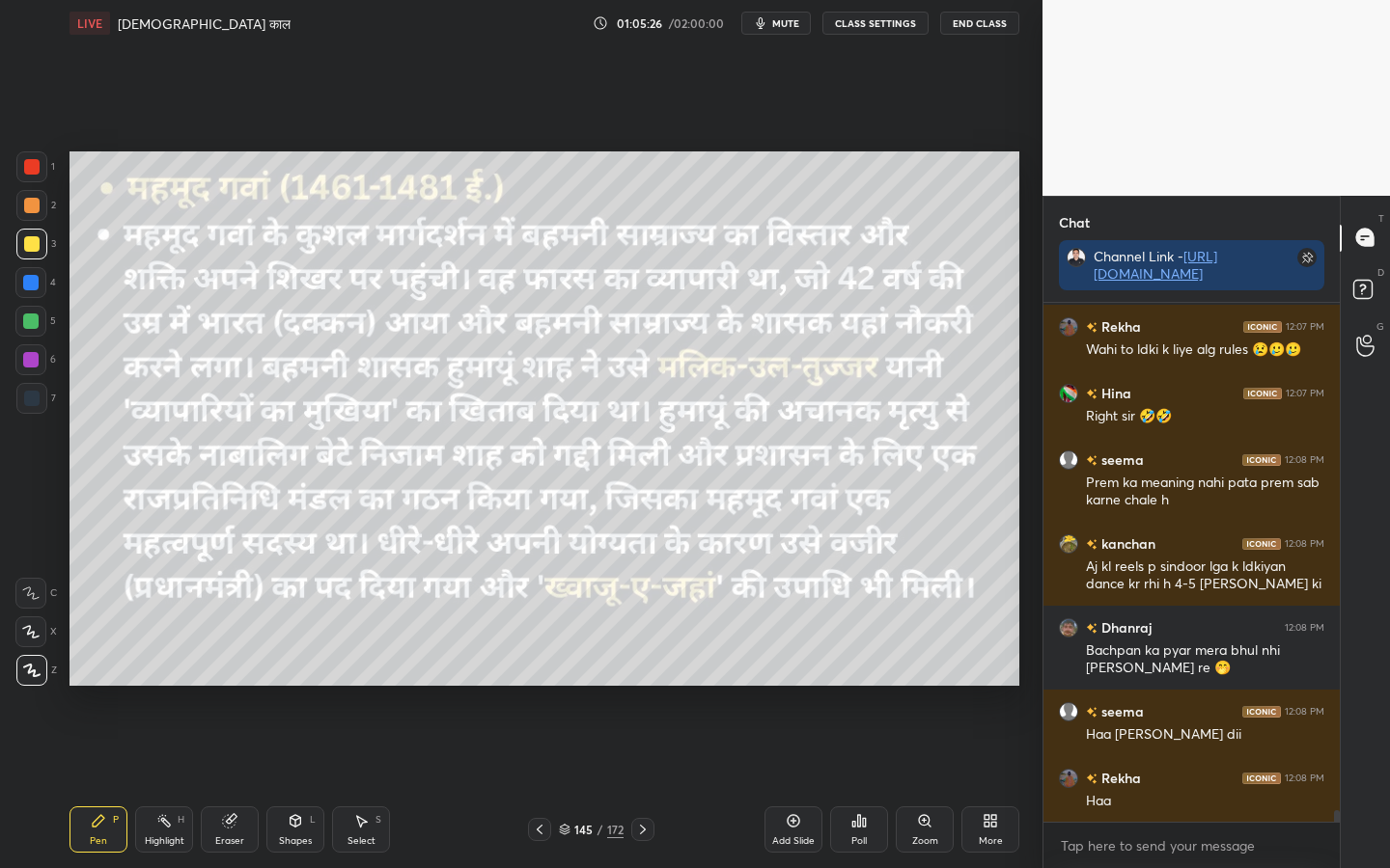
drag, startPoint x: 228, startPoint y: 843, endPoint x: 201, endPoint y: 820, distance: 35.5
click at [228, 686] on div "Eraser" at bounding box center [229, 841] width 29 height 10
click at [37, 674] on span "Erase all" at bounding box center [30, 671] width 29 height 14
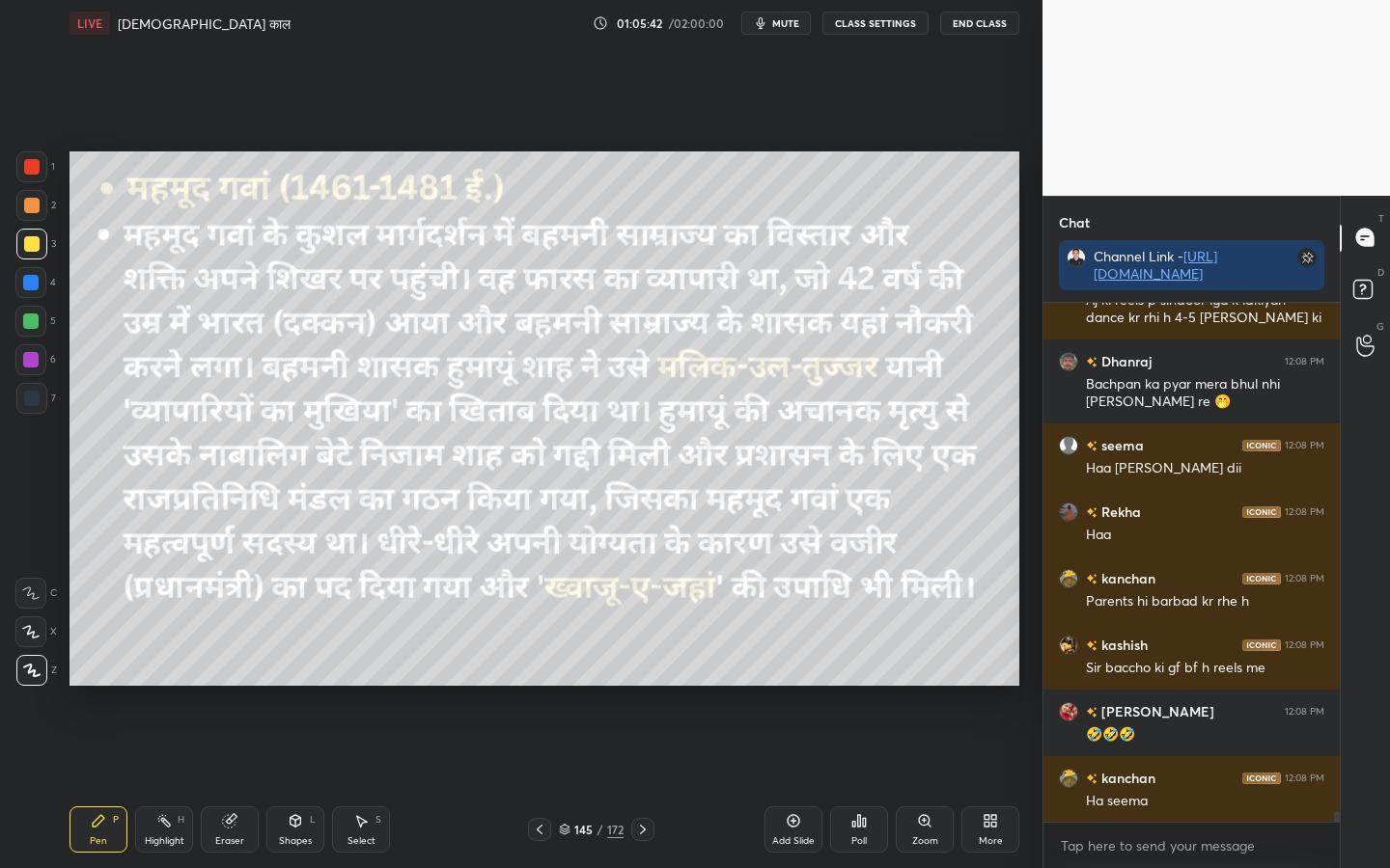
scroll to position [24146, 0]
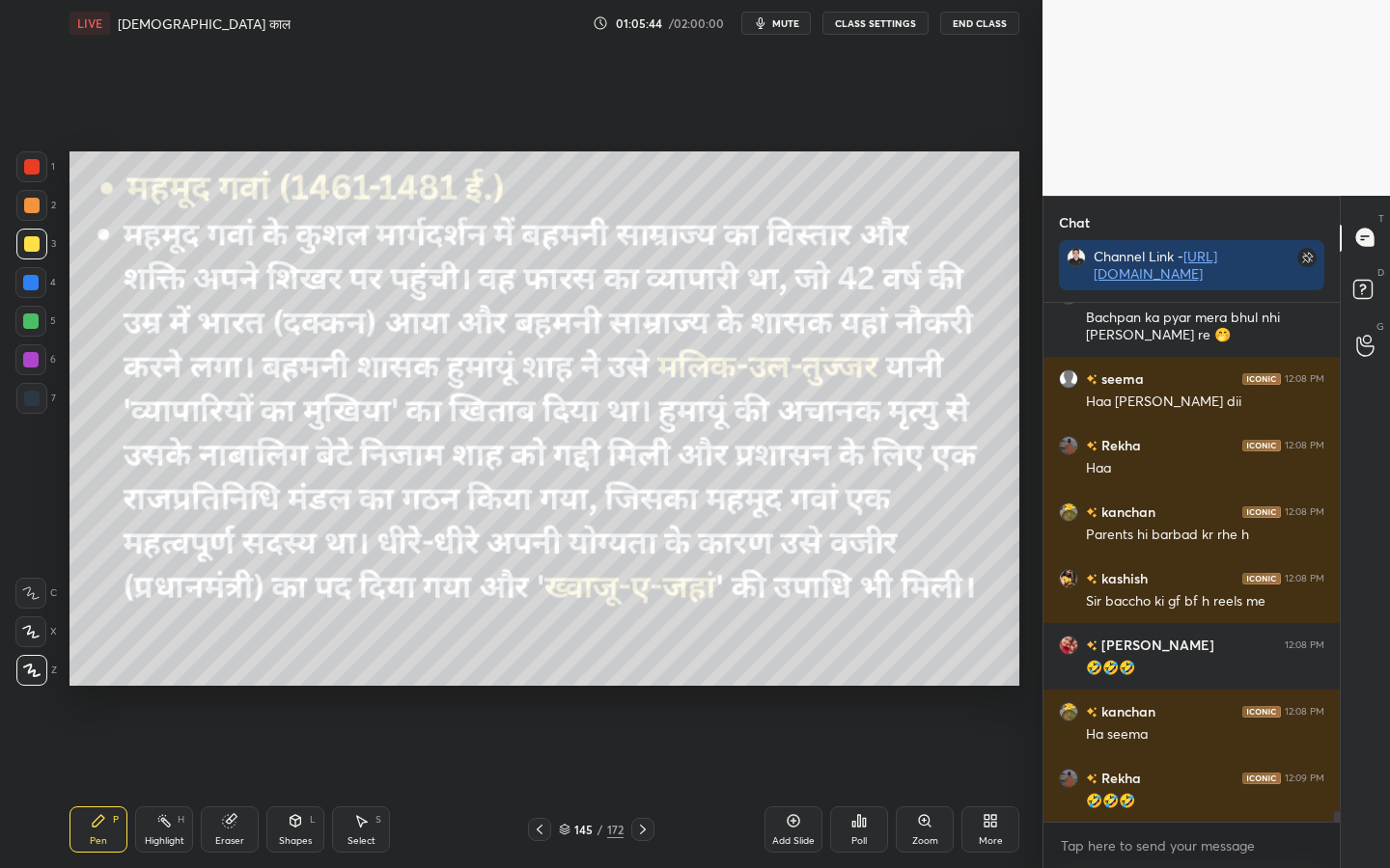
click at [234, 686] on div "Eraser" at bounding box center [230, 829] width 58 height 47
drag, startPoint x: 35, startPoint y: 675, endPoint x: 52, endPoint y: 682, distance: 18.4
click at [36, 675] on span "Erase all" at bounding box center [30, 671] width 29 height 14
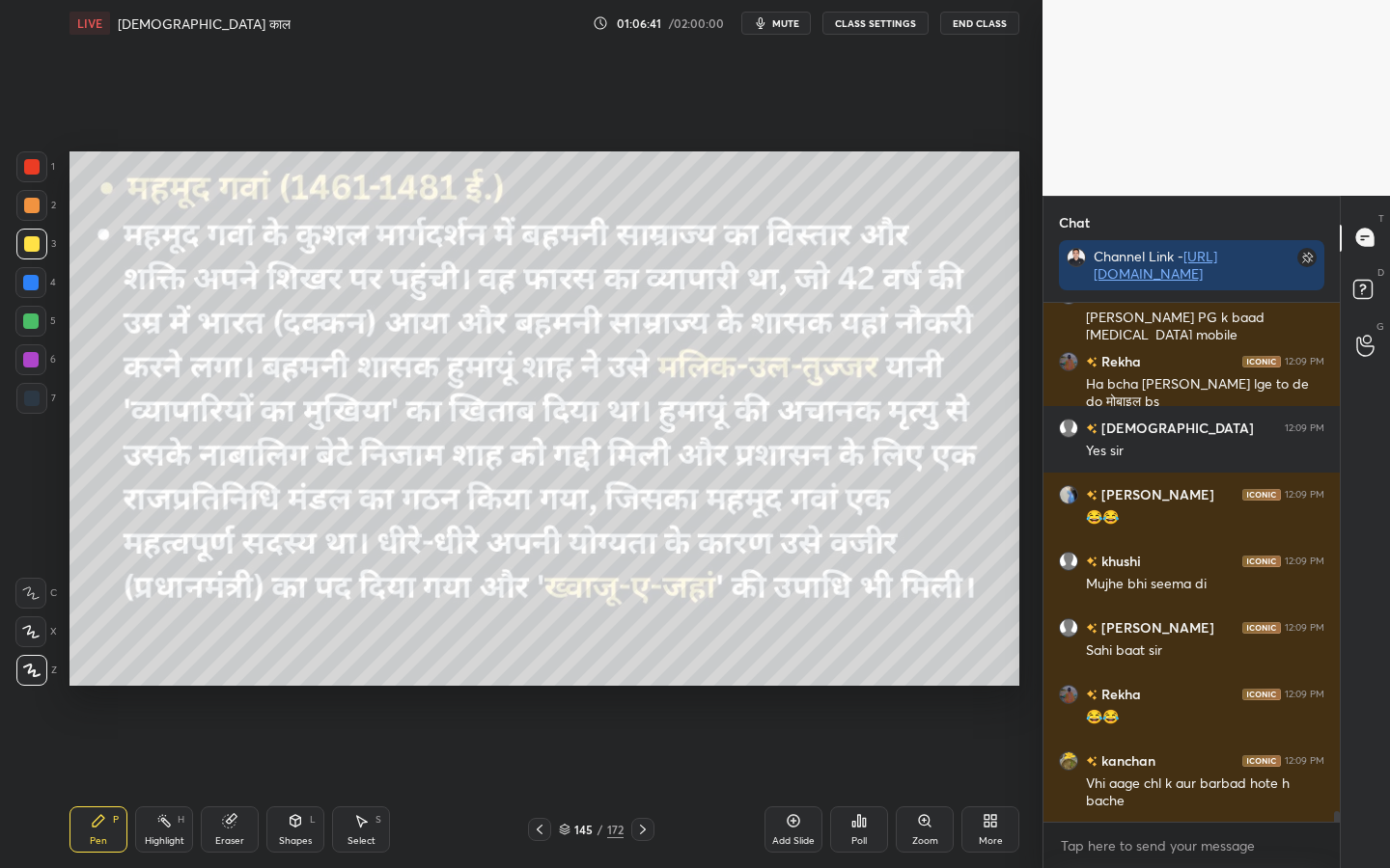
scroll to position [24962, 0]
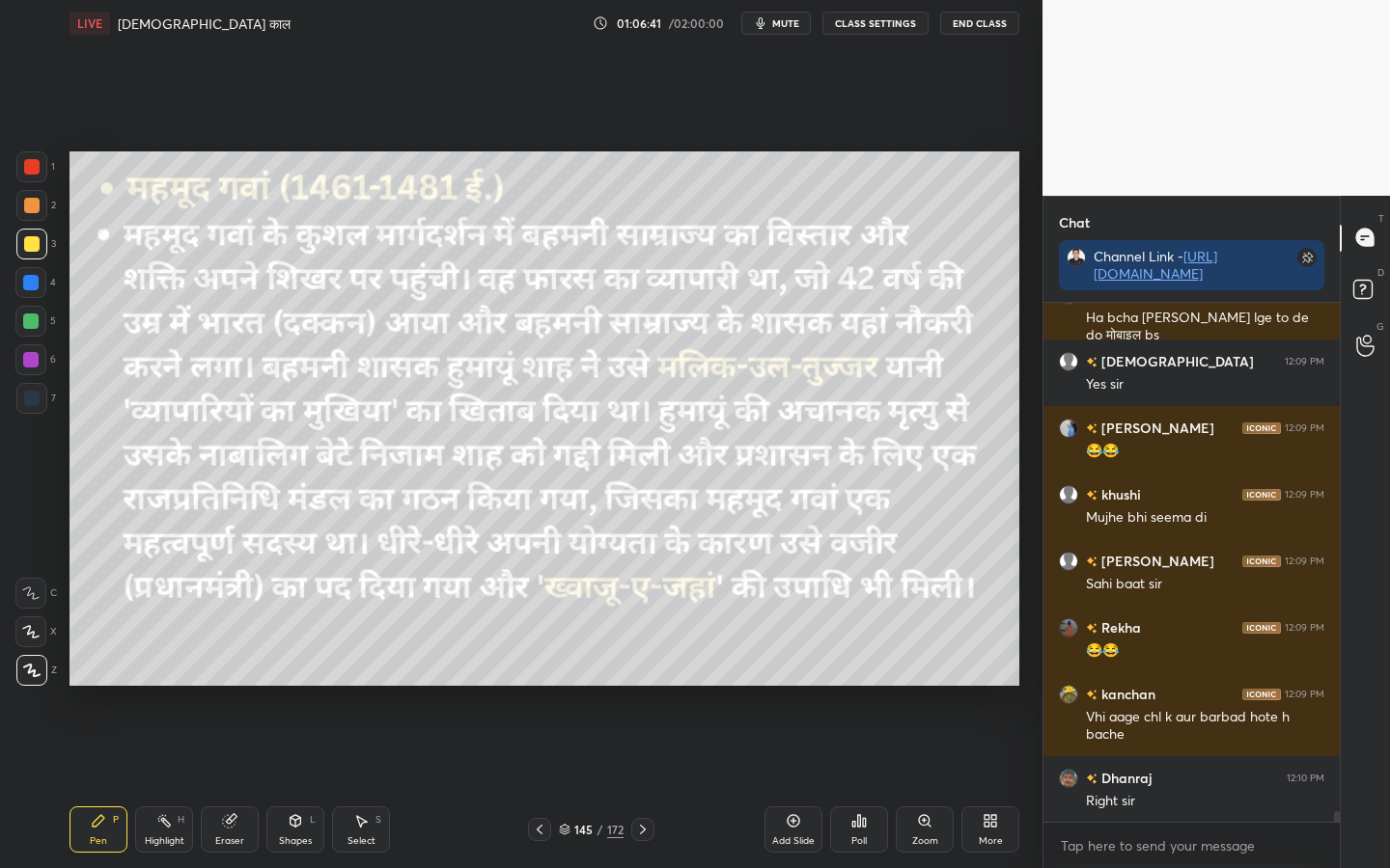
click at [233, 686] on div "Eraser" at bounding box center [229, 841] width 29 height 10
click at [20, 667] on span "Erase all" at bounding box center [30, 671] width 29 height 14
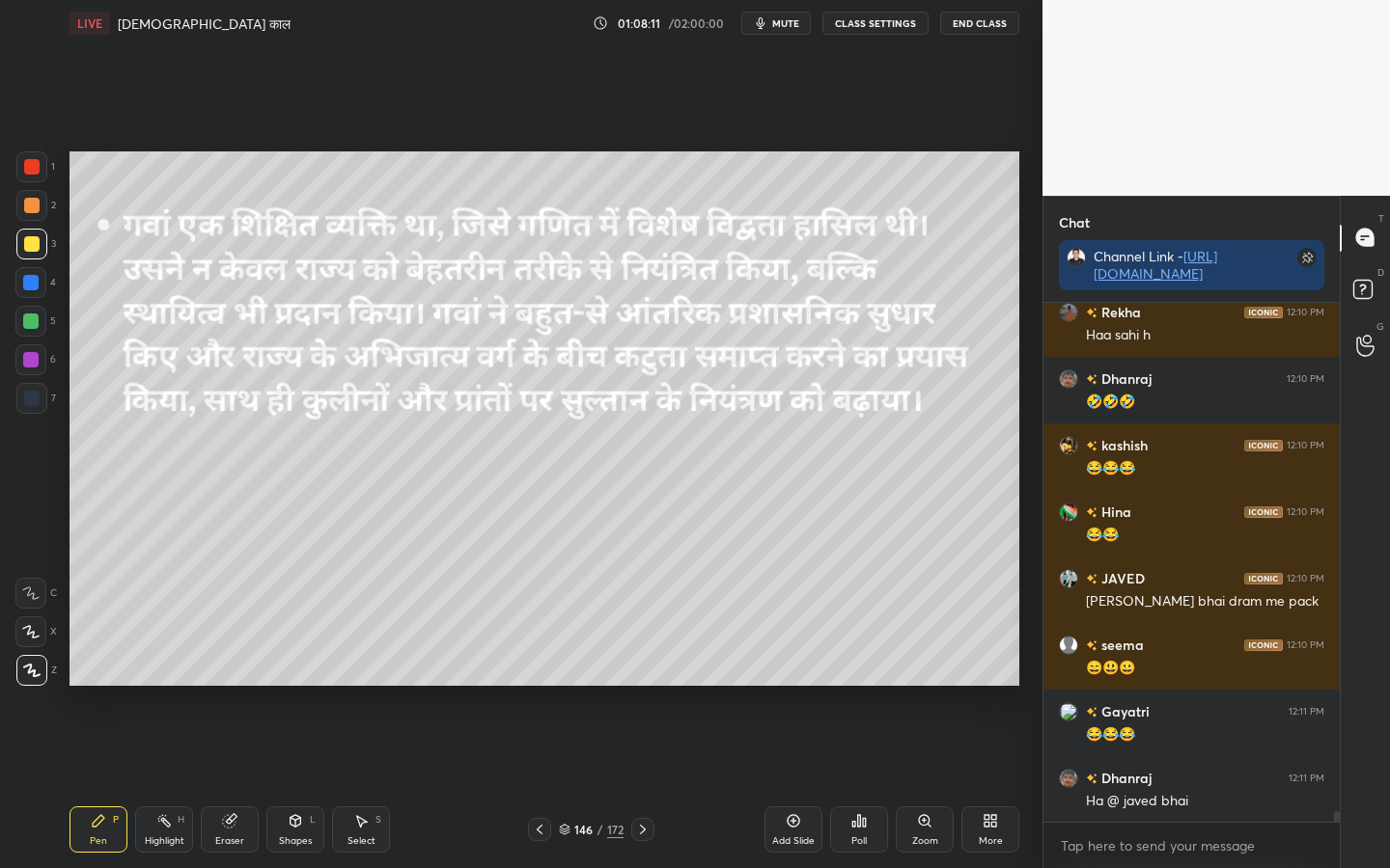
scroll to position [26032, 0]
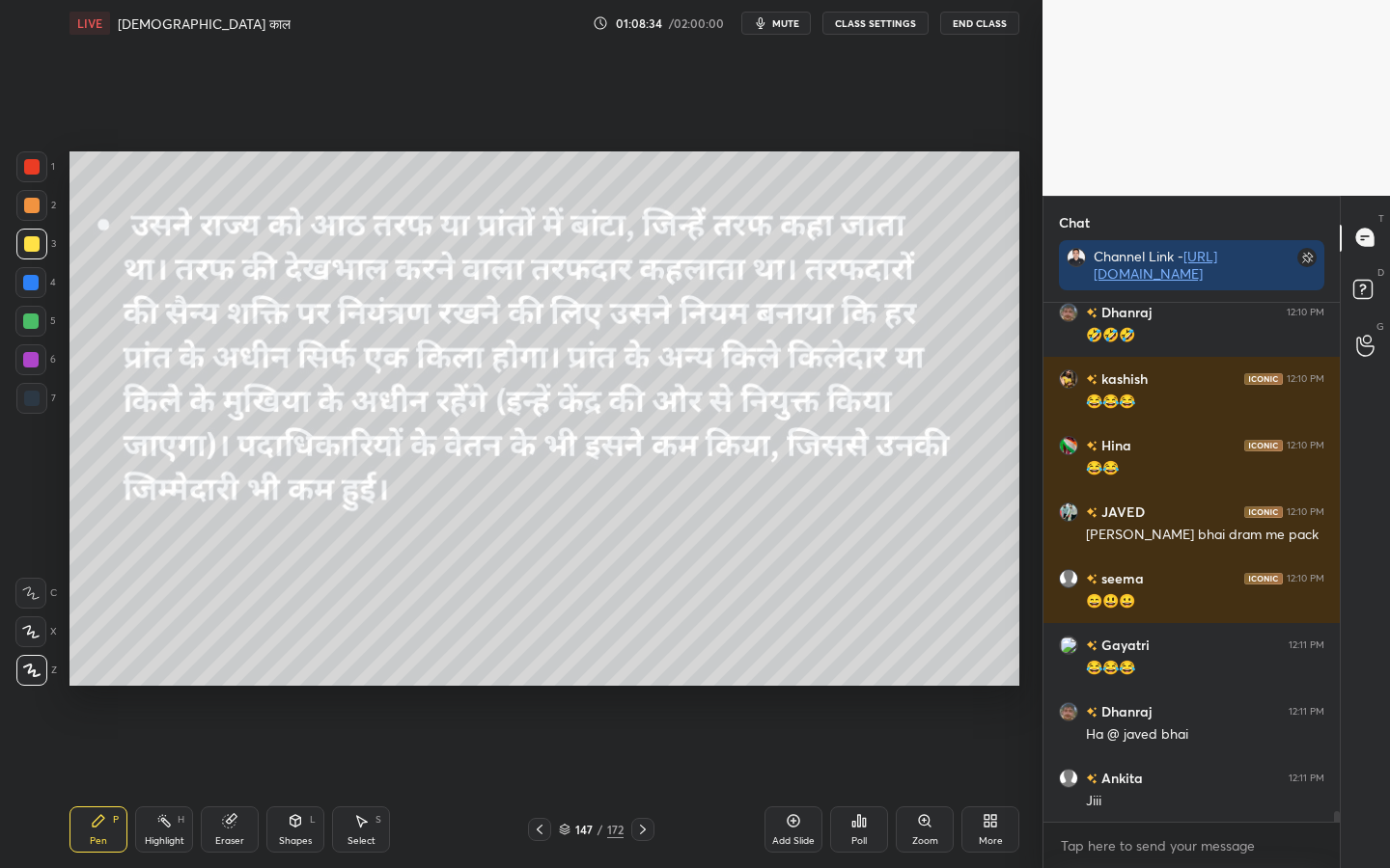
click at [780, 28] on span "mute" at bounding box center [786, 23] width 27 height 14
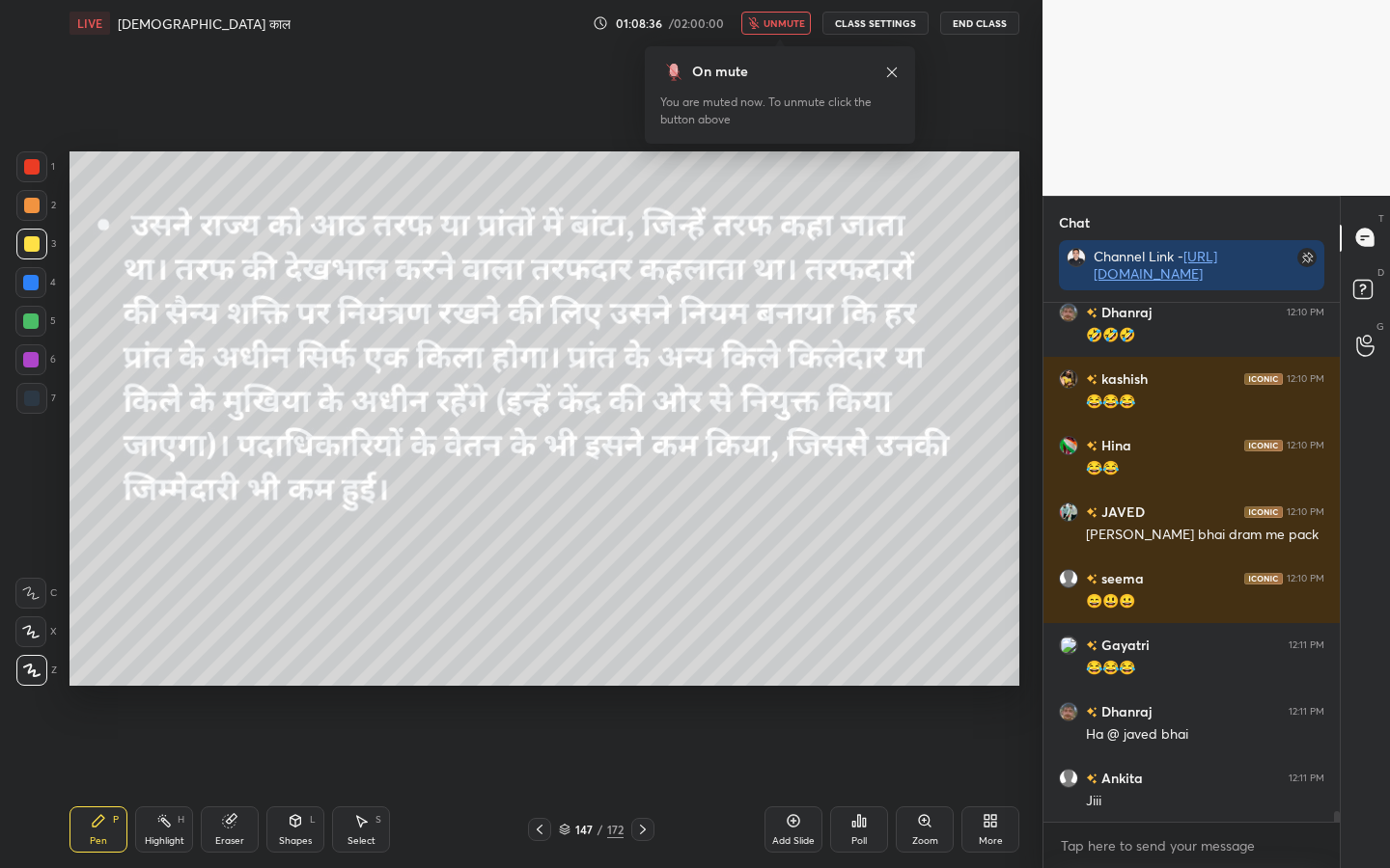
drag, startPoint x: 778, startPoint y: 24, endPoint x: 772, endPoint y: 40, distance: 17.1
click at [778, 26] on span "unmute" at bounding box center [785, 23] width 42 height 14
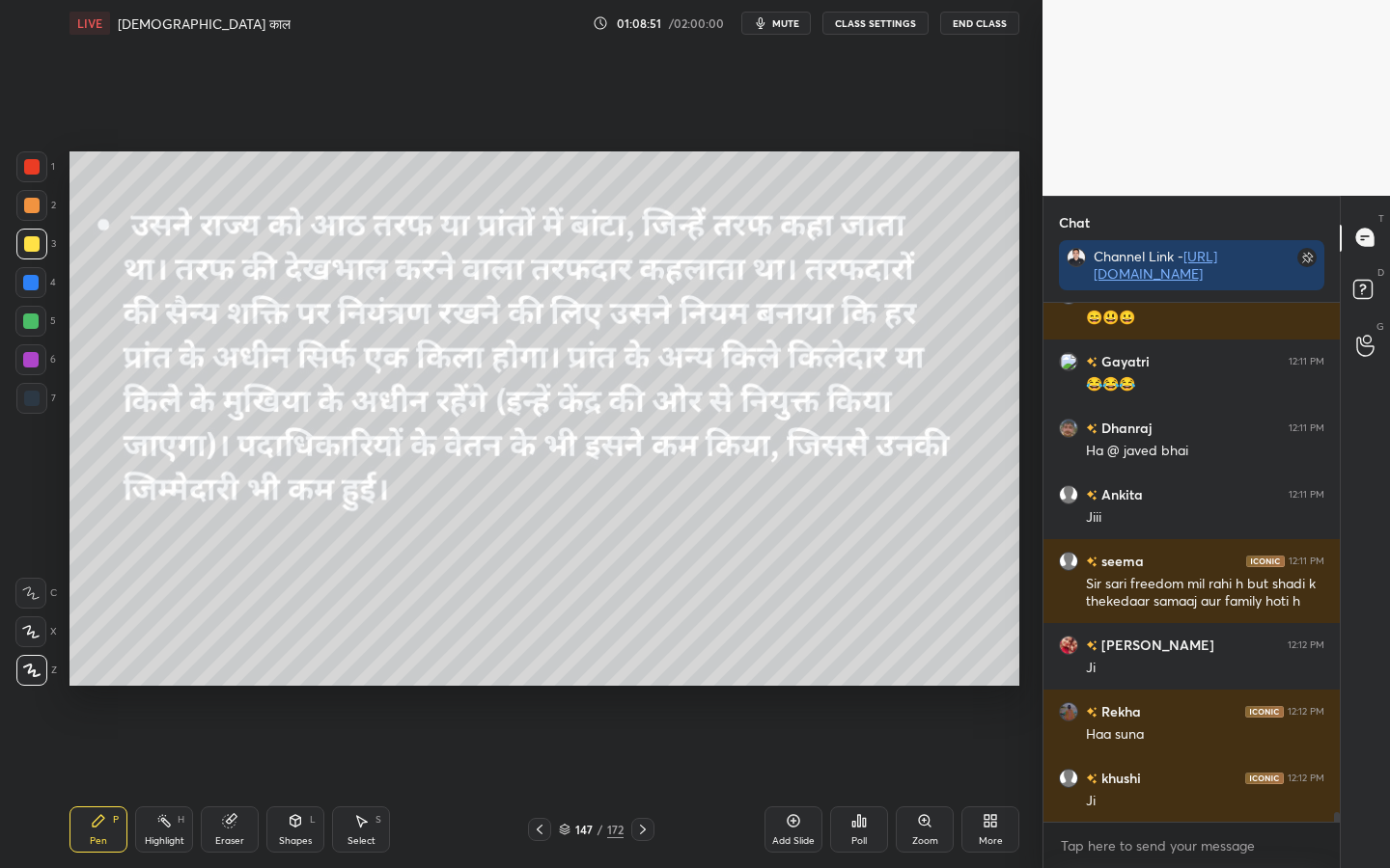
scroll to position [26382, 0]
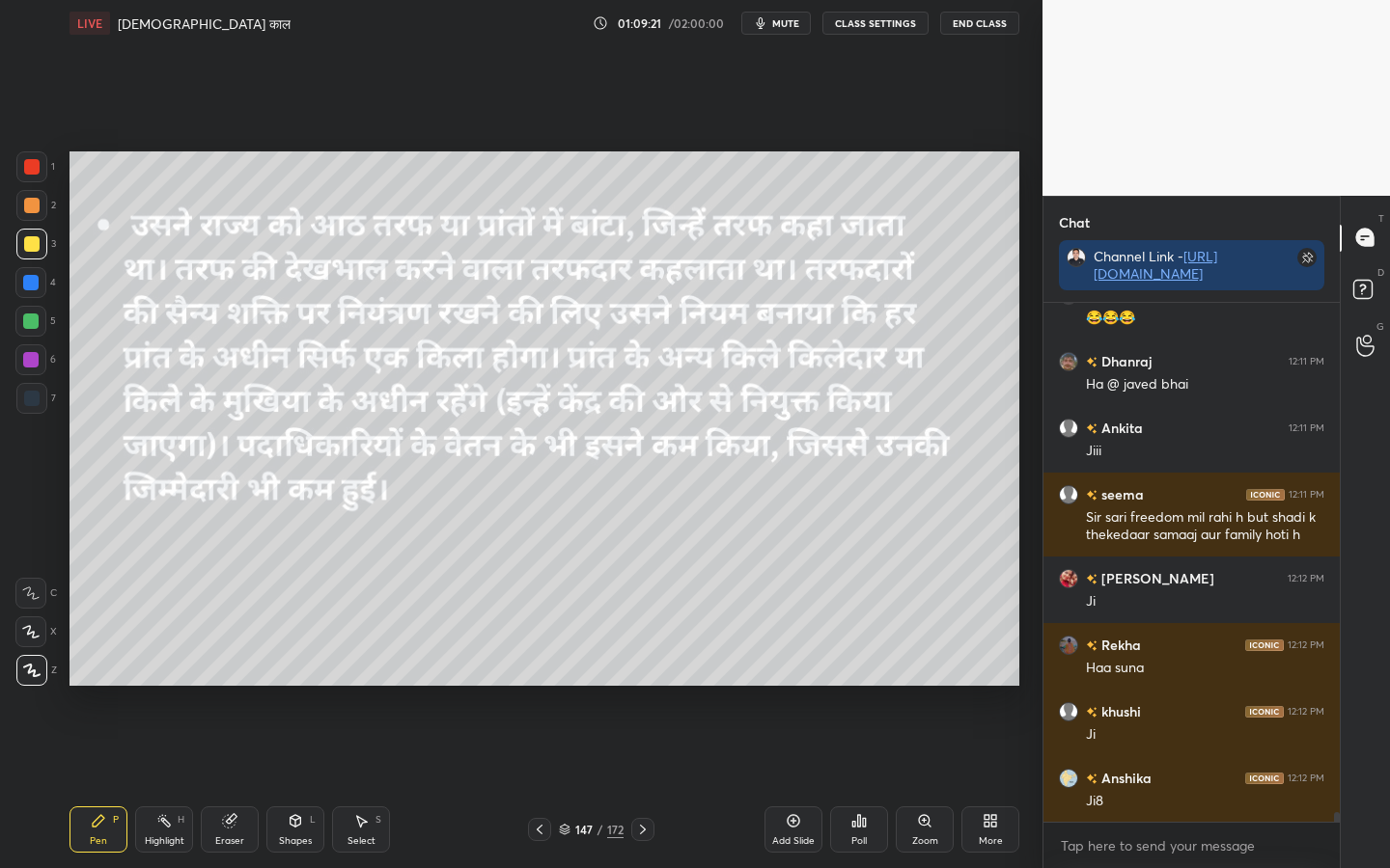
drag, startPoint x: 227, startPoint y: 840, endPoint x: 213, endPoint y: 830, distance: 17.2
click at [227, 686] on div "Eraser" at bounding box center [229, 841] width 29 height 10
click at [37, 672] on span "Erase all" at bounding box center [30, 671] width 29 height 14
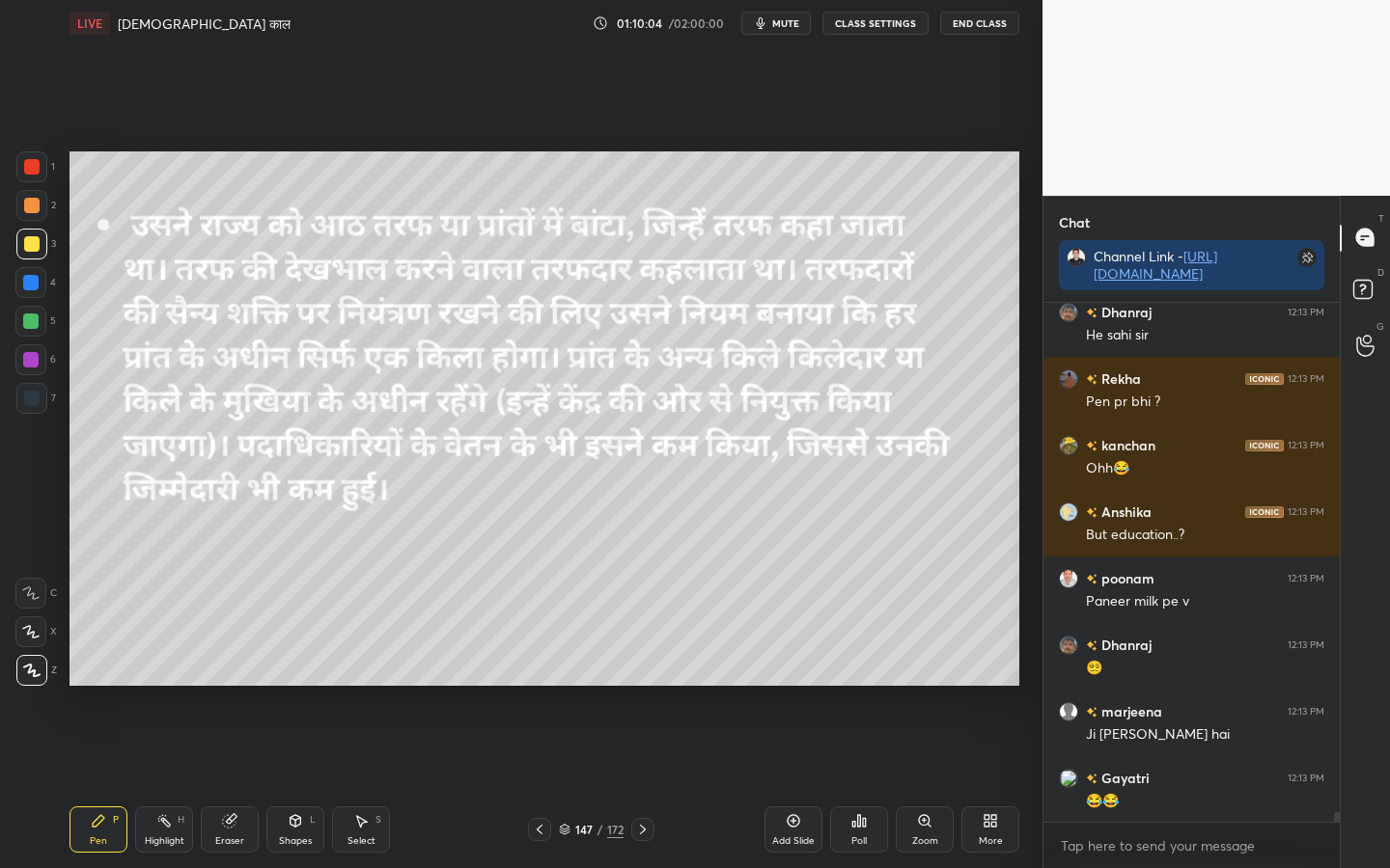
scroll to position [27115, 0]
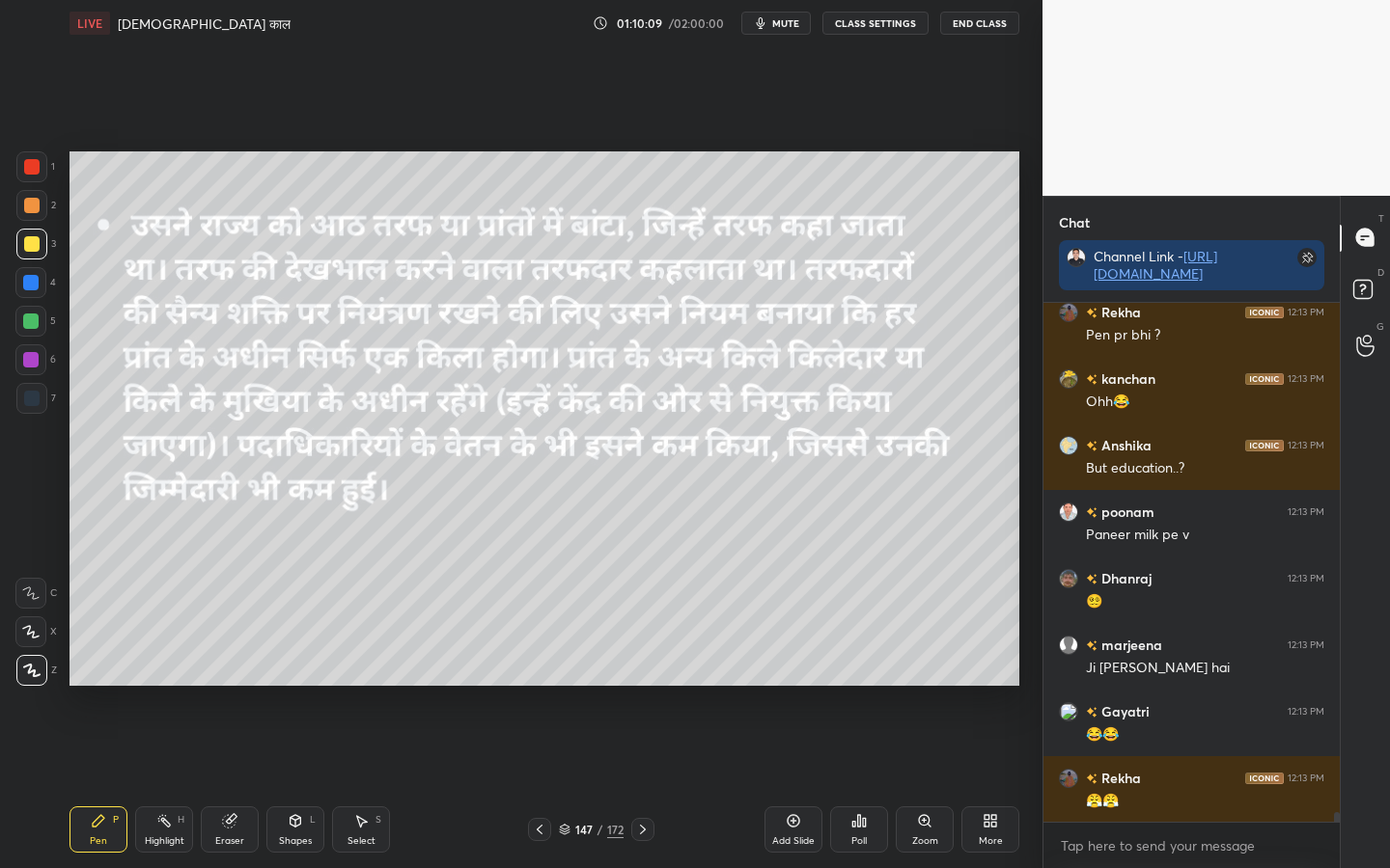
click at [238, 686] on div "Eraser" at bounding box center [229, 841] width 29 height 10
click at [23, 677] on span "Erase all" at bounding box center [30, 671] width 29 height 14
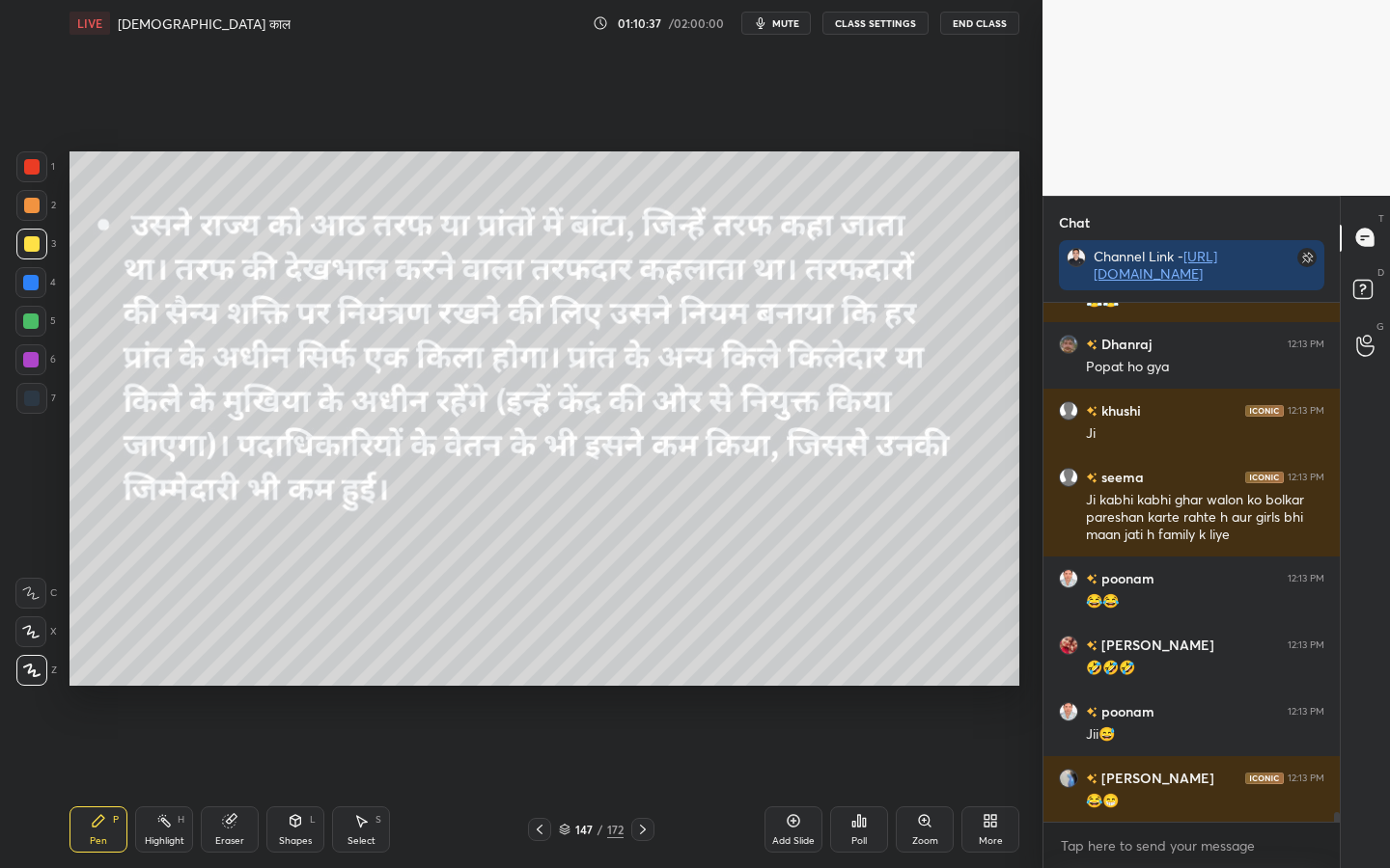
scroll to position [27700, 0]
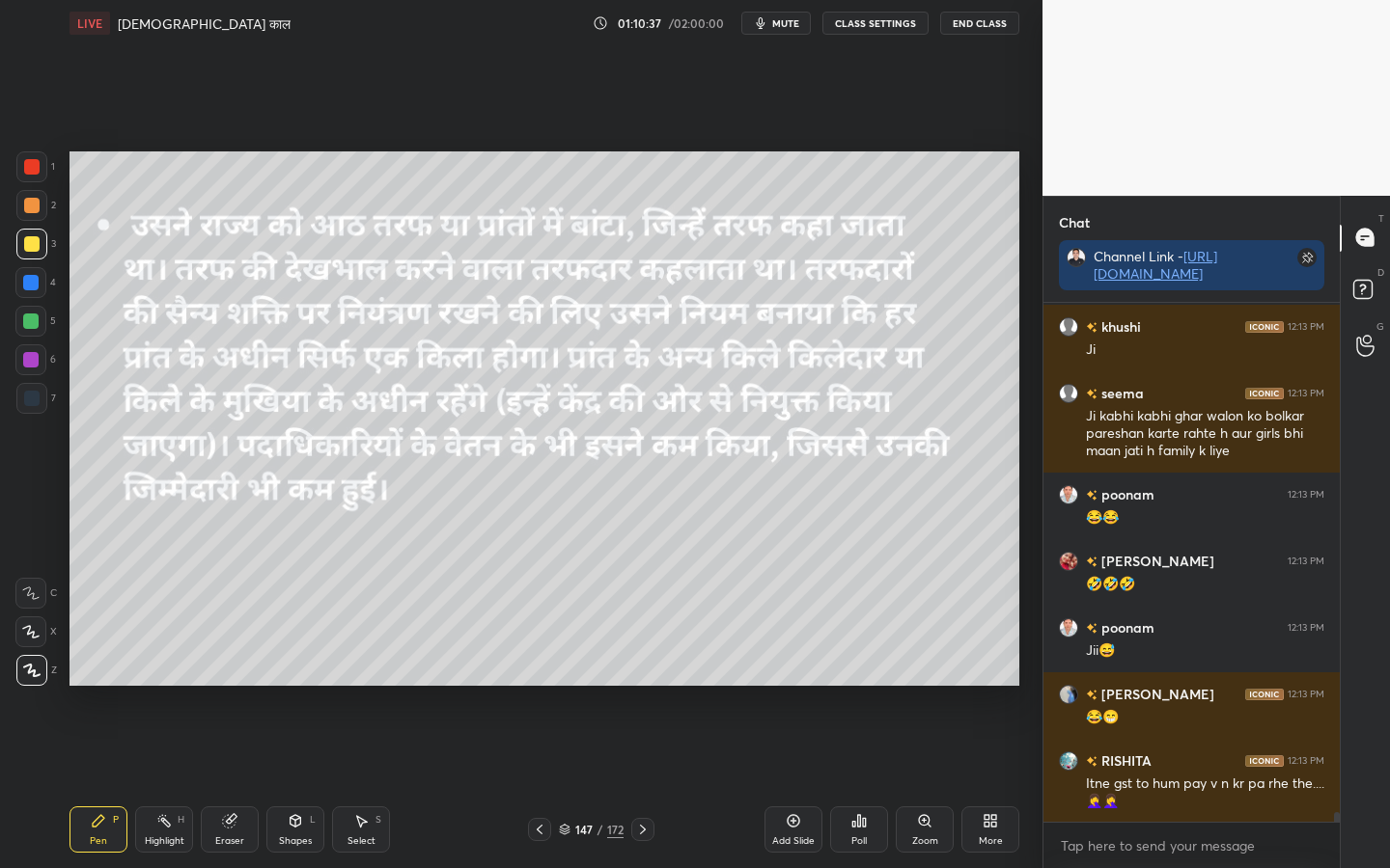
drag, startPoint x: 238, startPoint y: 839, endPoint x: 224, endPoint y: 835, distance: 14.6
click at [237, 686] on div "Eraser" at bounding box center [229, 841] width 29 height 10
click at [36, 676] on span "Erase all" at bounding box center [30, 671] width 29 height 14
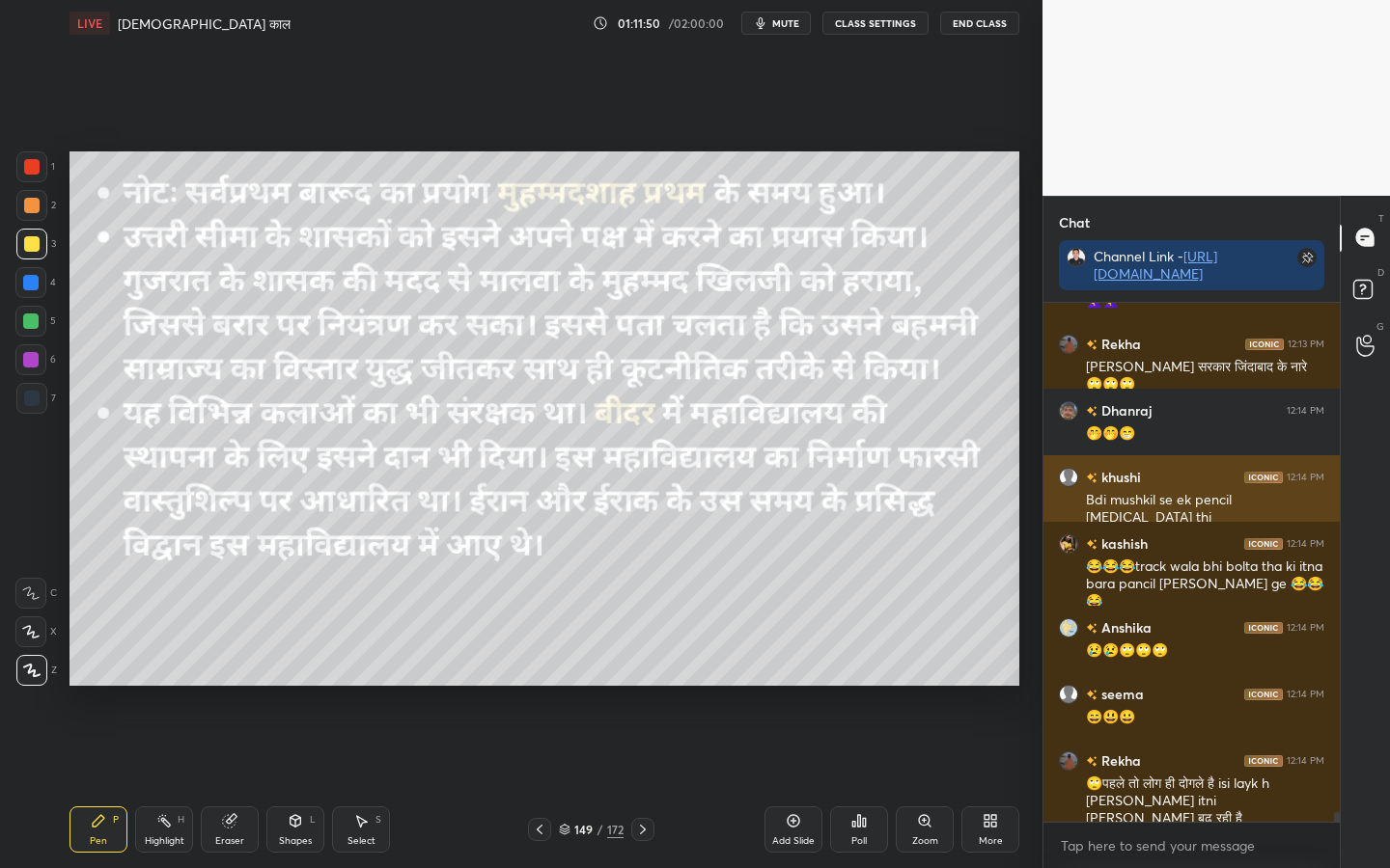
scroll to position [28268, 0]
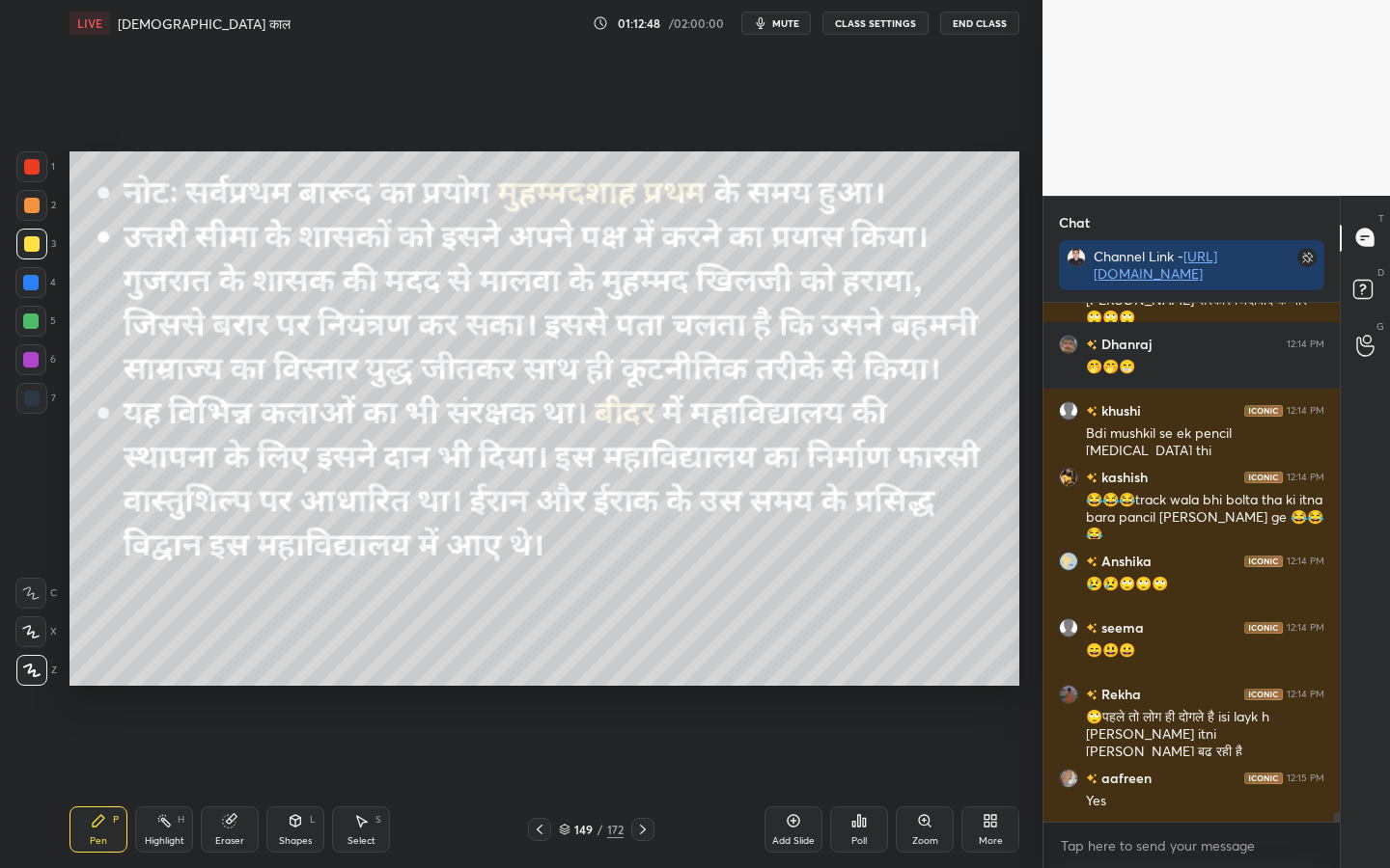
drag, startPoint x: 232, startPoint y: 832, endPoint x: 213, endPoint y: 814, distance: 26.2
click at [234, 686] on div "Eraser" at bounding box center [230, 829] width 58 height 47
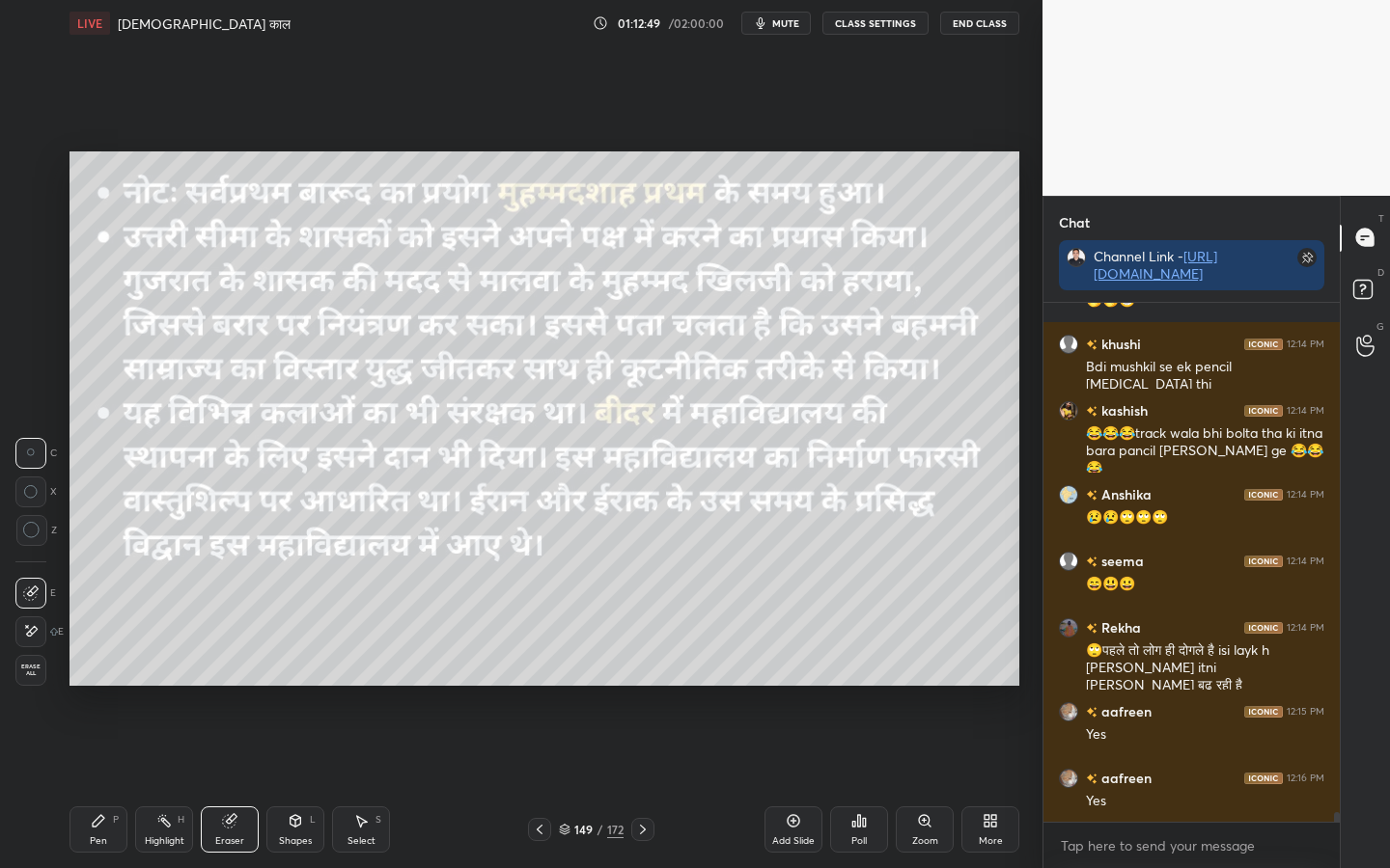
click at [37, 672] on span "Erase all" at bounding box center [30, 671] width 29 height 14
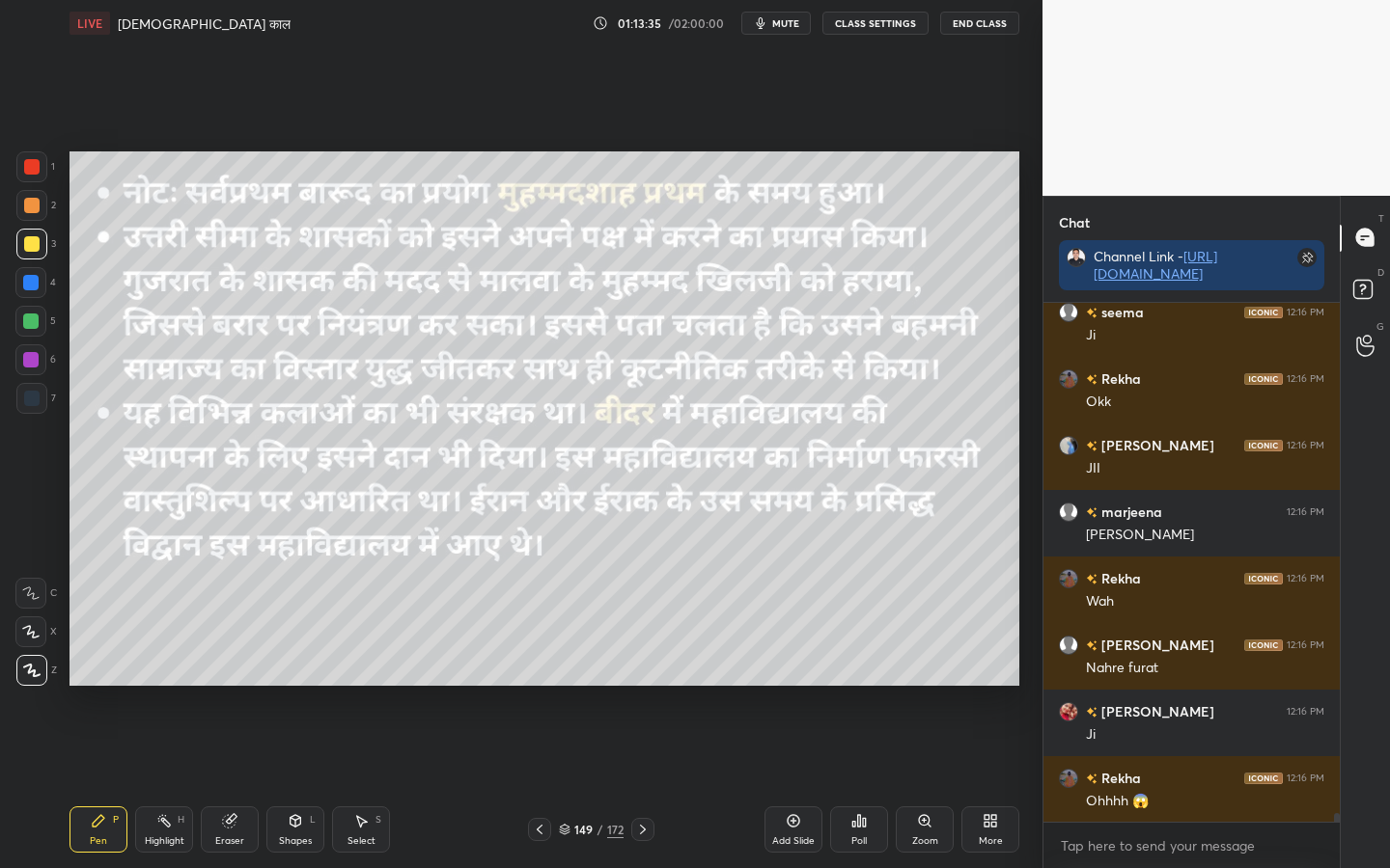
scroll to position [29133, 0]
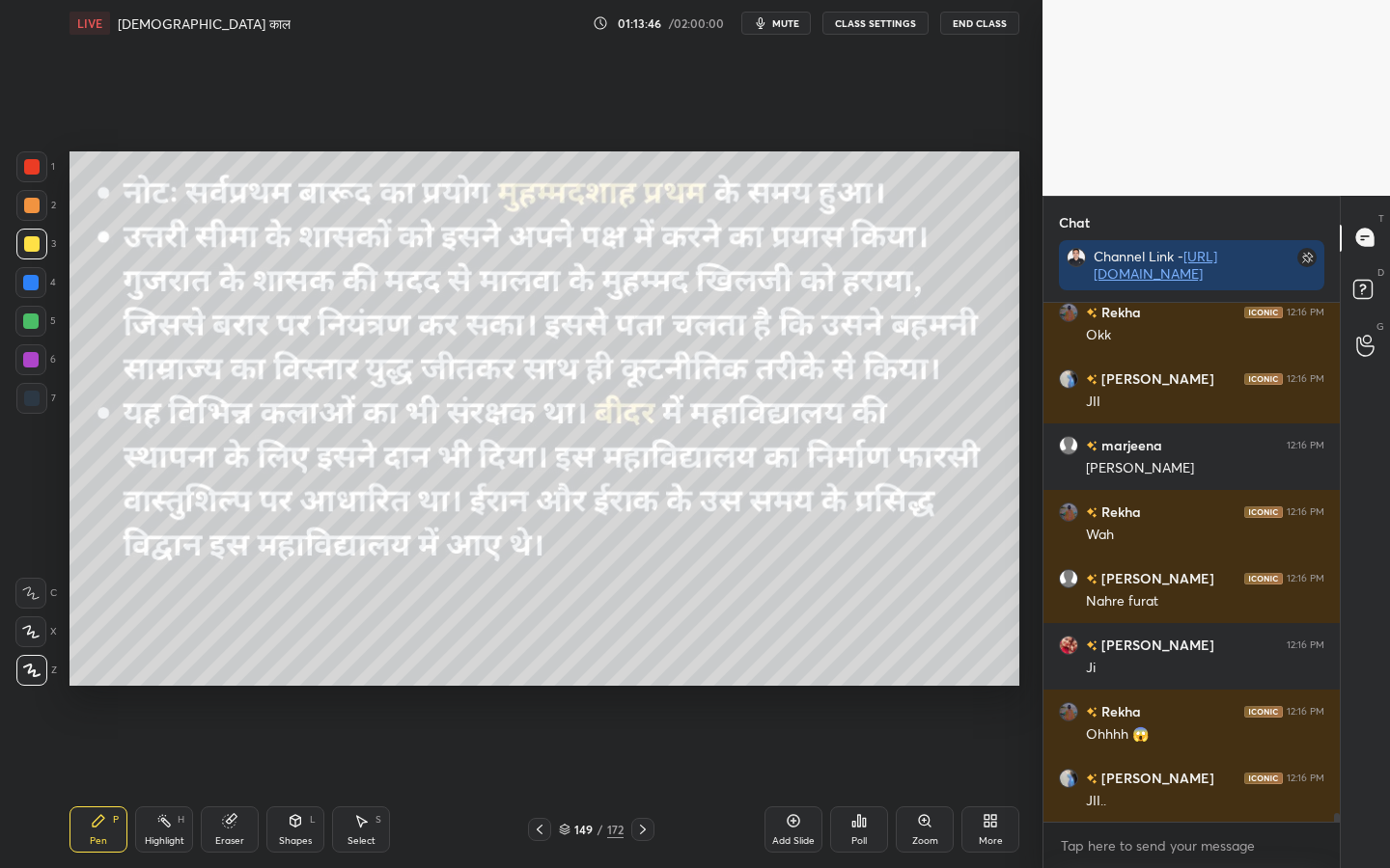
click at [239, 686] on div "Eraser" at bounding box center [230, 829] width 58 height 47
click at [32, 671] on span "Erase all" at bounding box center [30, 671] width 29 height 14
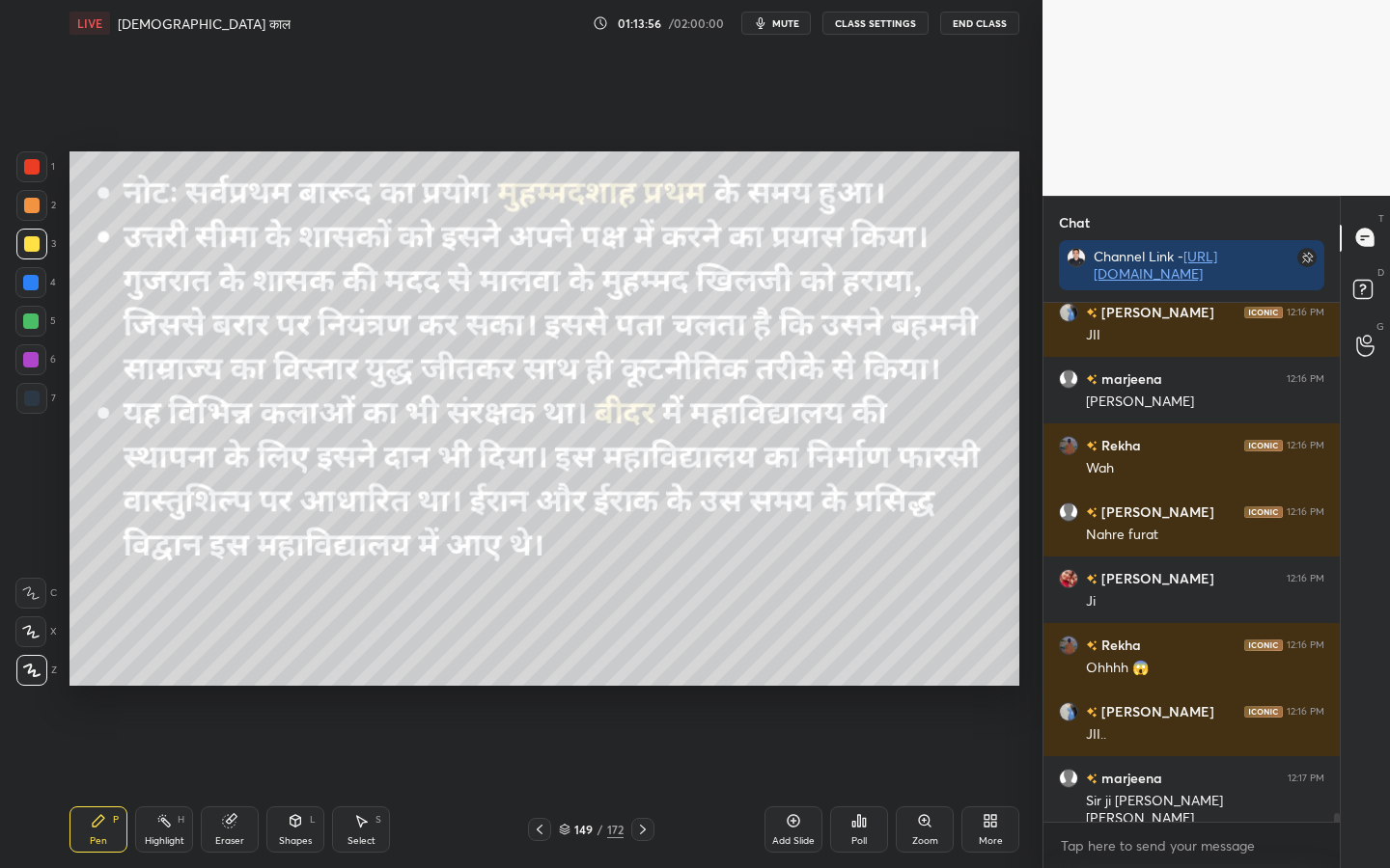
scroll to position [29266, 0]
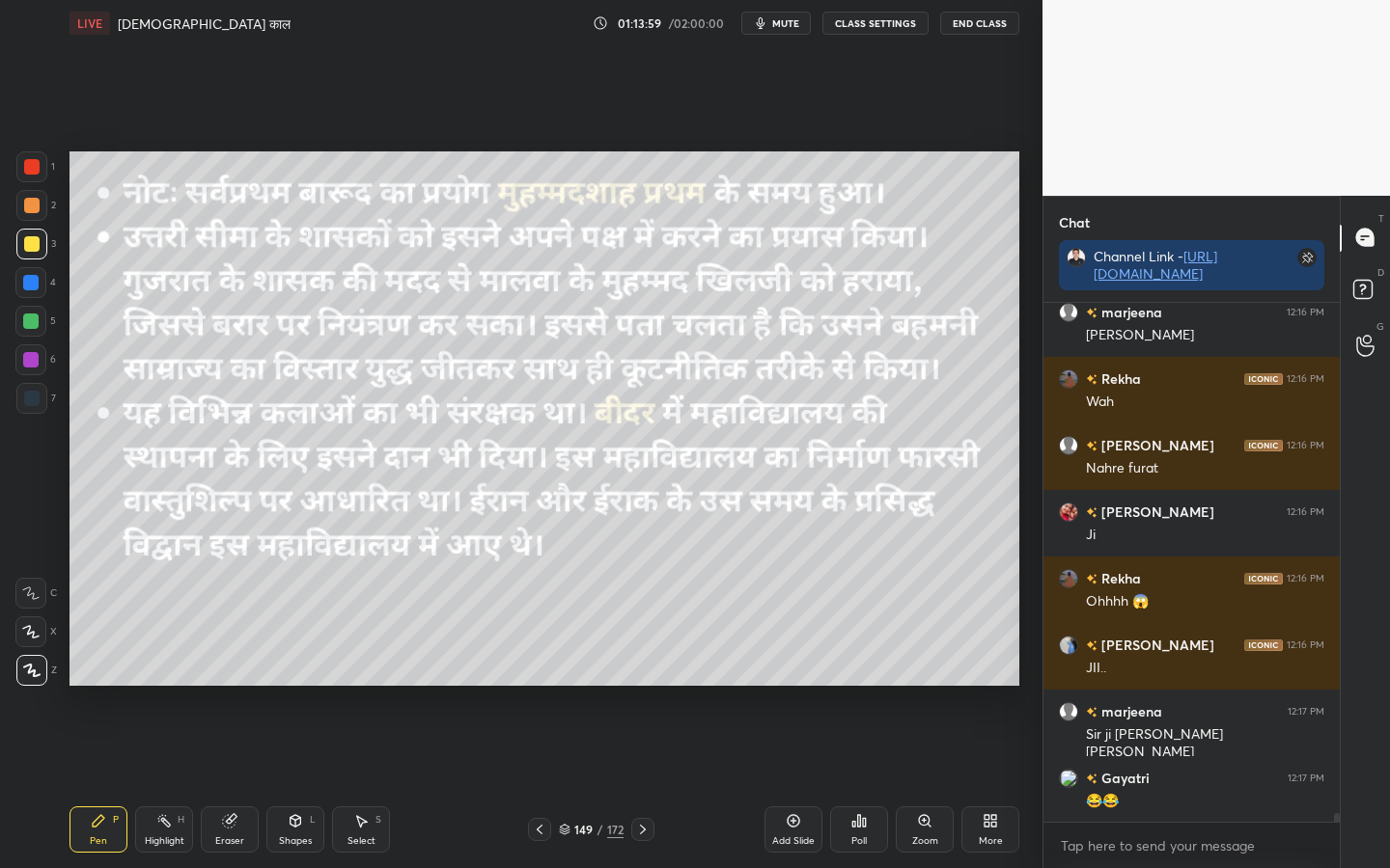
click at [236, 686] on div "Eraser" at bounding box center [229, 841] width 29 height 10
click at [29, 675] on span "Erase all" at bounding box center [30, 671] width 29 height 14
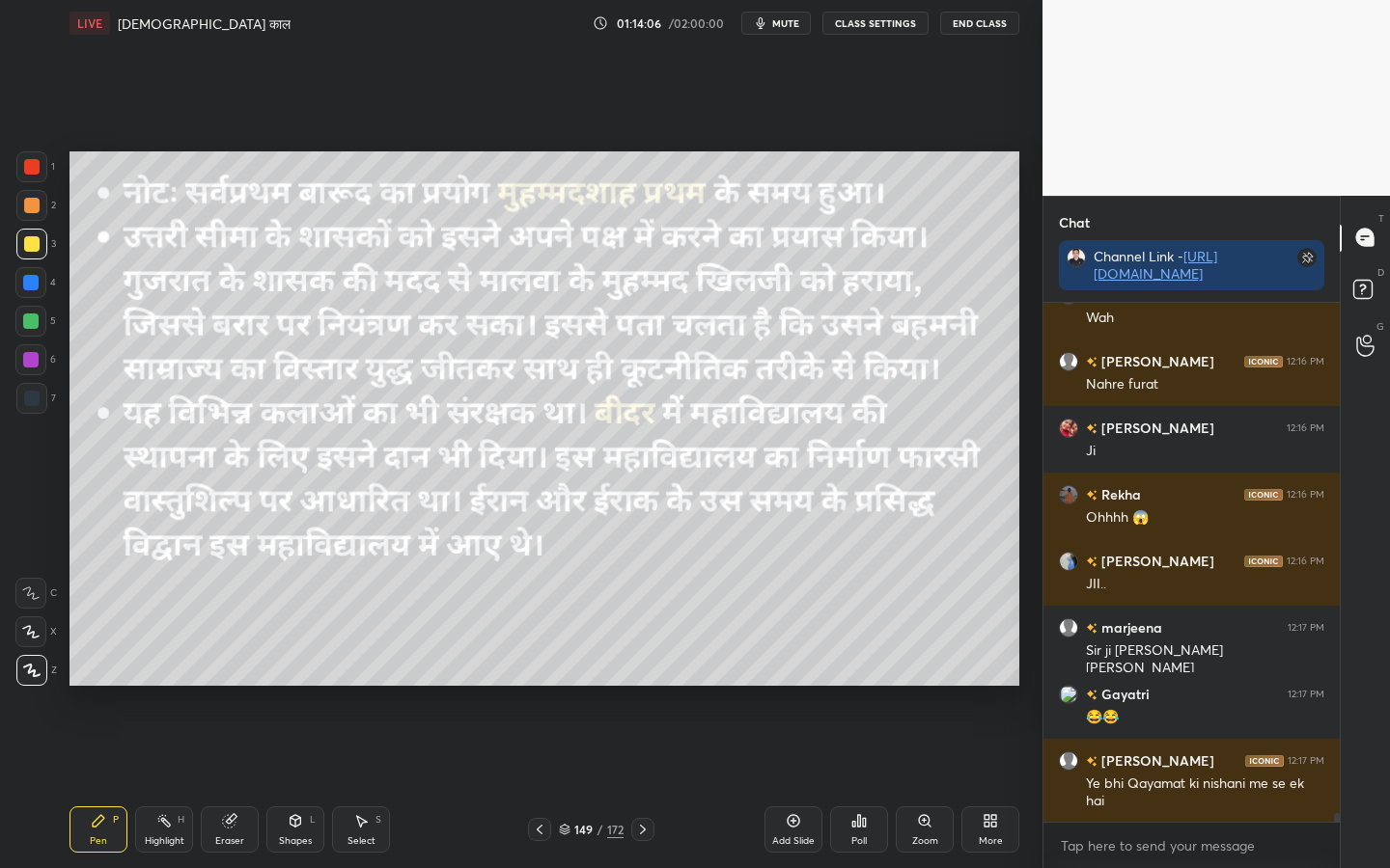
scroll to position [29416, 0]
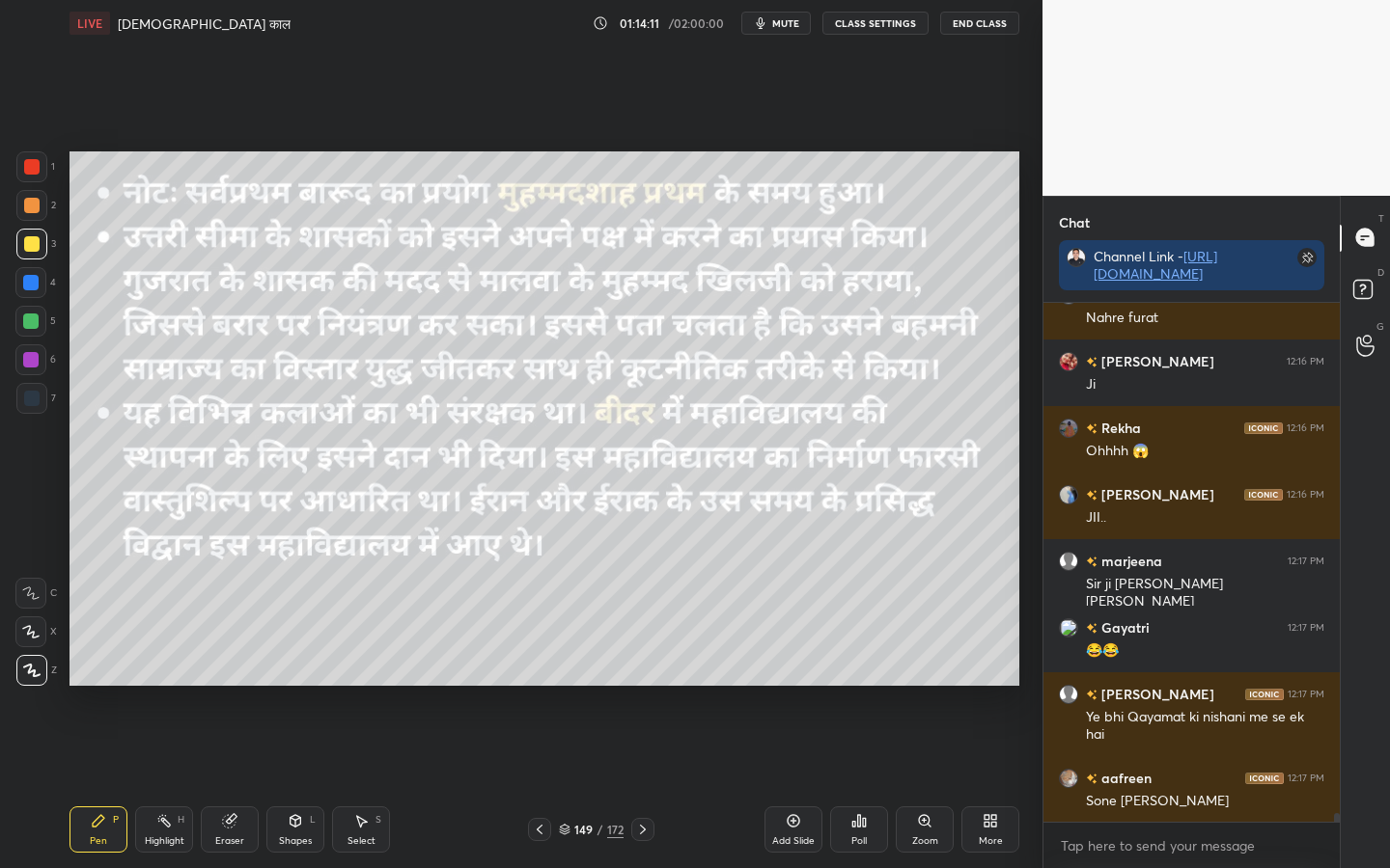
drag, startPoint x: 237, startPoint y: 834, endPoint x: 206, endPoint y: 802, distance: 44.6
click at [237, 686] on div "Eraser" at bounding box center [230, 829] width 58 height 47
drag, startPoint x: 38, startPoint y: 679, endPoint x: 69, endPoint y: 678, distance: 31.0
click at [38, 682] on div "Erase all" at bounding box center [31, 670] width 31 height 31
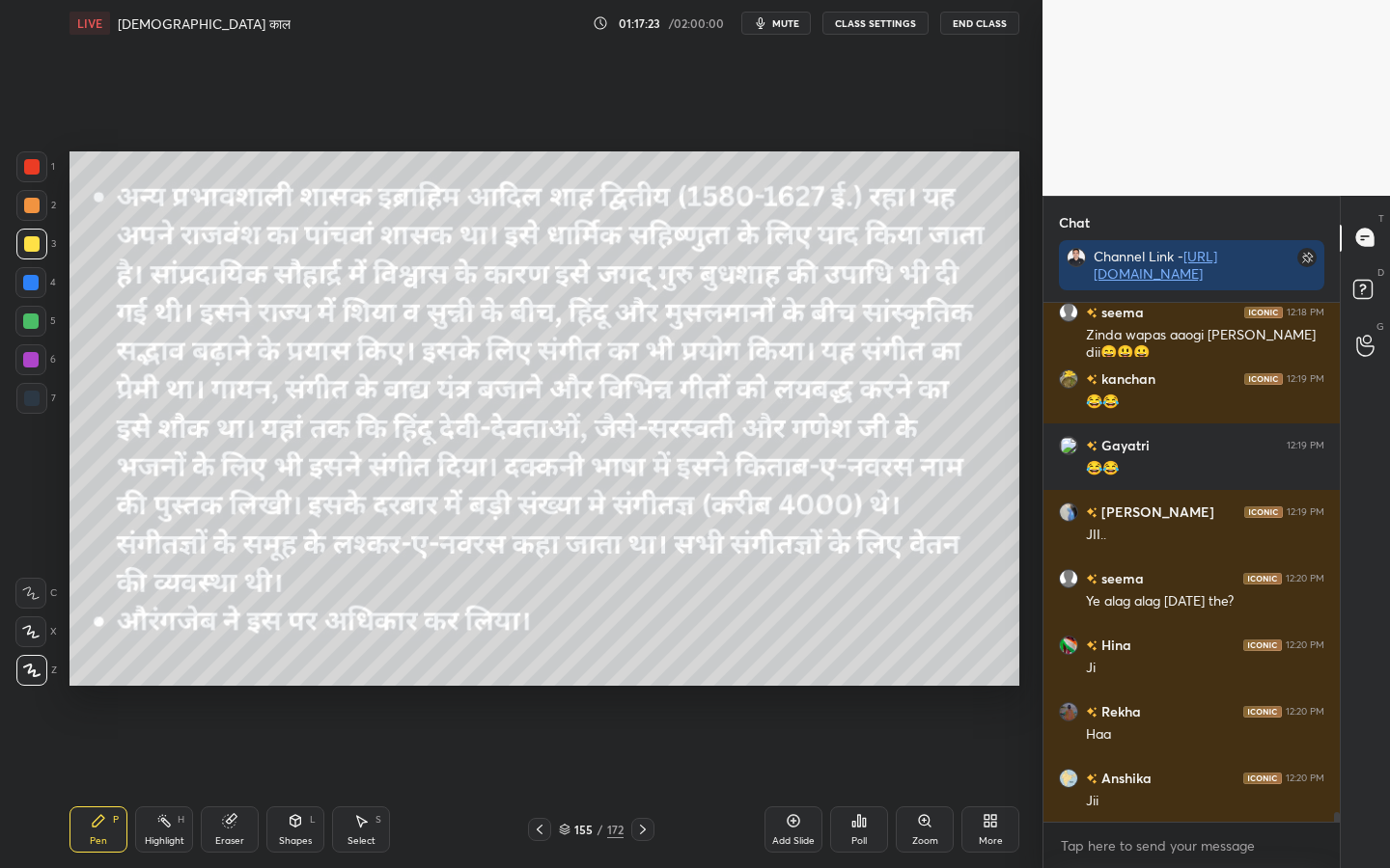
scroll to position [27078, 0]
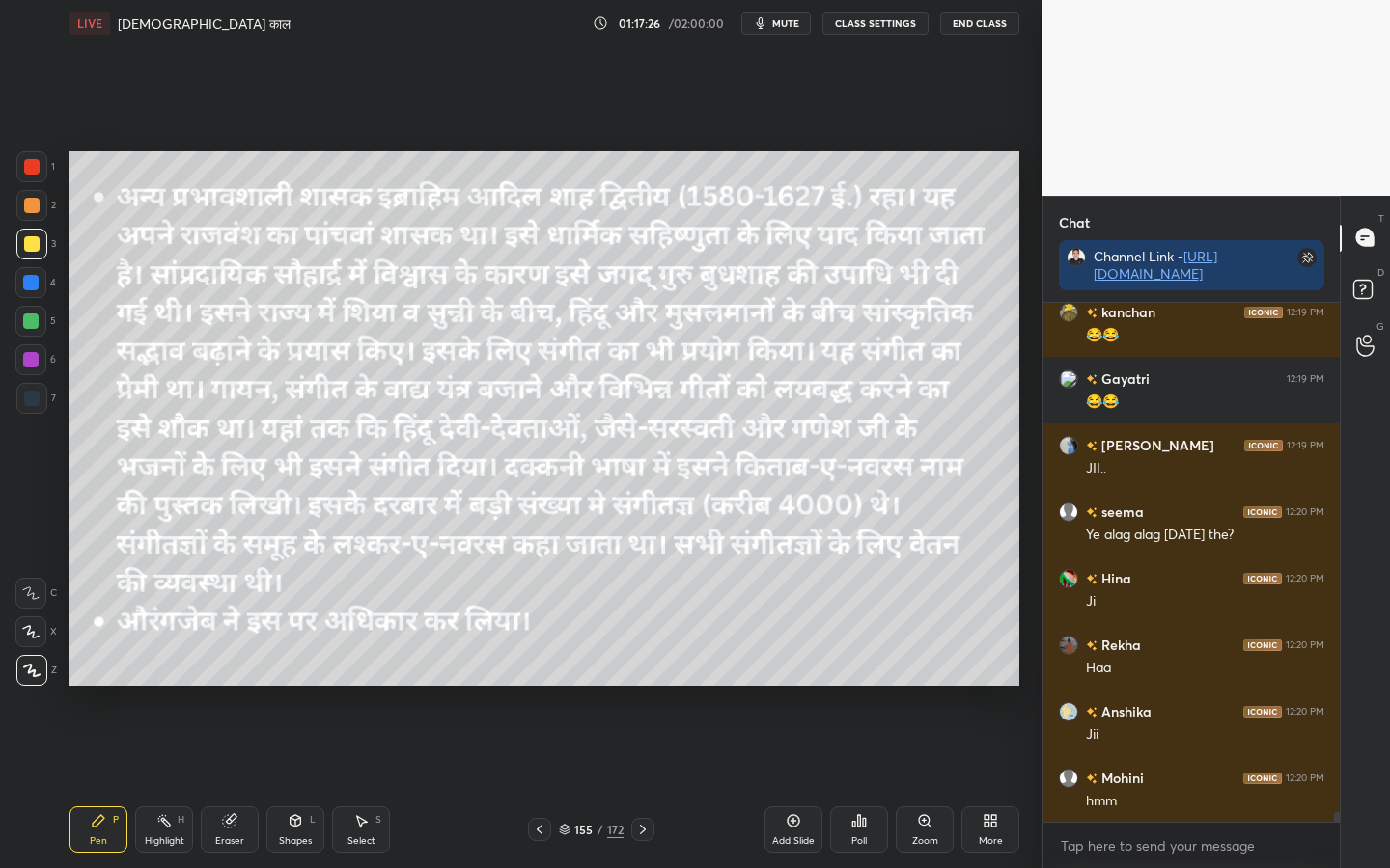
click at [237, 686] on div "Eraser" at bounding box center [229, 841] width 29 height 10
click at [29, 672] on span "Erase all" at bounding box center [30, 671] width 29 height 14
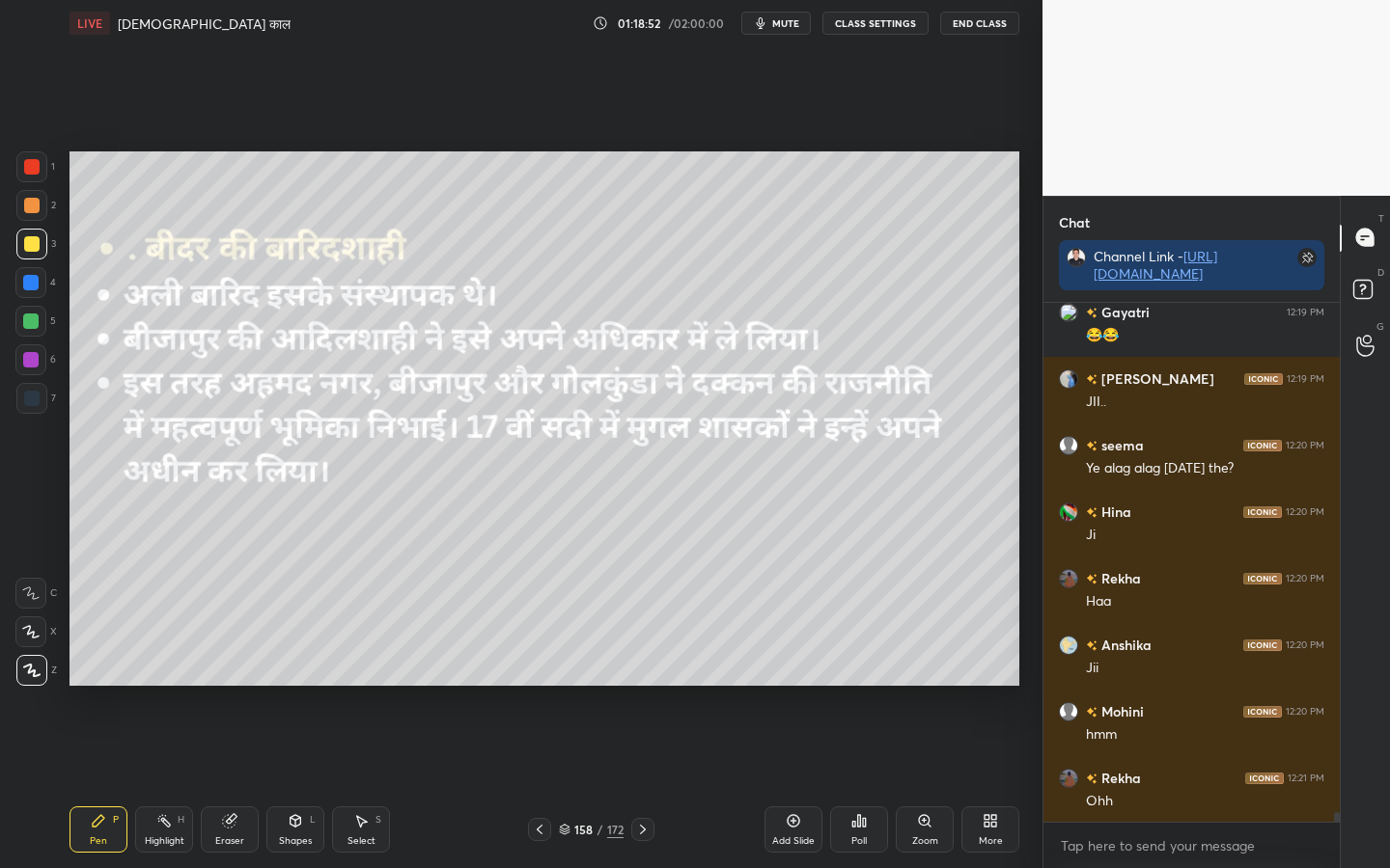
scroll to position [27212, 0]
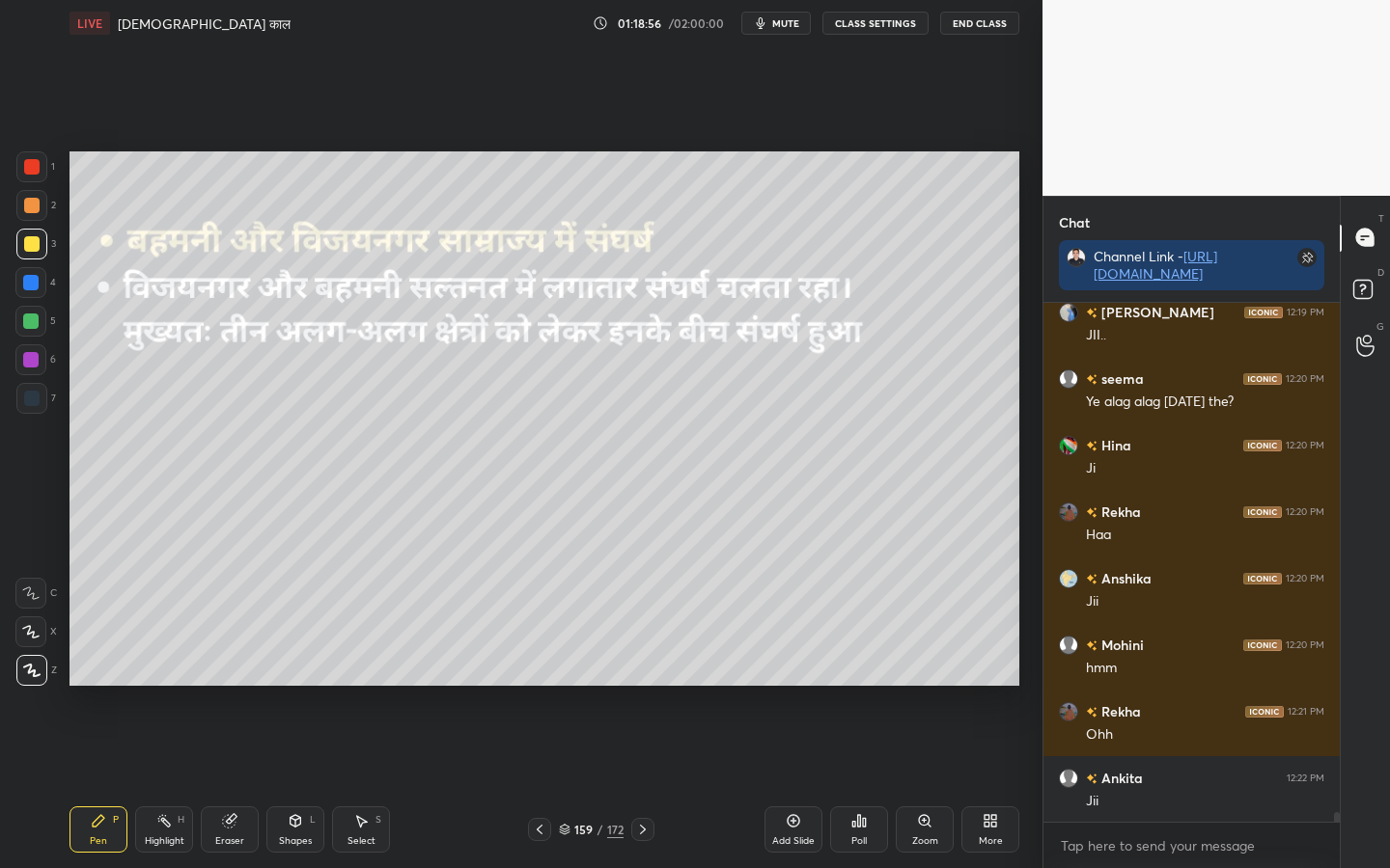
click at [615, 686] on div "172" at bounding box center [615, 829] width 16 height 17
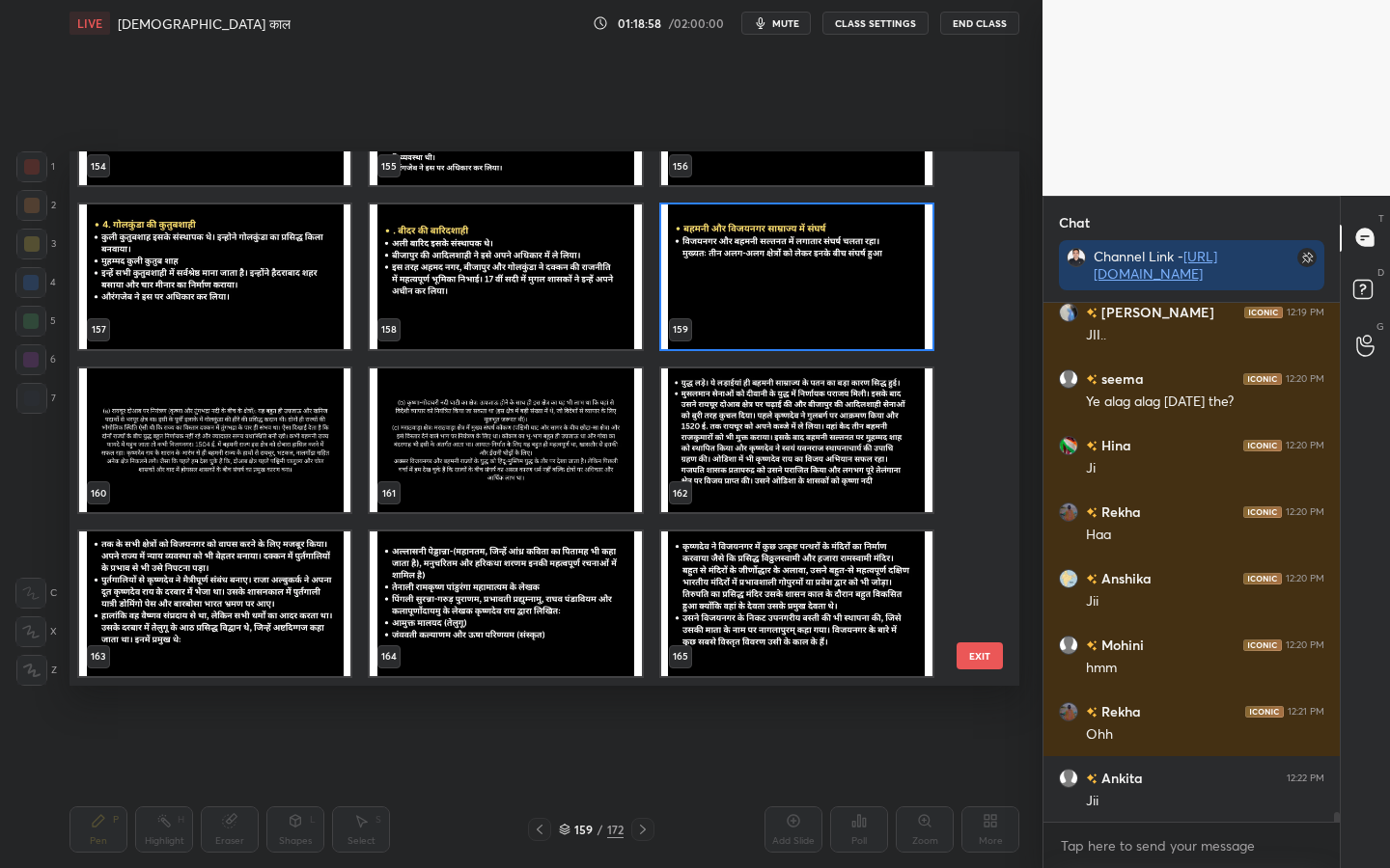
scroll to position [8443, 0]
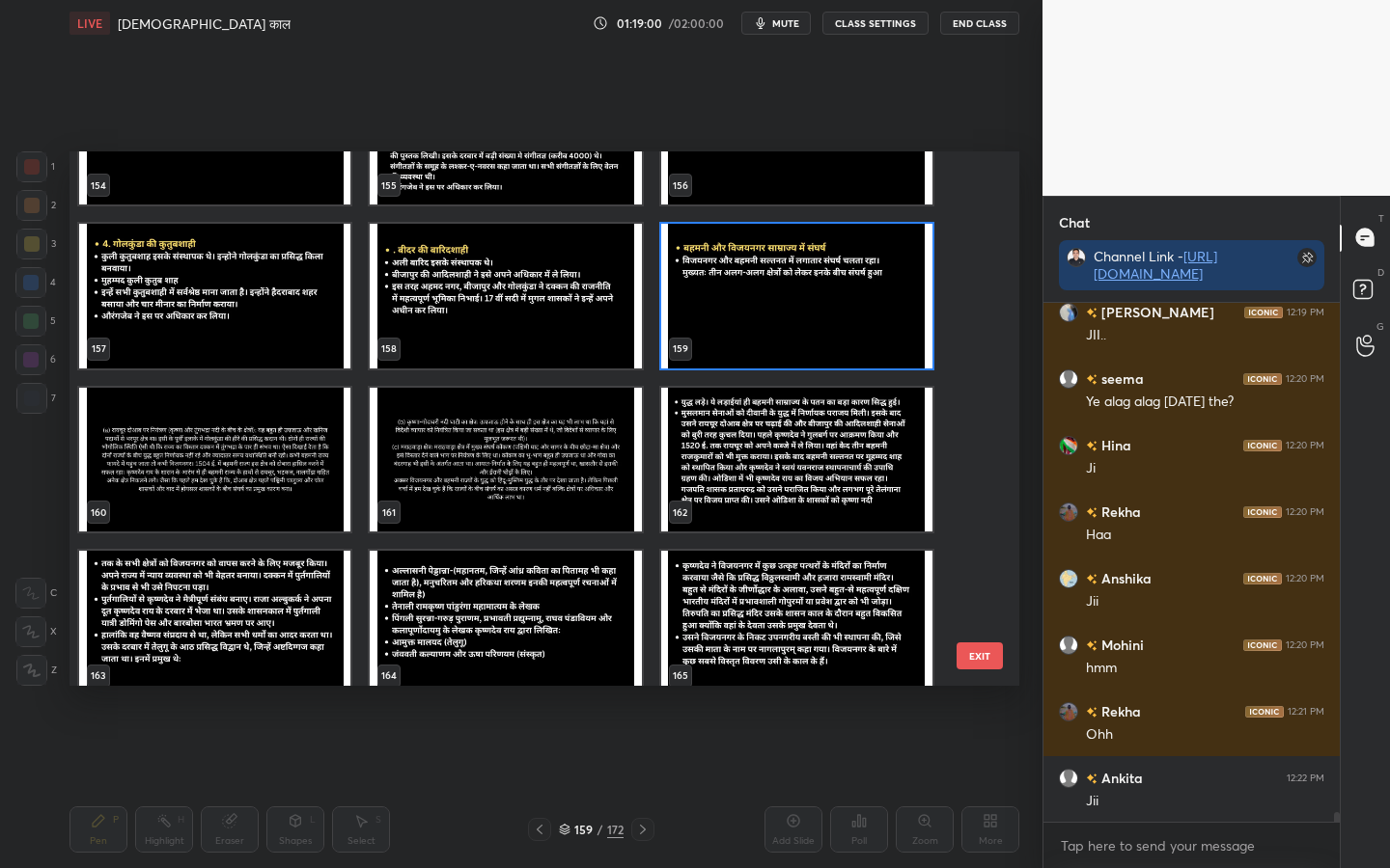
click at [986, 653] on button "EXIT" at bounding box center [980, 656] width 47 height 27
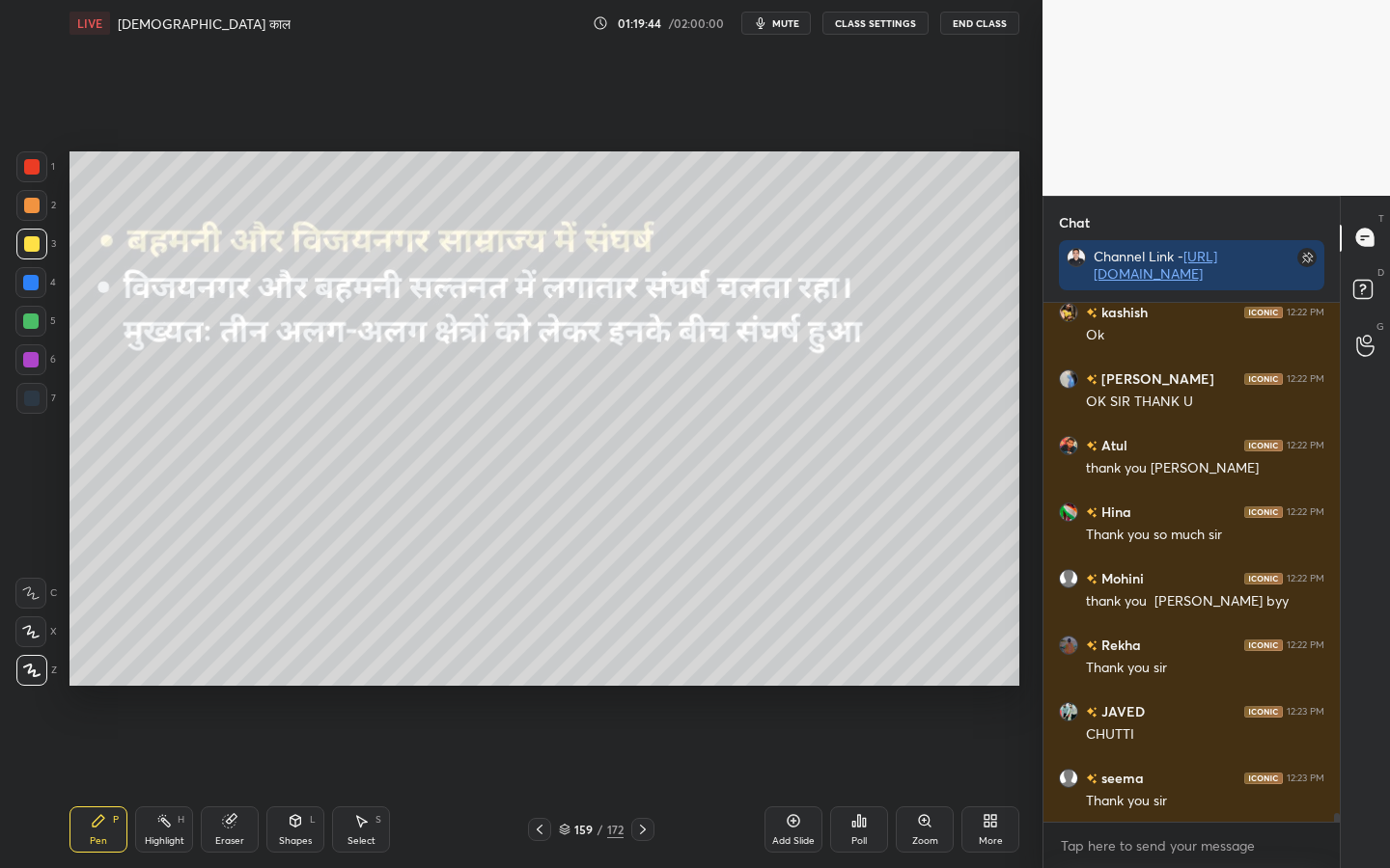
scroll to position [29143, 0]
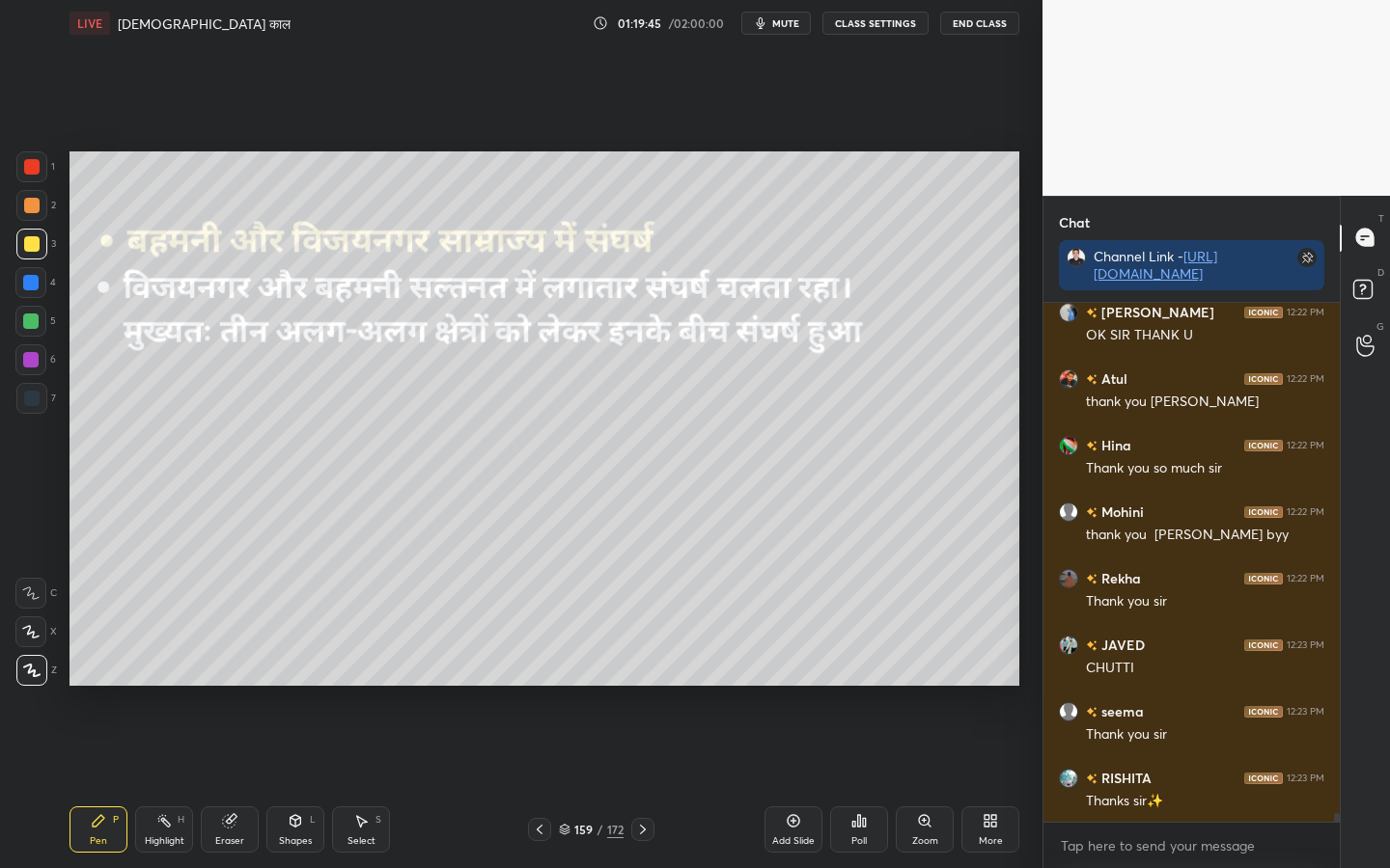
click at [968, 23] on button "End Class" at bounding box center [979, 23] width 79 height 23
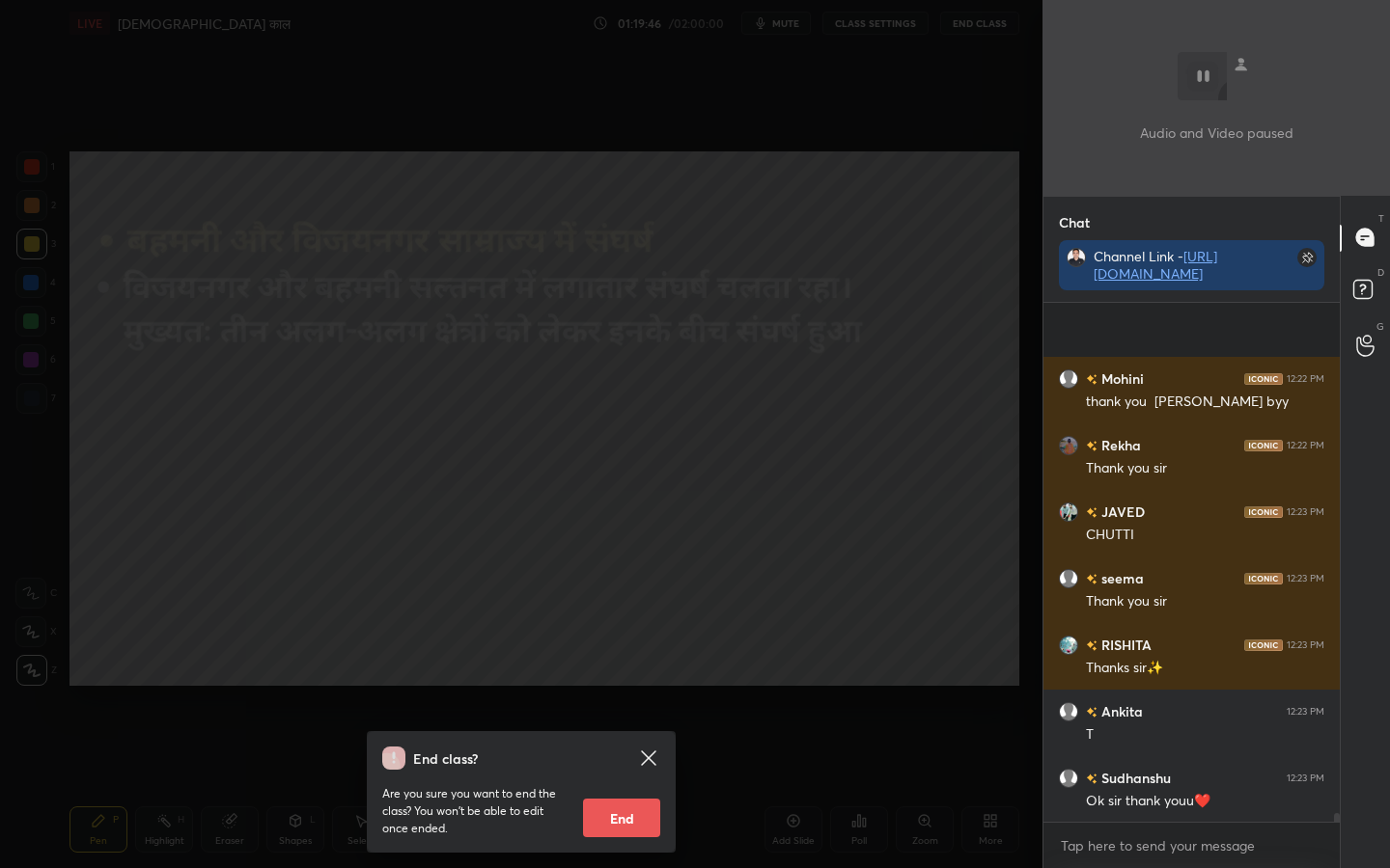
scroll to position [29408, 0]
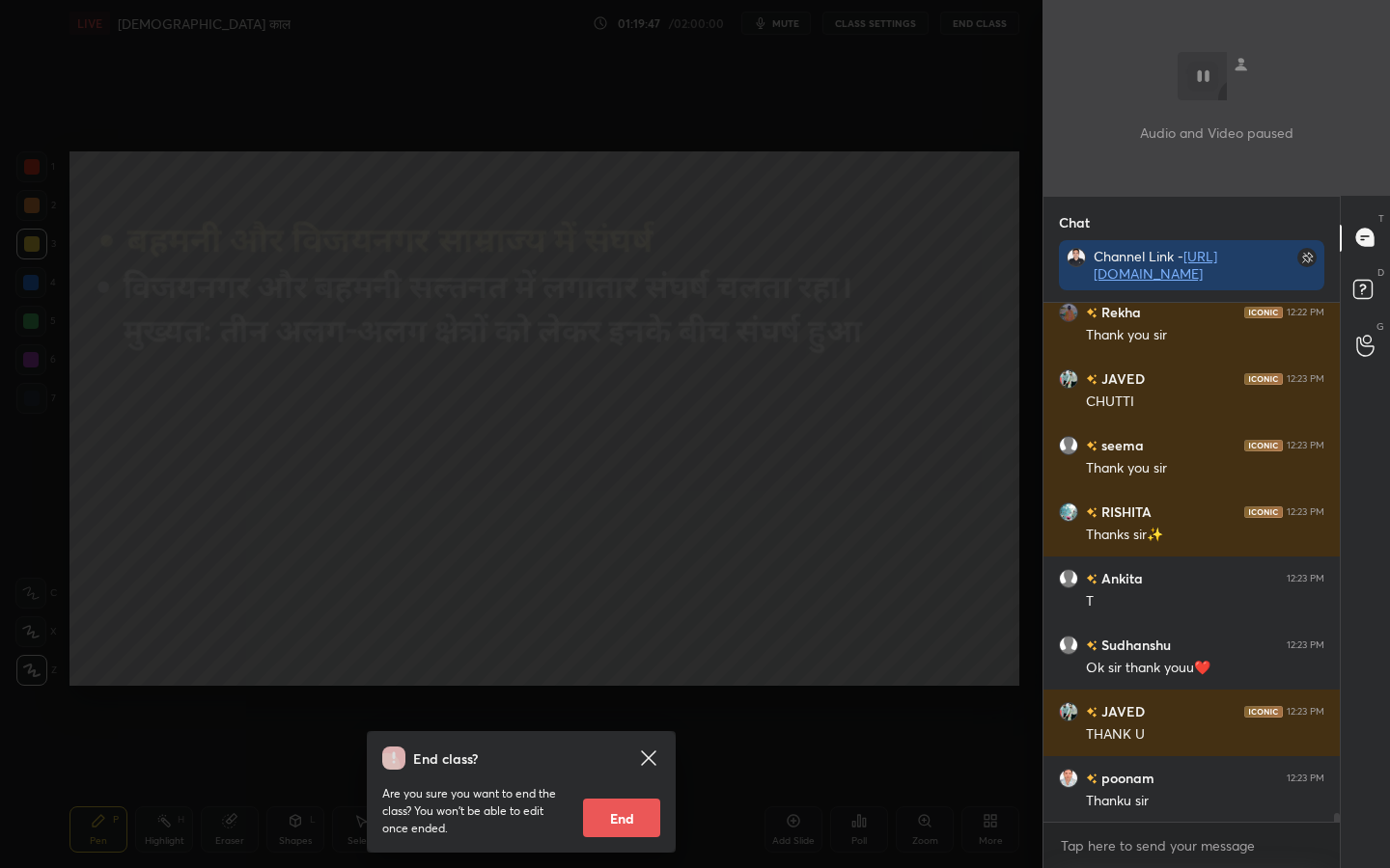
click at [625, 686] on button "End" at bounding box center [622, 818] width 78 height 39
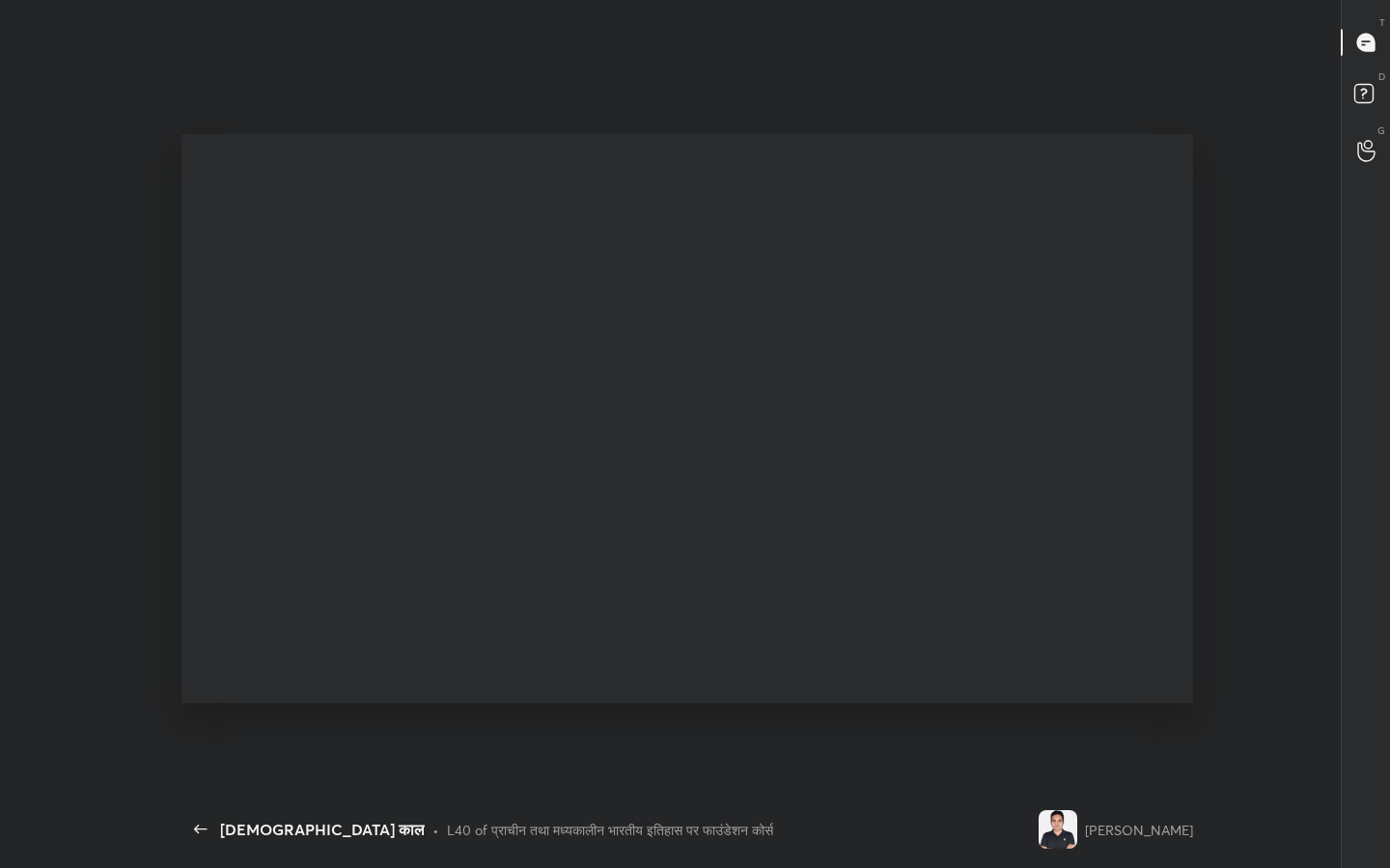
scroll to position [809, 269]
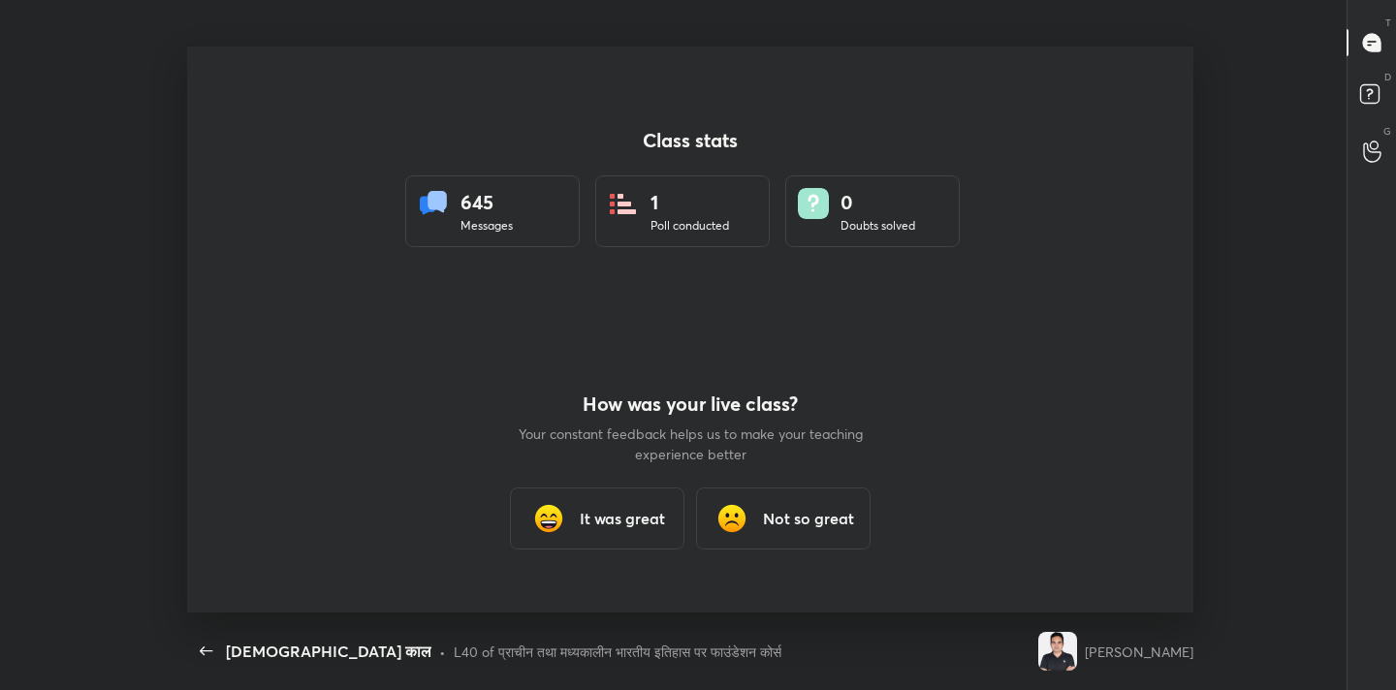
type textarea "x"
click at [614, 527] on h3 "It was great" at bounding box center [622, 518] width 85 height 23
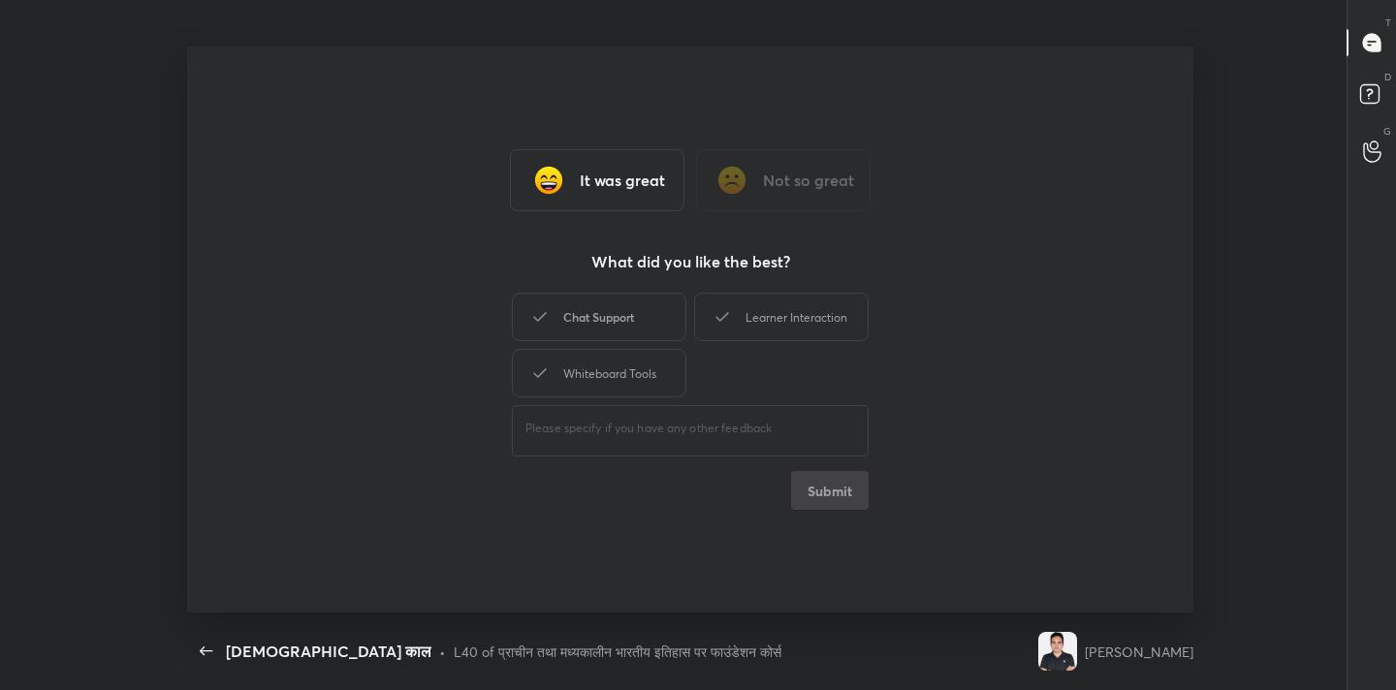
click at [611, 337] on div "Chat Support" at bounding box center [599, 317] width 174 height 48
click at [725, 332] on div "Learner Interaction" at bounding box center [781, 317] width 174 height 48
click at [635, 366] on div "Whiteboard Tools" at bounding box center [599, 373] width 174 height 48
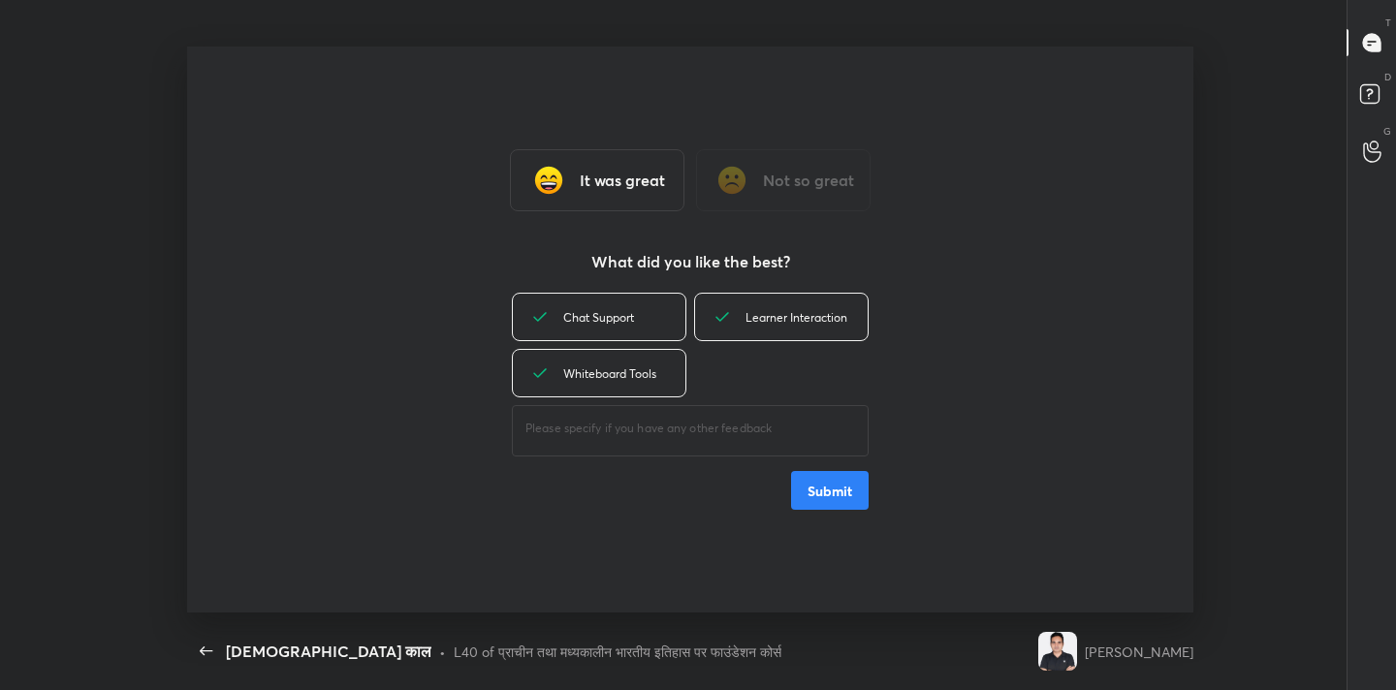
click at [831, 508] on button "Submit" at bounding box center [830, 490] width 78 height 39
